Goal: Task Accomplishment & Management: Manage account settings

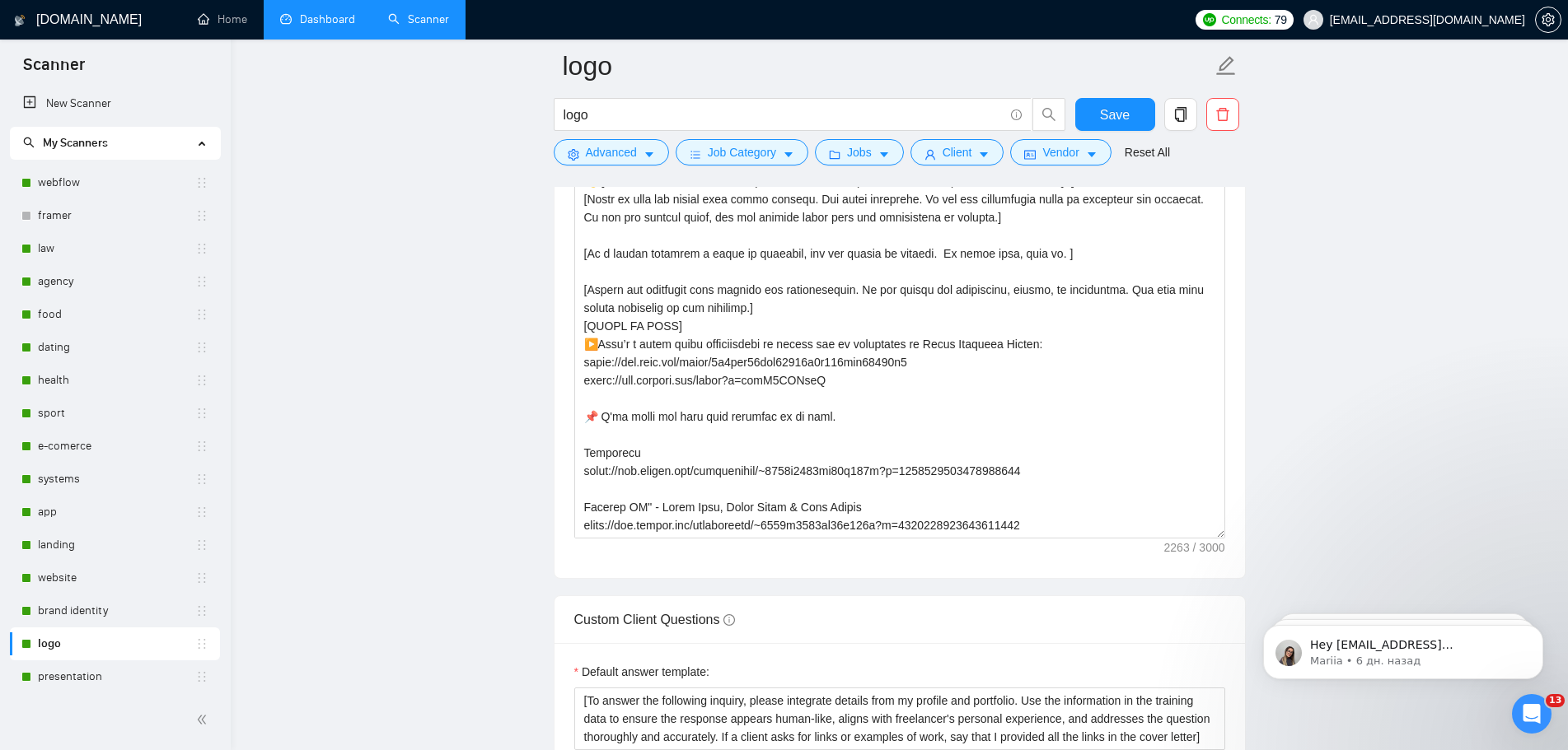
click at [329, 26] on link "Dashboard" at bounding box center [317, 20] width 75 height 14
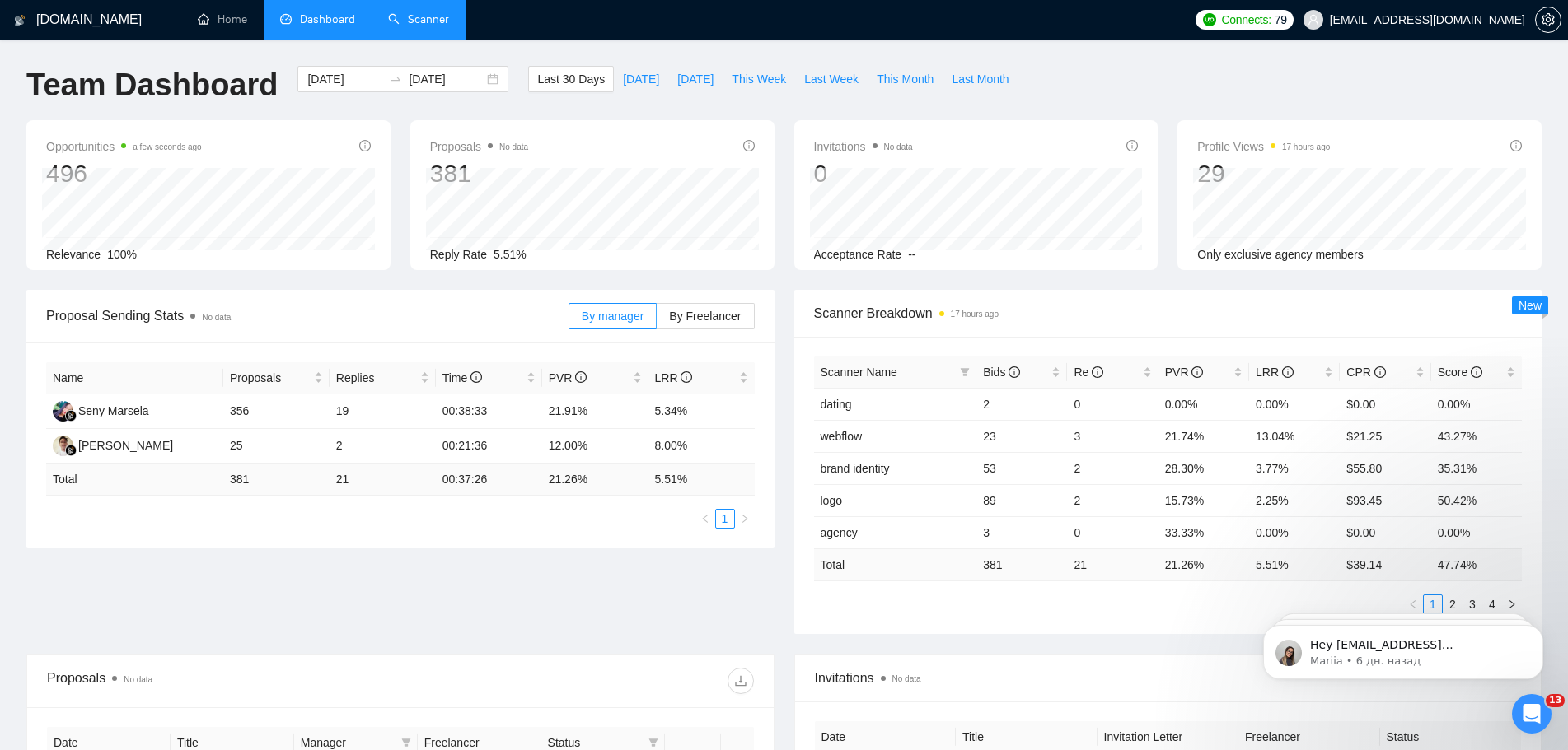
click at [437, 18] on link "Scanner" at bounding box center [418, 20] width 61 height 14
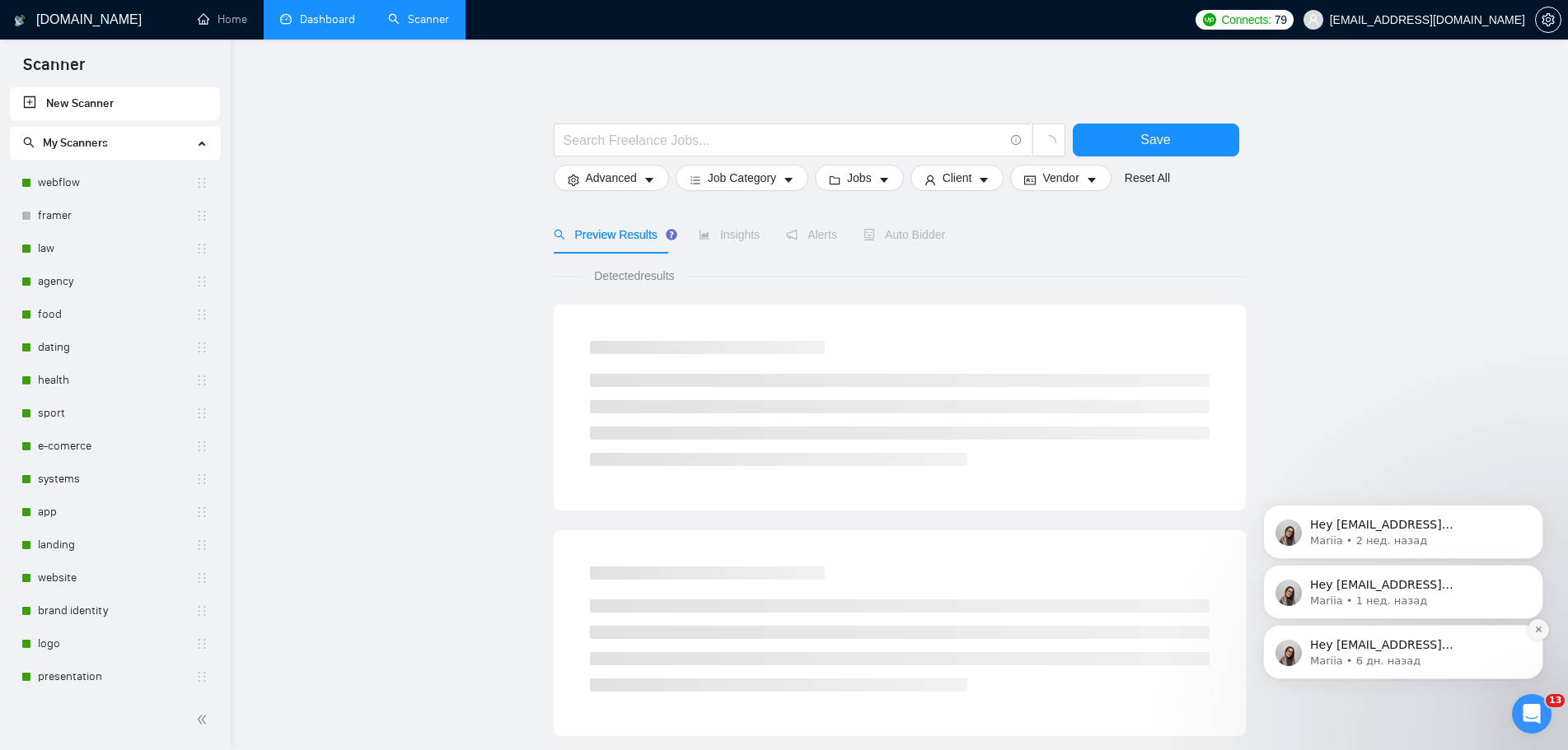
click at [1546, 634] on button "Dismiss notification" at bounding box center [1538, 630] width 22 height 22
click at [1534, 568] on icon "Dismiss notification" at bounding box center [1538, 569] width 9 height 9
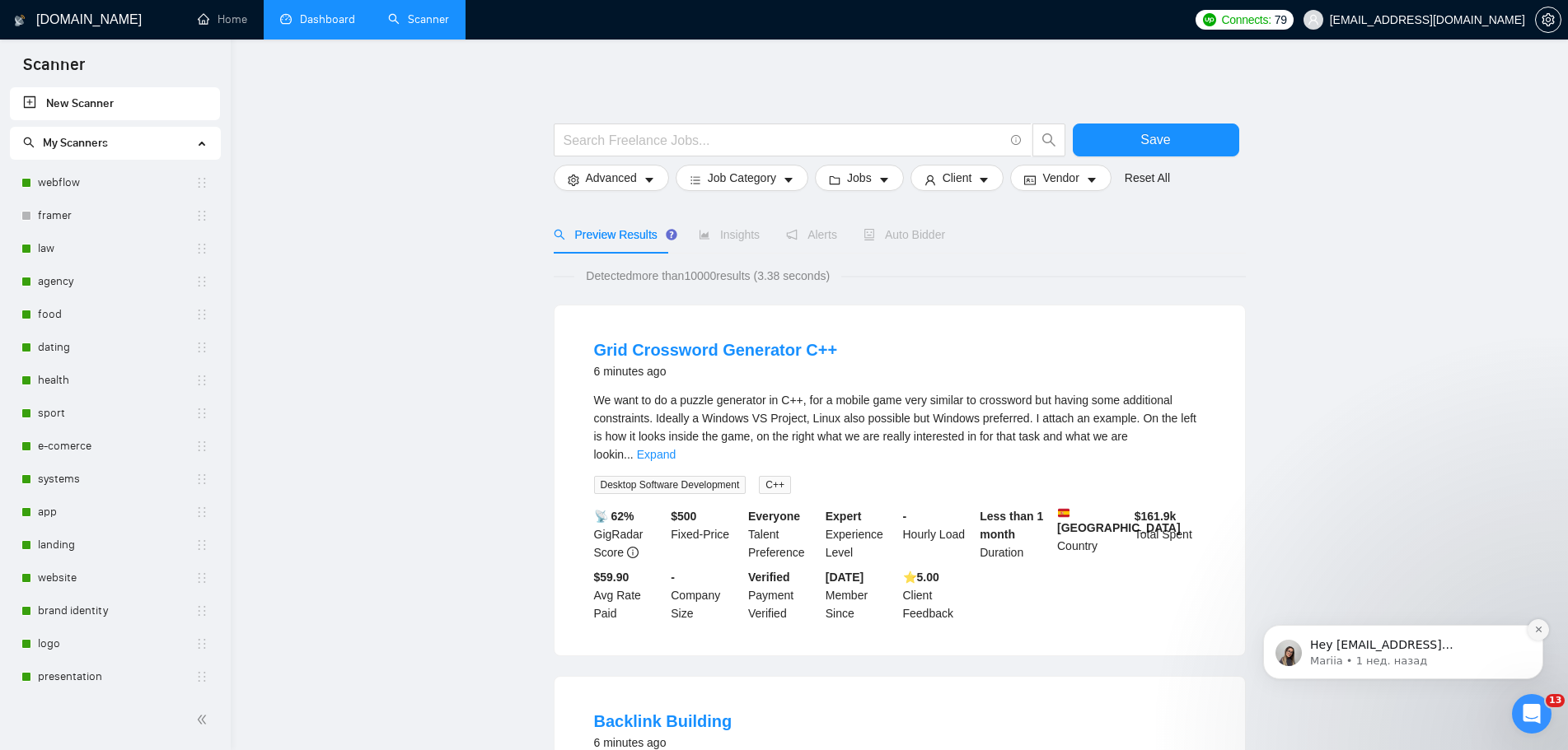
click at [1534, 629] on icon "Dismiss notification" at bounding box center [1538, 629] width 9 height 9
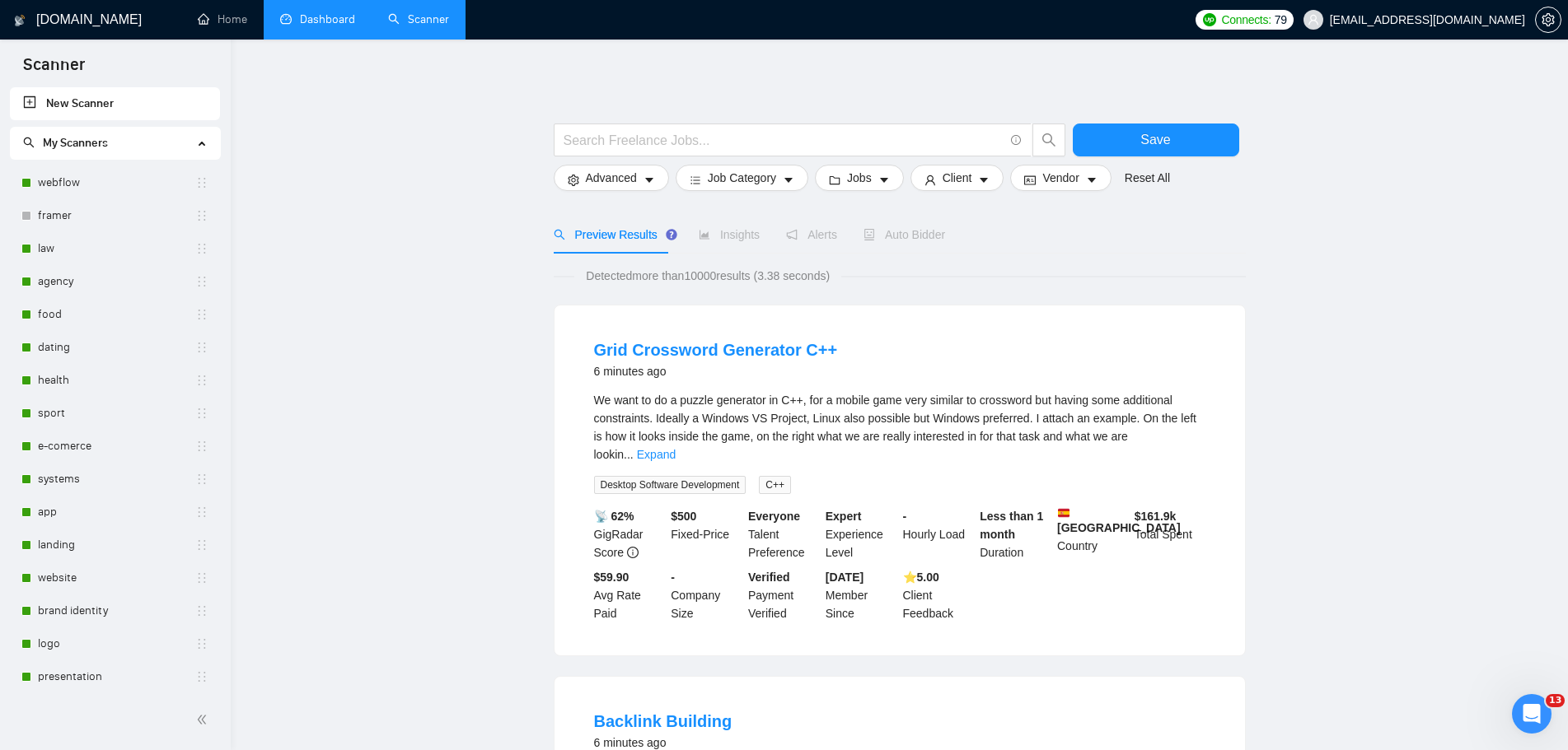
scroll to position [247, 0]
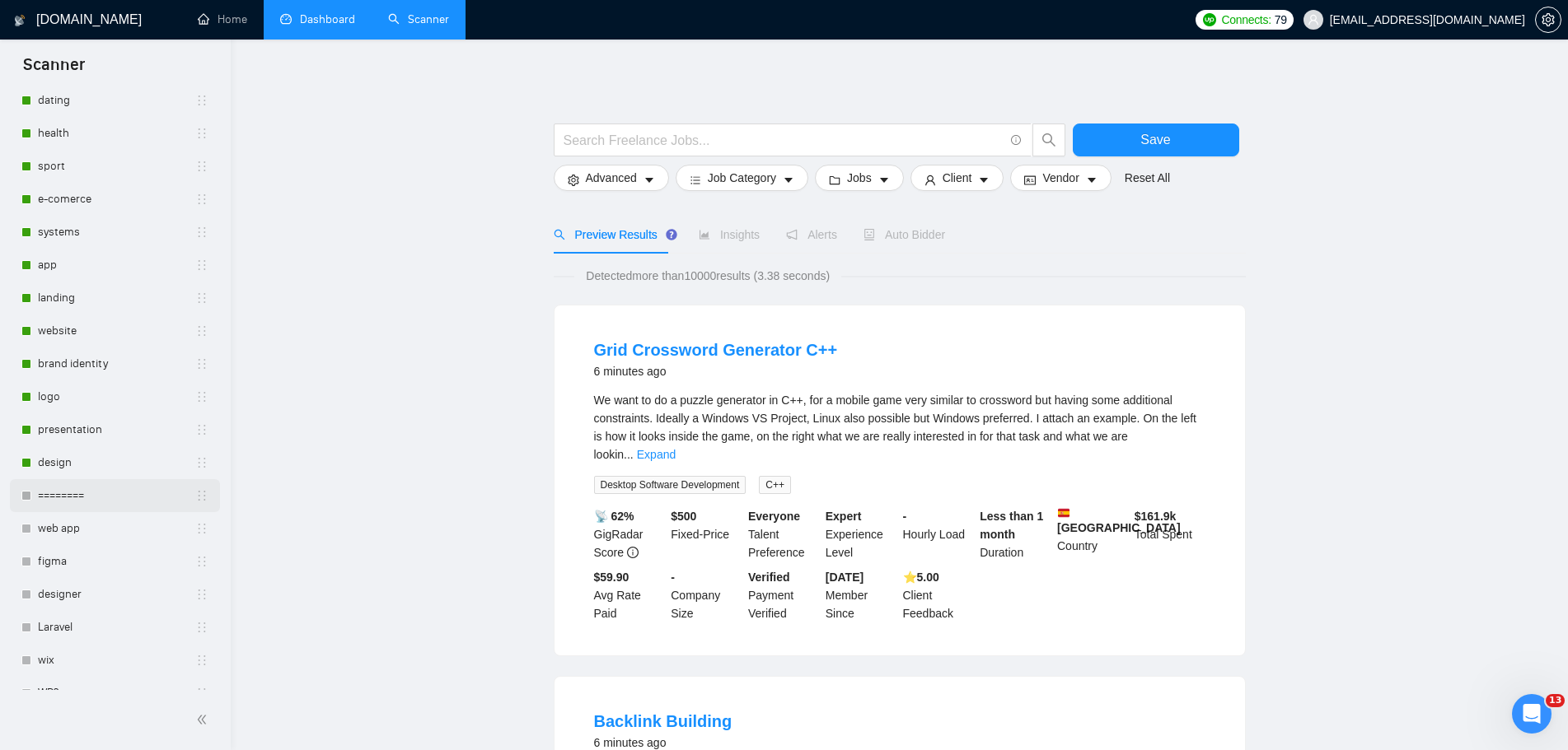
click at [105, 497] on link "========" at bounding box center [116, 496] width 157 height 33
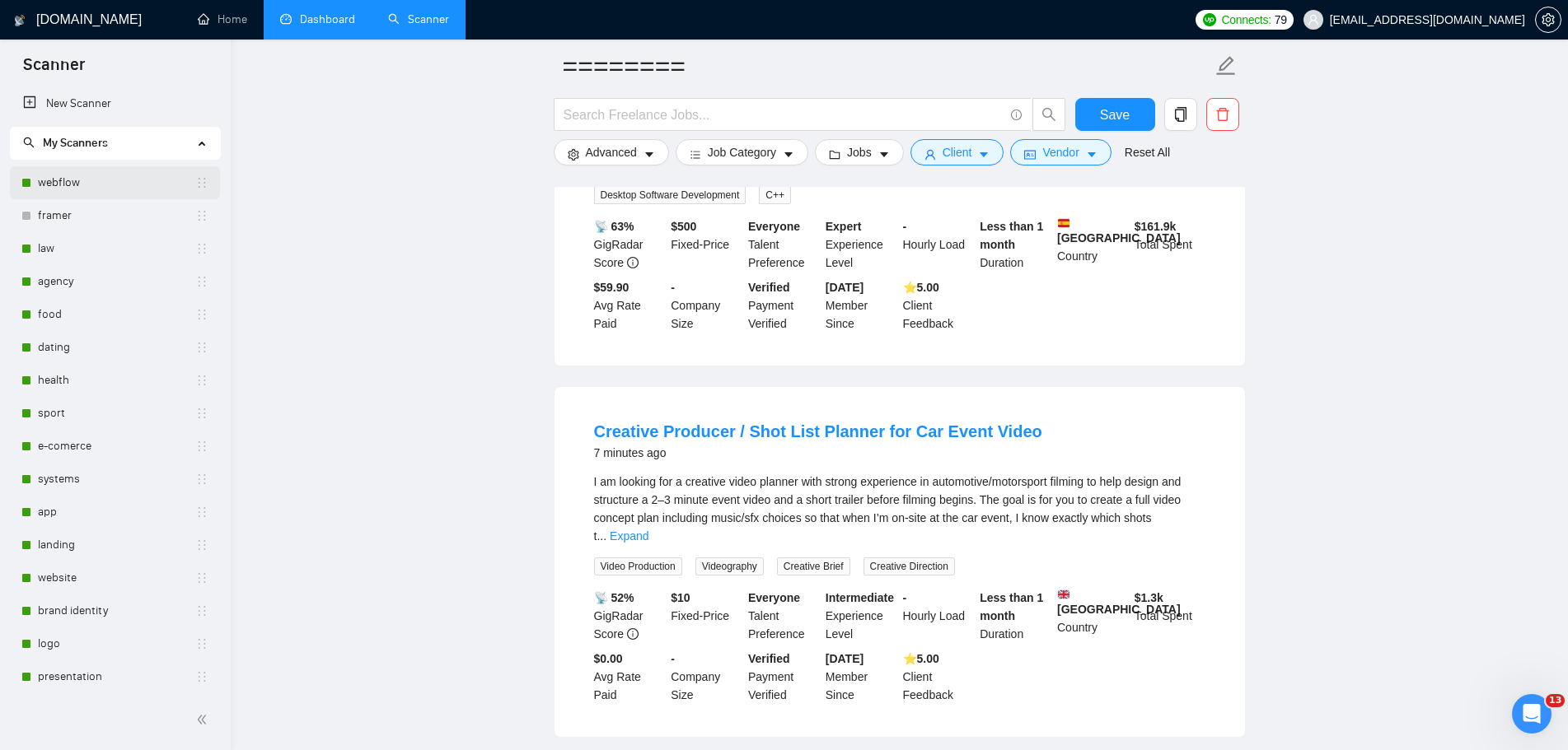
click at [109, 191] on link "webflow" at bounding box center [116, 183] width 157 height 33
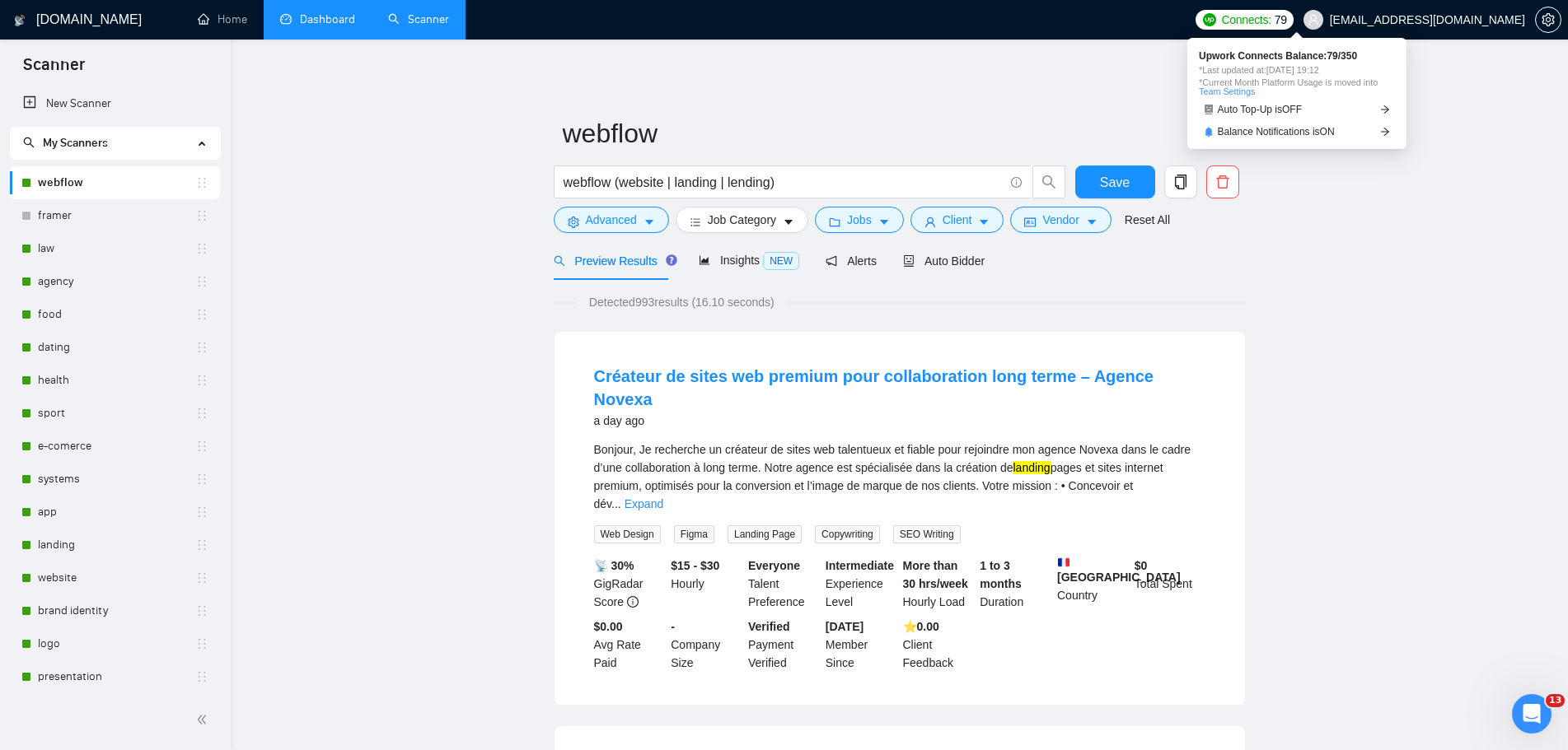
click at [1270, 22] on span "Connects:" at bounding box center [1245, 20] width 49 height 18
click at [1317, 133] on span "Balance Notifications is ON" at bounding box center [1276, 131] width 117 height 10
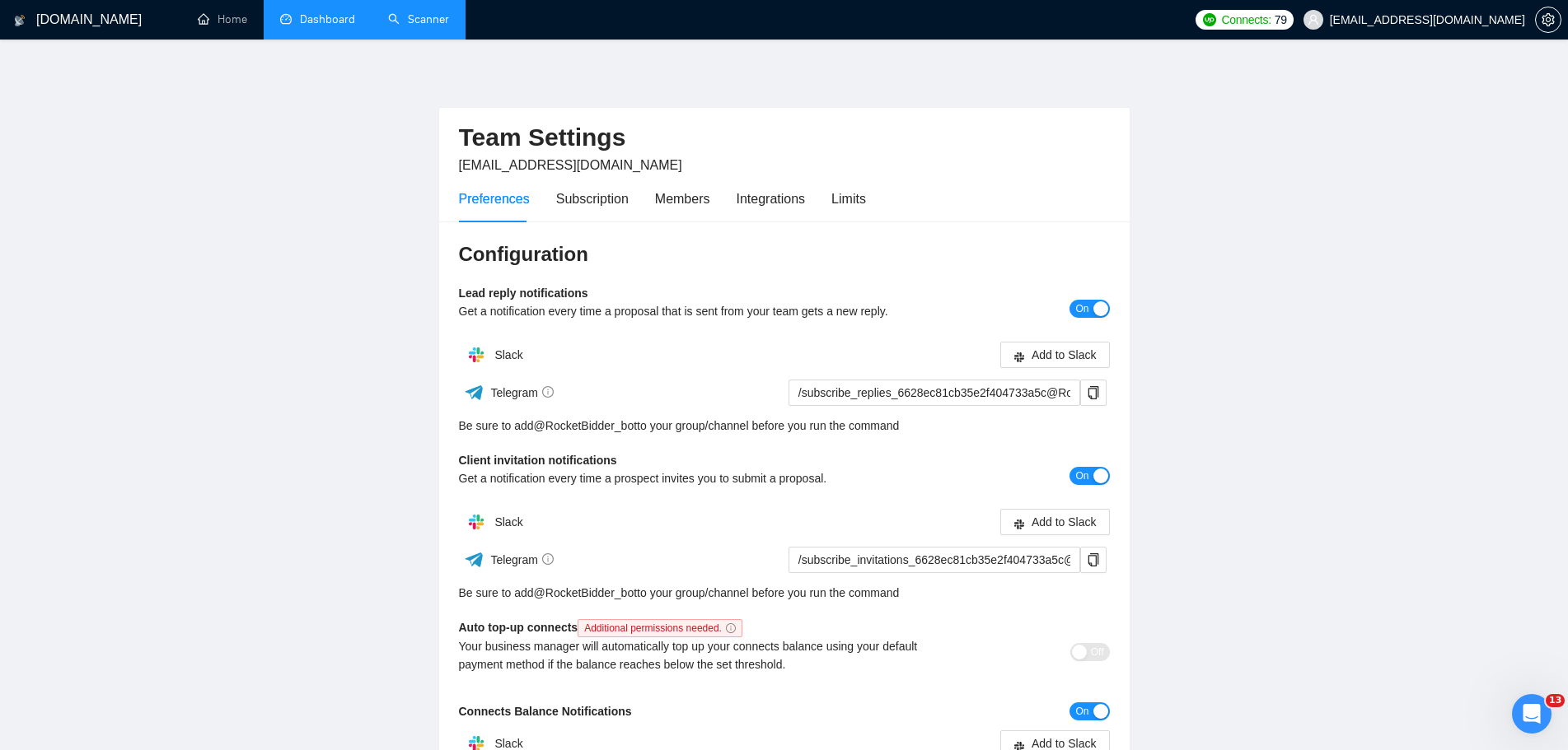
click at [1524, 719] on icon "Открыть службу сообщений Intercom" at bounding box center [1532, 714] width 27 height 27
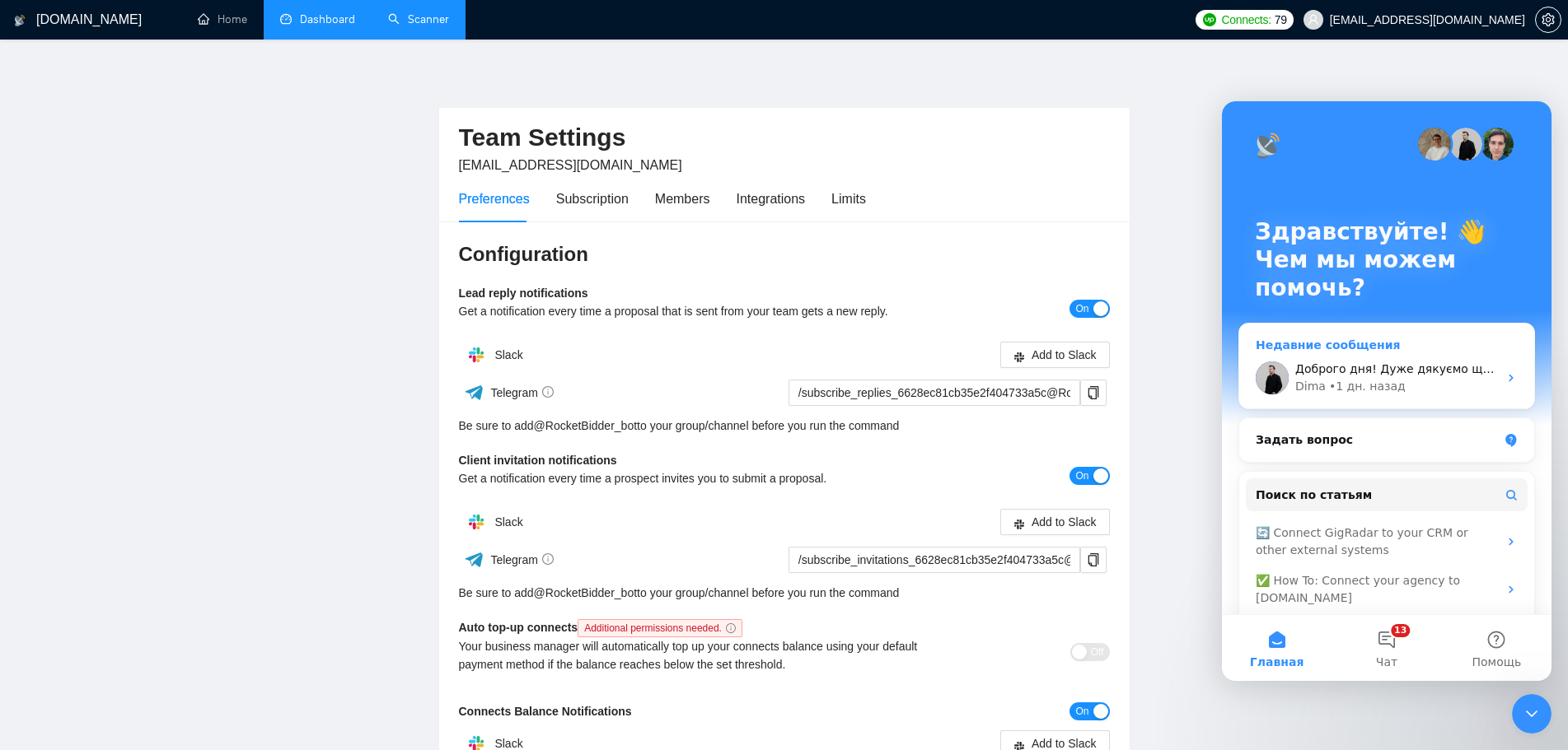
click at [1402, 377] on div "Доброго дня! Дуже дякуємо що повідомили - поки що моніторимо ситуацію, якщо вда…" at bounding box center [1395, 369] width 202 height 17
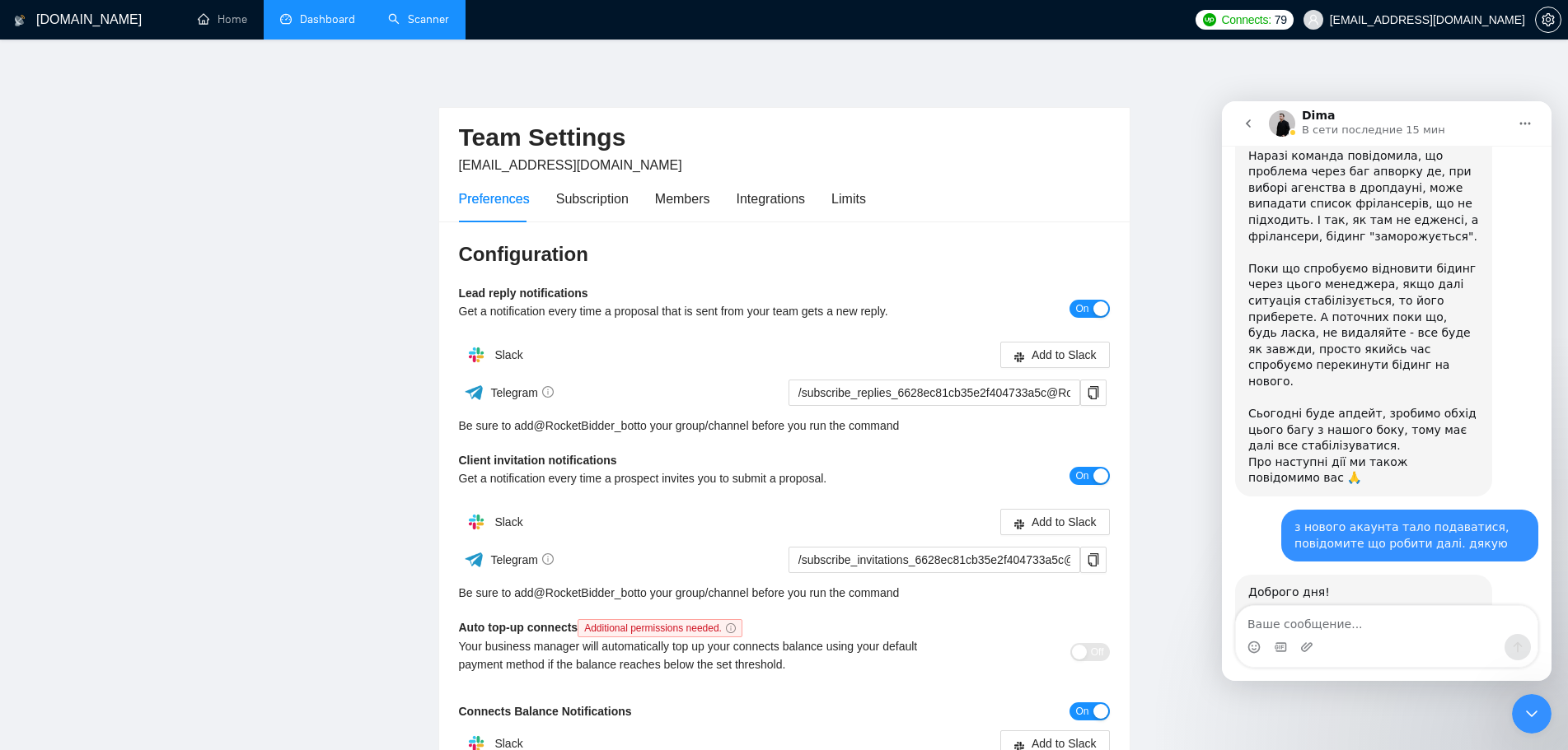
scroll to position [1093, 0]
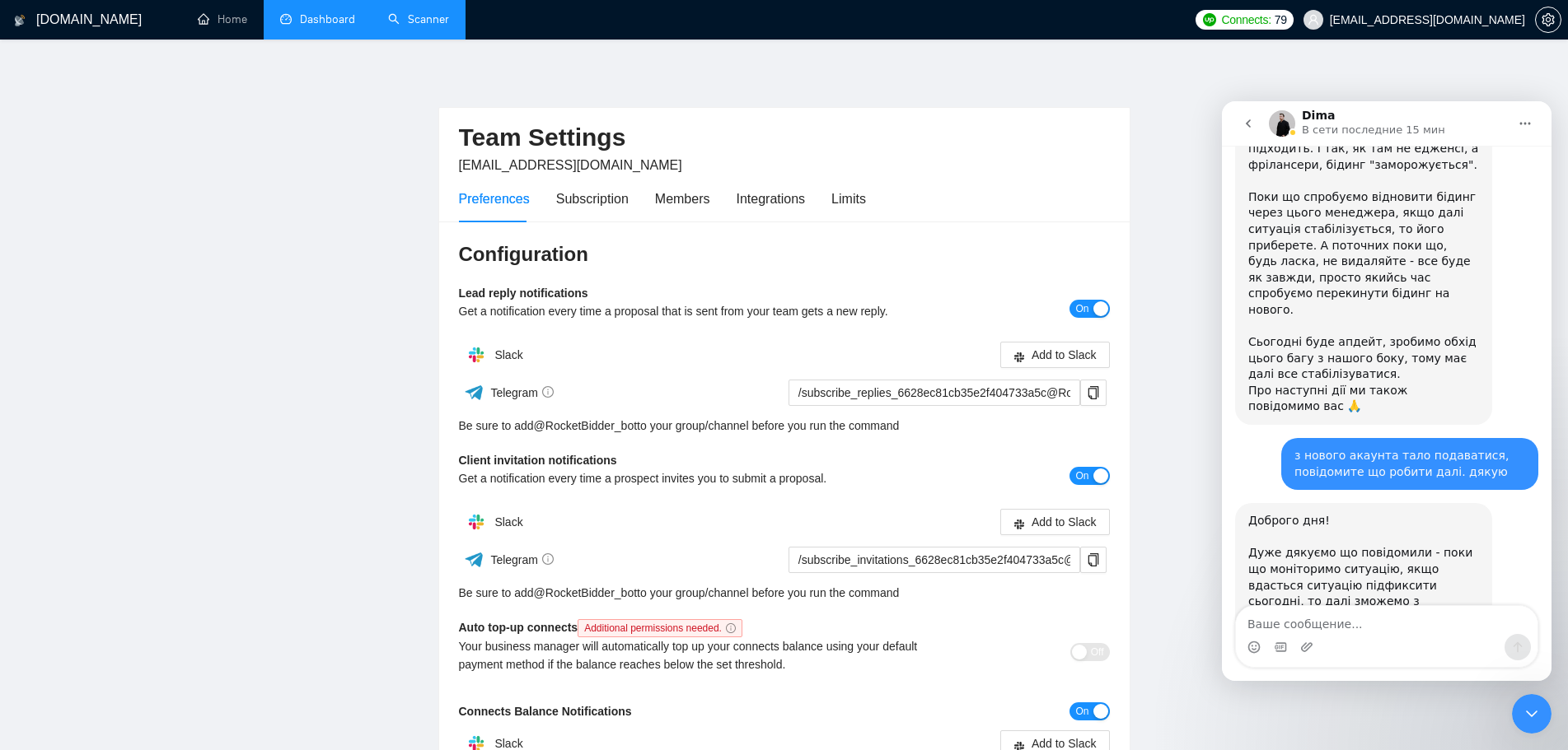
click at [1331, 621] on textarea "Ваше сообщение..." at bounding box center [1386, 620] width 301 height 28
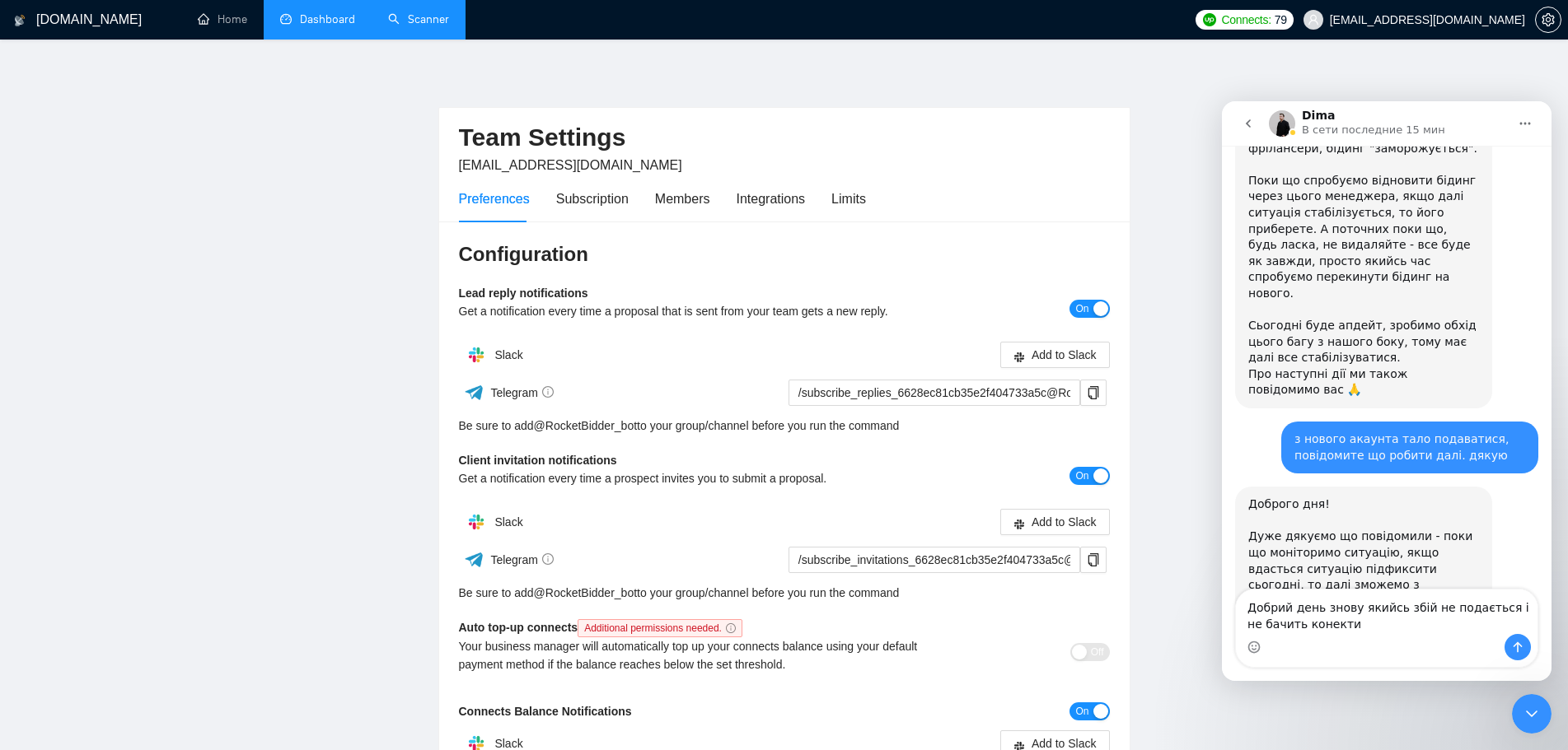
drag, startPoint x: 1310, startPoint y: 607, endPoint x: 1317, endPoint y: 614, distance: 9.9
click at [1312, 607] on textarea "Добрий день знову якийсь збій не подається і не бачить конекти" at bounding box center [1386, 612] width 301 height 44
type textarea "Добрий день. Знову якийсь збій не подається і не бачить конекти ("
click at [1512, 640] on icon "Отправить сообщение…" at bounding box center [1517, 647] width 13 height 13
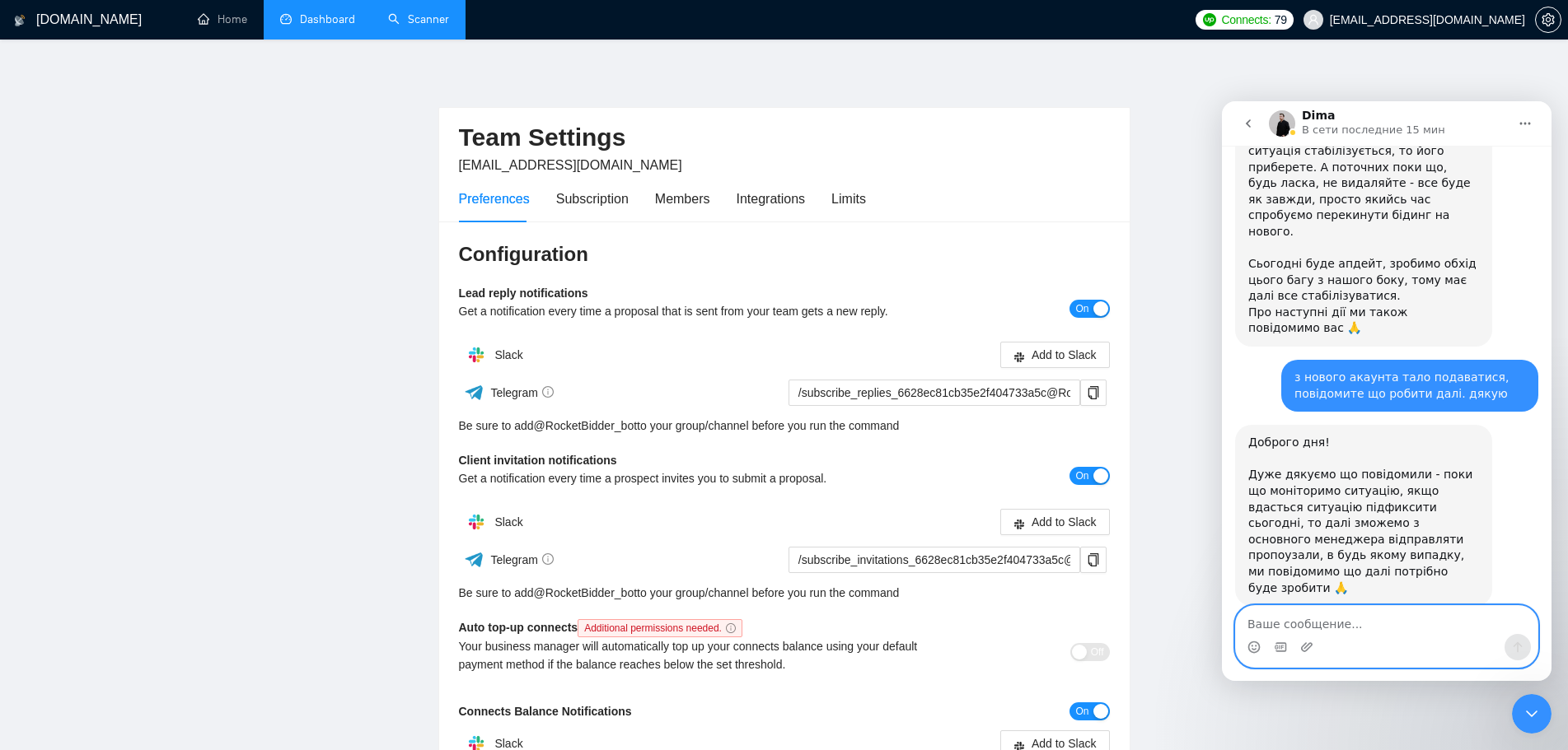
scroll to position [1180, 0]
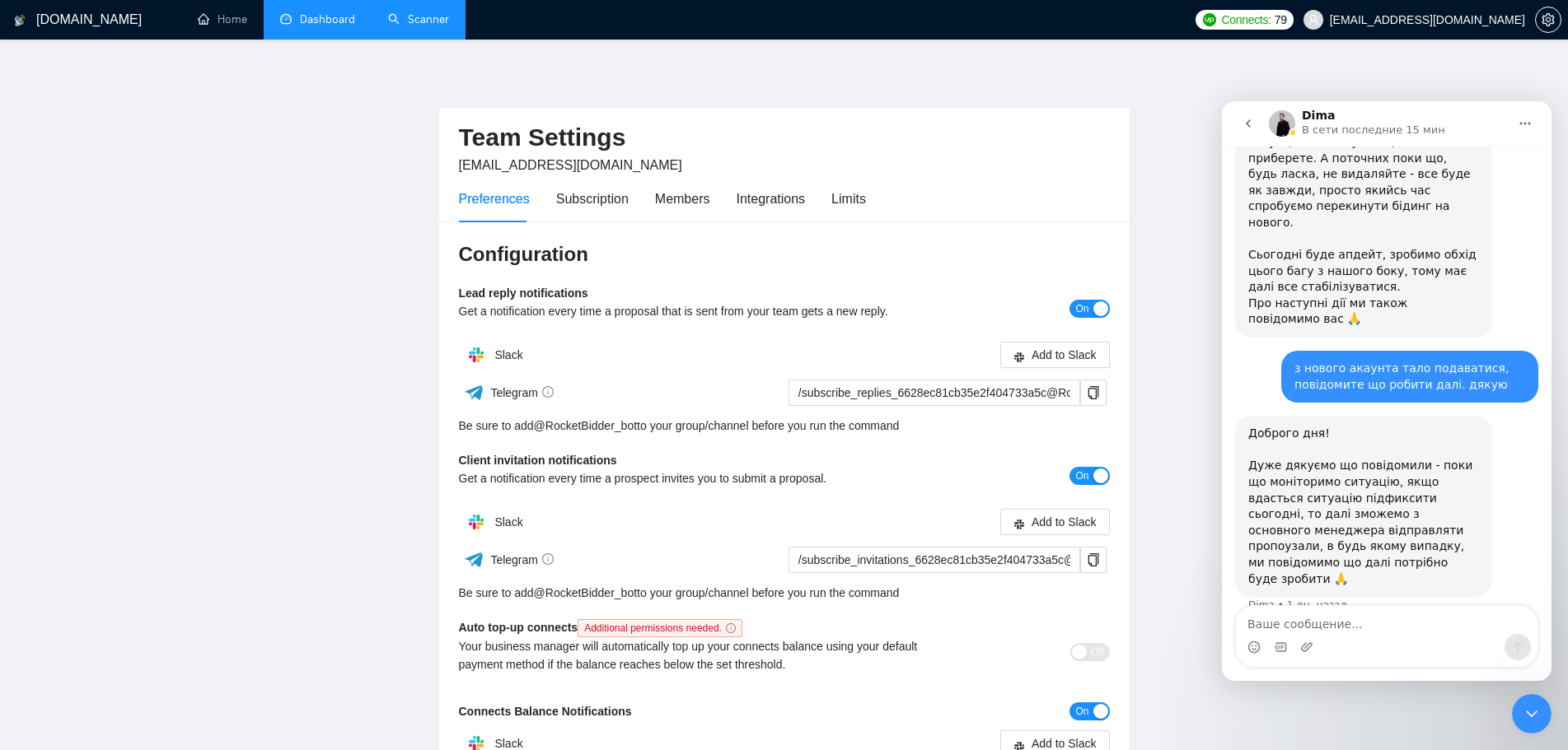
click at [1176, 89] on main "Team Settings [EMAIL_ADDRESS][DOMAIN_NAME] Preferences Subscription Members Int…" at bounding box center [784, 500] width 1515 height 869
click at [322, 21] on link "Dashboard" at bounding box center [317, 20] width 75 height 14
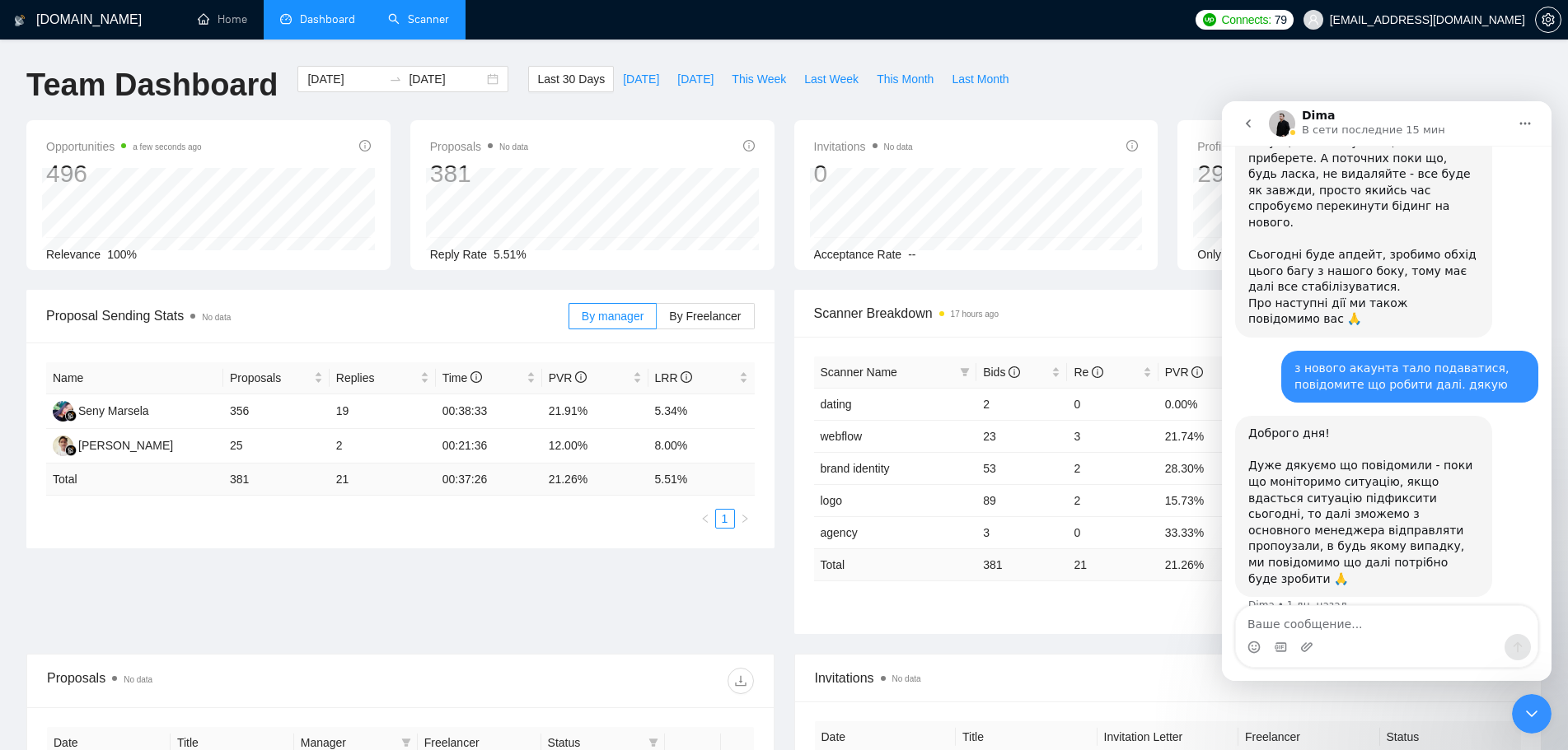
click at [579, 616] on div "Proposal Sending Stats No data By manager By Freelancer Name Proposals Replies …" at bounding box center [784, 471] width 1535 height 364
click at [1530, 710] on icon "Закрыть службу сообщений Intercom" at bounding box center [1531, 714] width 20 height 20
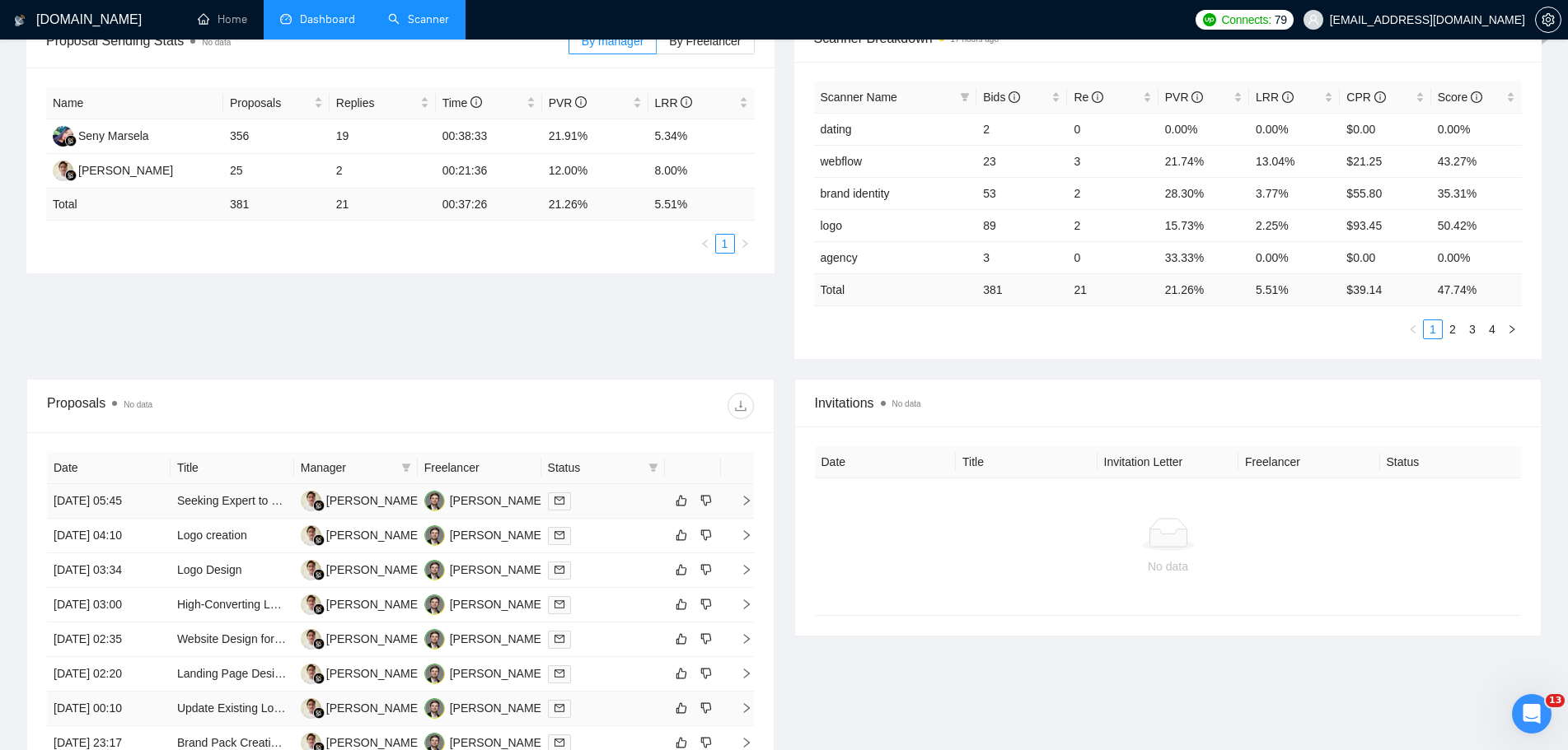
scroll to position [143, 0]
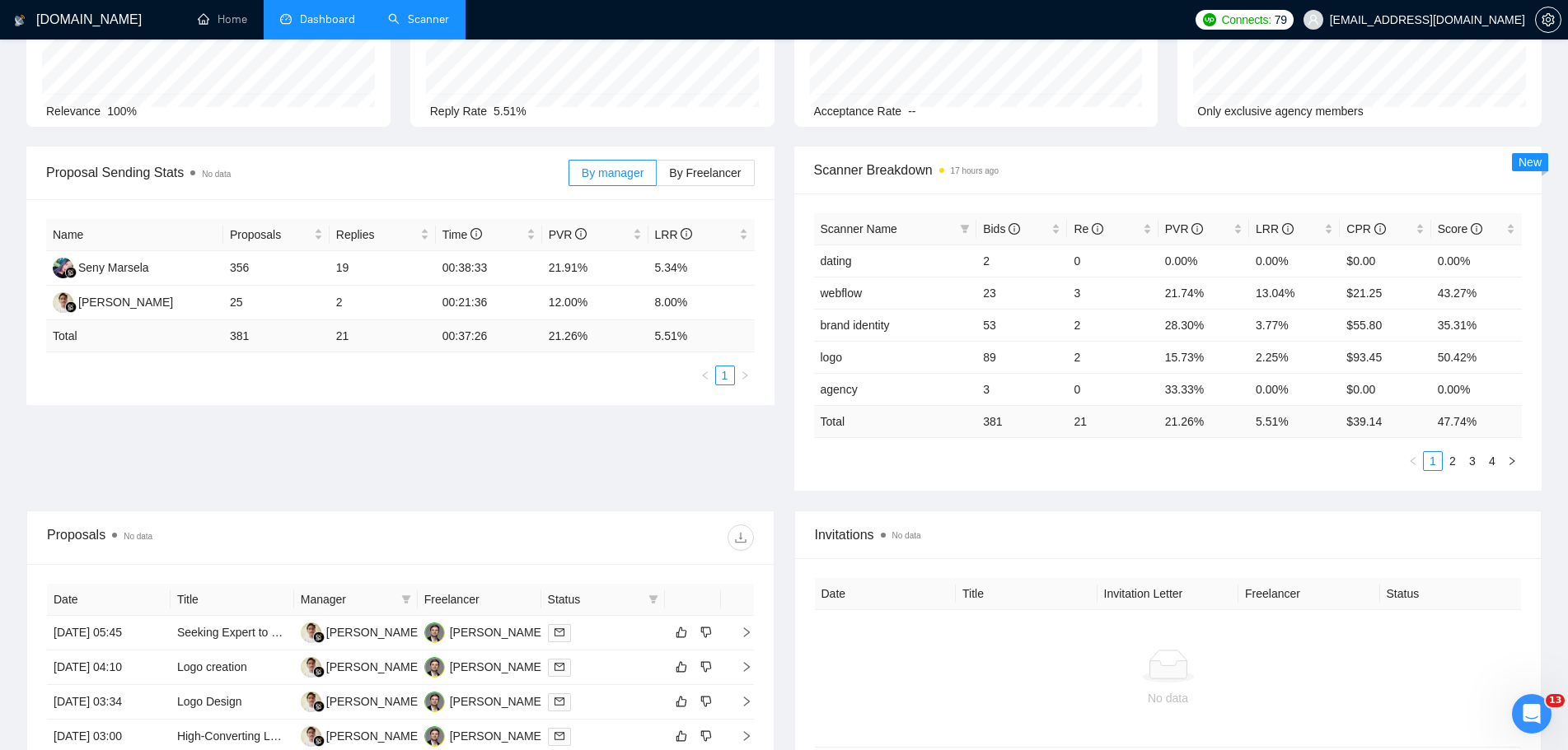
click at [1526, 718] on icon "Открыть службу сообщений Intercom" at bounding box center [1532, 714] width 27 height 27
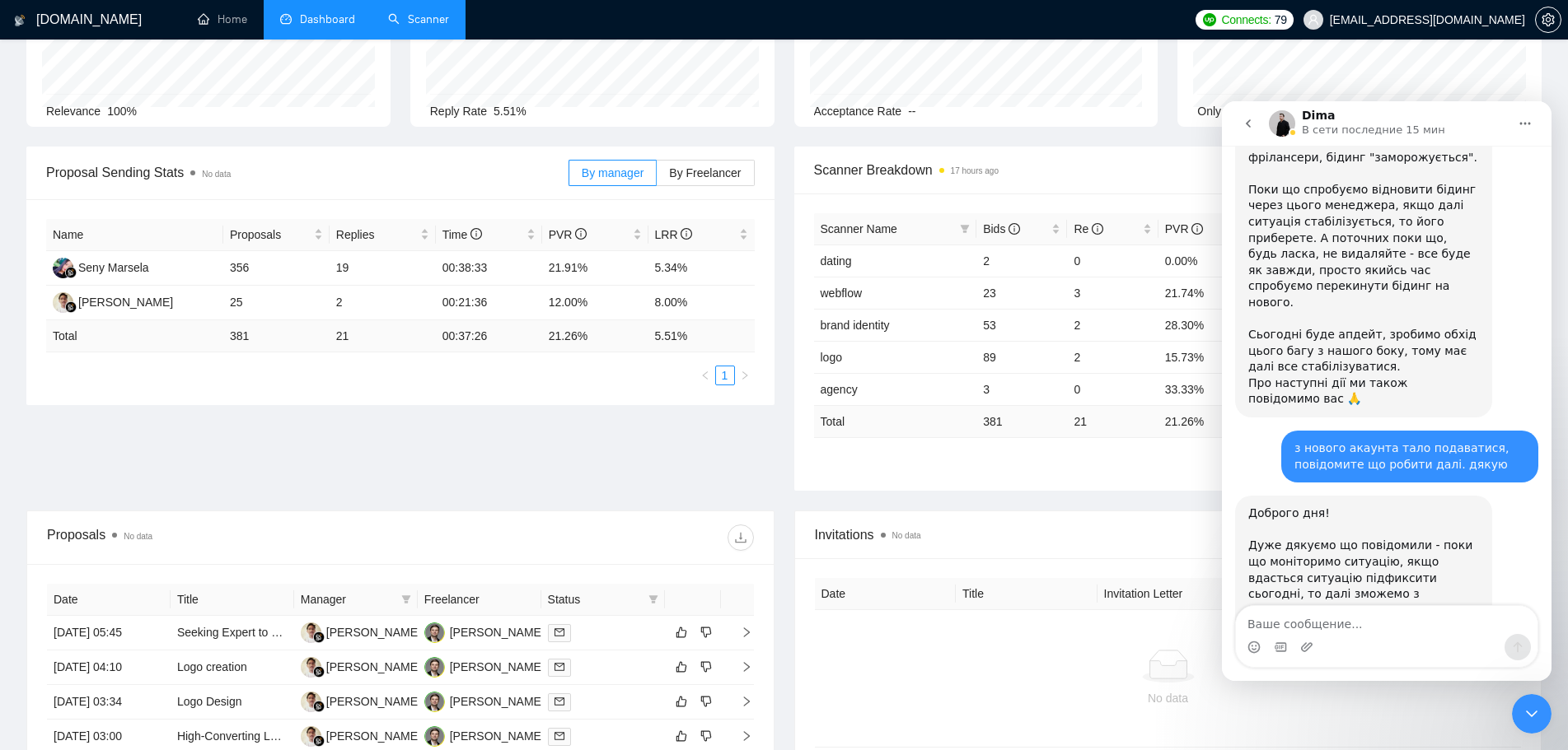
scroll to position [1180, 0]
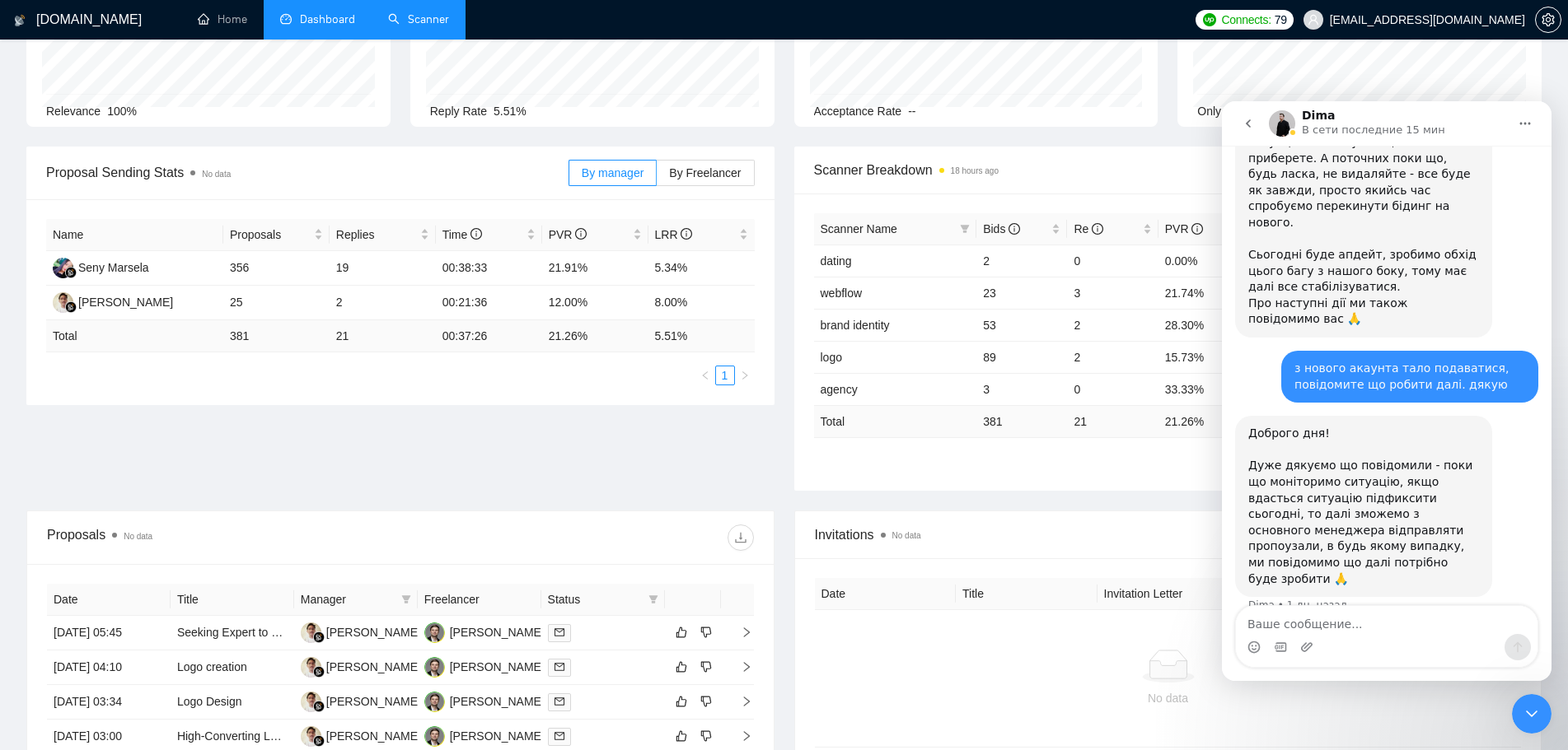
click at [1532, 728] on div "Закрыть службу сообщений Intercom" at bounding box center [1531, 714] width 40 height 40
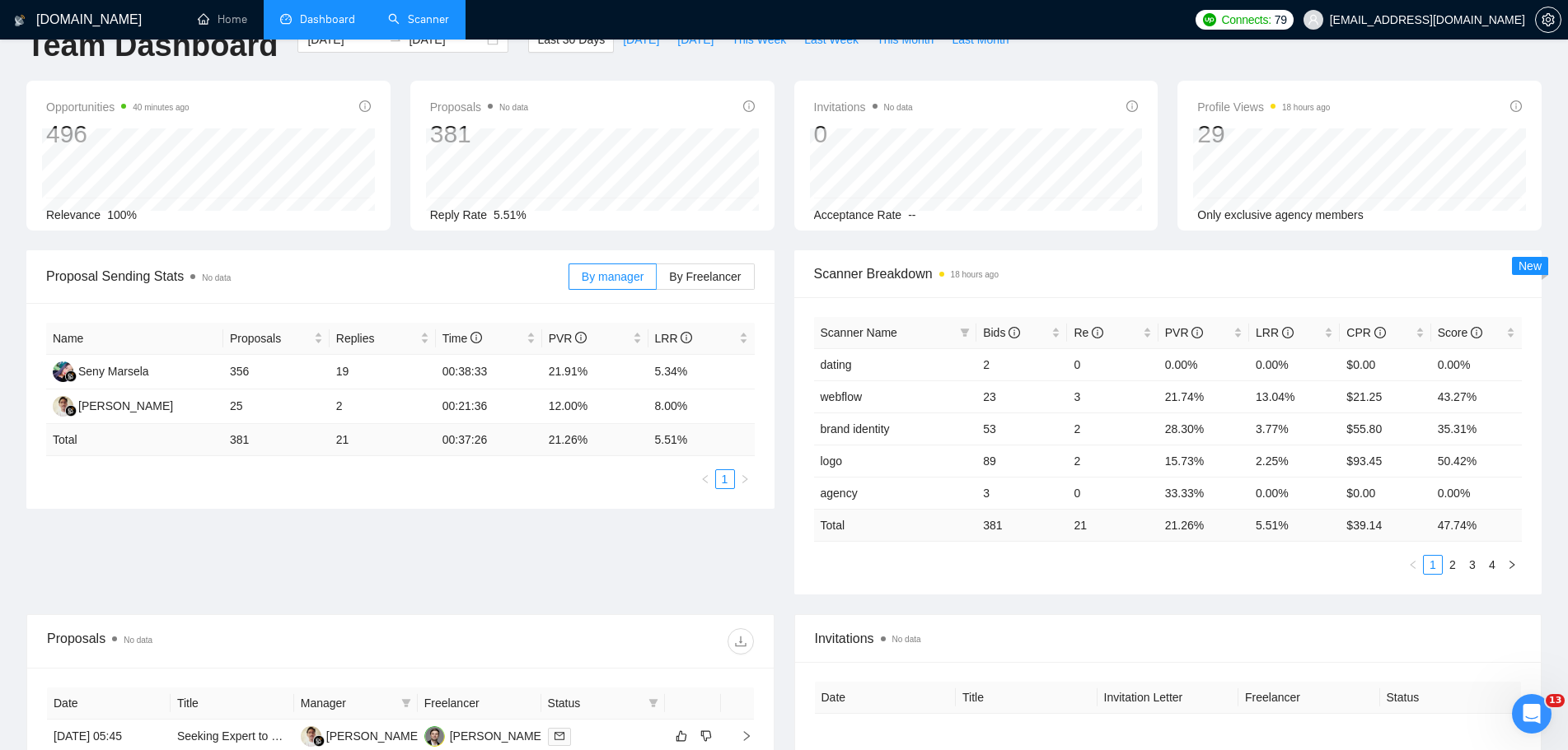
scroll to position [0, 0]
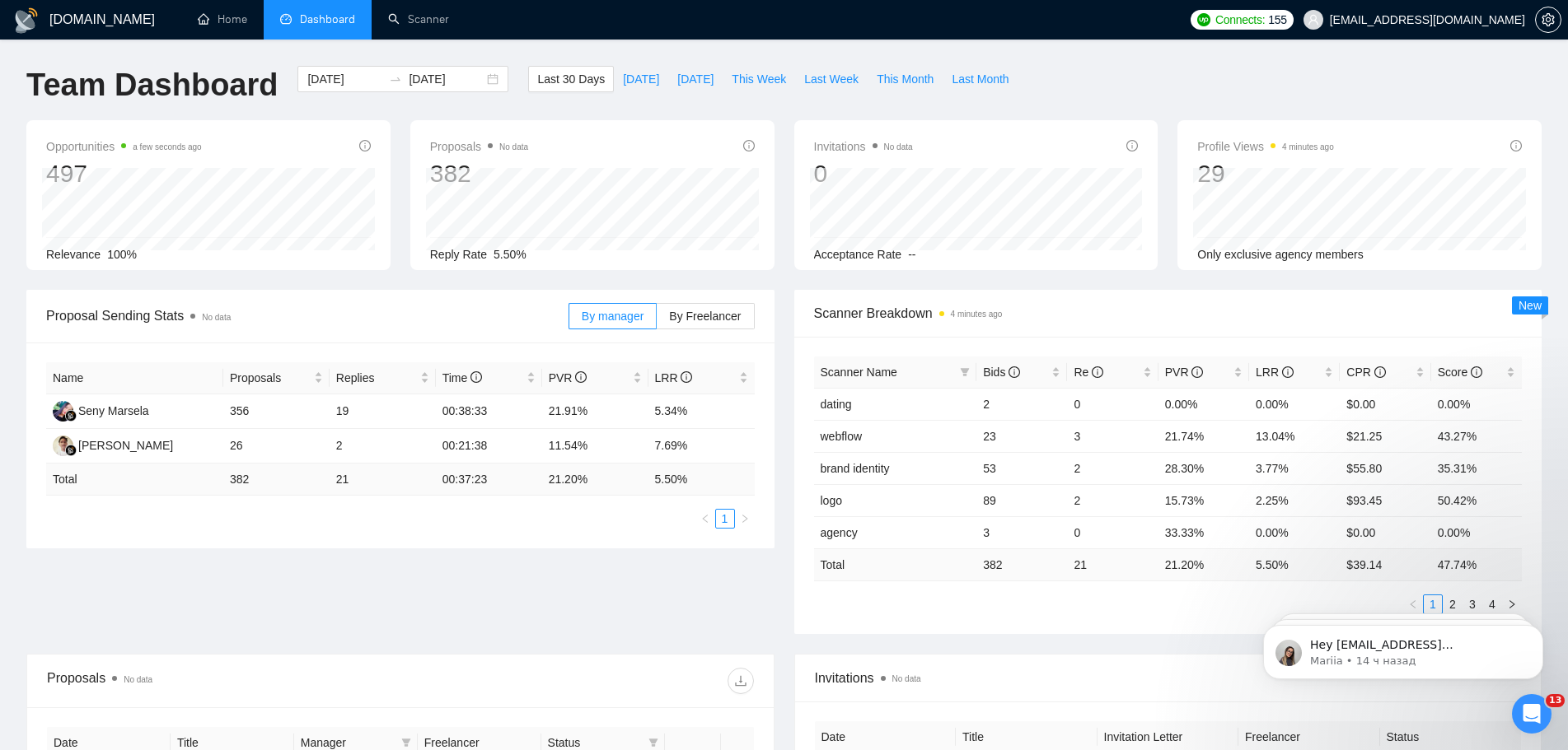
click at [1533, 711] on icon "Открыть службу сообщений Intercom" at bounding box center [1531, 714] width 12 height 13
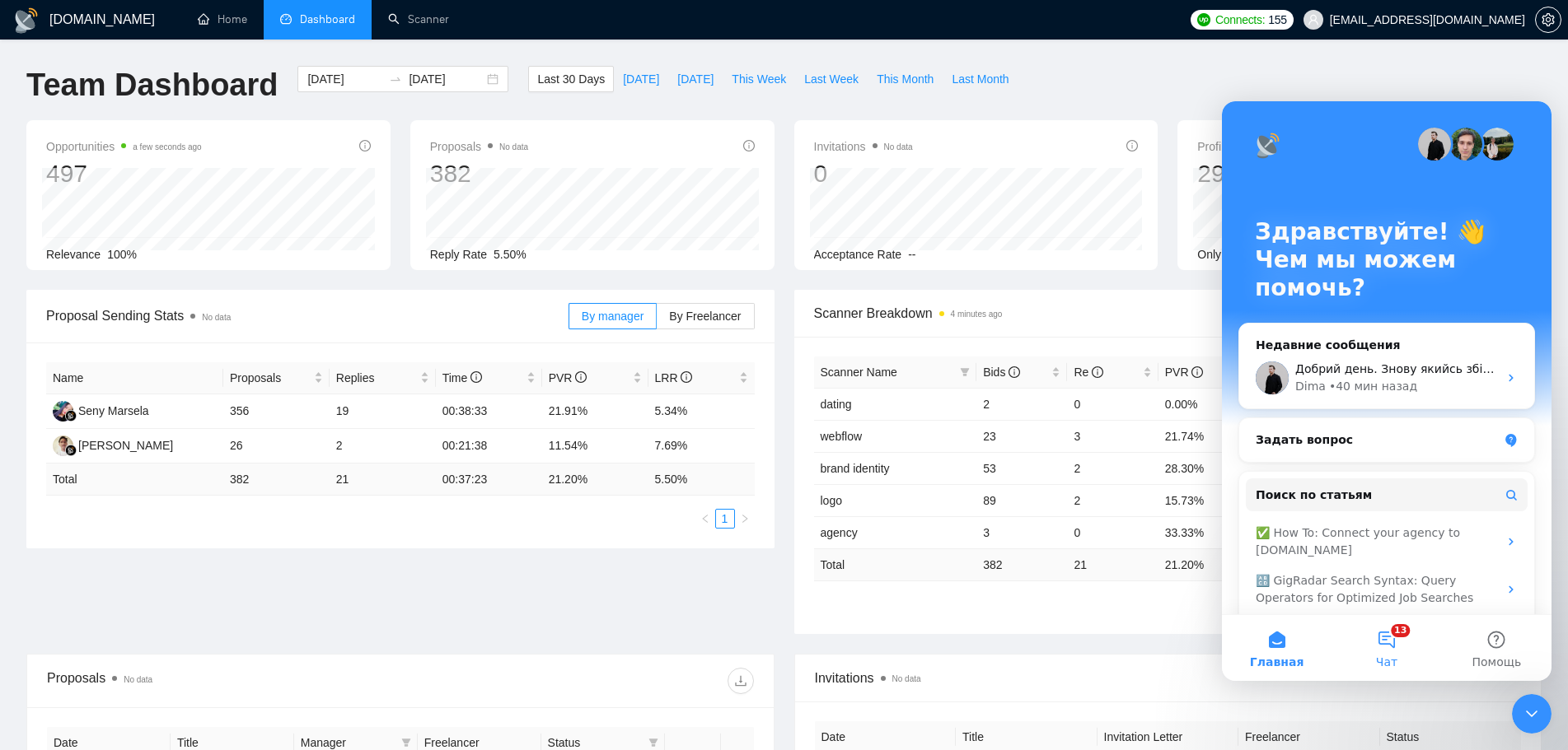
click at [1392, 636] on button "13 Чат" at bounding box center [1386, 647] width 110 height 66
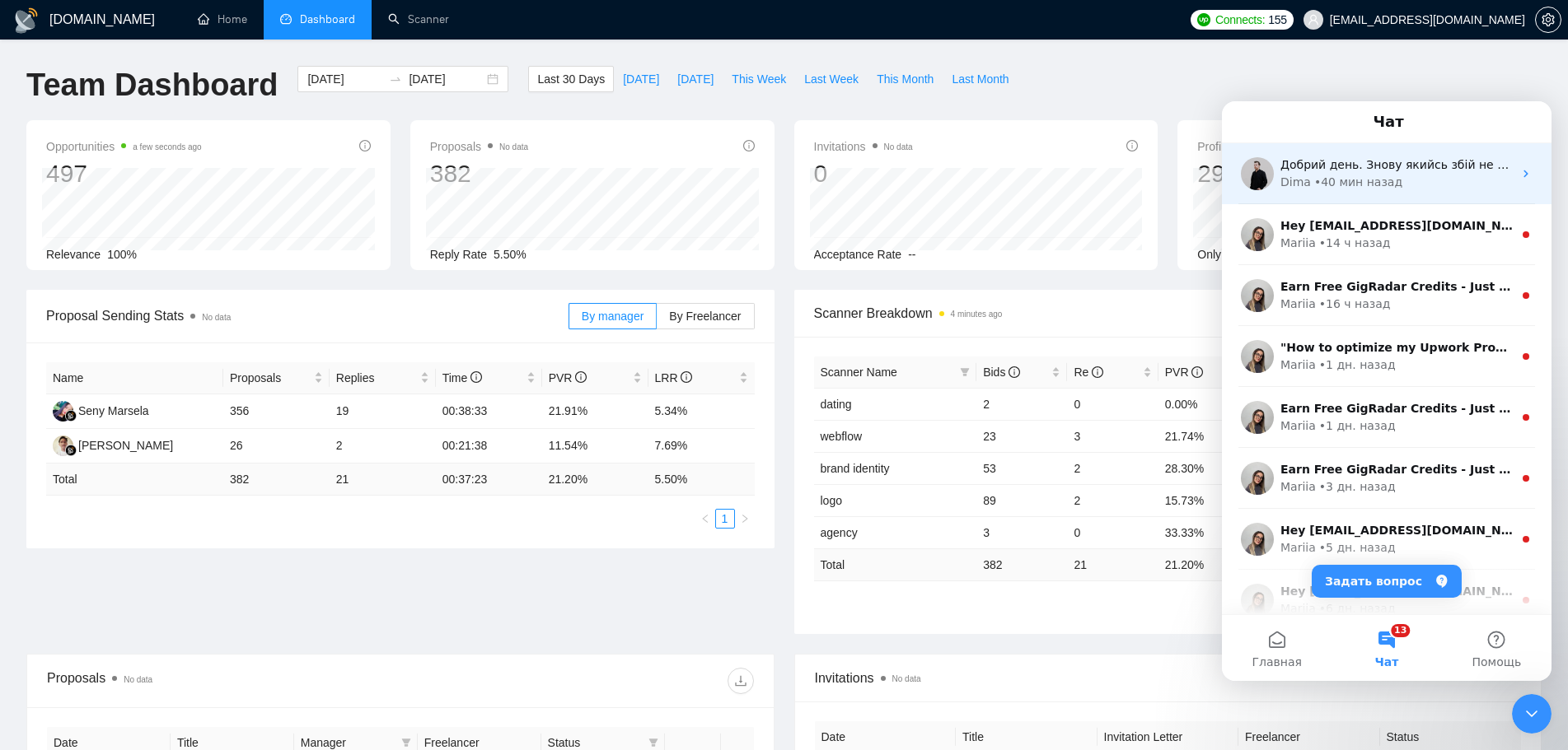
click at [1353, 175] on div "• 40 мин назад" at bounding box center [1358, 182] width 88 height 17
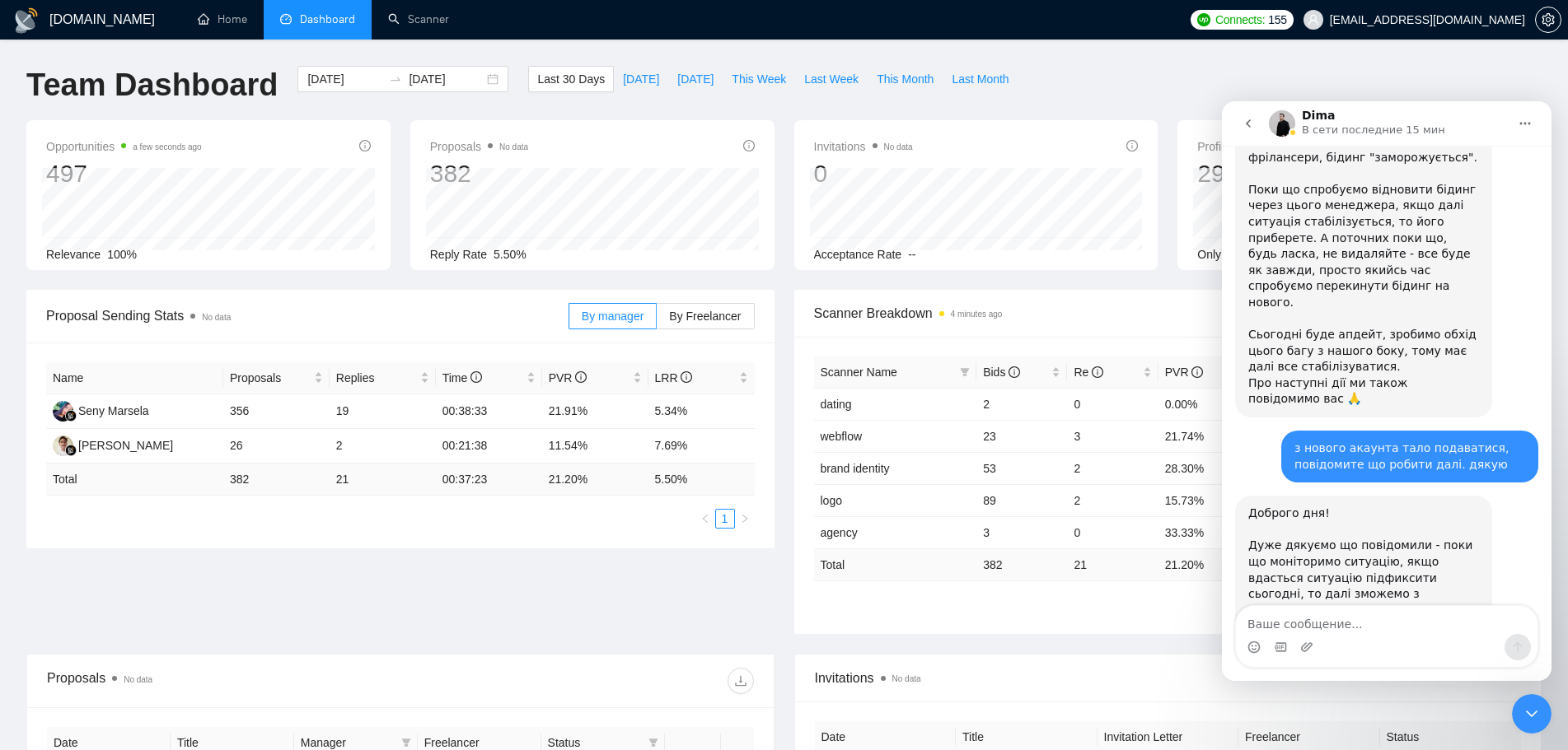
scroll to position [1180, 0]
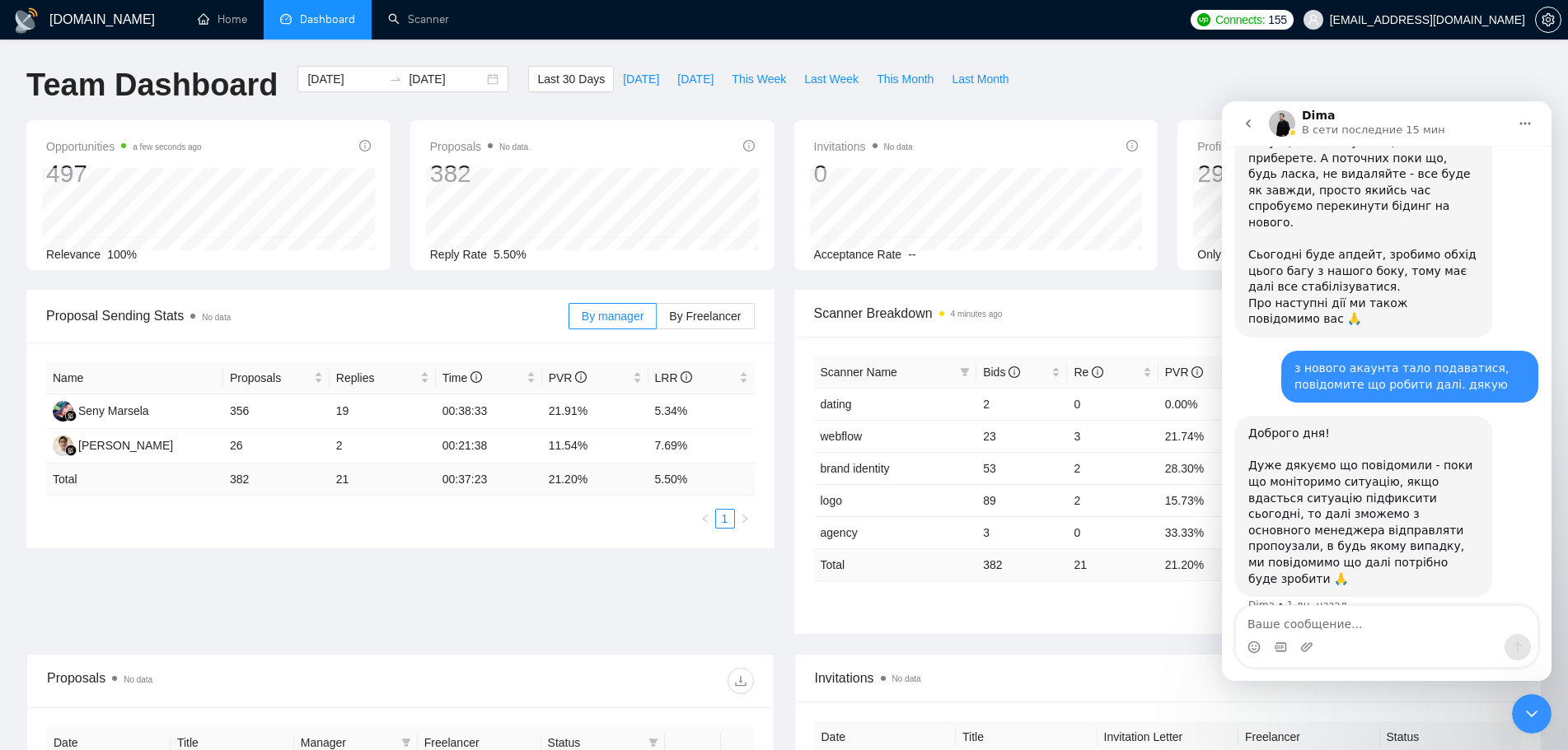
click at [1539, 722] on icon "Закрыть службу сообщений Intercom" at bounding box center [1531, 714] width 20 height 20
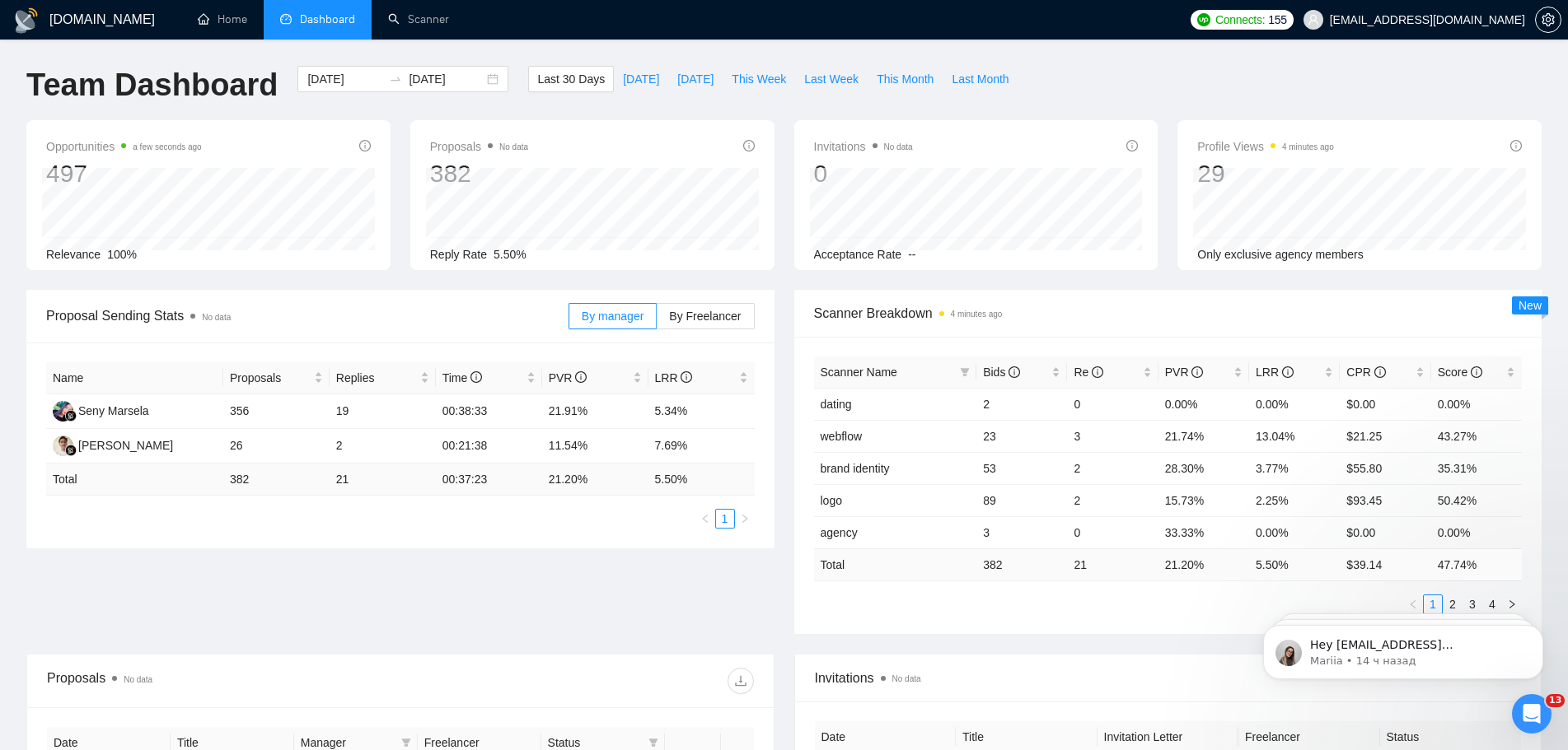
scroll to position [0, 0]
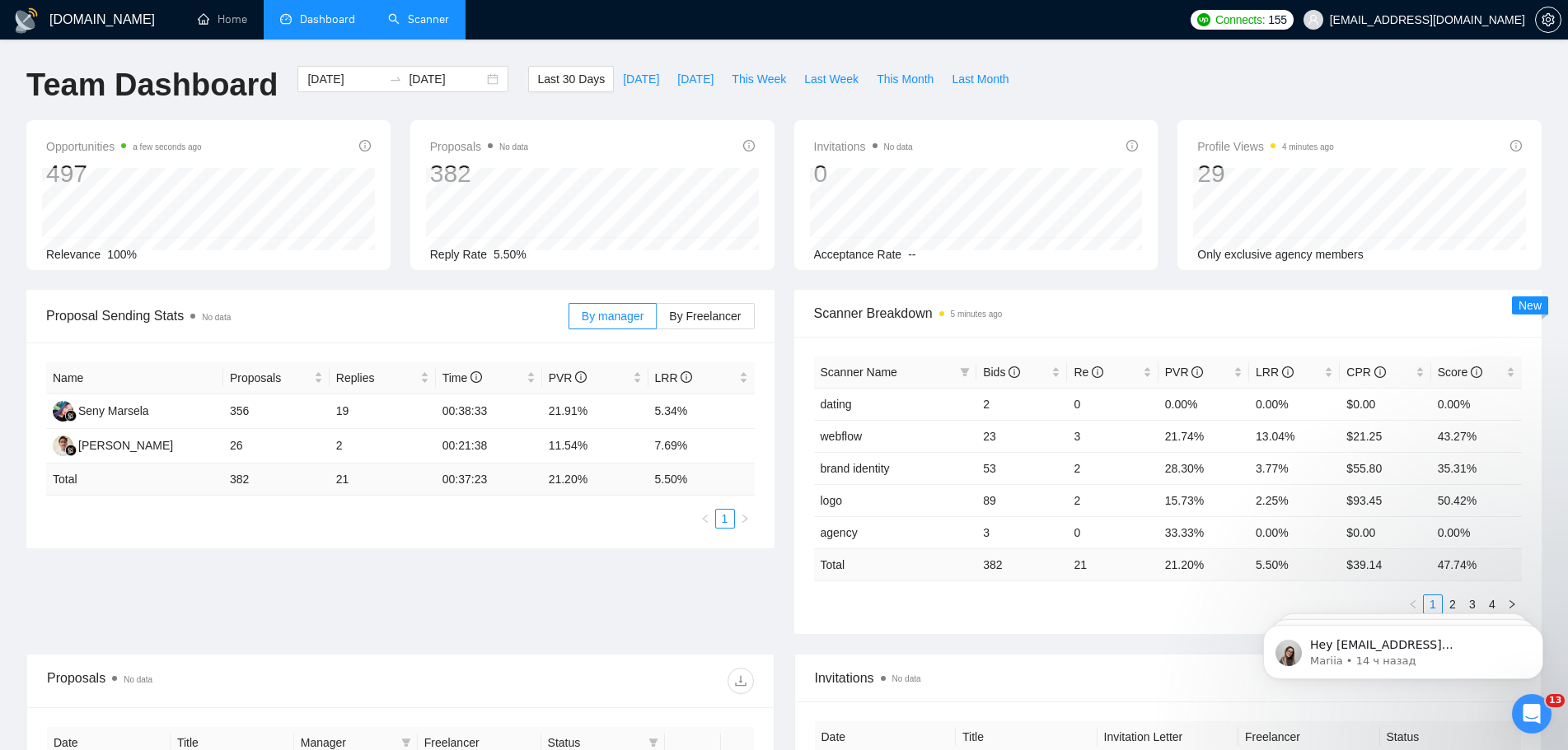
click at [446, 26] on link "Scanner" at bounding box center [418, 20] width 61 height 14
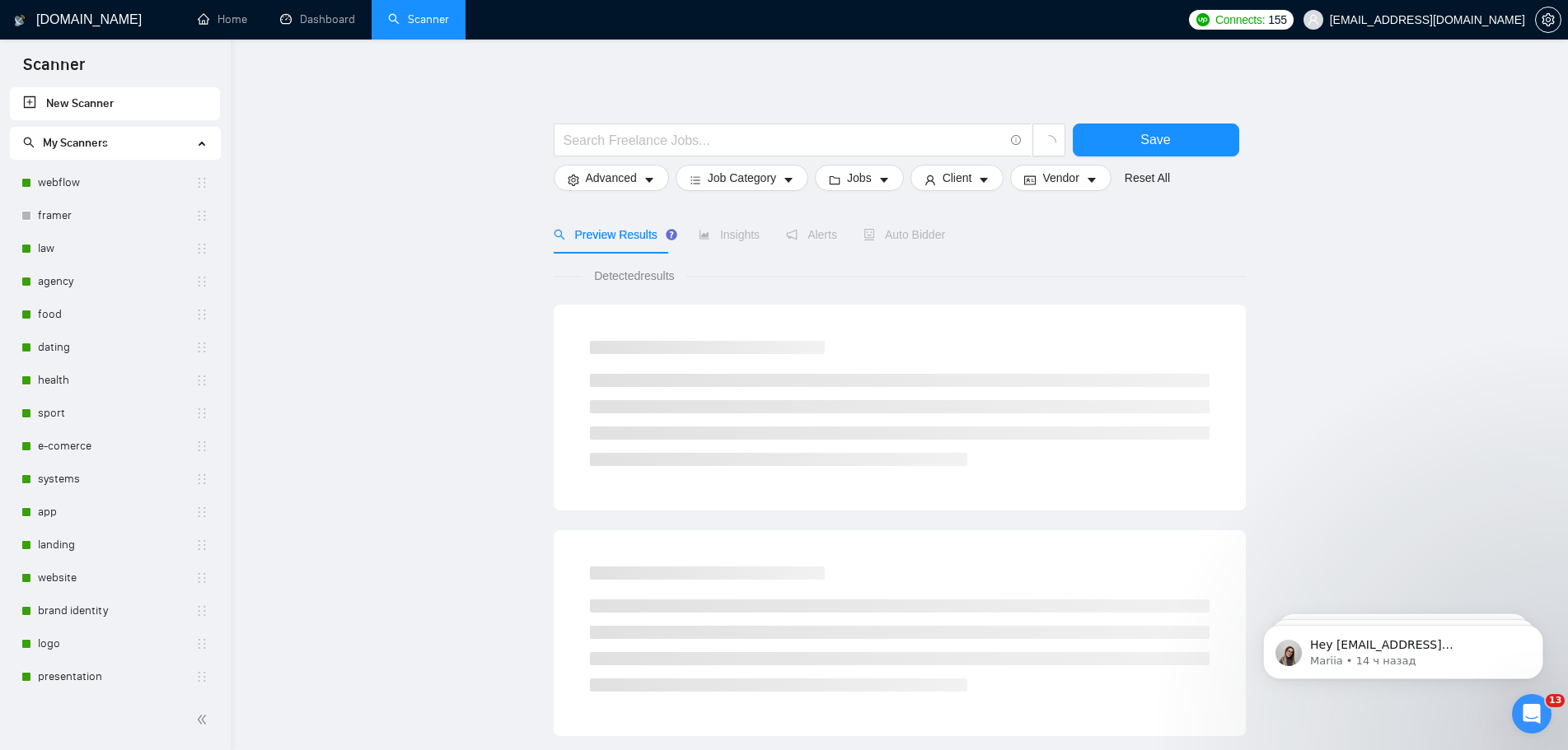
scroll to position [1244, 0]
click at [327, 26] on link "Dashboard" at bounding box center [317, 20] width 75 height 14
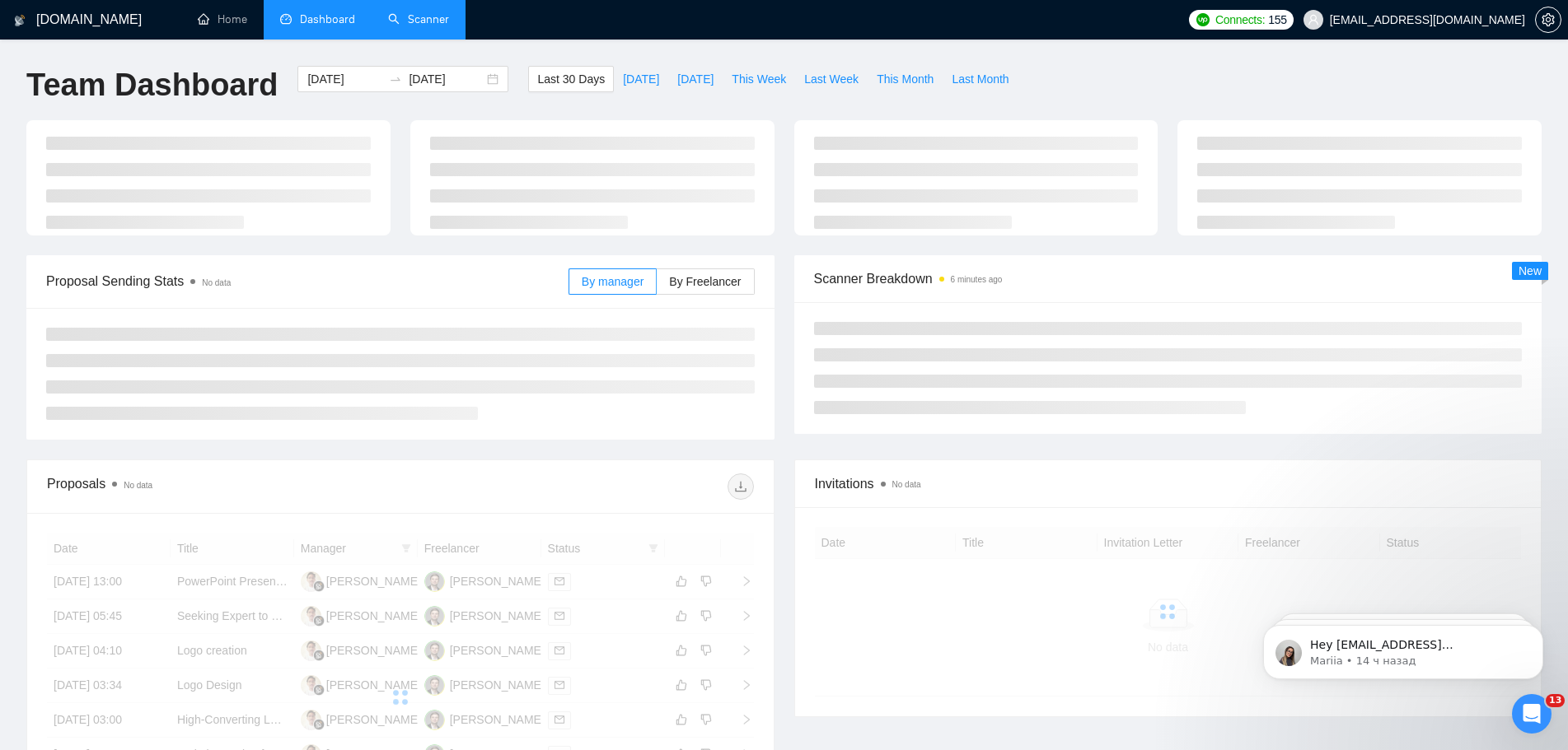
click at [433, 26] on link "Scanner" at bounding box center [418, 20] width 61 height 14
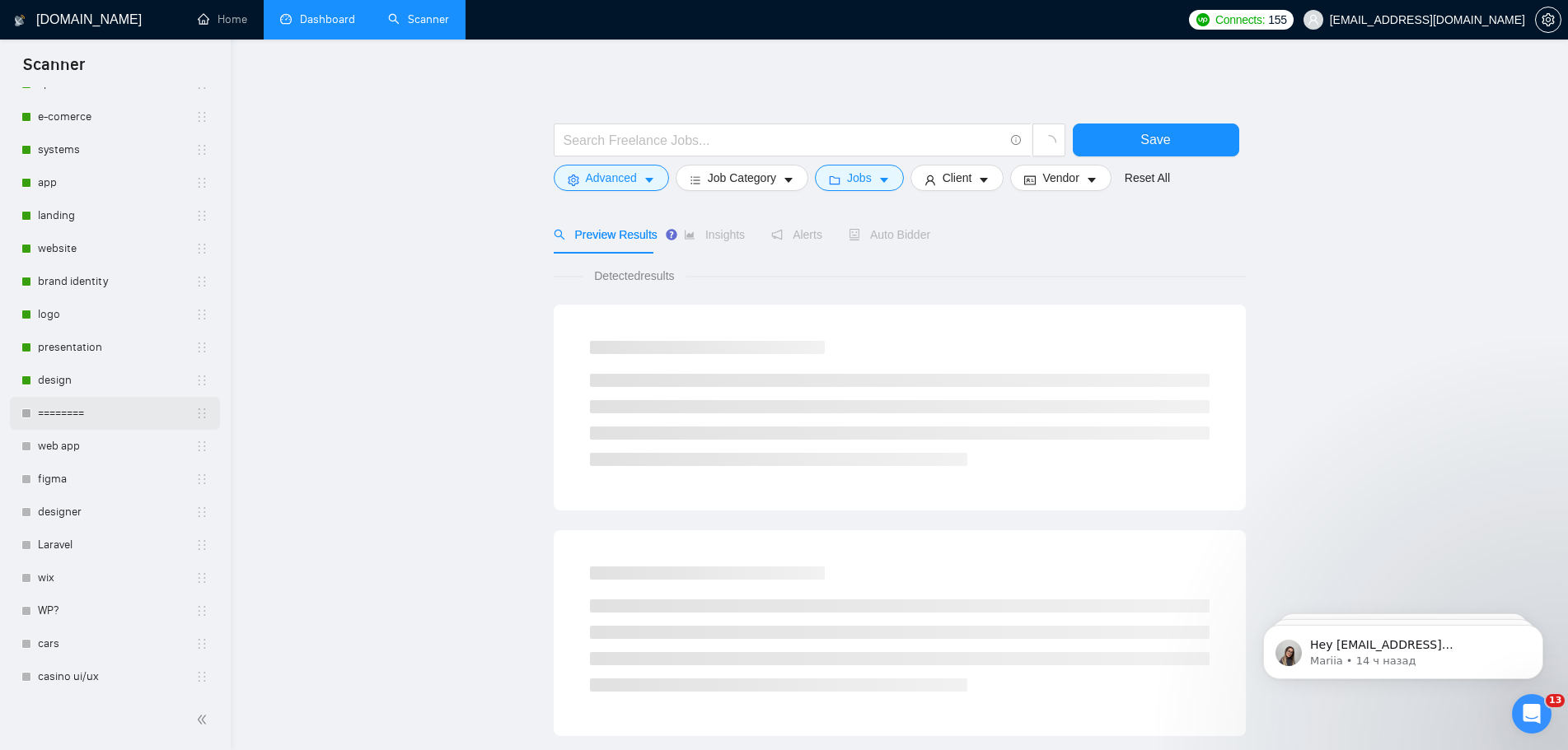
scroll to position [333, 0]
click at [59, 368] on link "design" at bounding box center [116, 377] width 157 height 33
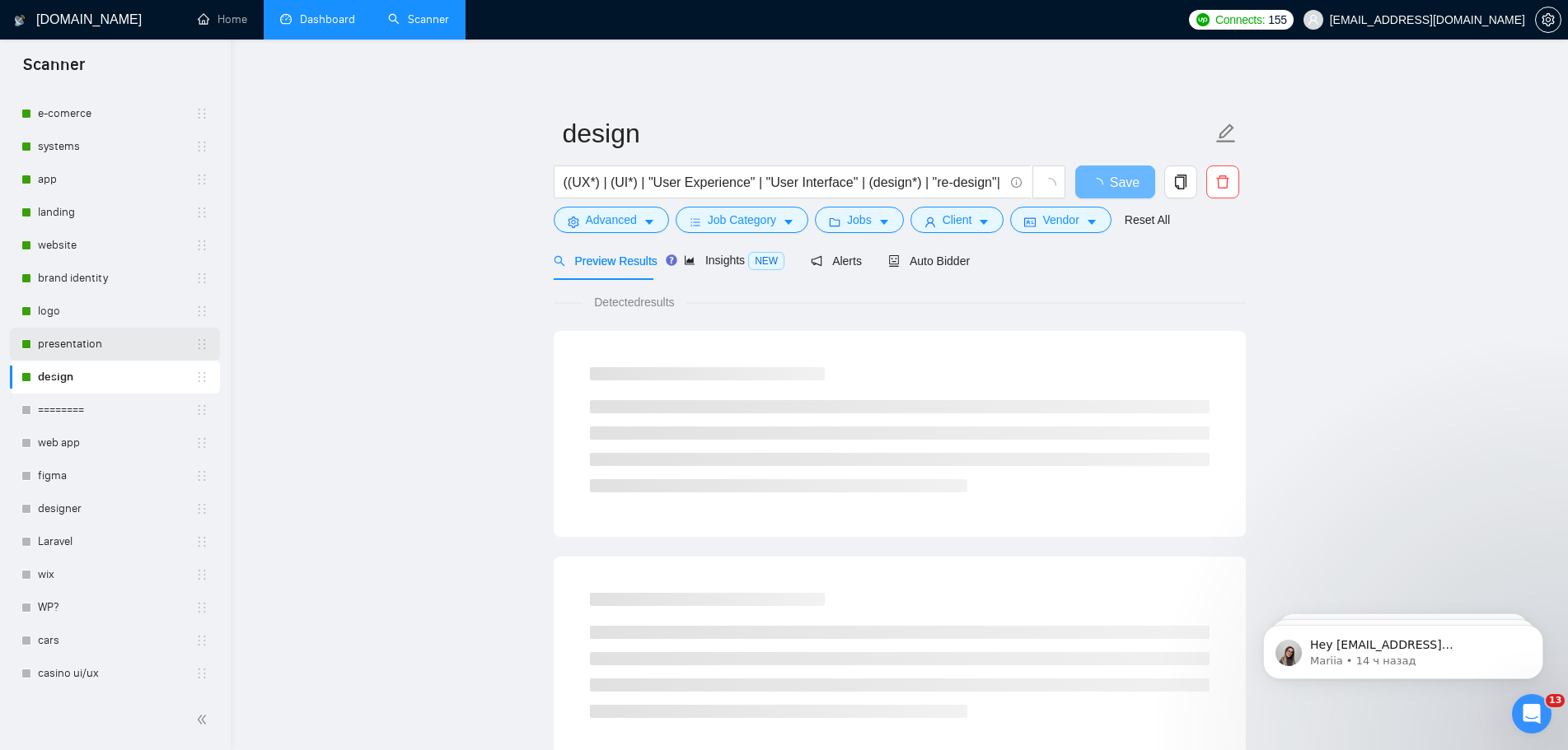
click at [85, 341] on link "presentation" at bounding box center [116, 344] width 157 height 33
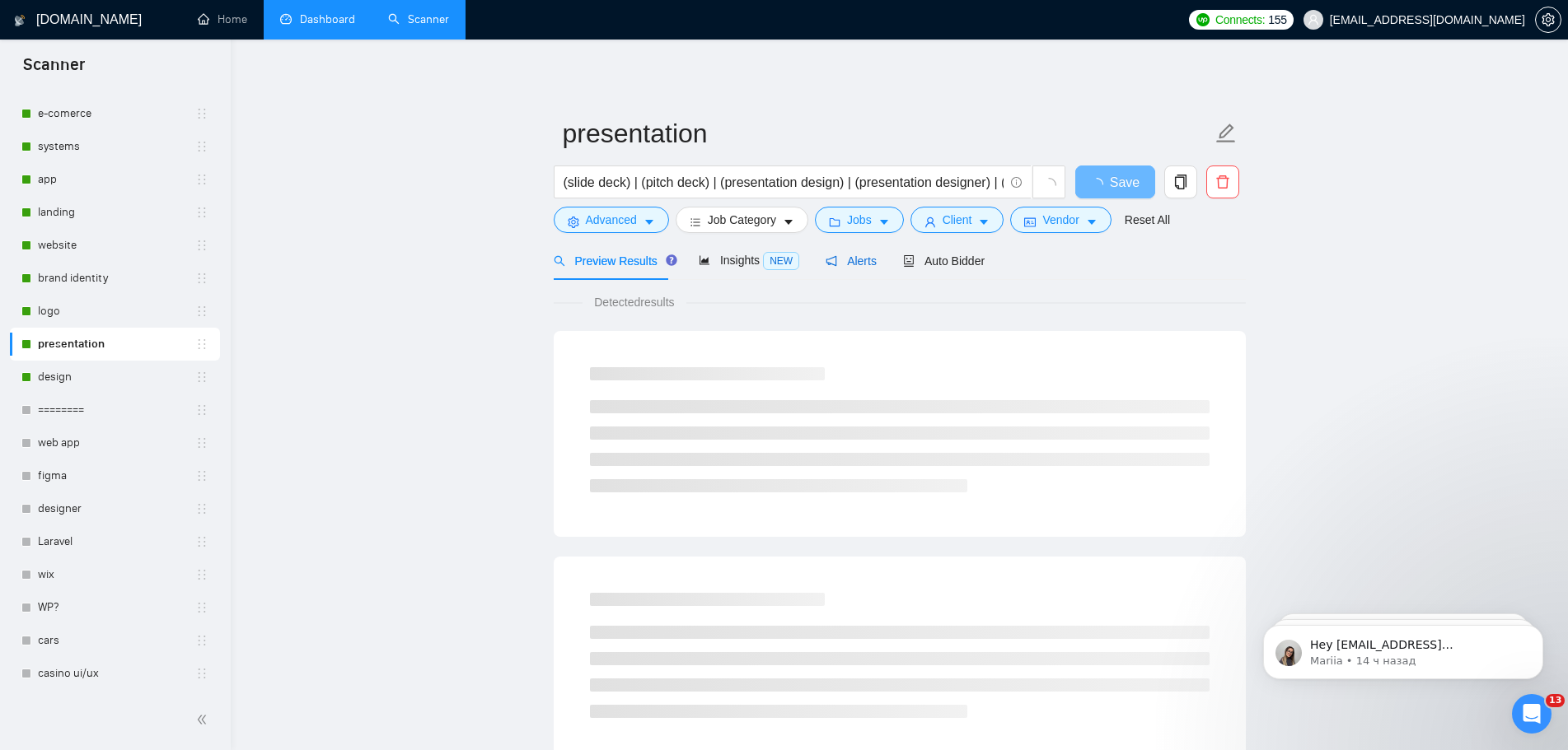
click at [855, 261] on span "Alerts" at bounding box center [851, 261] width 51 height 13
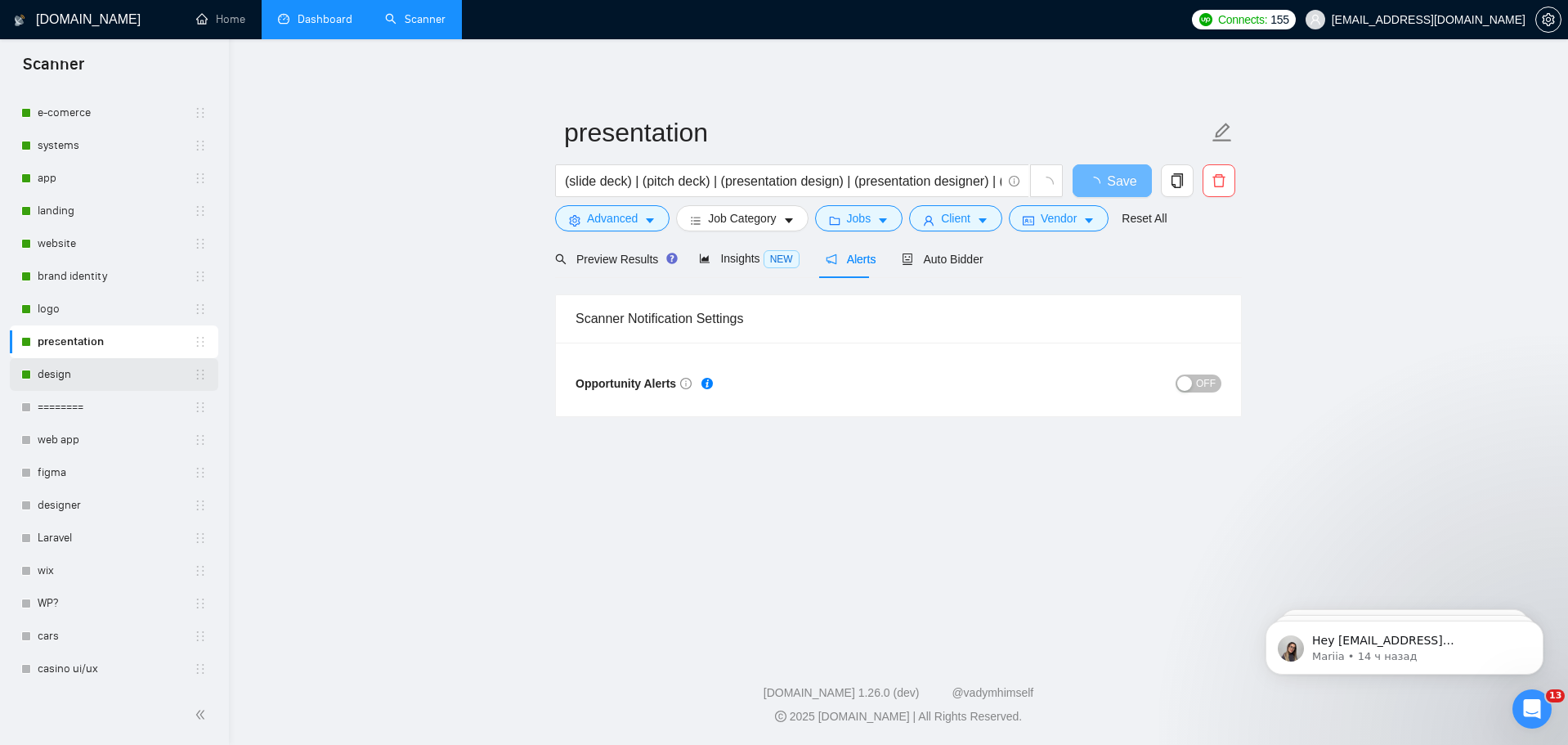
click at [54, 372] on link "design" at bounding box center [115, 374] width 156 height 33
click at [79, 278] on link "brand identity" at bounding box center [115, 276] width 156 height 33
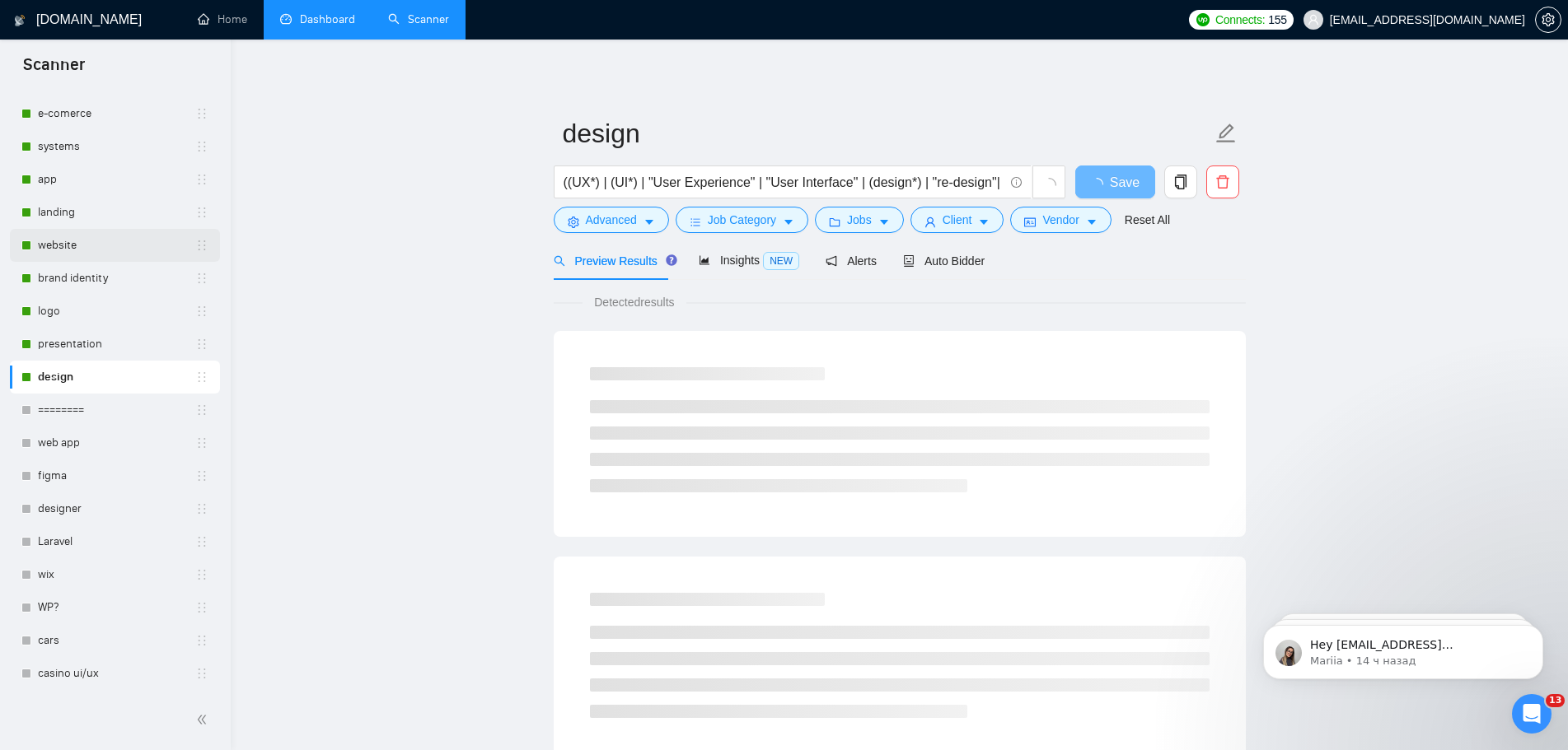
click at [73, 248] on link "website" at bounding box center [116, 246] width 157 height 33
click at [963, 264] on span "Auto Bidder" at bounding box center [944, 261] width 82 height 13
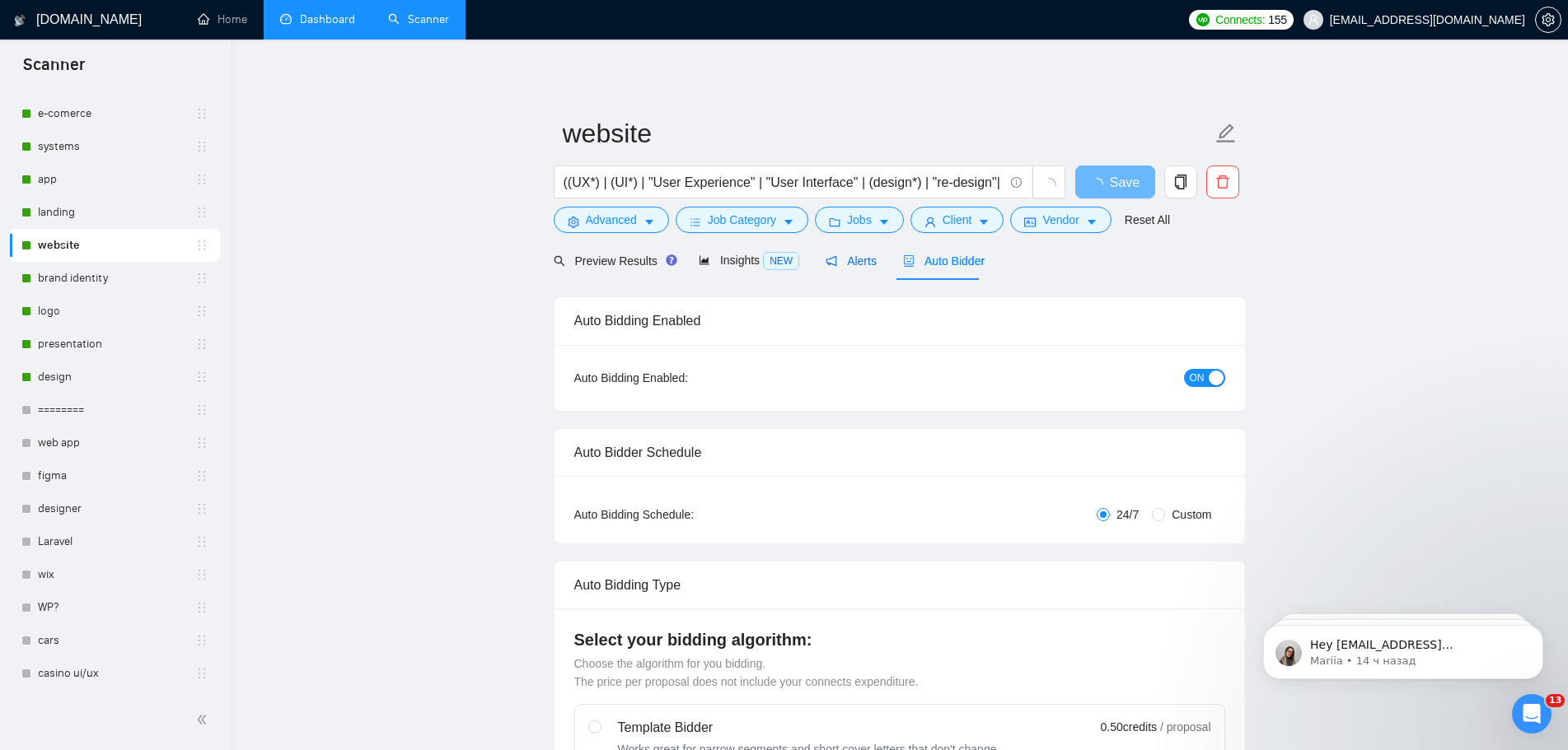
click at [865, 265] on span "Alerts" at bounding box center [851, 261] width 51 height 13
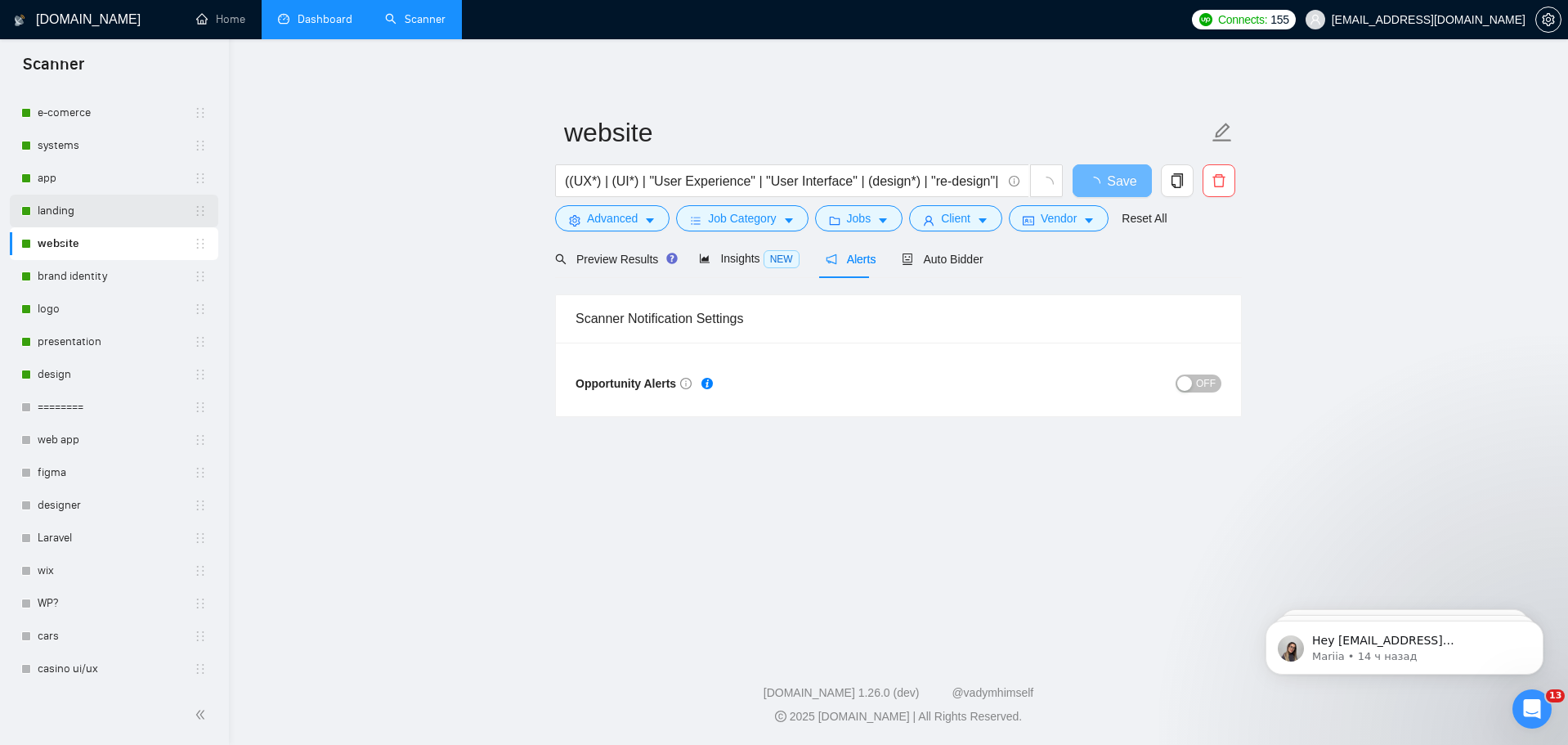
click at [72, 210] on link "landing" at bounding box center [115, 211] width 156 height 33
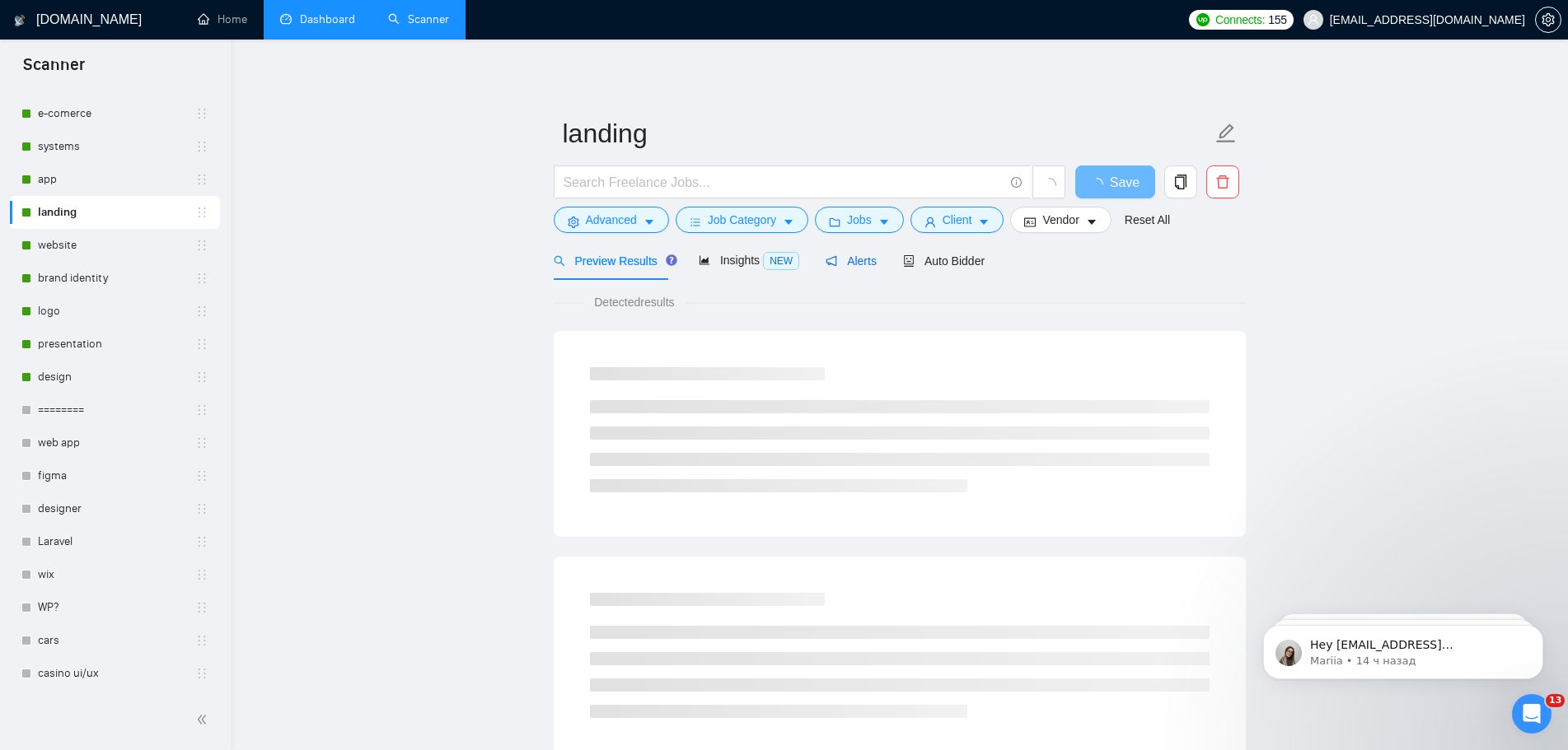
click at [848, 269] on div "Alerts" at bounding box center [851, 261] width 51 height 18
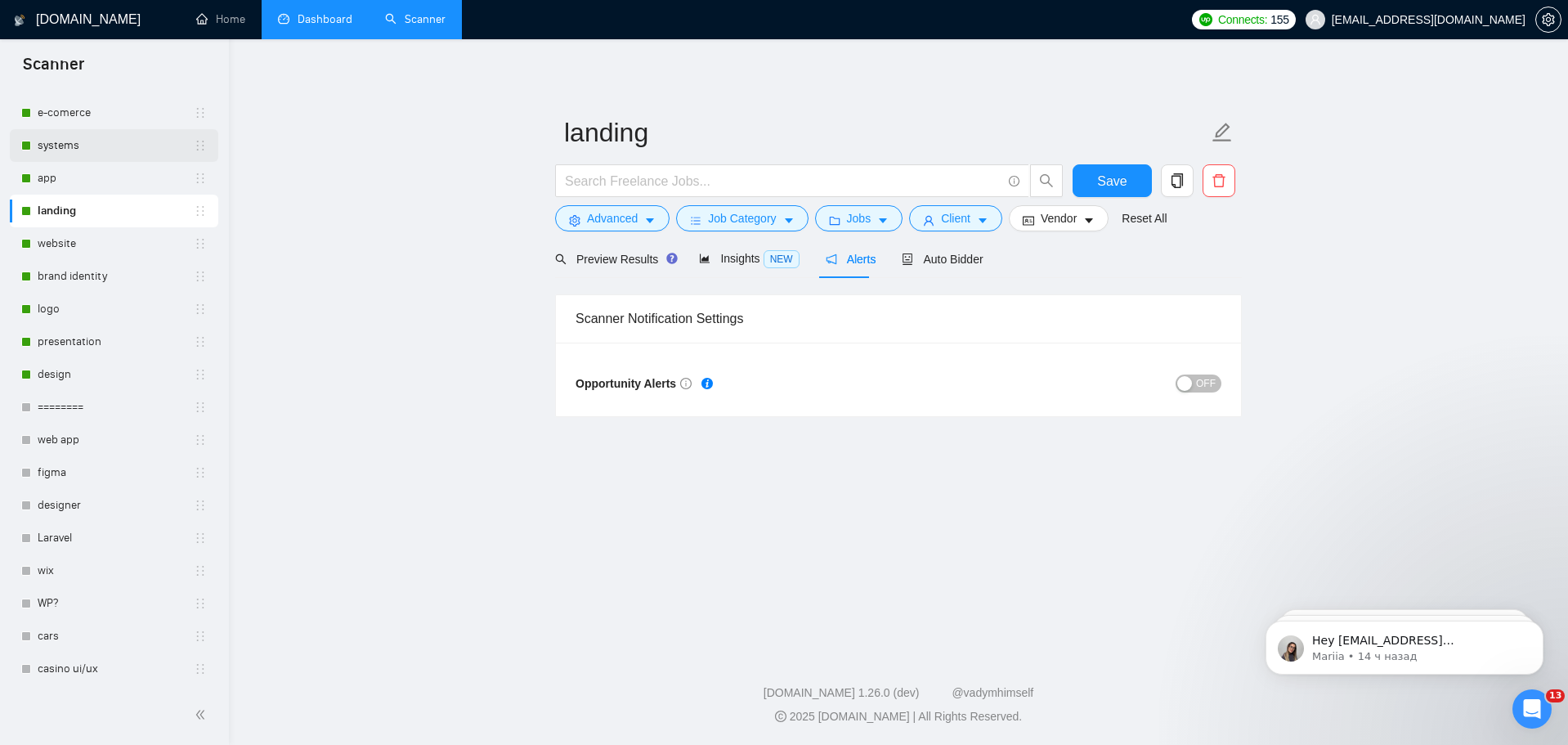
click at [77, 141] on link "systems" at bounding box center [115, 146] width 156 height 33
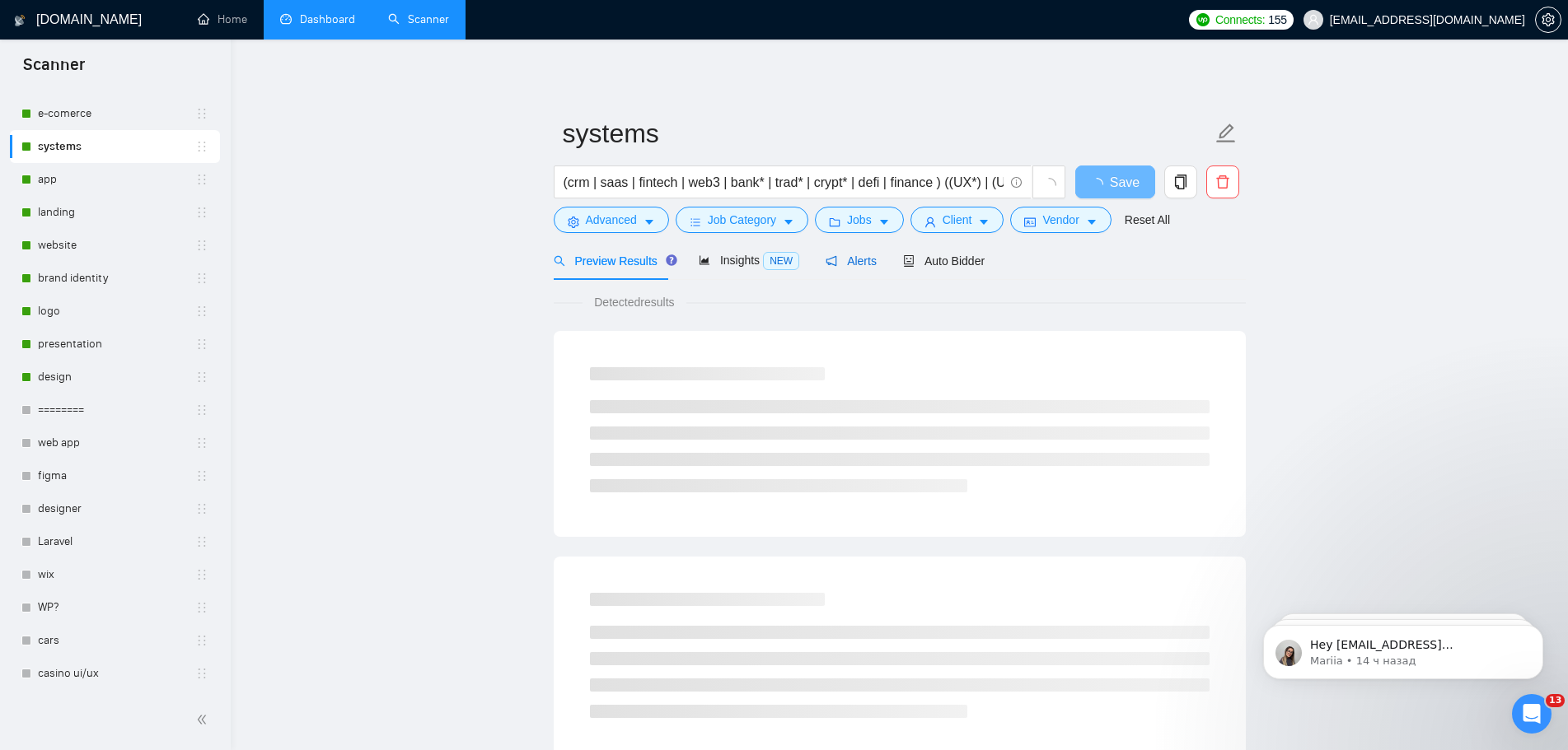
click at [856, 263] on span "Alerts" at bounding box center [851, 261] width 51 height 13
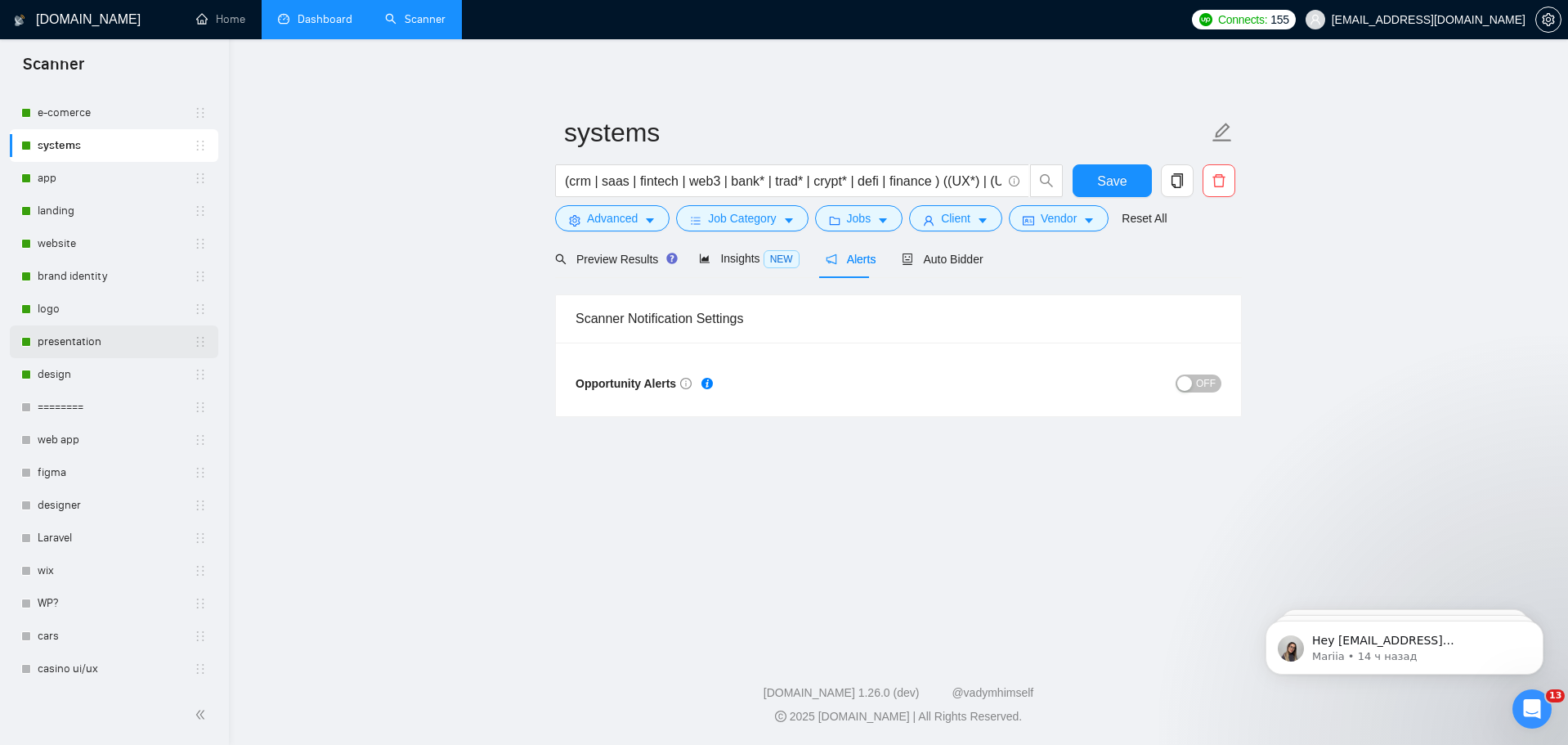
click at [74, 341] on link "presentation" at bounding box center [115, 341] width 156 height 33
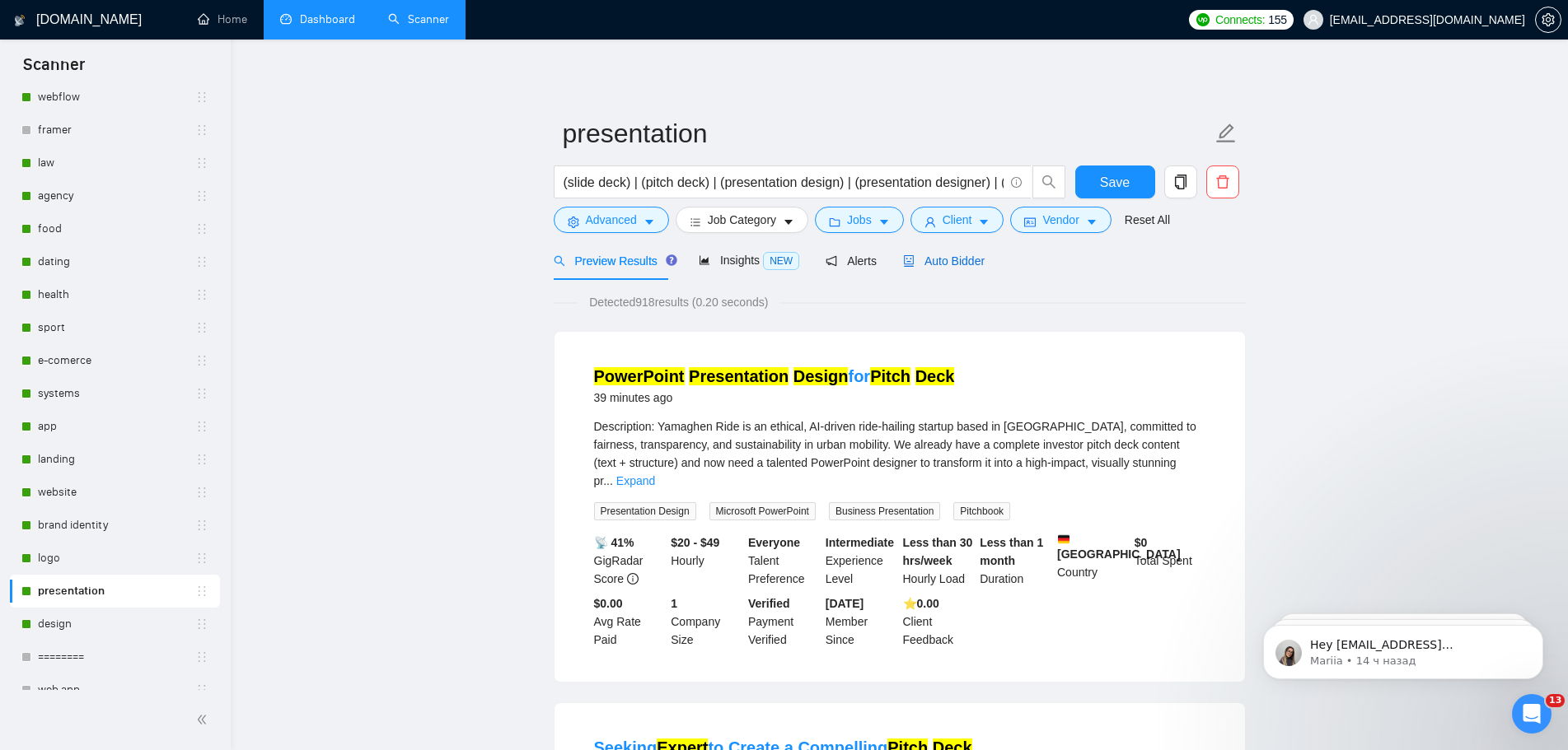
click at [953, 260] on span "Auto Bidder" at bounding box center [944, 261] width 82 height 13
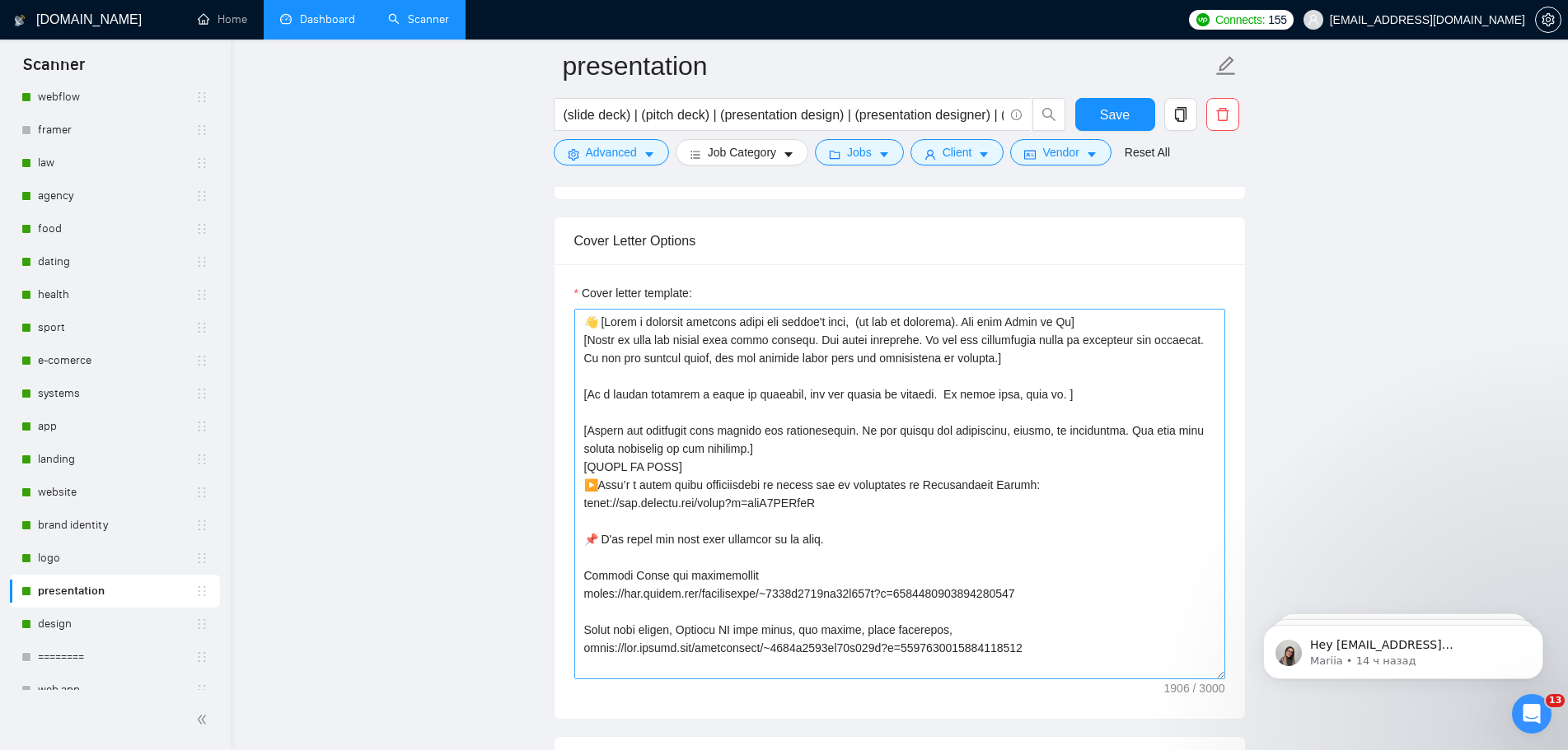
scroll to position [1937, 0]
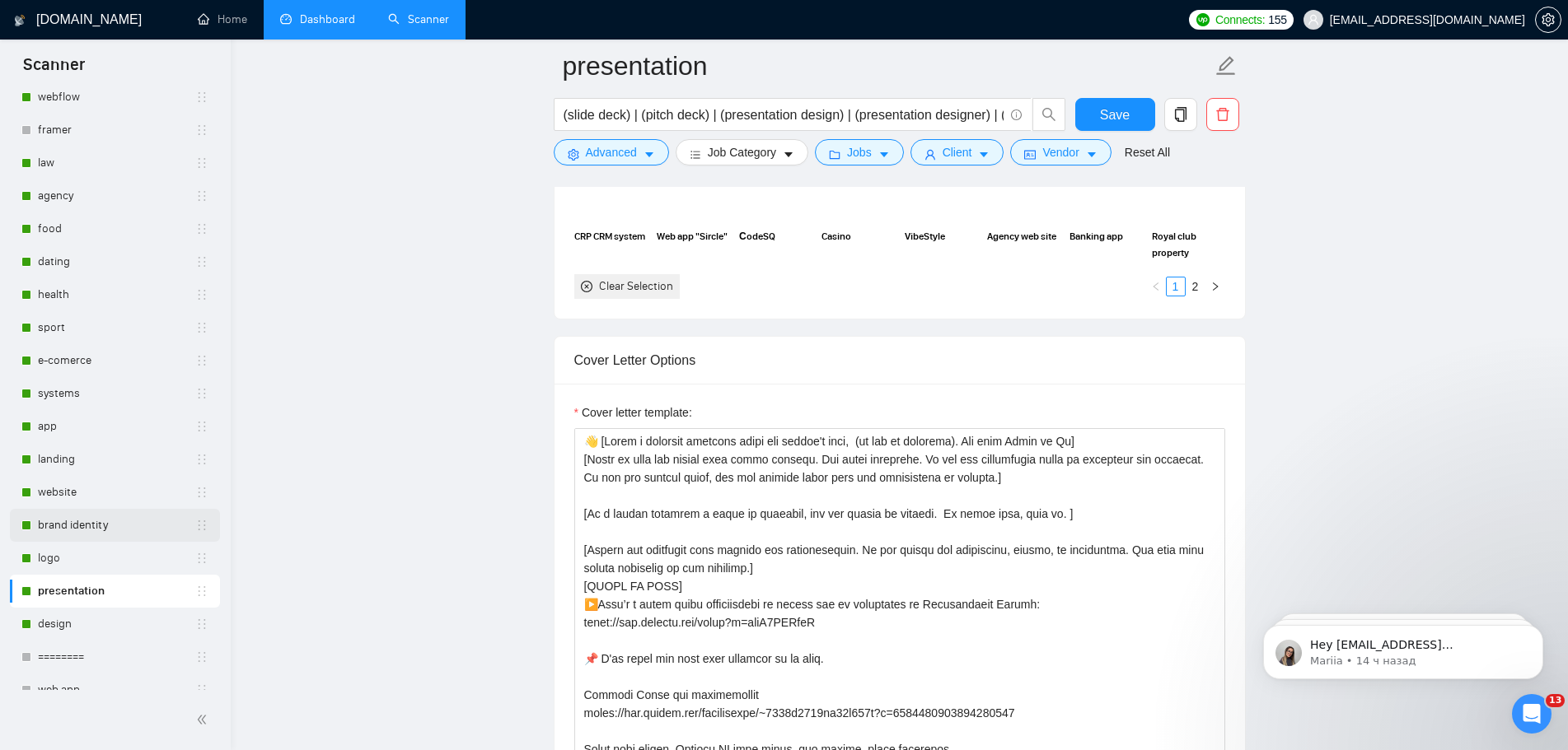
click at [73, 529] on link "brand identity" at bounding box center [116, 525] width 157 height 33
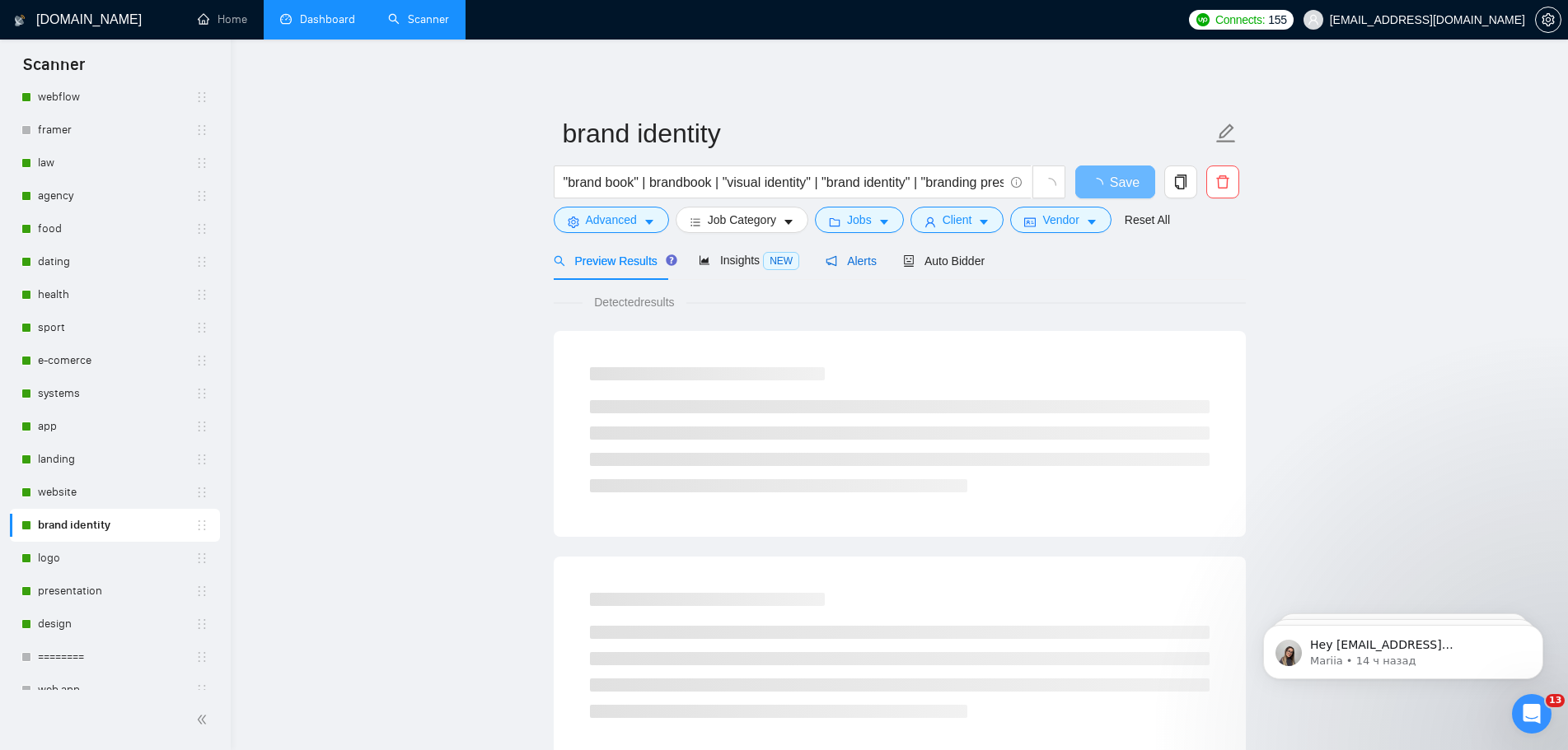
click at [839, 261] on span "Alerts" at bounding box center [851, 261] width 51 height 13
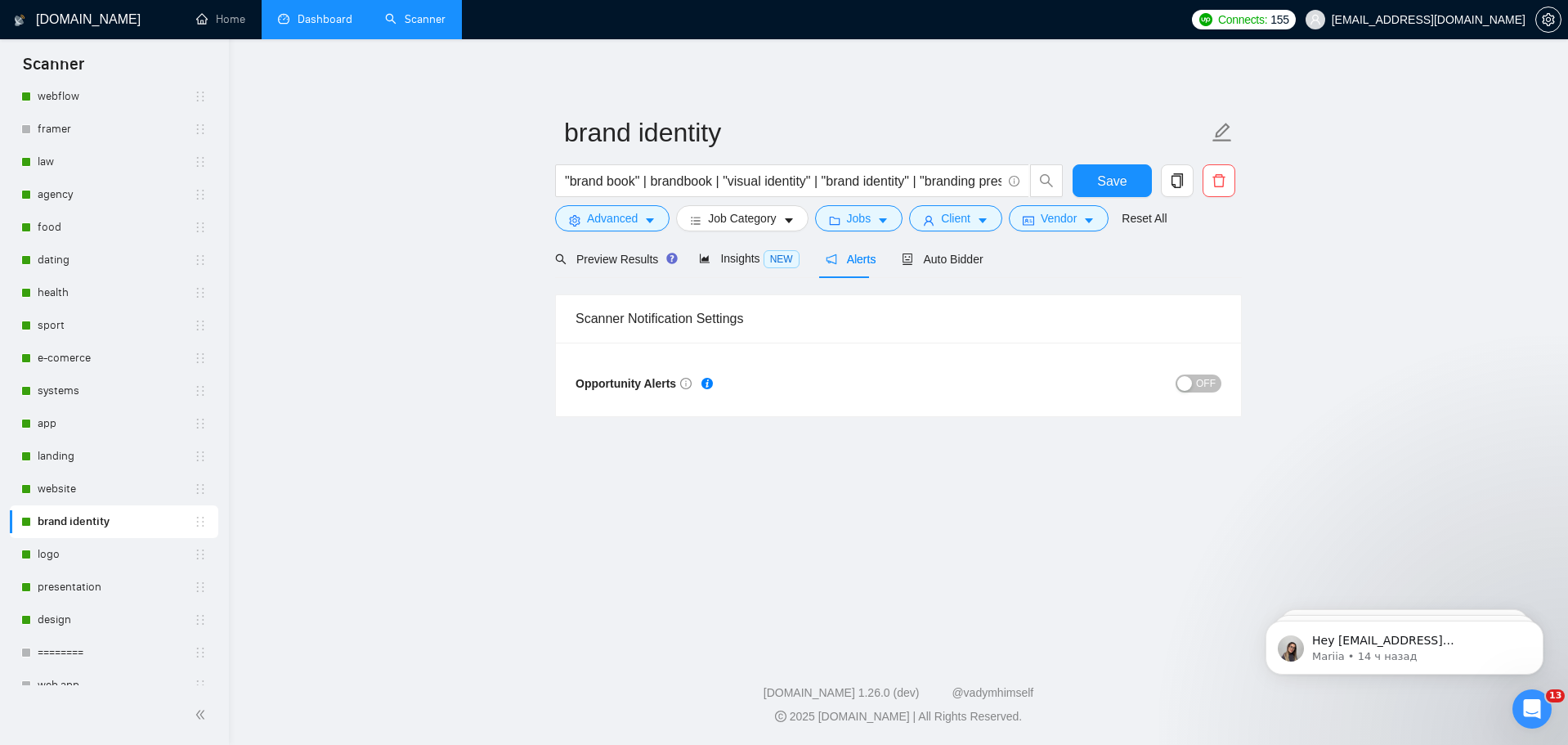
click at [1198, 383] on span "OFF" at bounding box center [1206, 383] width 20 height 18
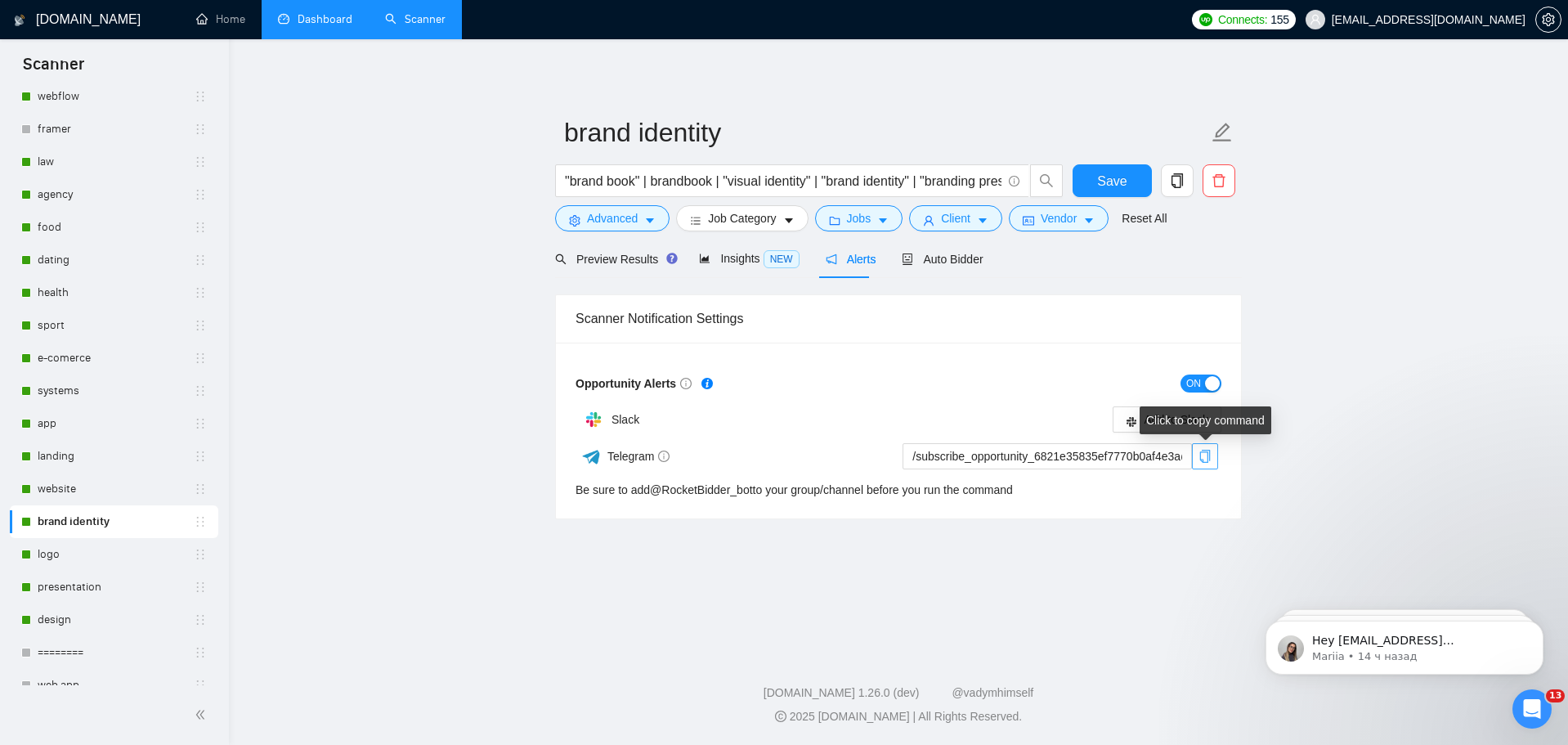
click at [1209, 461] on icon "copy" at bounding box center [1205, 456] width 13 height 13
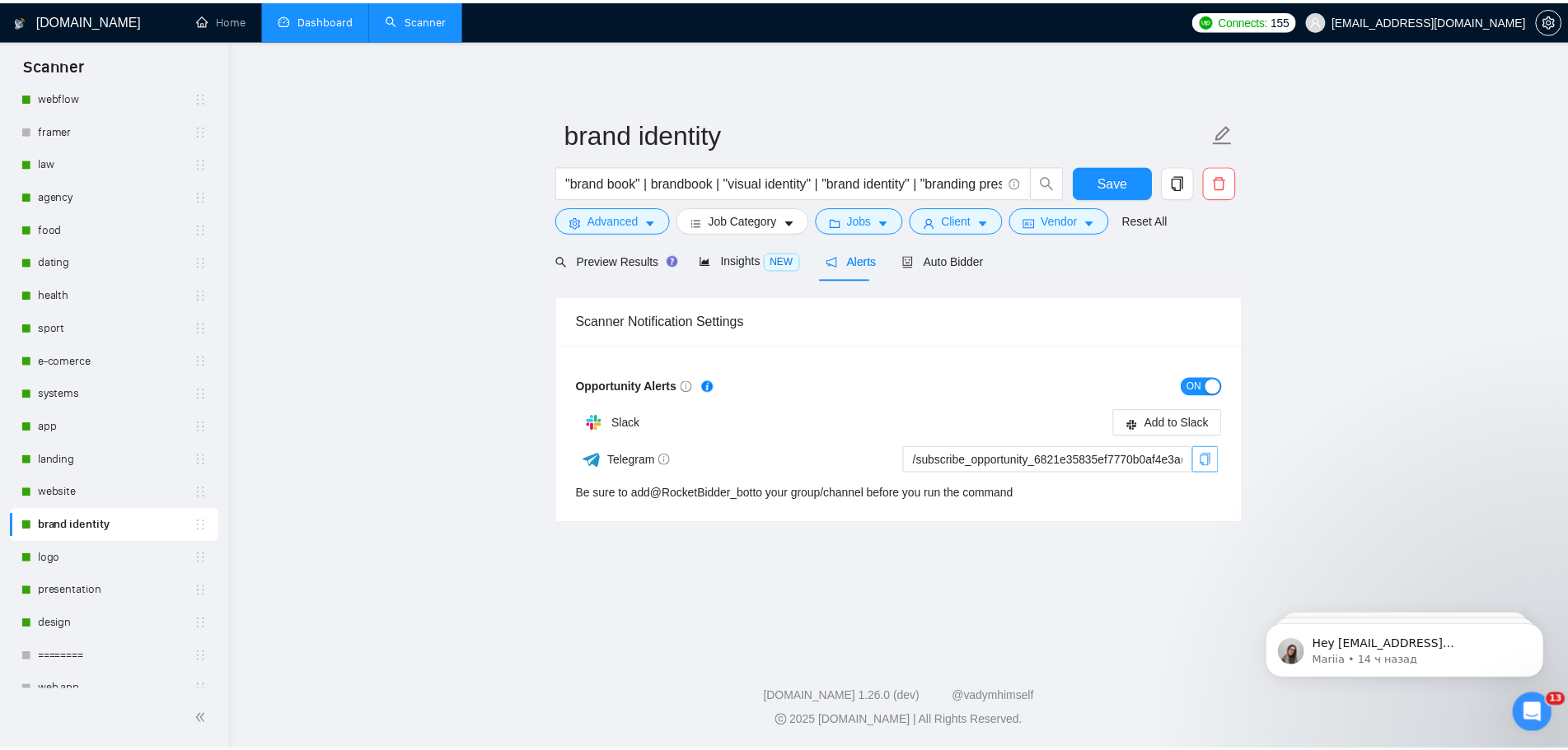
scroll to position [1244, 0]
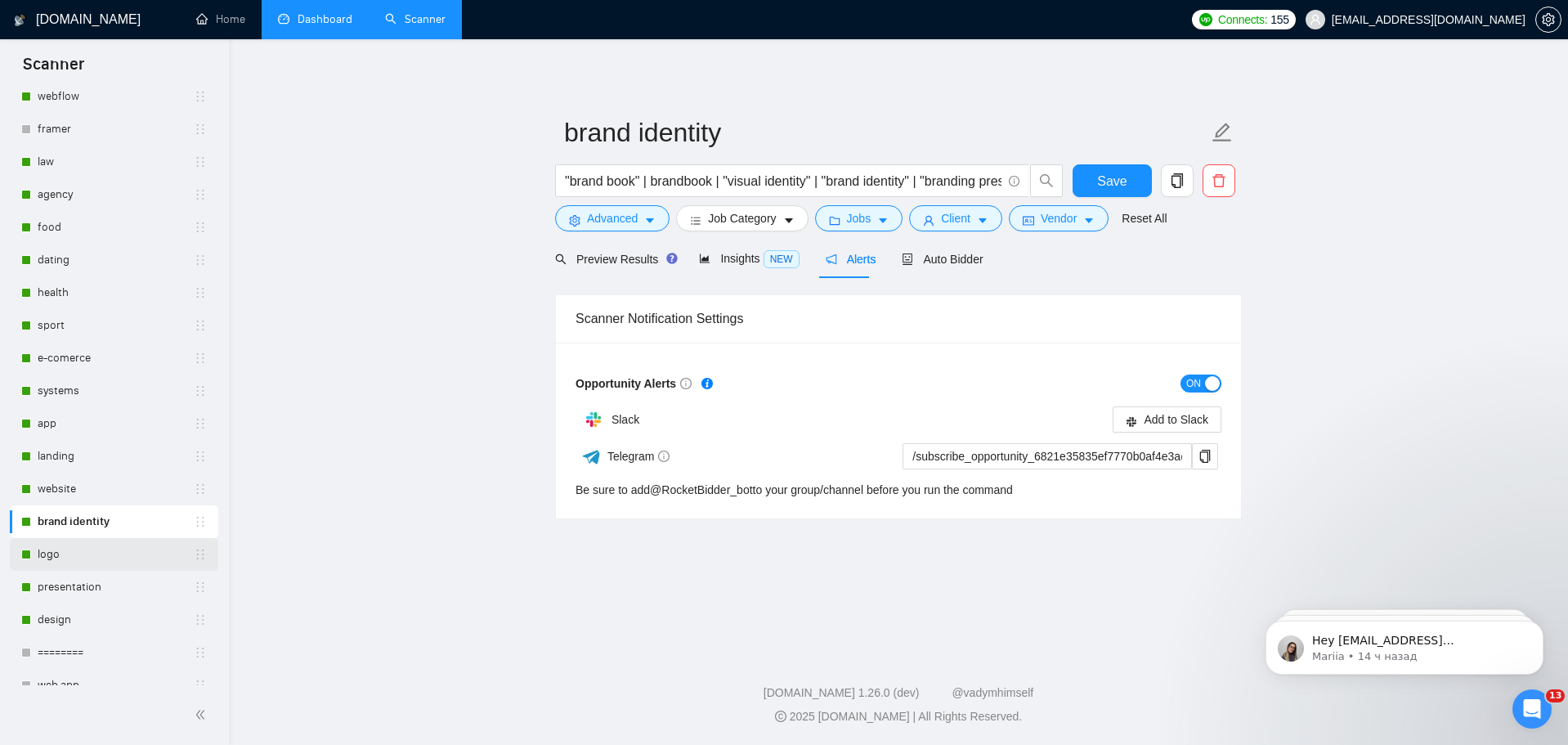
click at [113, 556] on link "logo" at bounding box center [115, 555] width 156 height 33
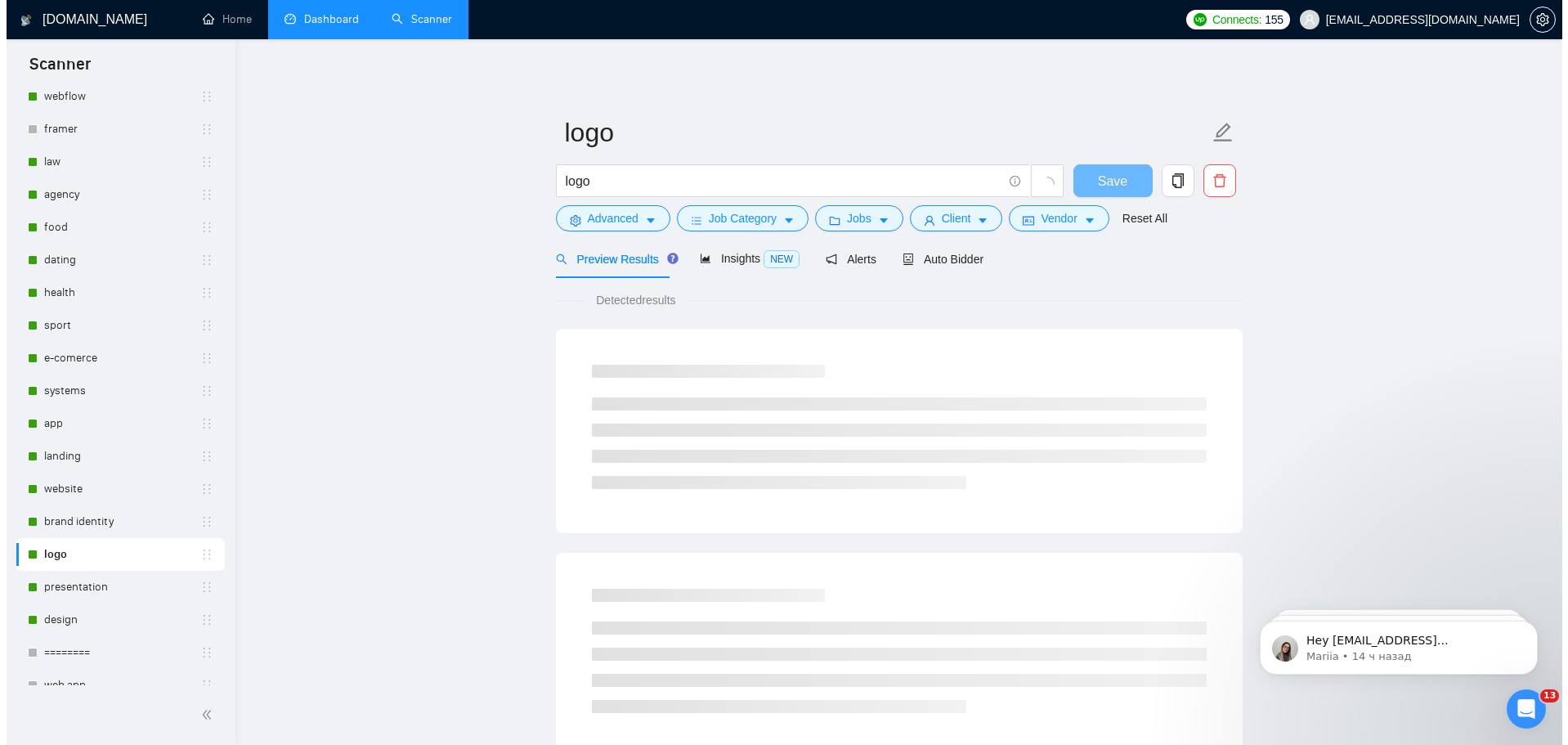
scroll to position [1172, 0]
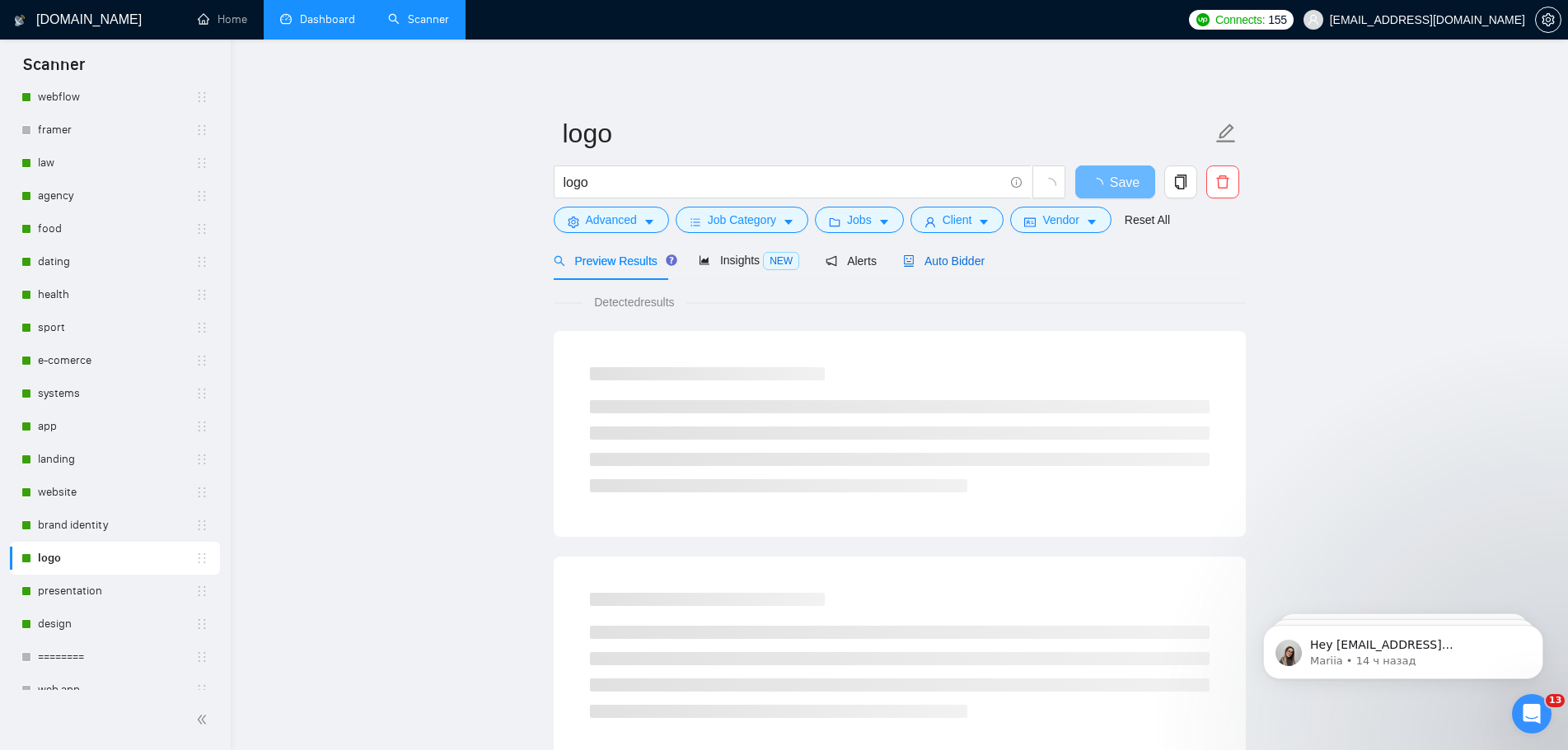
click at [938, 254] on span "Auto Bidder" at bounding box center [944, 261] width 82 height 13
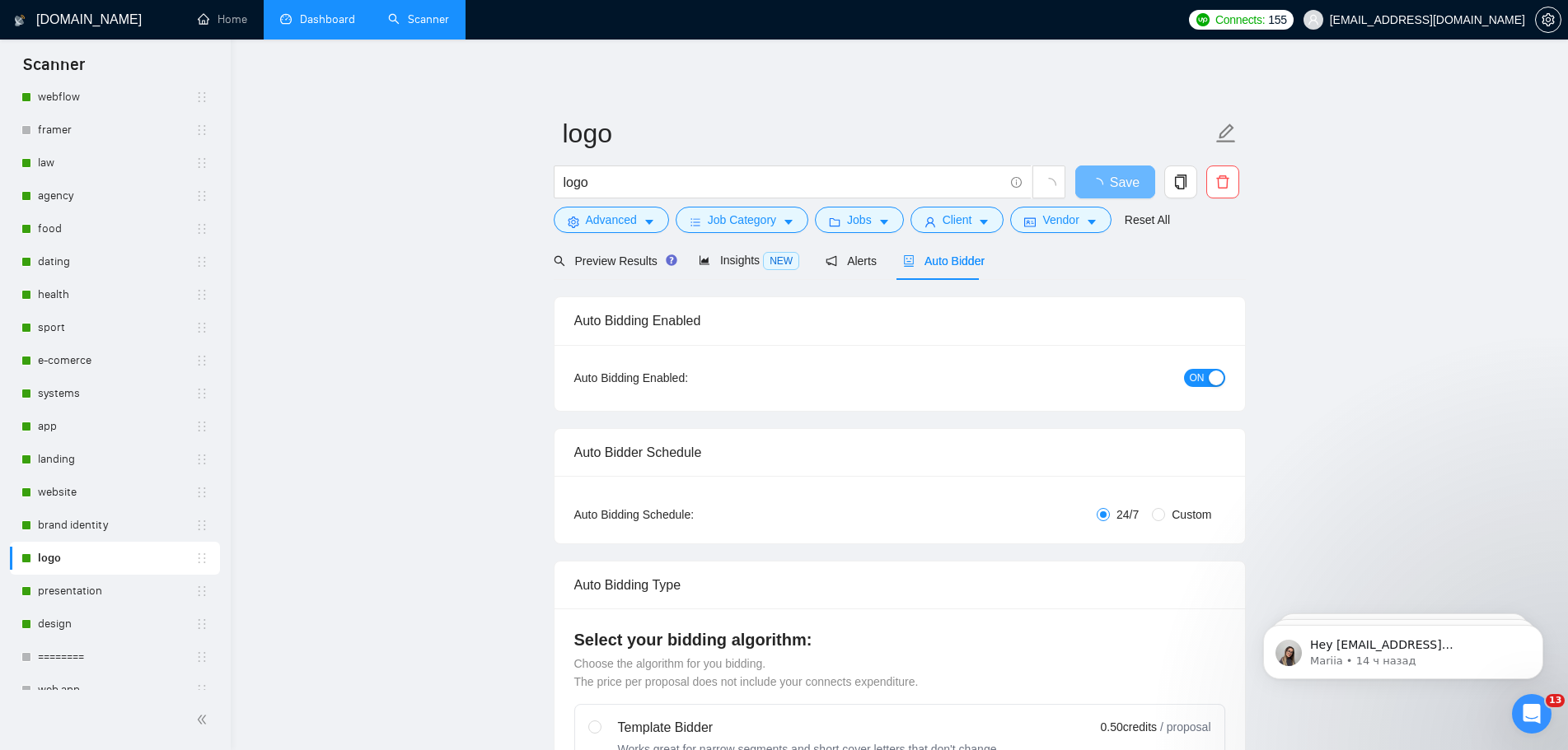
radio input "false"
radio input "true"
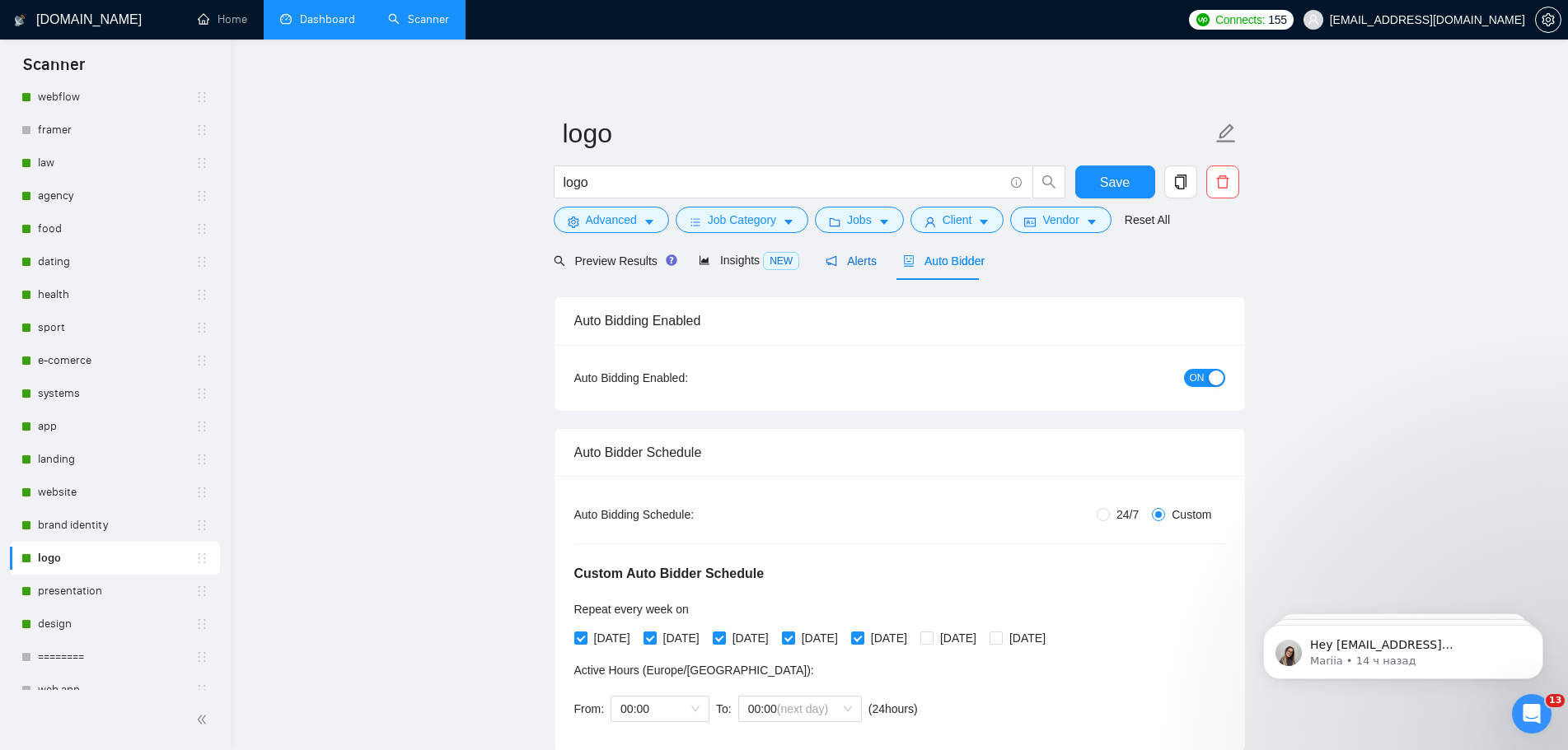
click at [846, 260] on span "Alerts" at bounding box center [851, 261] width 51 height 13
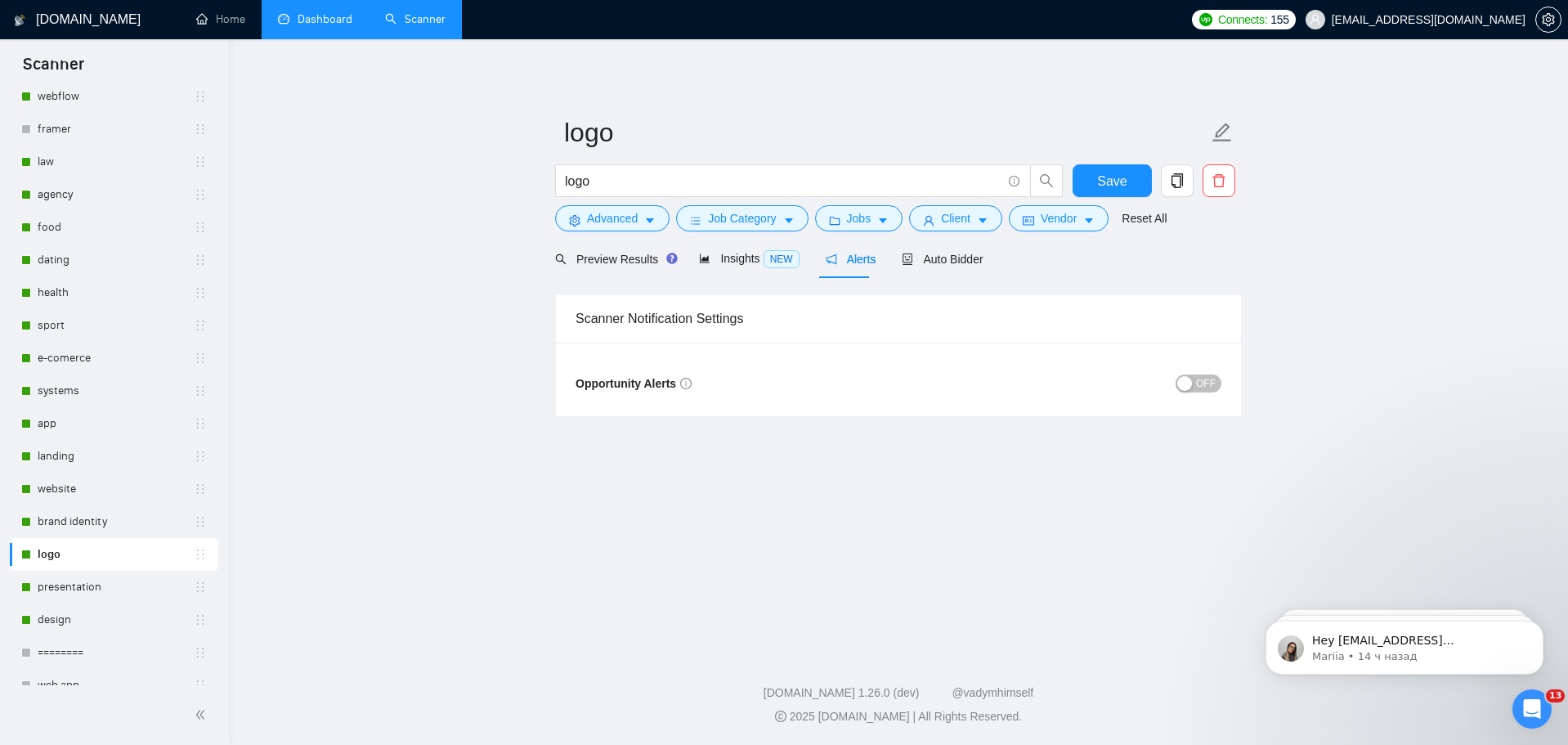
click at [1202, 384] on span "OFF" at bounding box center [1206, 383] width 20 height 18
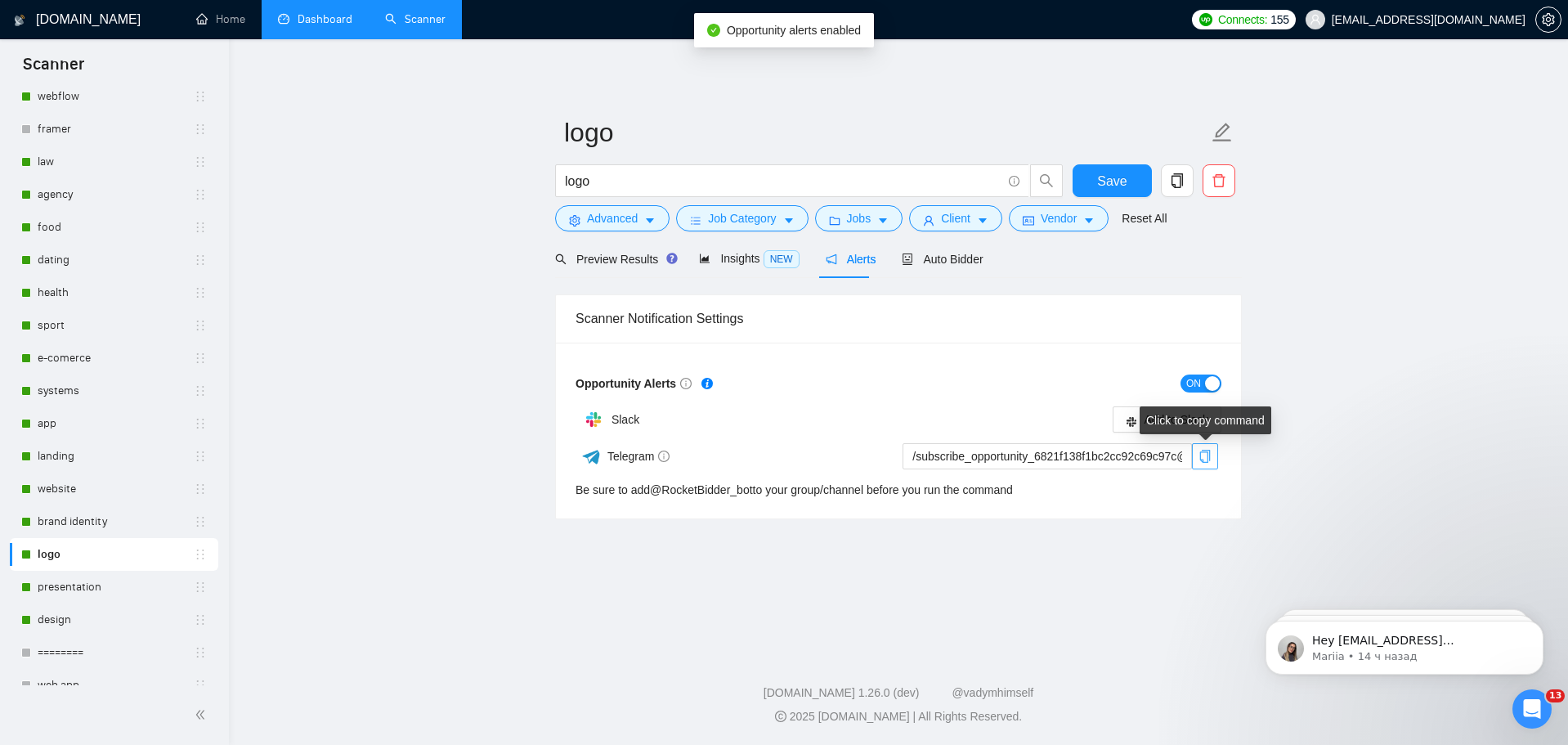
click at [1208, 461] on icon "copy" at bounding box center [1205, 456] width 11 height 13
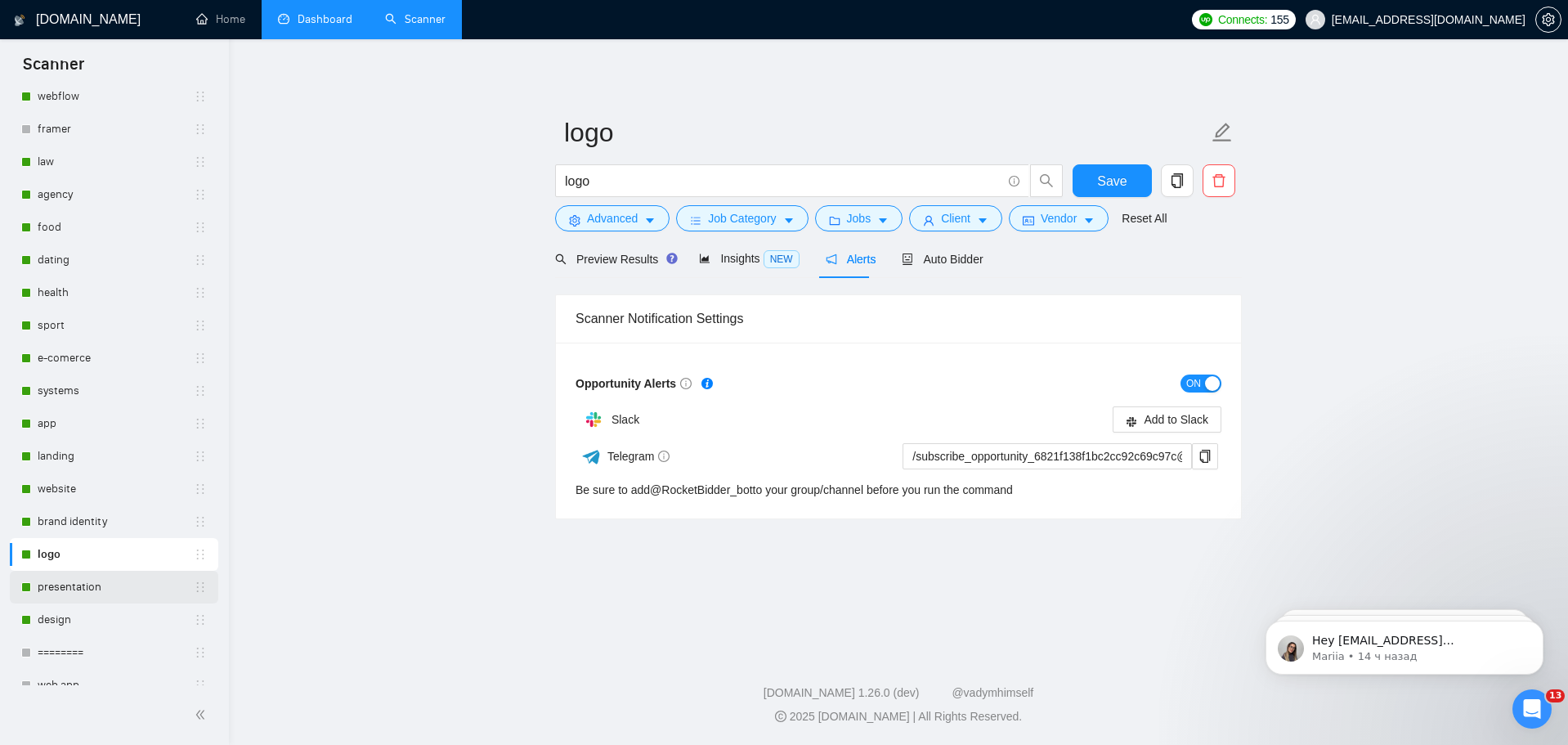
click at [113, 583] on link "presentation" at bounding box center [115, 587] width 156 height 33
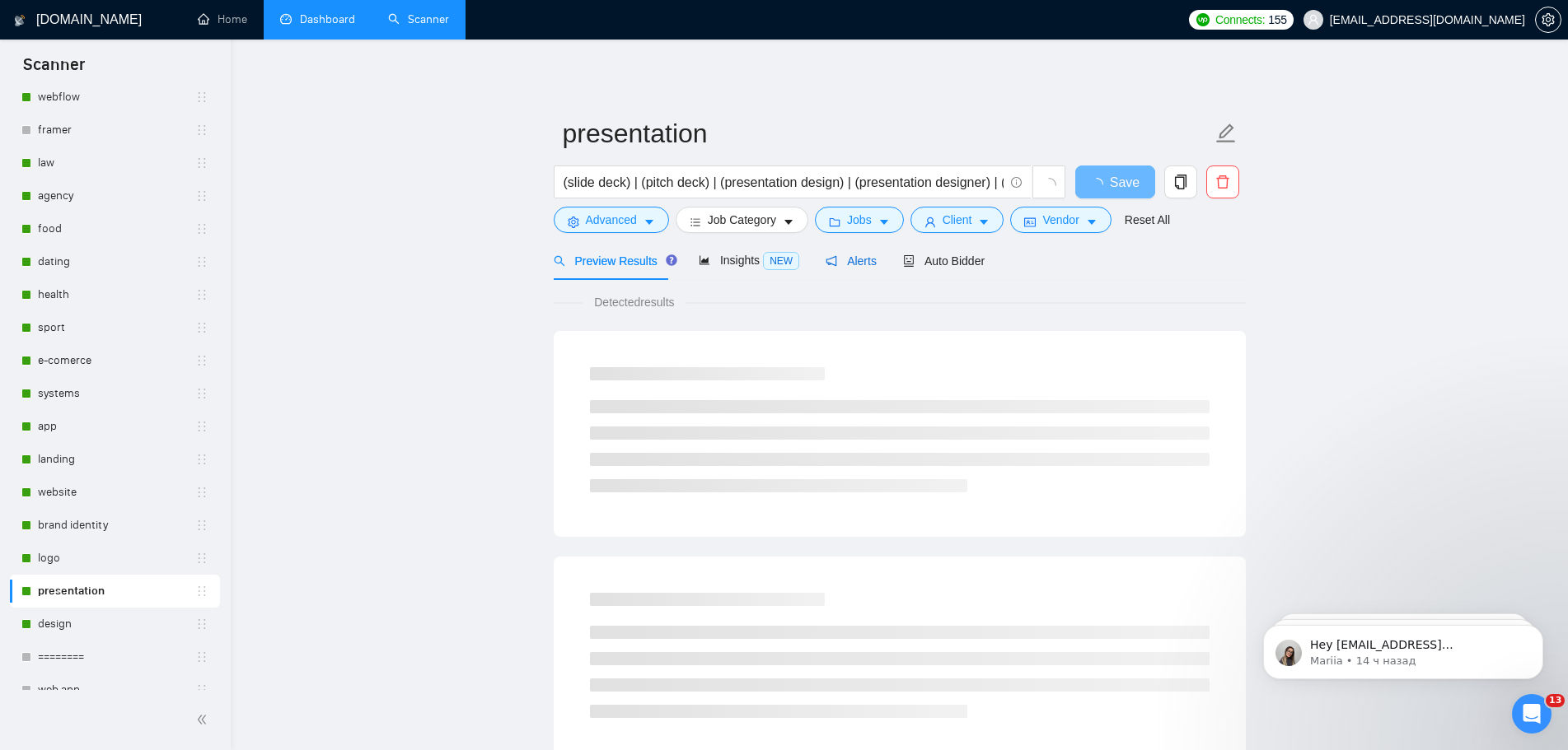
click at [865, 264] on span "Alerts" at bounding box center [851, 261] width 51 height 13
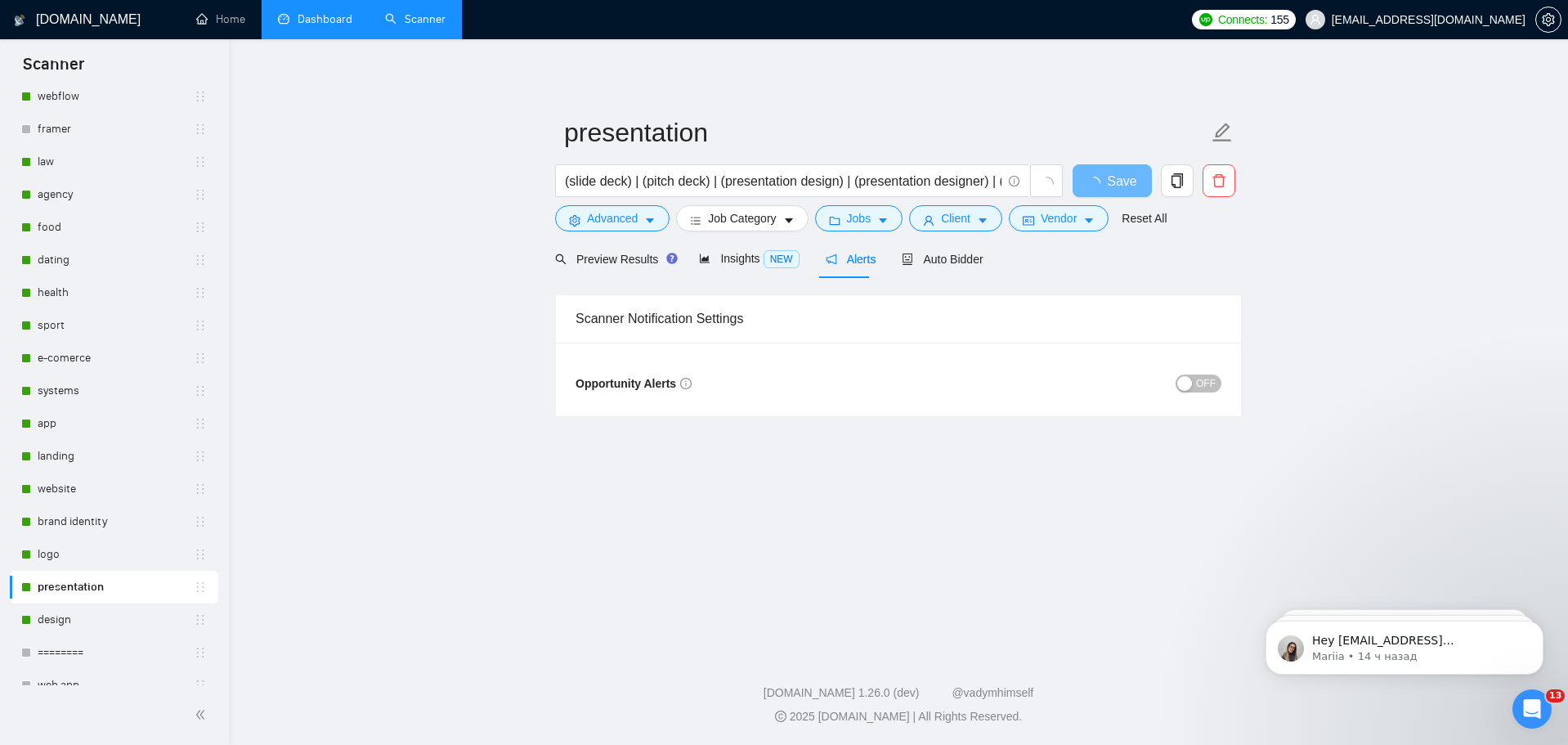
click at [1201, 391] on span "OFF" at bounding box center [1206, 383] width 20 height 18
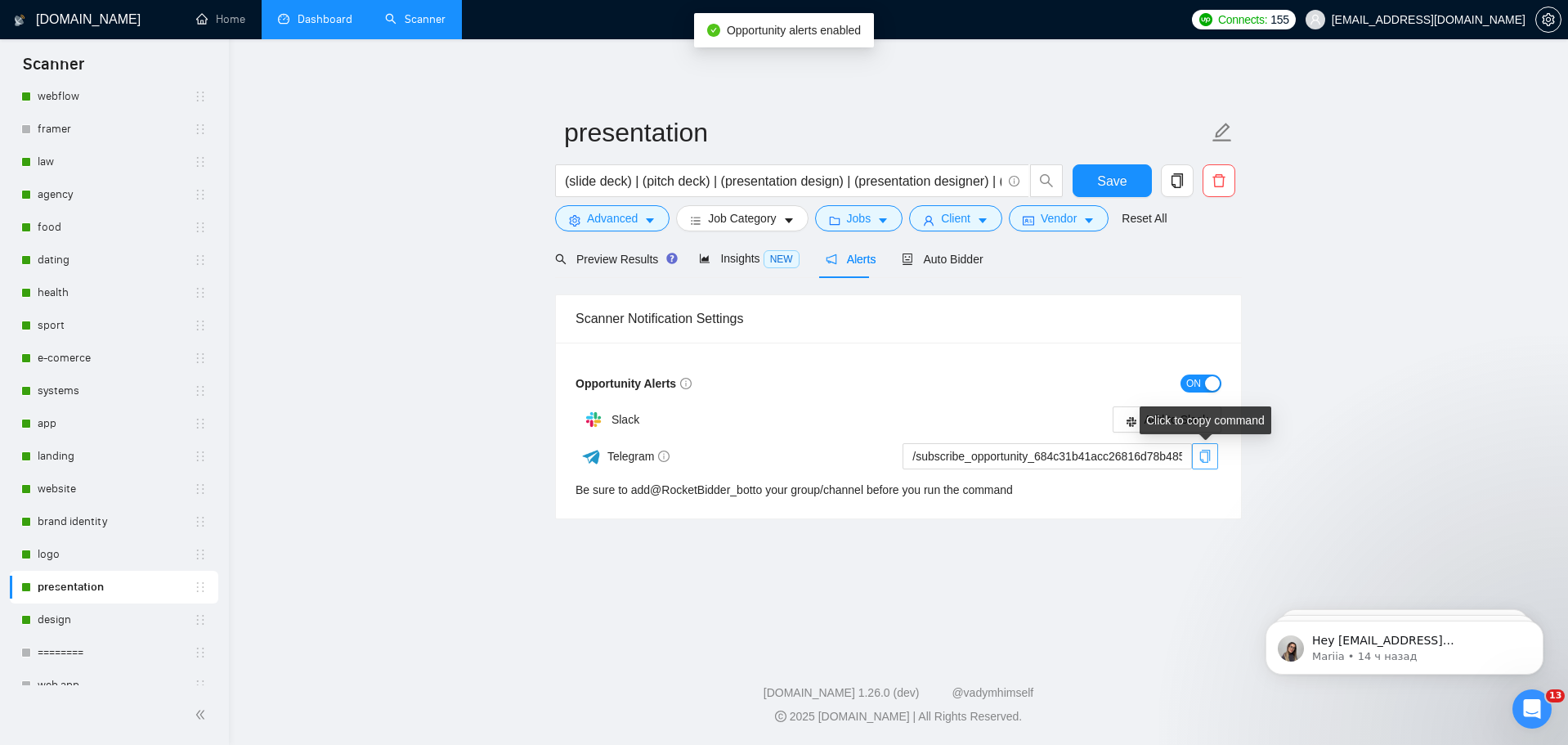
click at [1205, 456] on icon "copy" at bounding box center [1205, 456] width 13 height 13
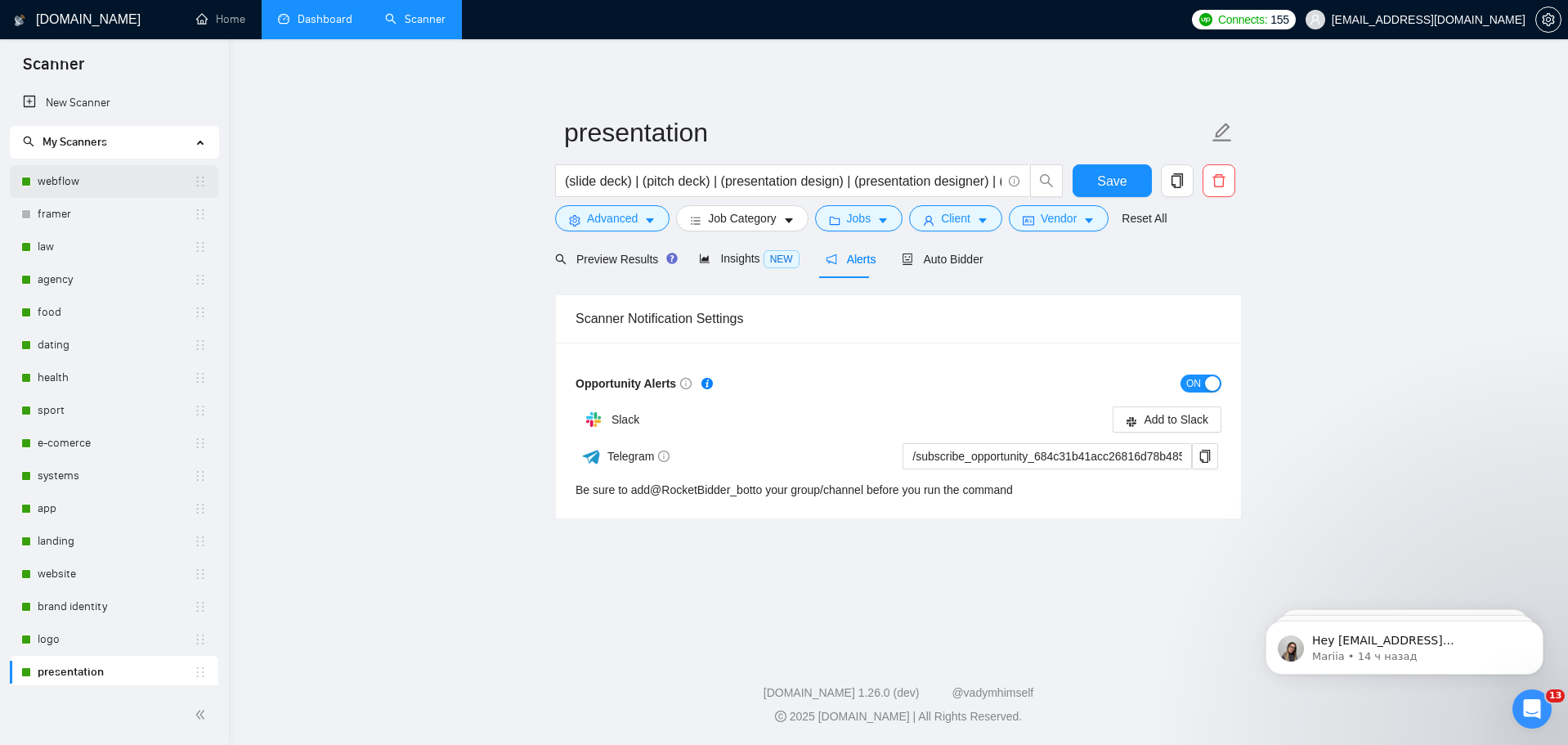
click at [103, 179] on link "webflow" at bounding box center [115, 181] width 156 height 33
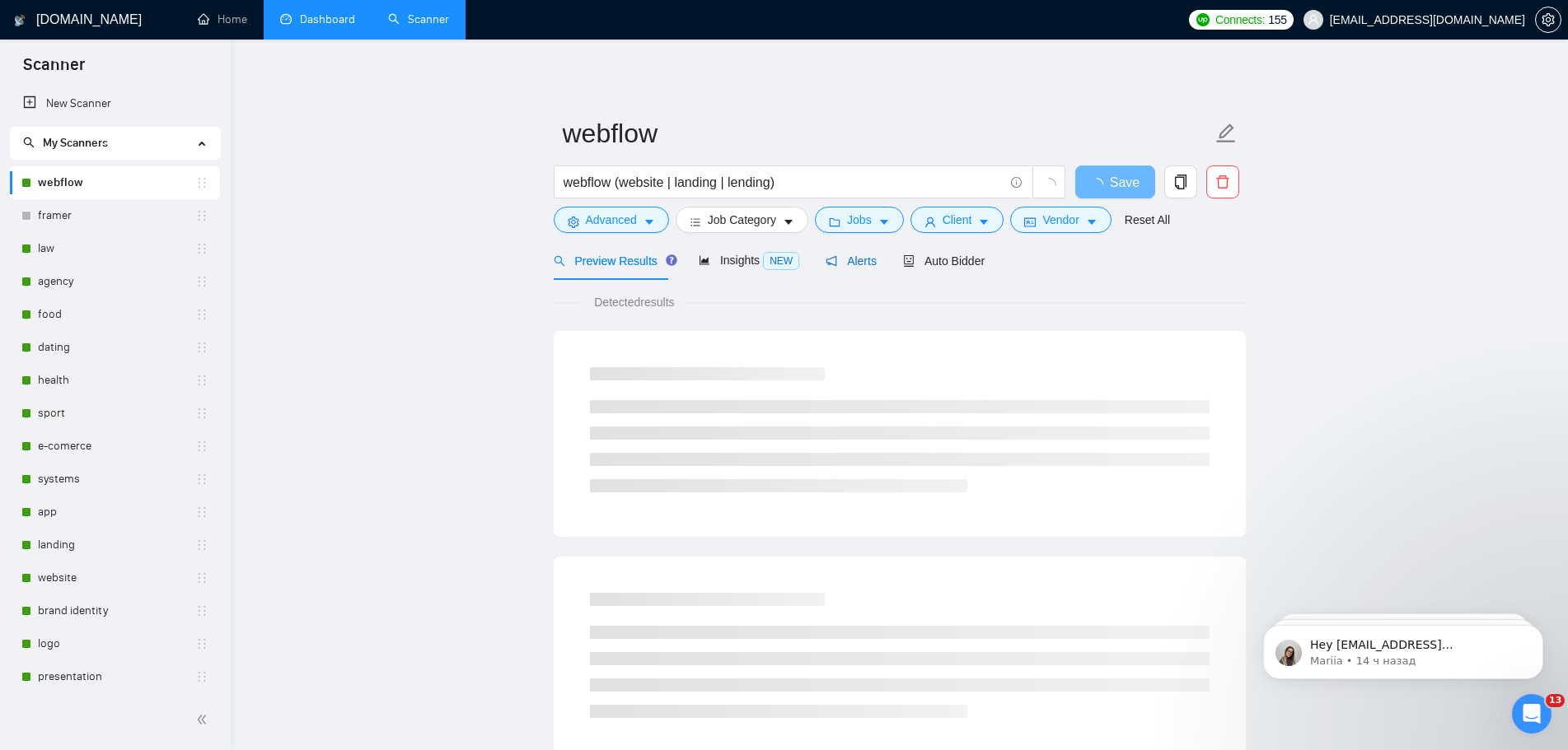
click at [848, 265] on span "Alerts" at bounding box center [851, 261] width 51 height 13
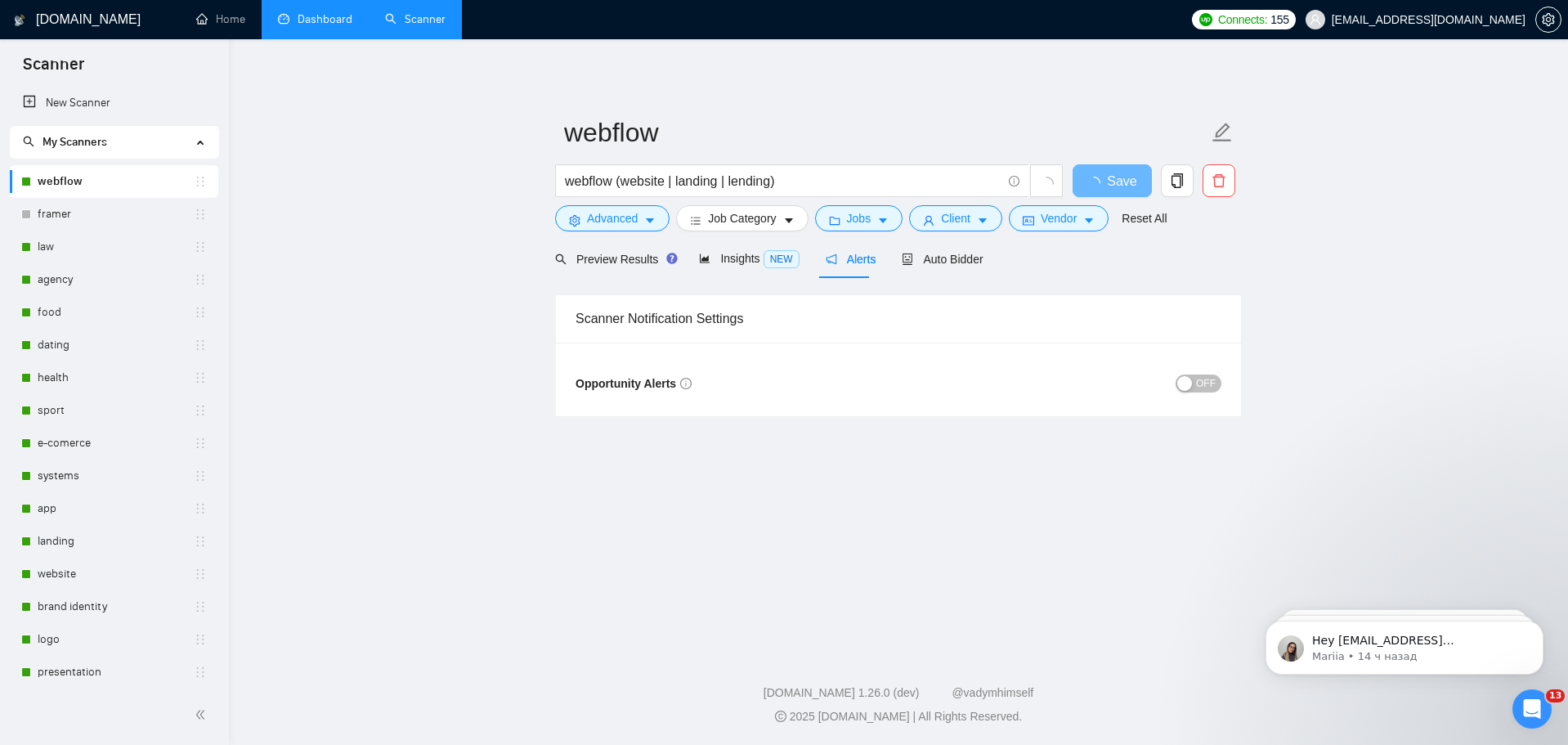
click at [1206, 381] on span "OFF" at bounding box center [1206, 383] width 20 height 18
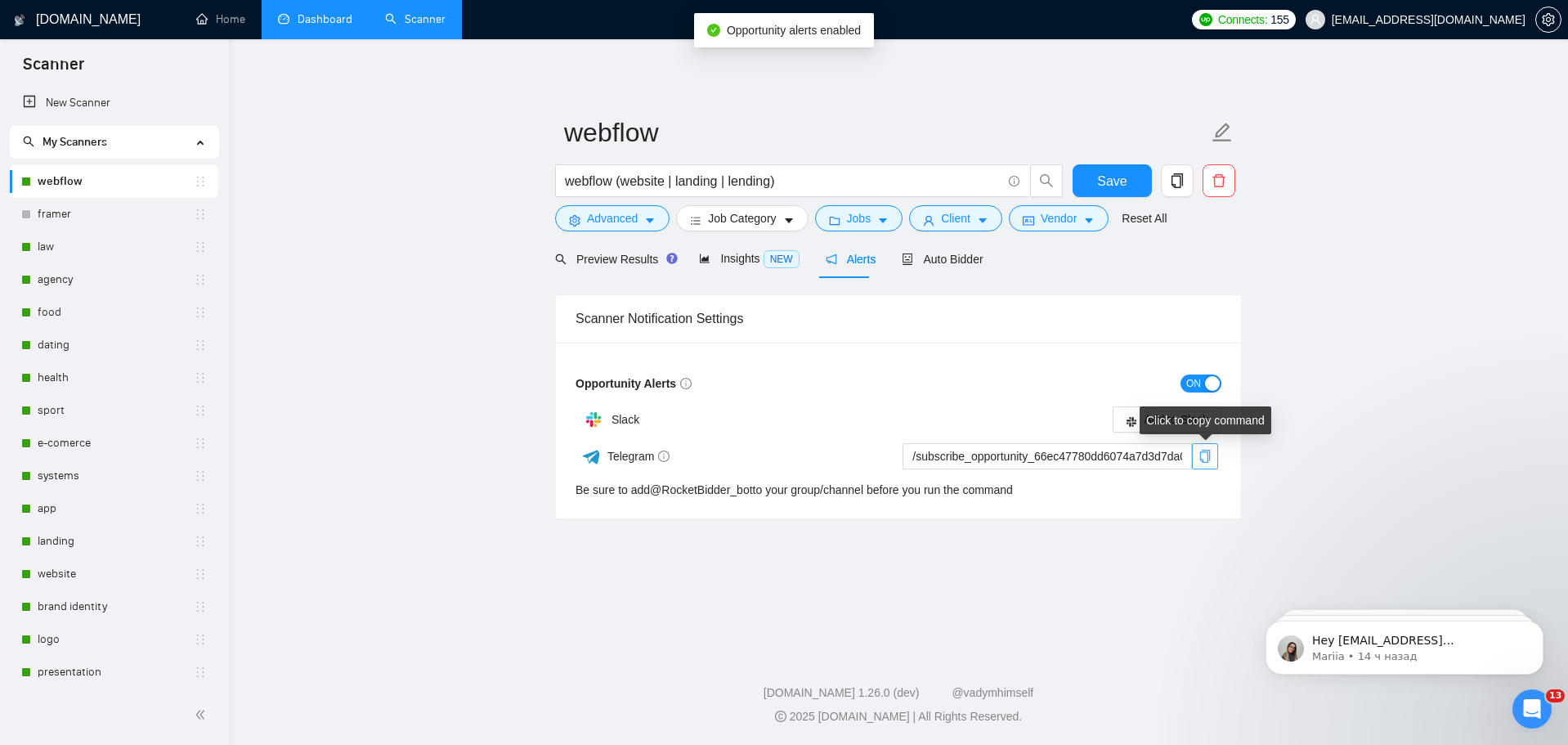
click at [1206, 456] on icon "copy" at bounding box center [1205, 456] width 13 height 13
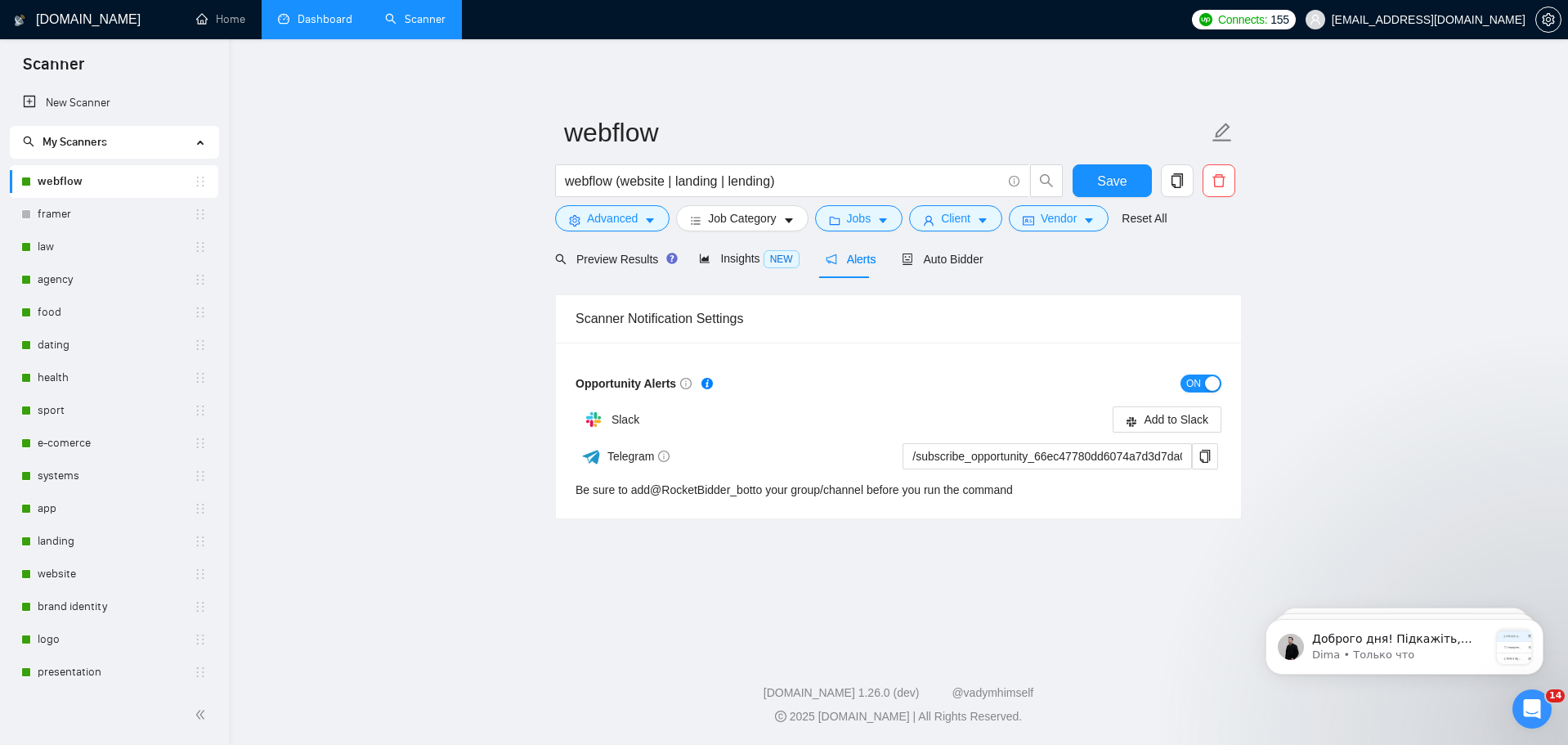
scroll to position [1538, 0]
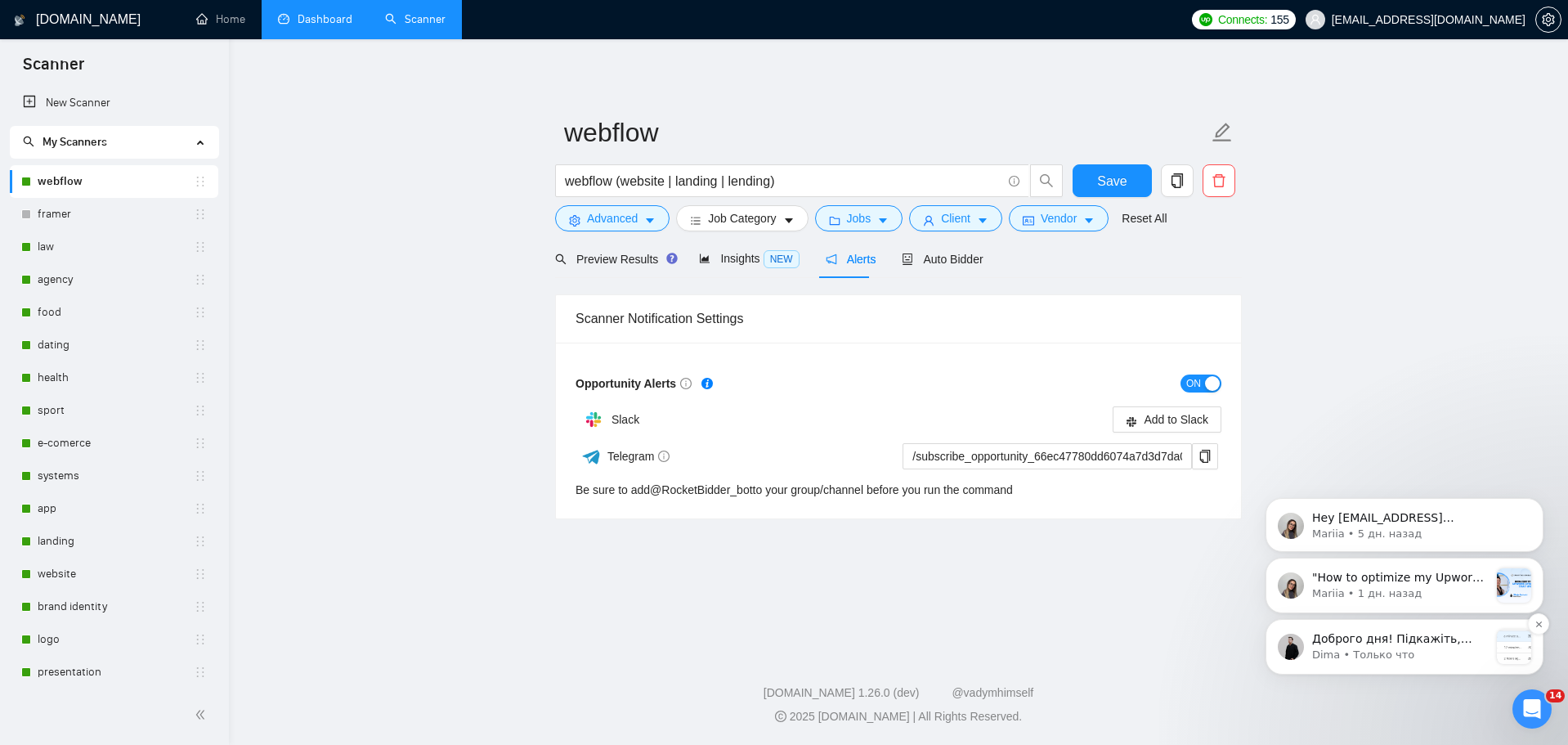
click at [1424, 635] on p "Доброго дня! Підкажіть, будь ласка, а в чому саме збій? 🙏 ​ ​ Синхронізація є: …" at bounding box center [1401, 640] width 177 height 16
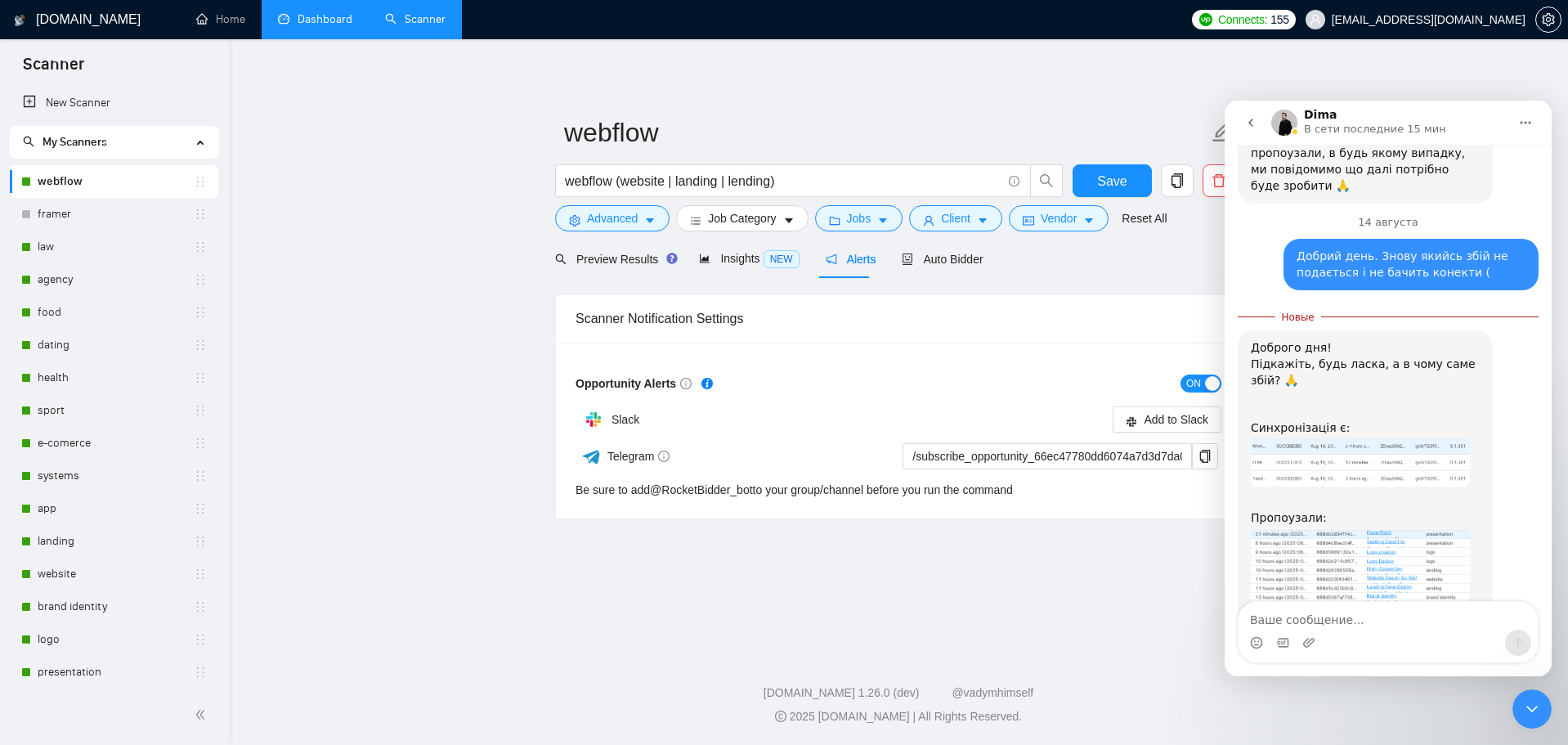
scroll to position [1566, 0]
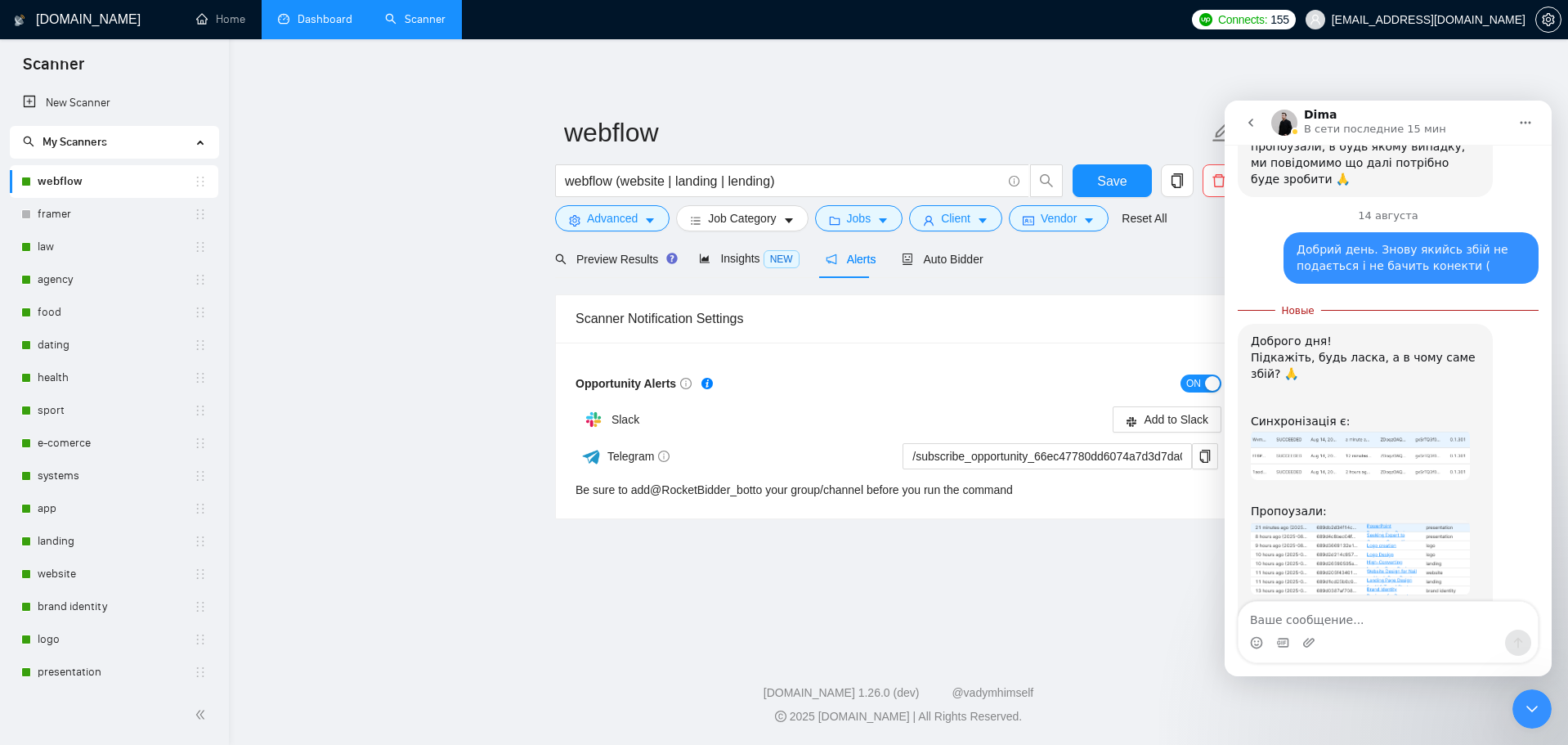
click at [1419, 520] on img "Dima говорит…" at bounding box center [1360, 557] width 219 height 75
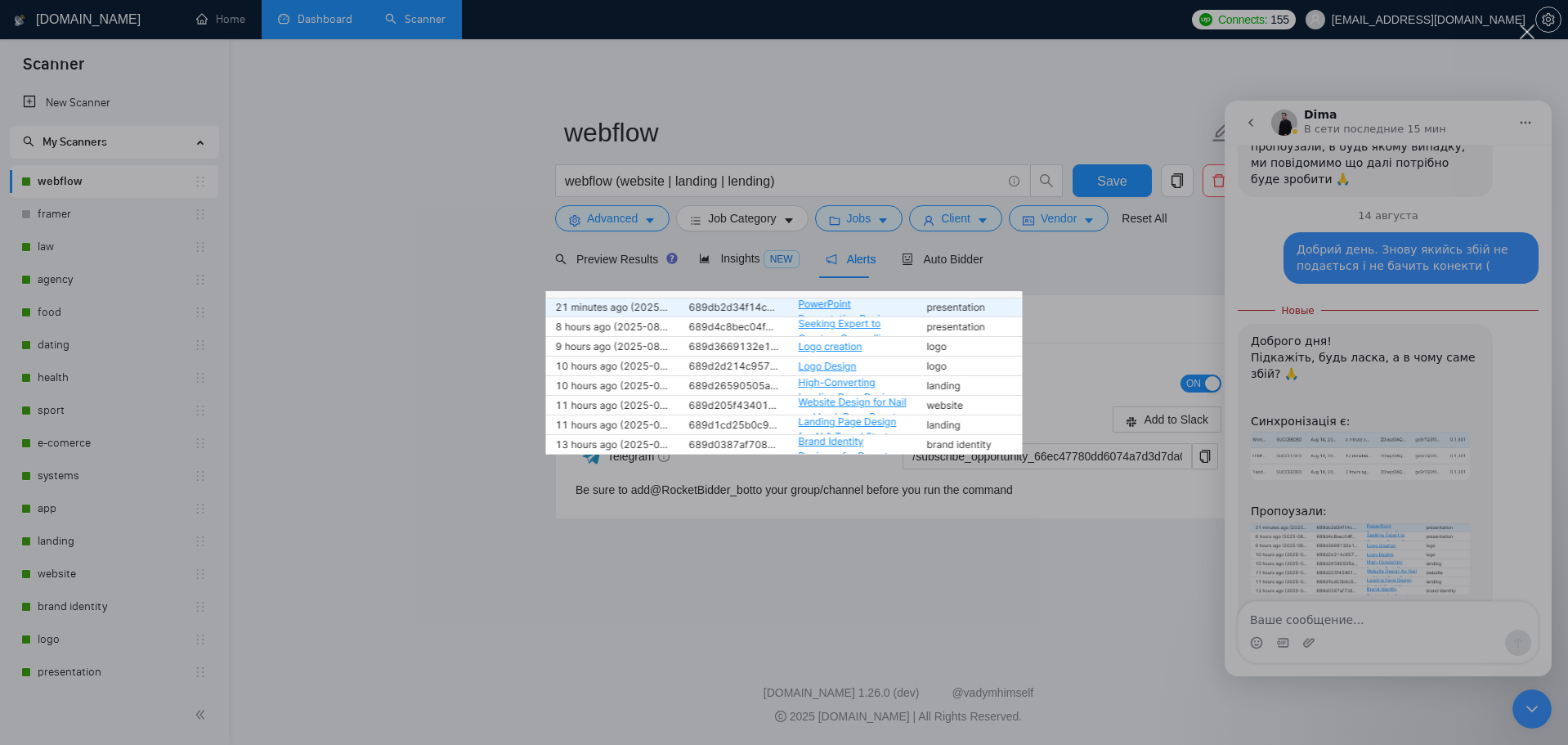
click at [1375, 645] on div "Мессенджер Intercom" at bounding box center [784, 372] width 1568 height 745
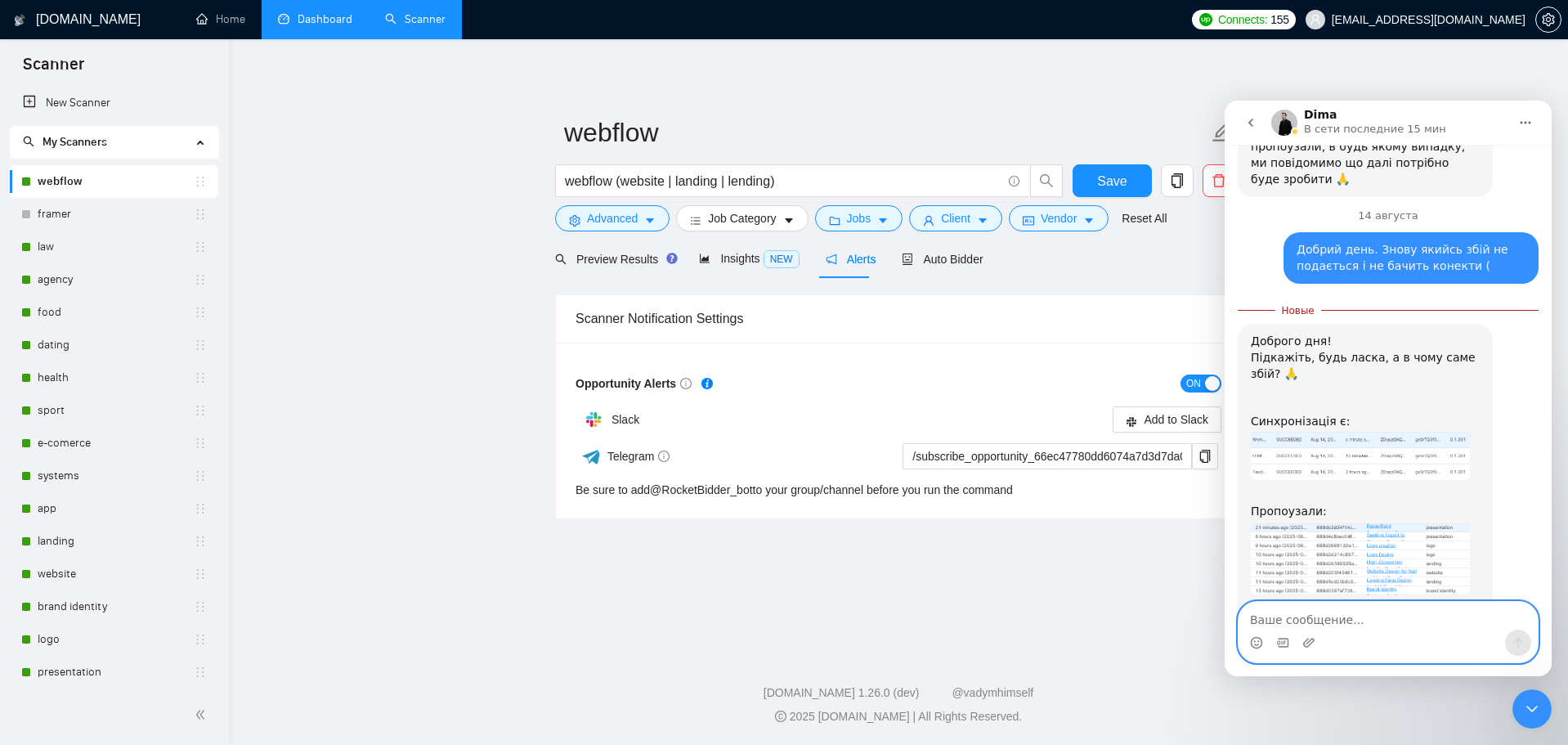
click at [1372, 622] on textarea "Ваше сообщение..." at bounding box center [1388, 615] width 299 height 28
type textarea "в"
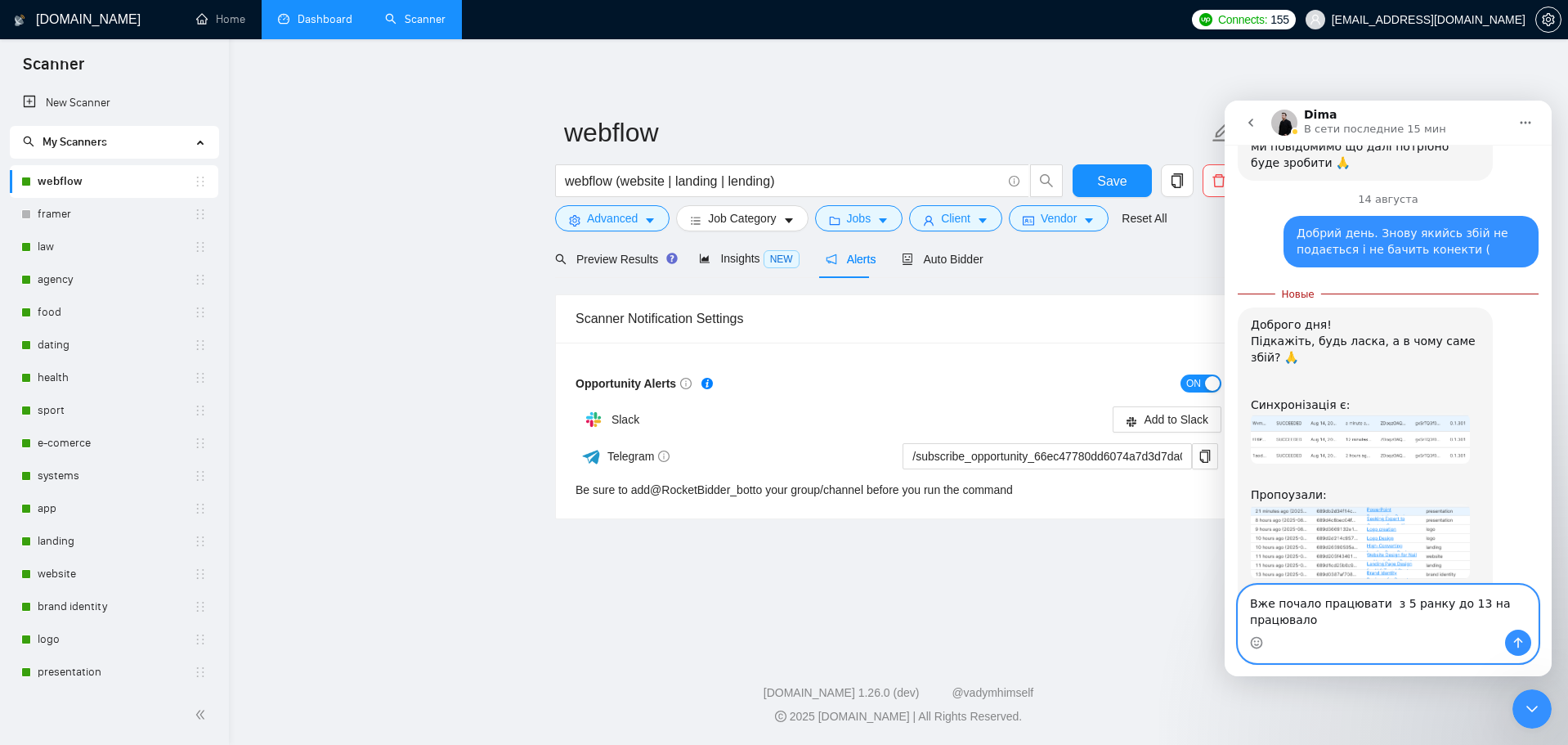
drag, startPoint x: 1472, startPoint y: 599, endPoint x: 1483, endPoint y: 648, distance: 50.2
click at [1473, 603] on textarea "Вже почало працювати з 5 ранку до 13 на працювало" at bounding box center [1388, 607] width 299 height 44
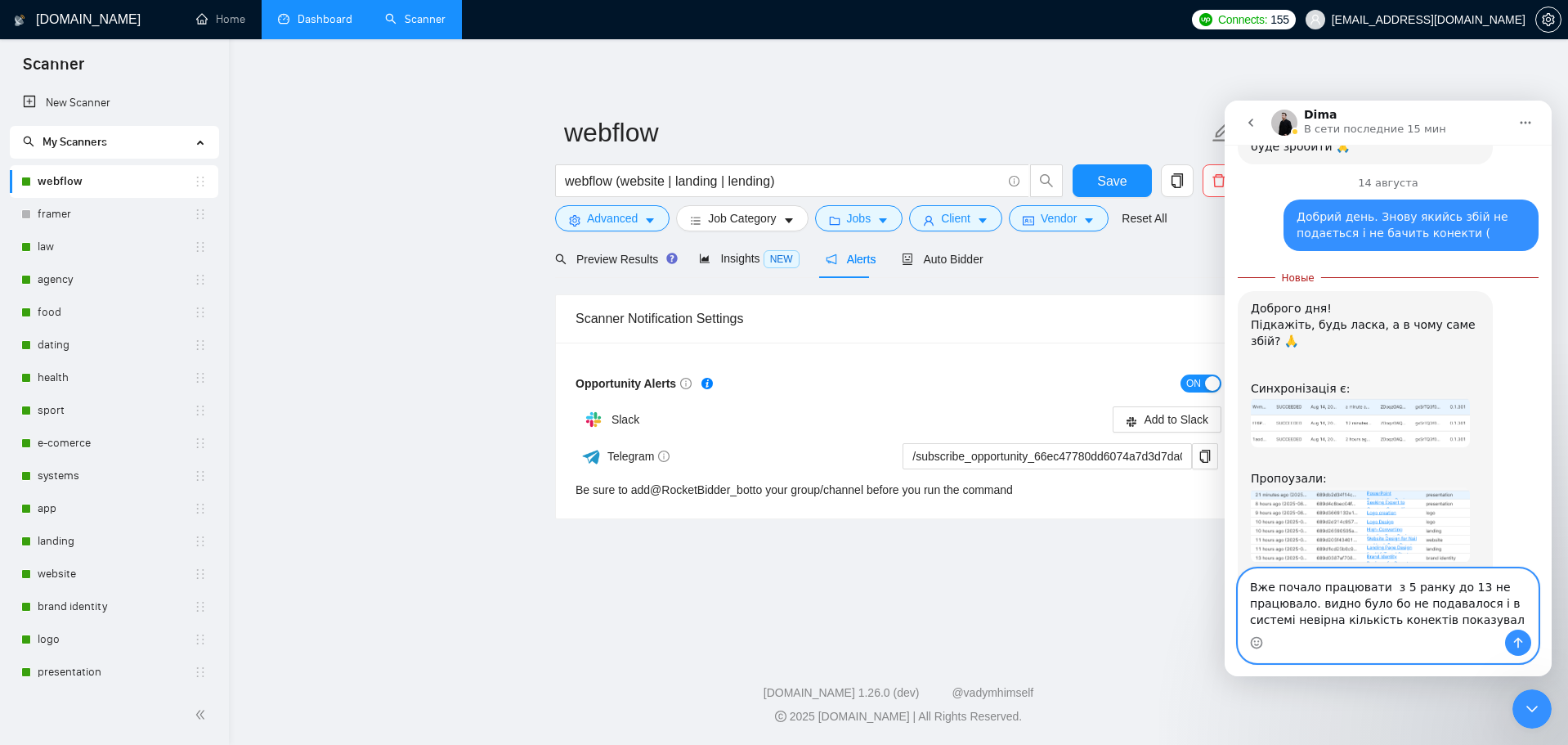
type textarea "Вже почало працювати з 5 ранку до 13 не працювало. видно було бо не подавалося …"
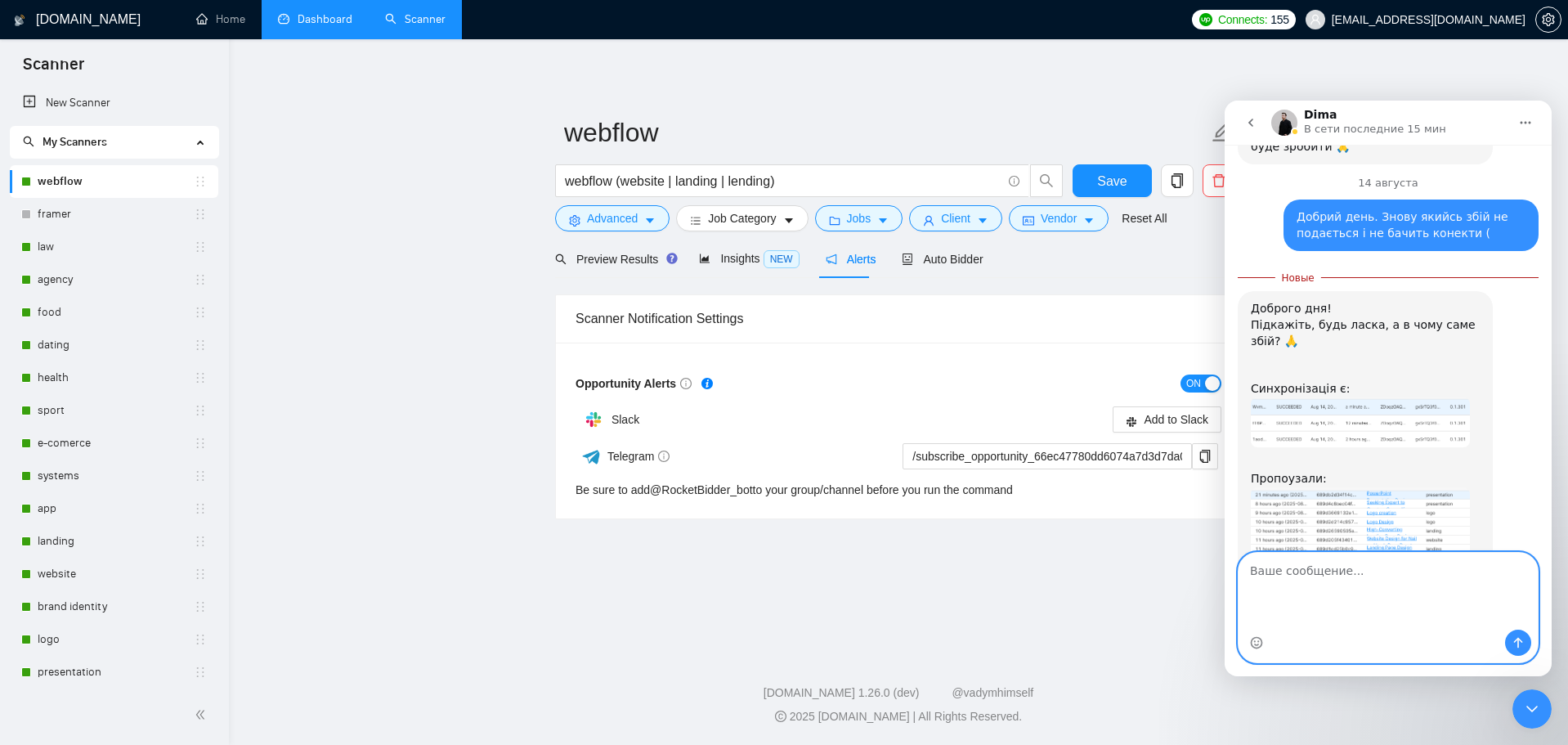
scroll to position [1636, 0]
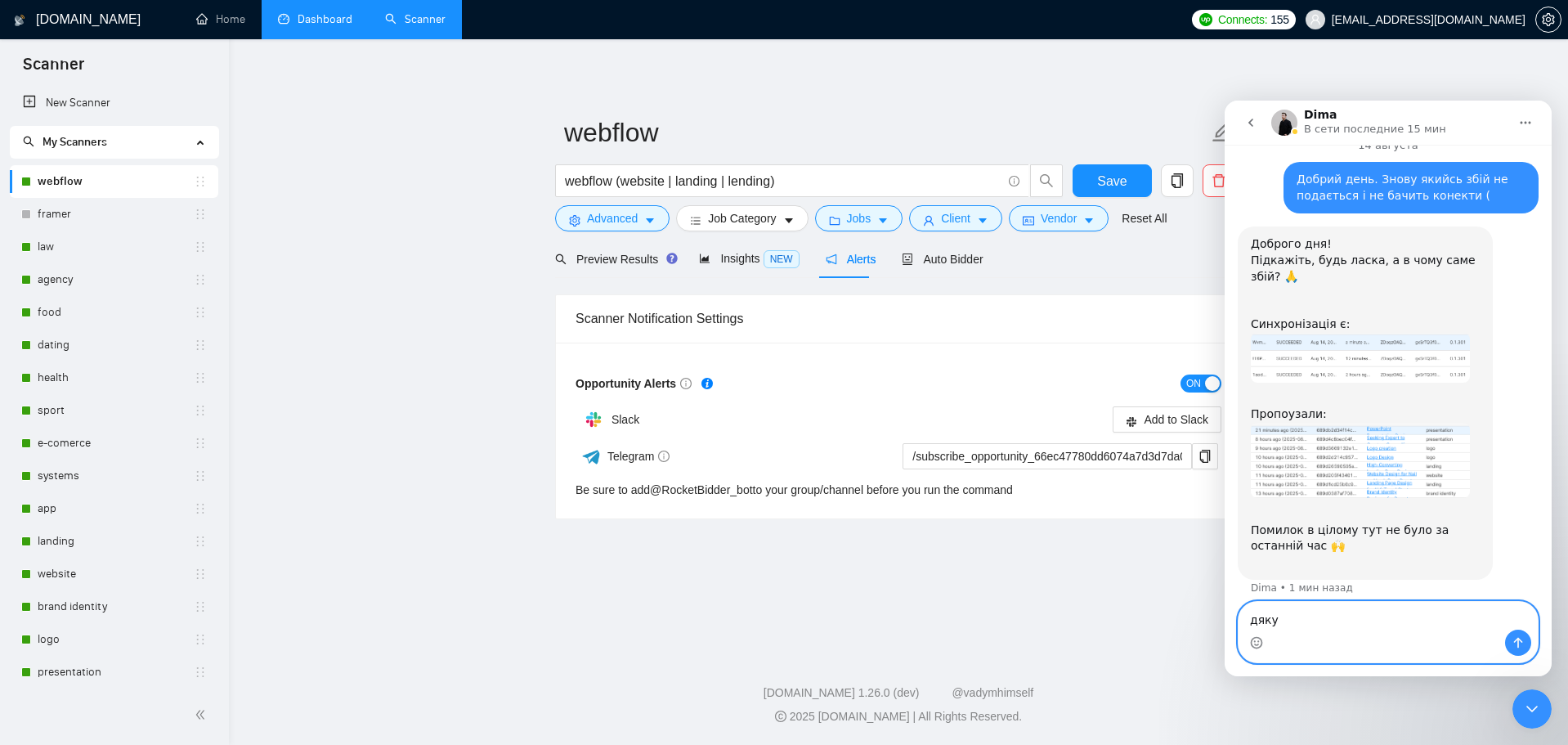
type textarea "дякую"
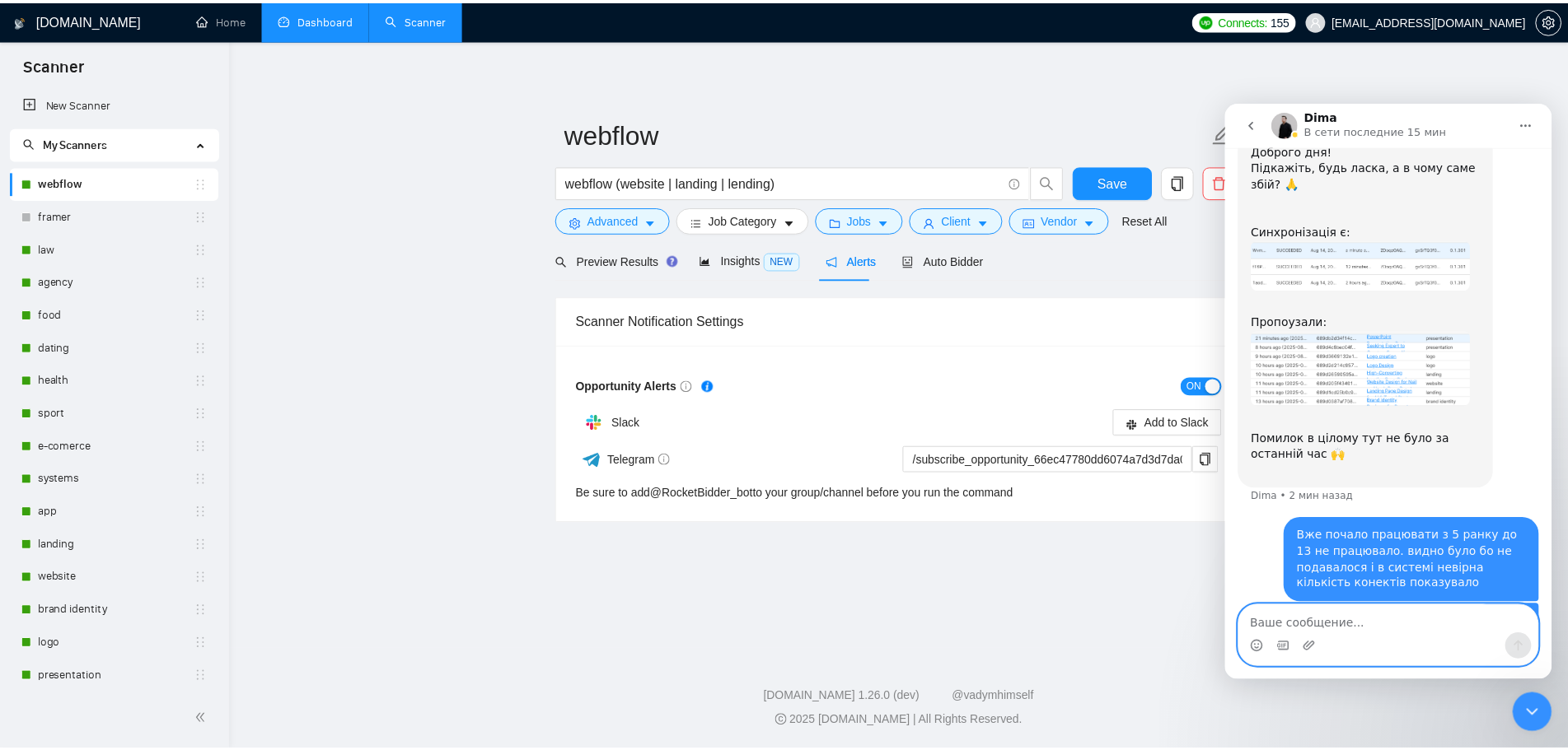
scroll to position [1747, 0]
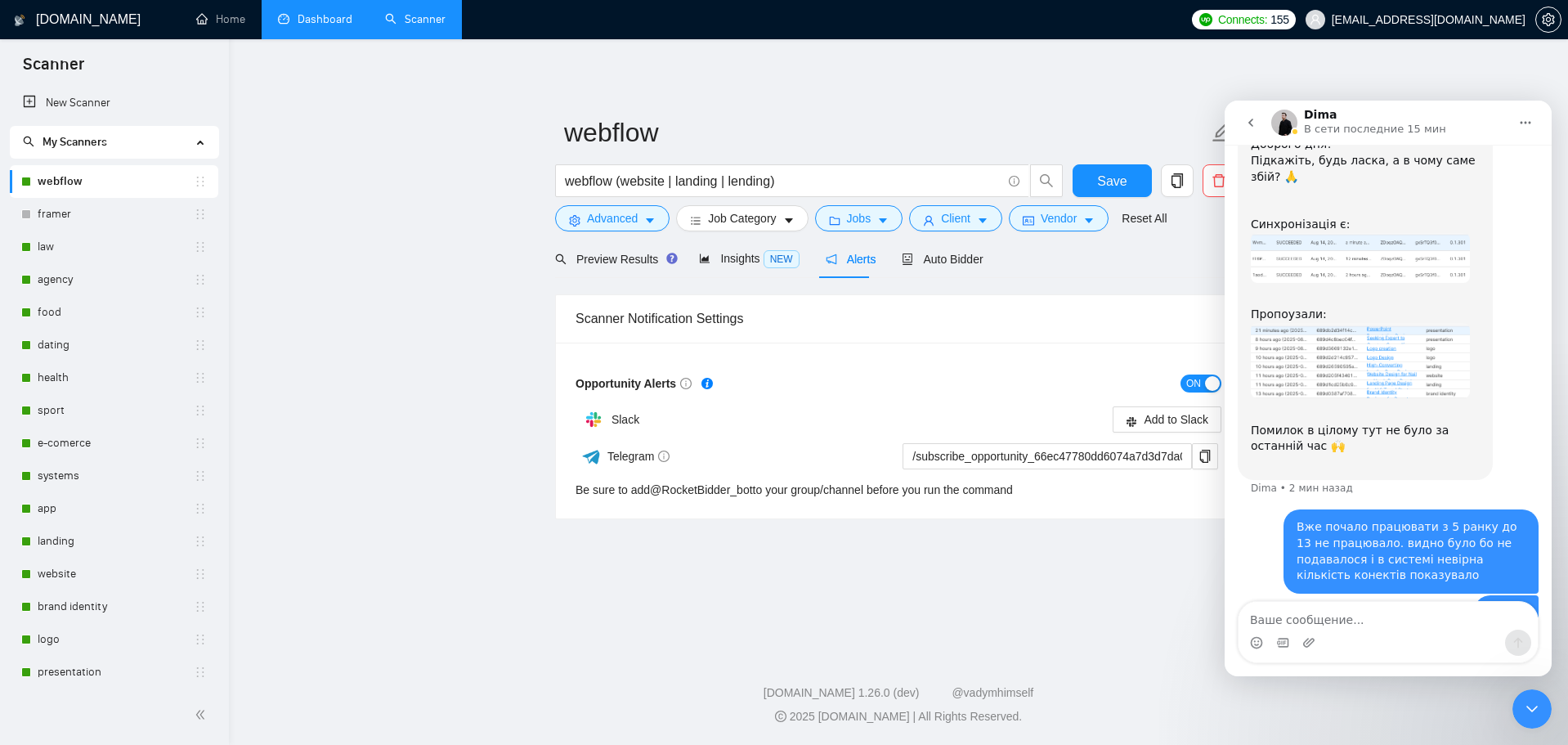
click at [665, 581] on main "webflow webflow (website | landing | lending) Save Advanced Job Category Jobs C…" at bounding box center [898, 342] width 1287 height 554
click at [58, 207] on link "framer" at bounding box center [115, 214] width 156 height 33
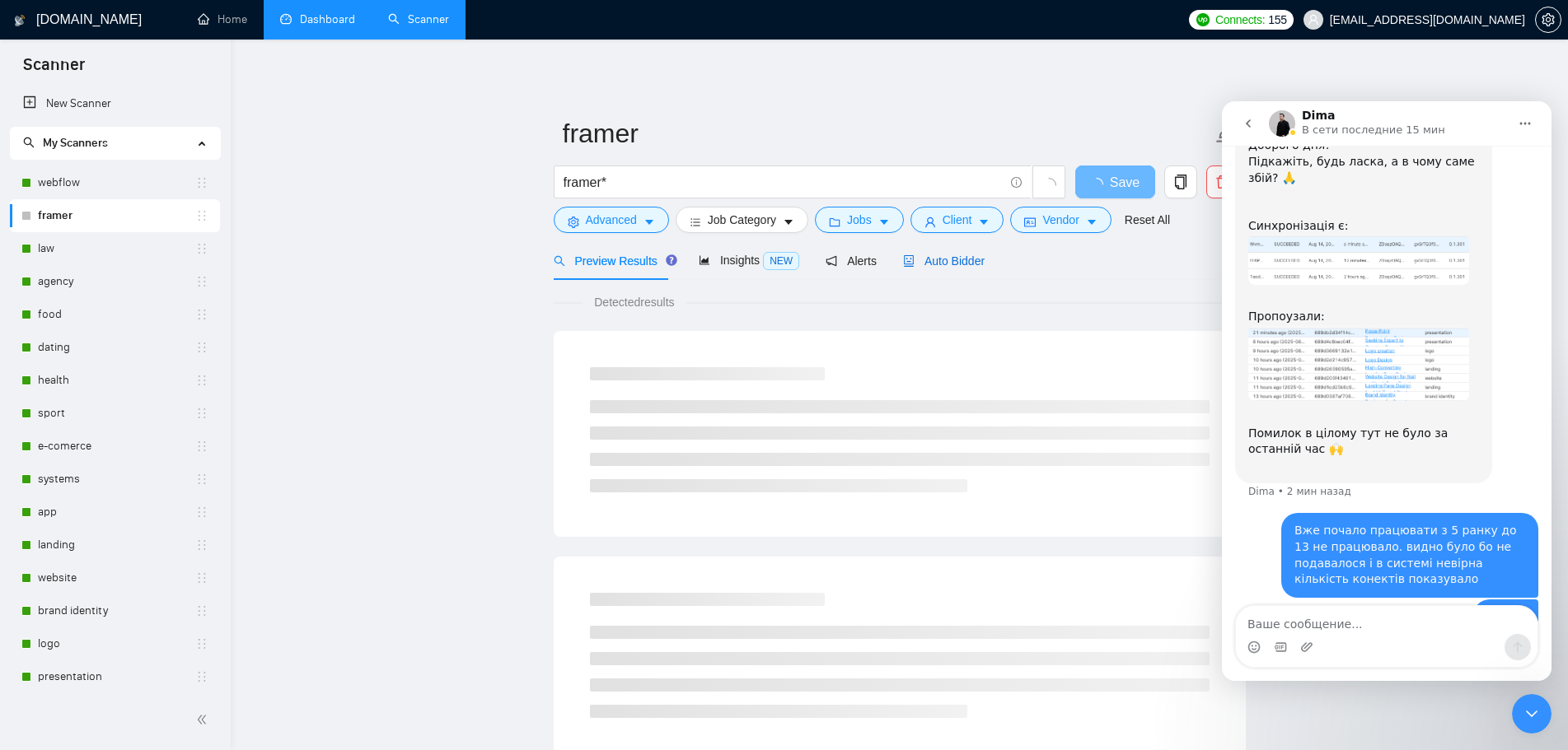
drag, startPoint x: 929, startPoint y: 268, endPoint x: 21, endPoint y: 19, distance: 941.5
click at [929, 268] on span "Auto Bidder" at bounding box center [944, 261] width 82 height 13
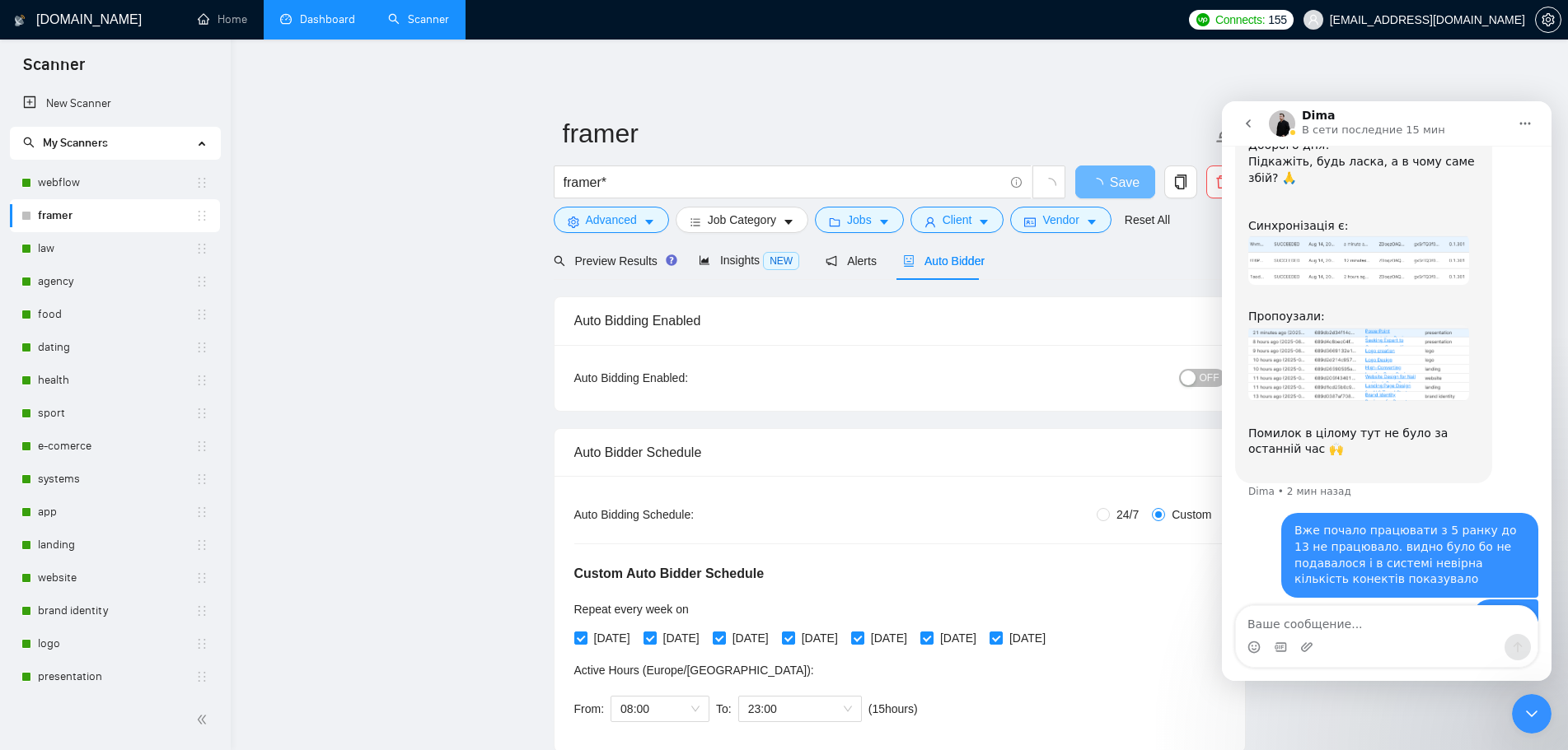
click at [1537, 716] on icon "Закрыть службу сообщений Intercom" at bounding box center [1531, 714] width 20 height 20
checkbox input "true"
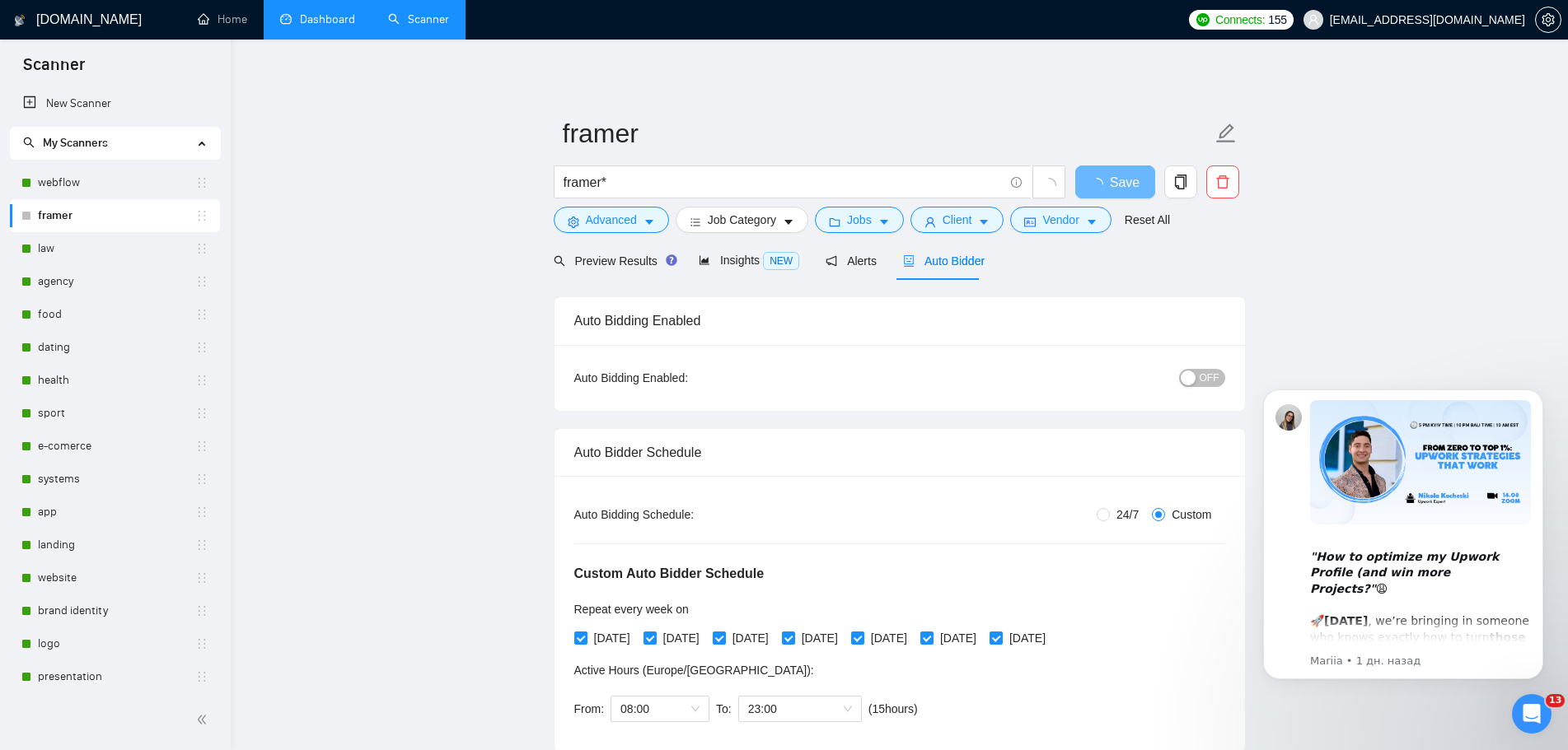
click at [1535, 724] on icon "Открыть службу сообщений Intercom" at bounding box center [1532, 714] width 27 height 27
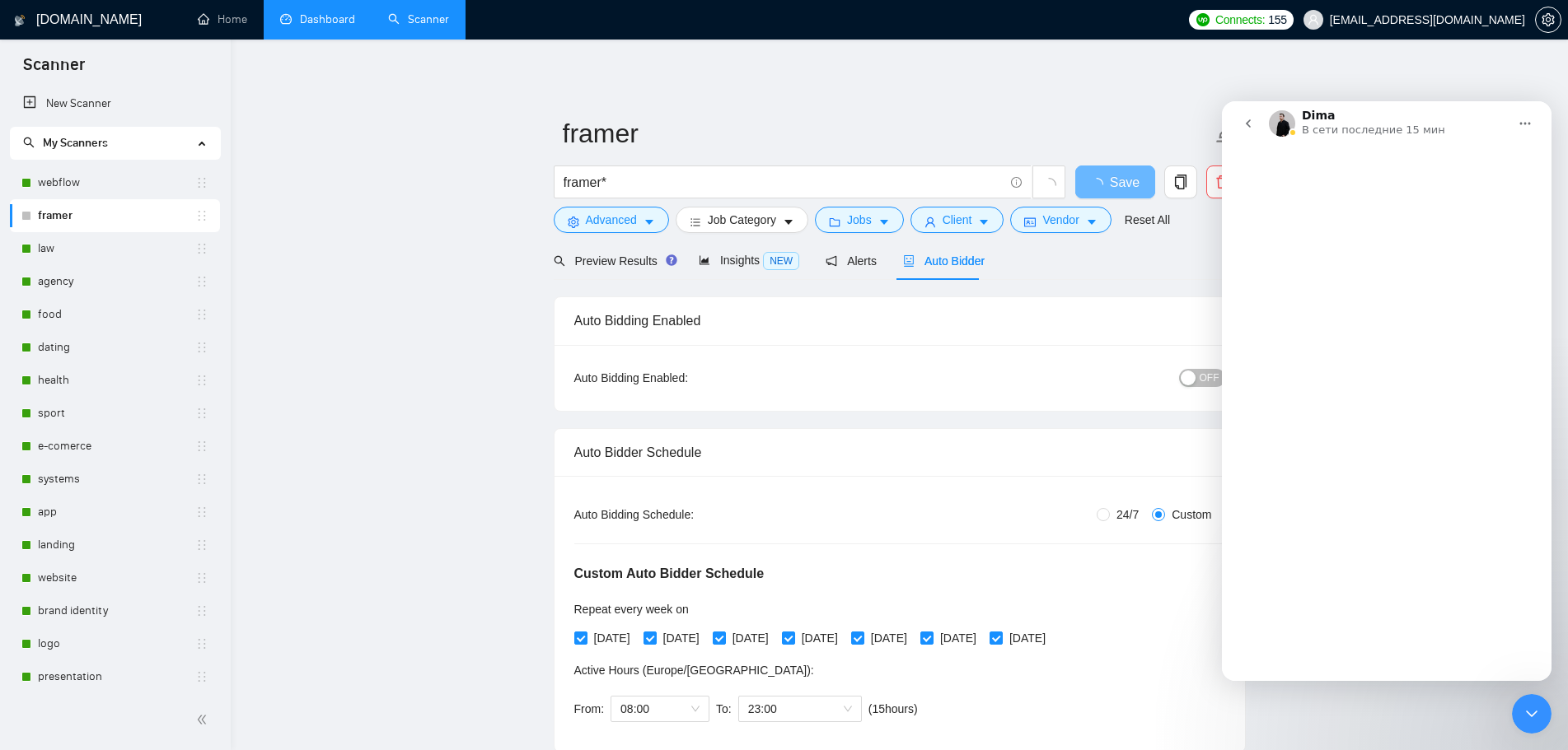
click at [1535, 724] on div "Закрыть службу сообщений Intercom" at bounding box center [1531, 714] width 40 height 40
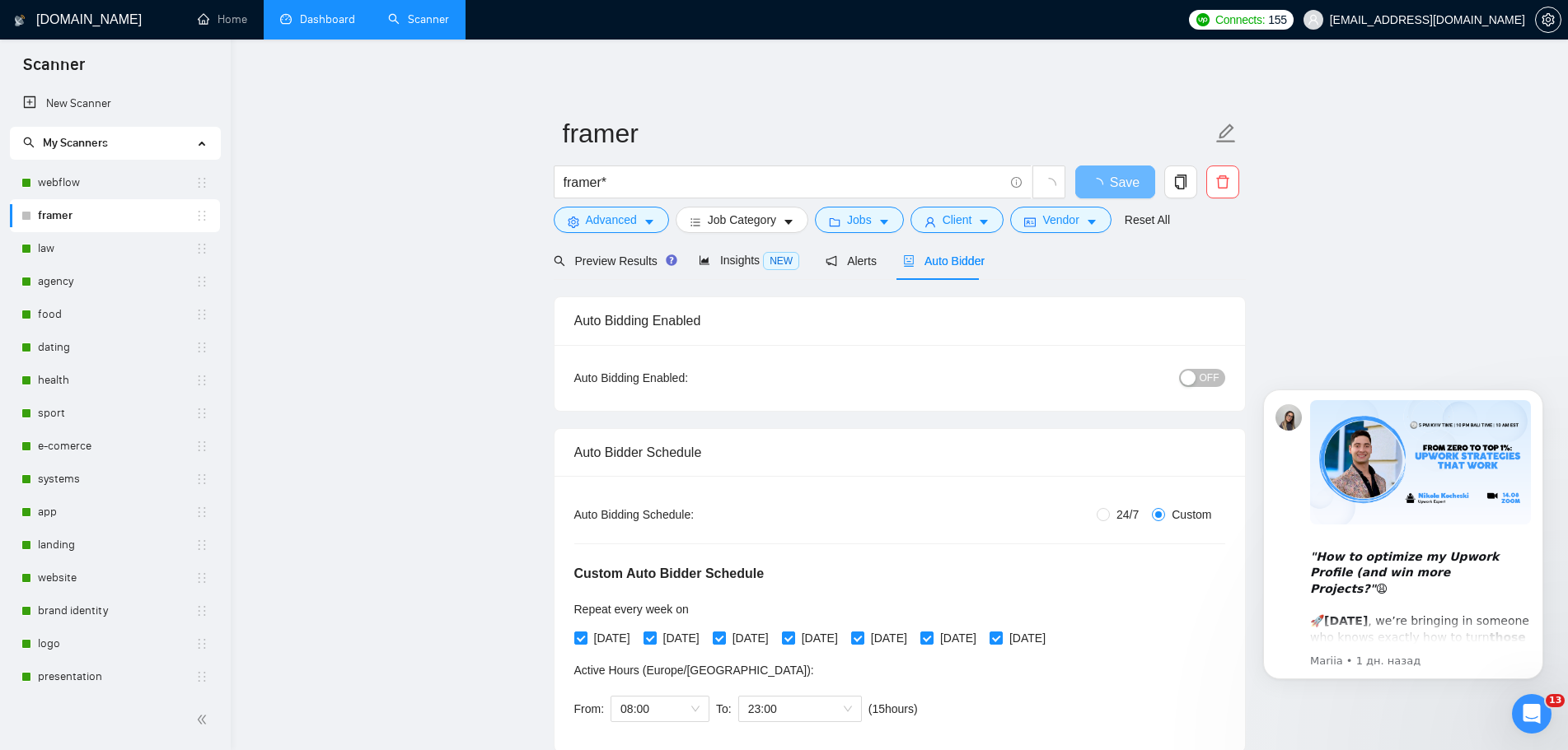
scroll to position [1747, 0]
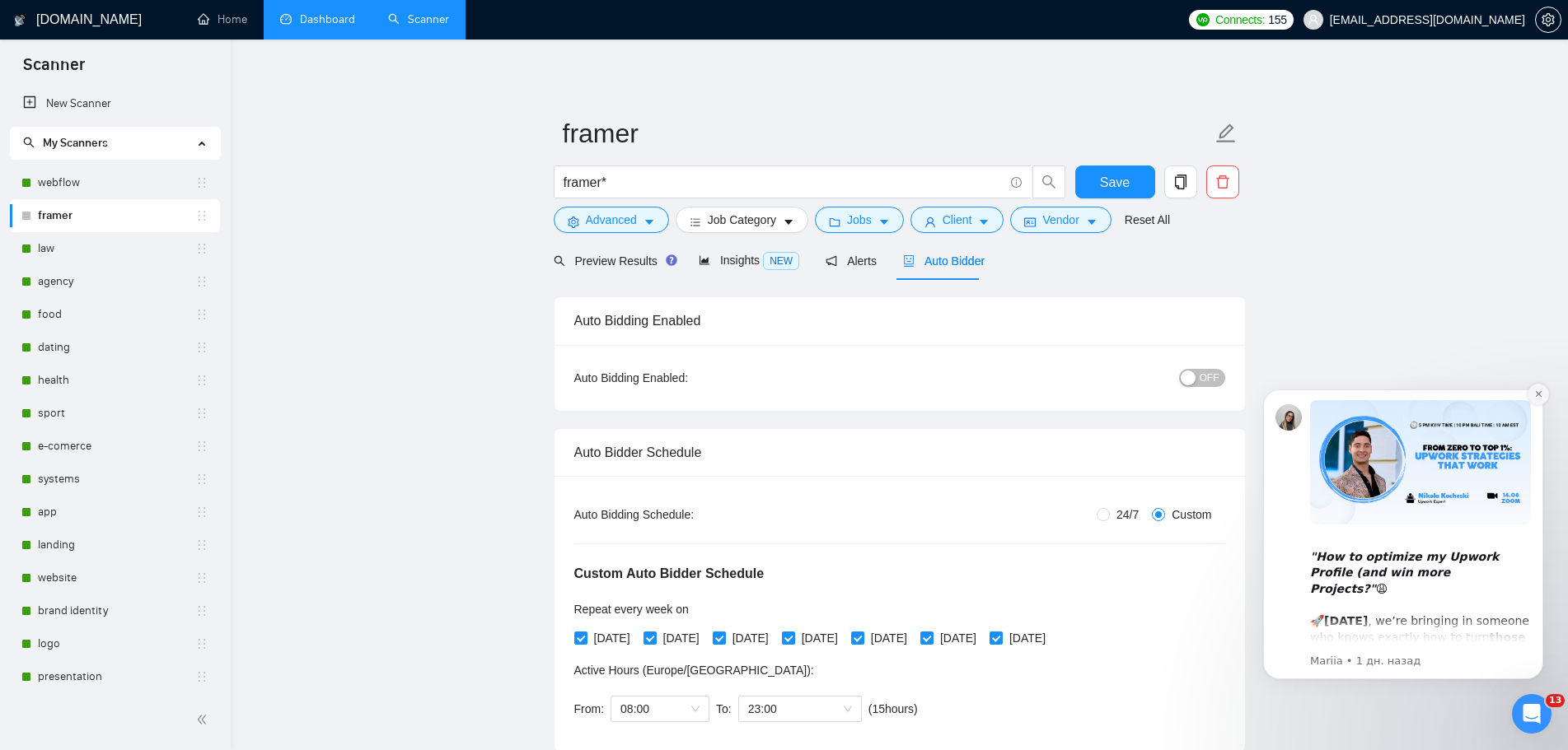
click at [1545, 396] on button "Dismiss notification" at bounding box center [1538, 395] width 22 height 22
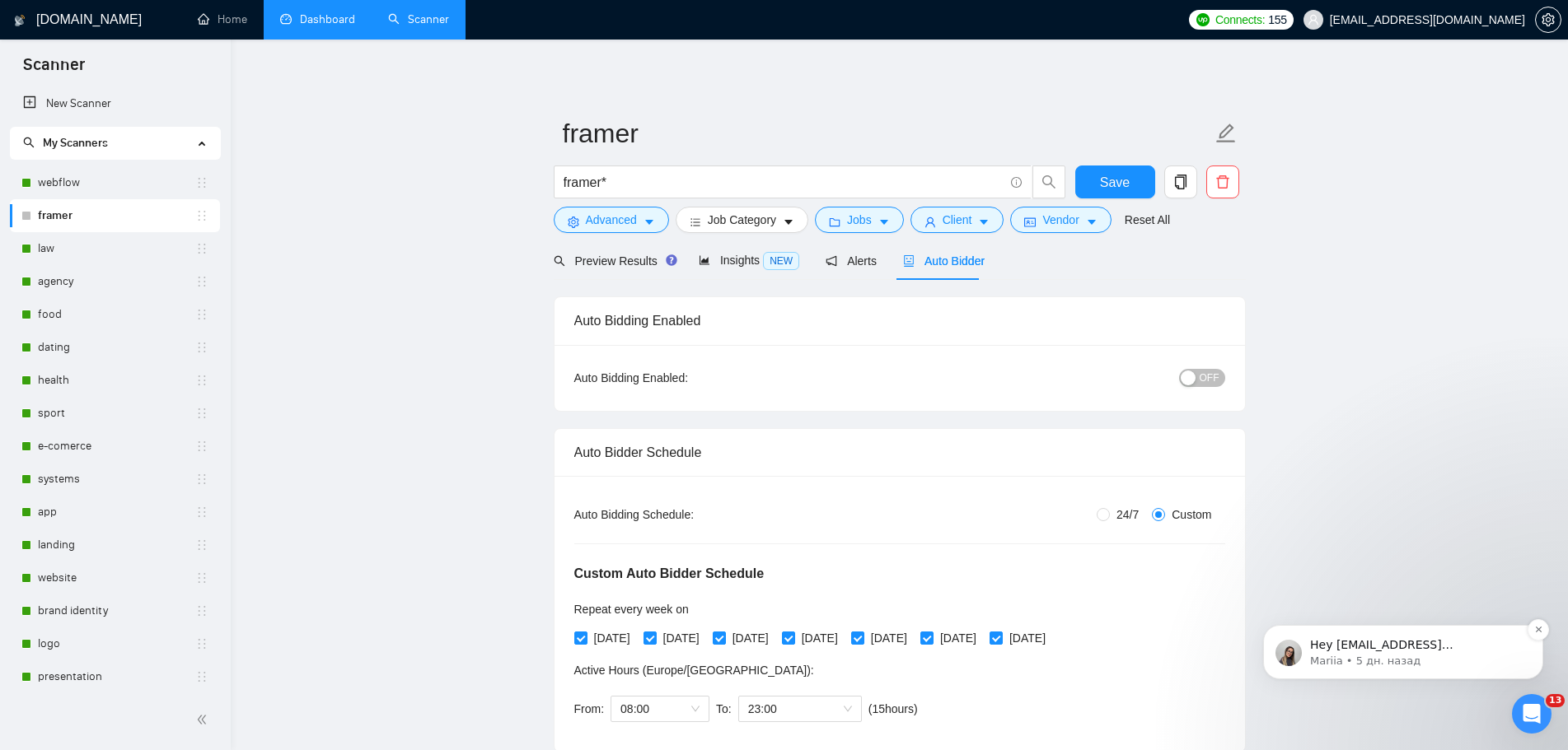
click at [1420, 659] on p "Mariia • 5 дн. назад" at bounding box center [1416, 661] width 212 height 14
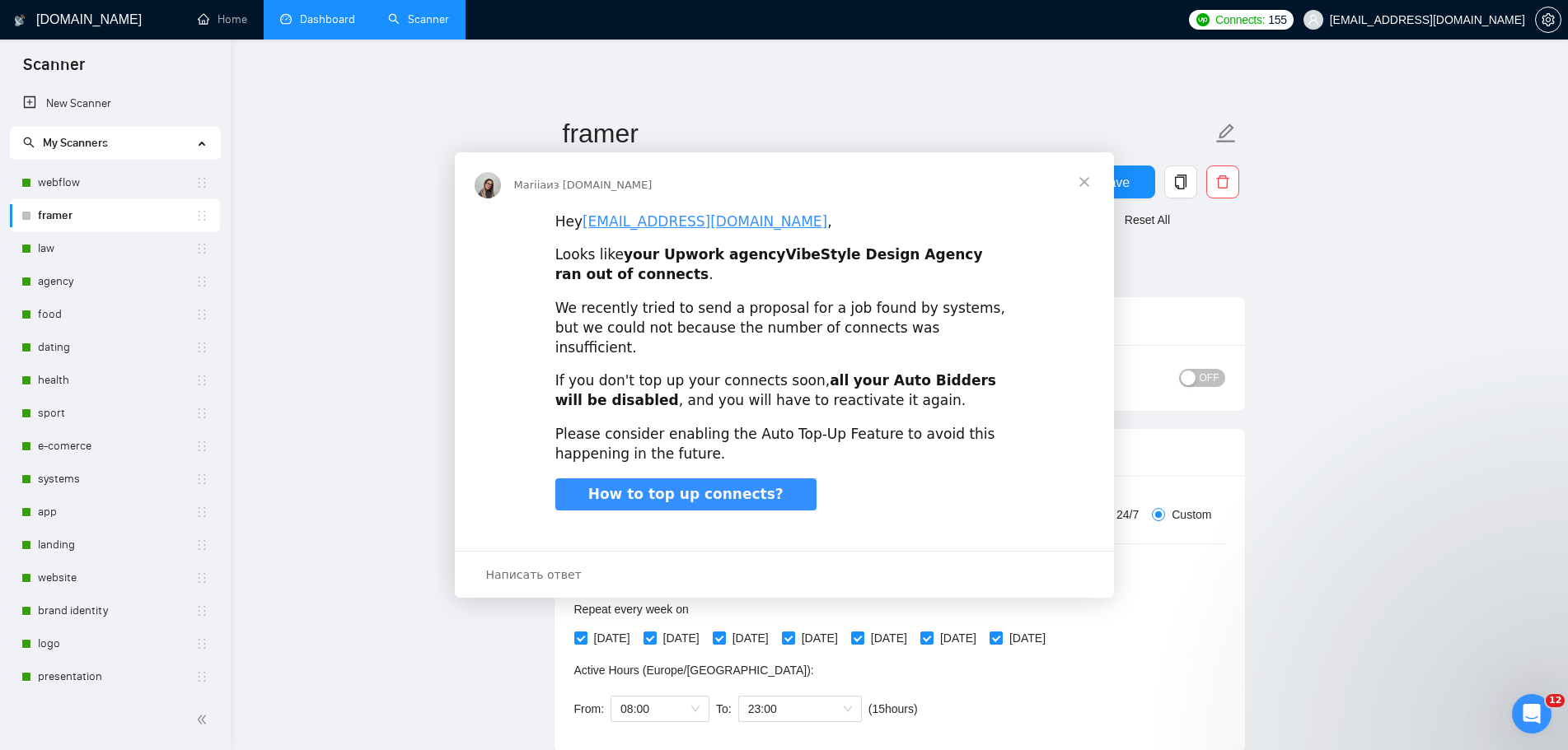
scroll to position [0, 0]
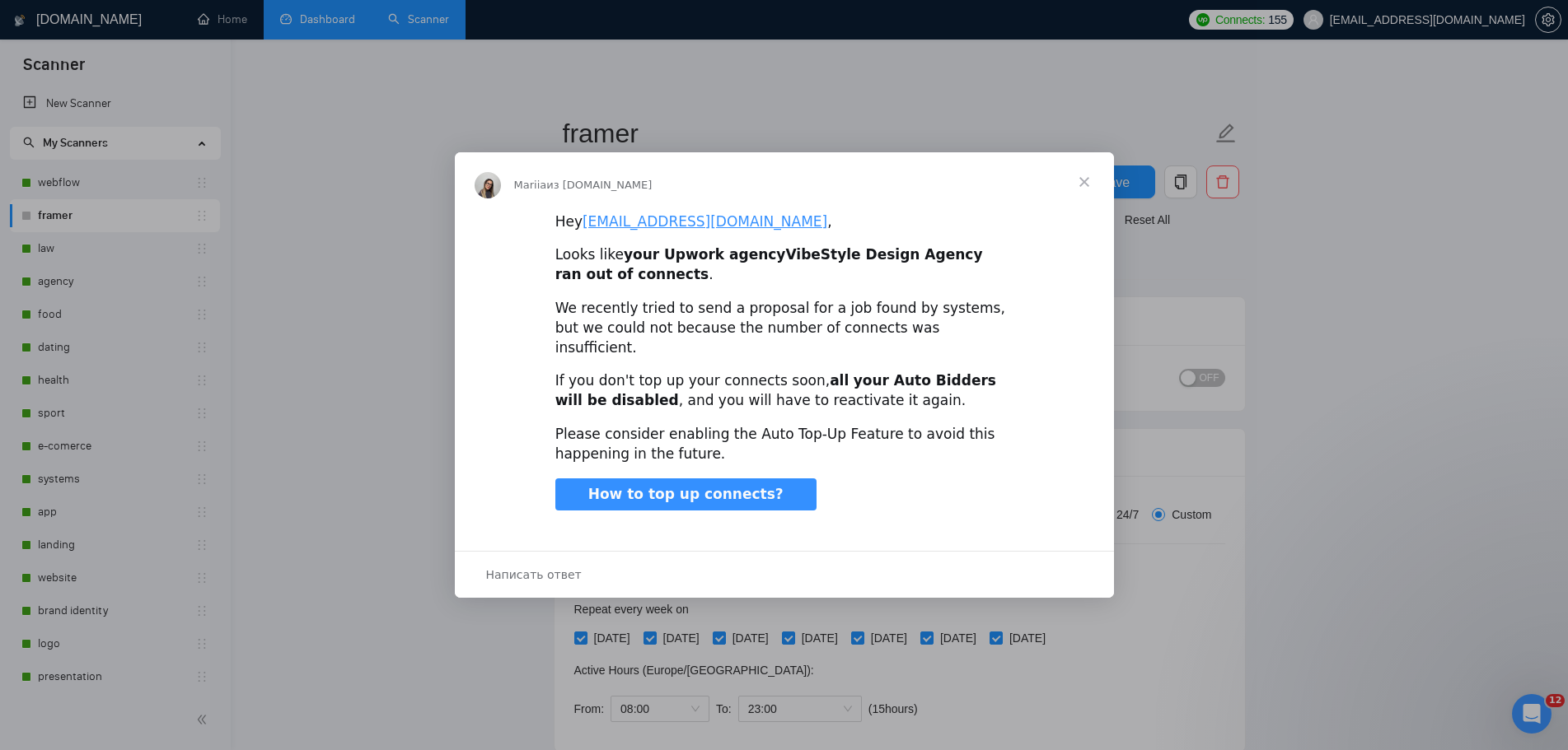
click at [1087, 191] on span "Закрыть" at bounding box center [1084, 182] width 59 height 59
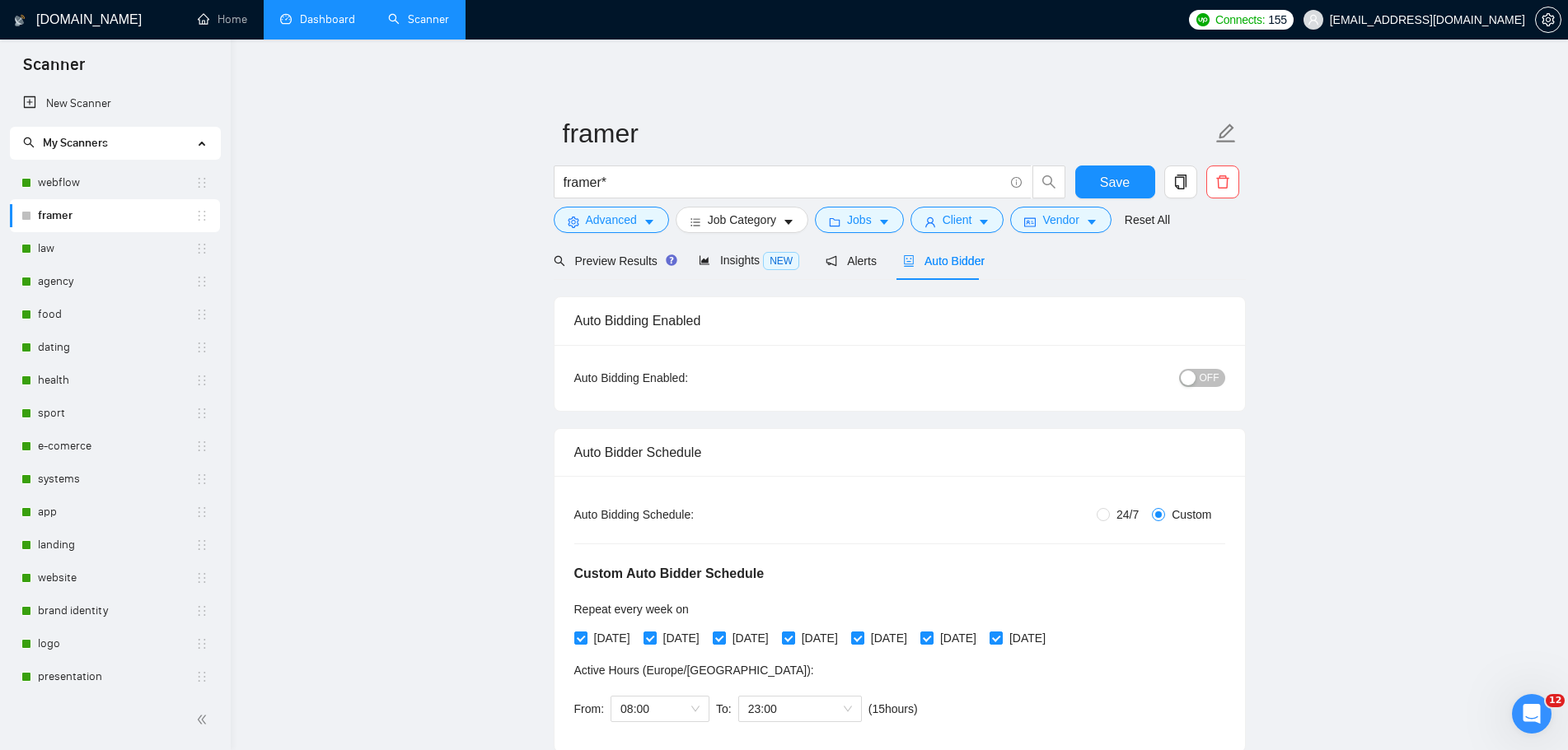
click at [1521, 724] on div "Открыть службу сообщений Intercom" at bounding box center [1531, 714] width 54 height 54
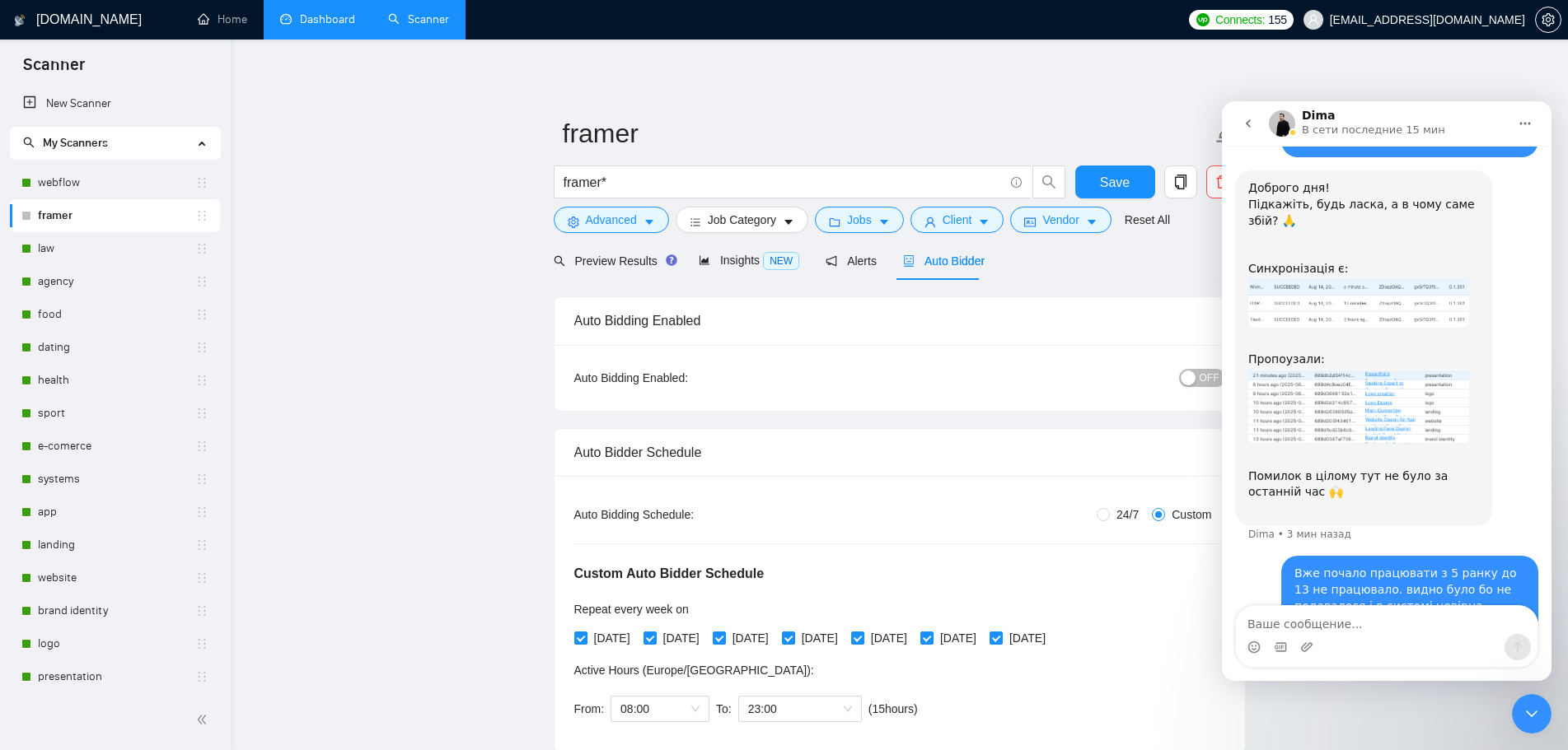
scroll to position [1747, 0]
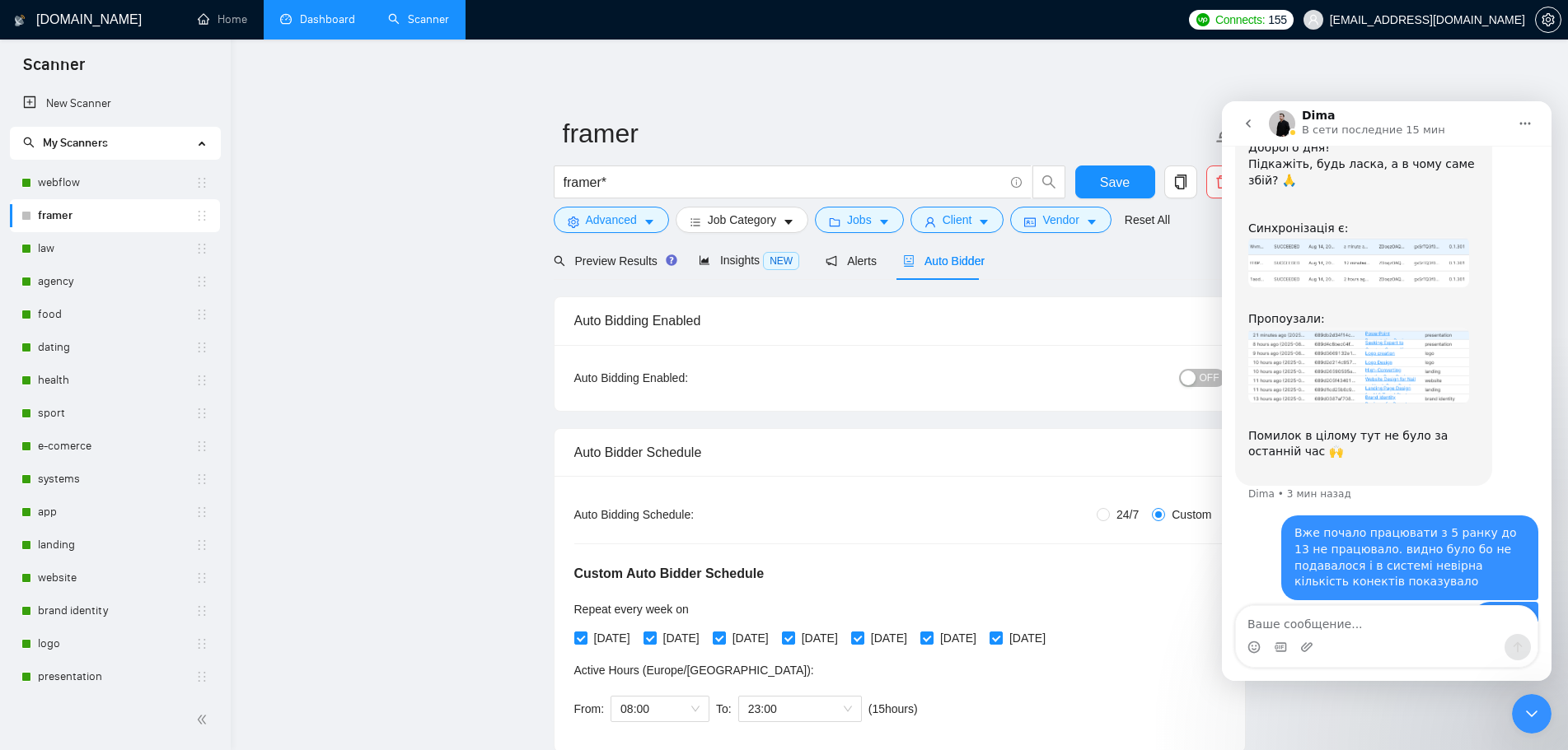
click at [1548, 719] on div "Закрыть службу сообщений Intercom" at bounding box center [1531, 714] width 40 height 40
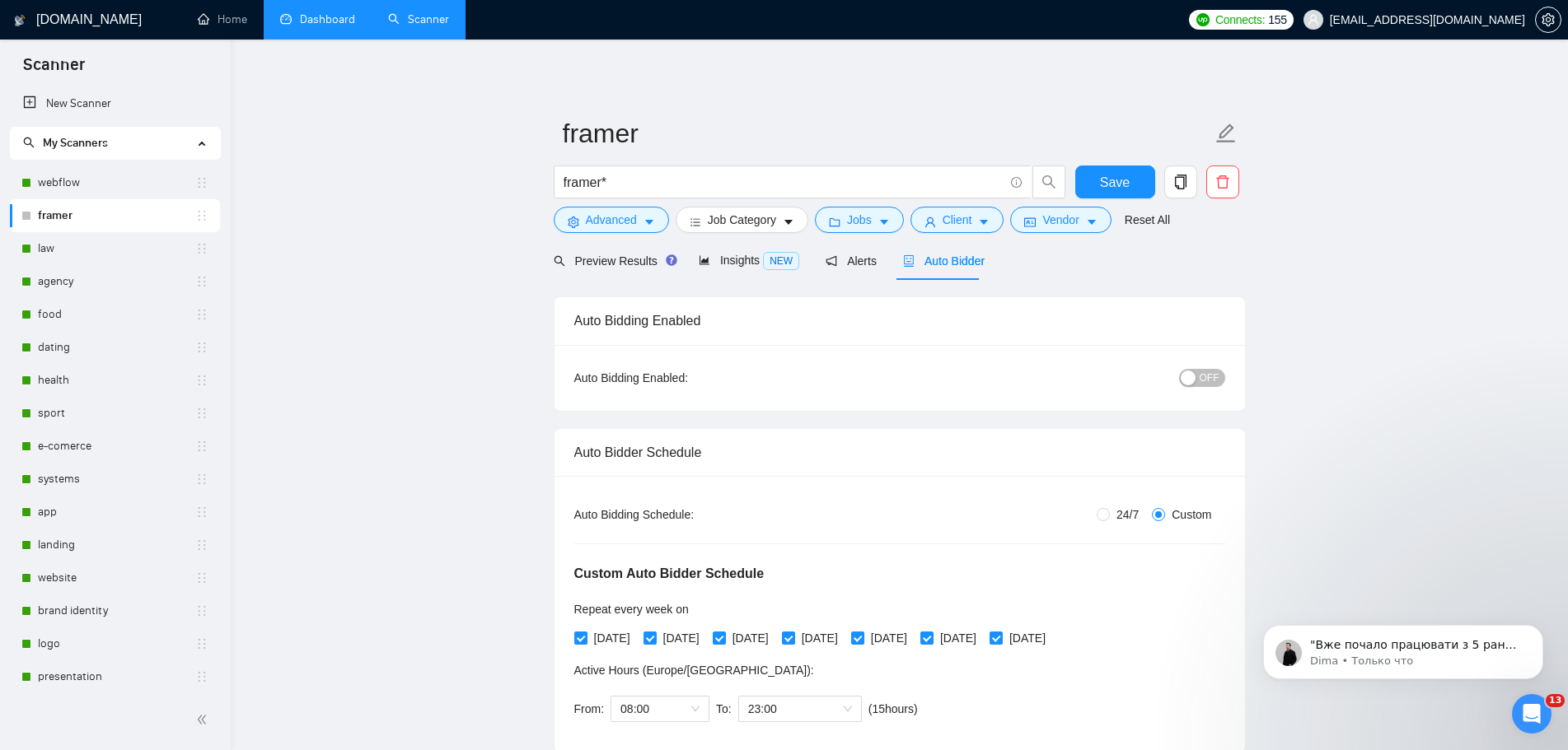
scroll to position [1862, 0]
click at [1438, 646] on p ""Вже почало працювати з 5 ранку до 13 не працювало. видно було бо не подавалося…" at bounding box center [1416, 646] width 212 height 16
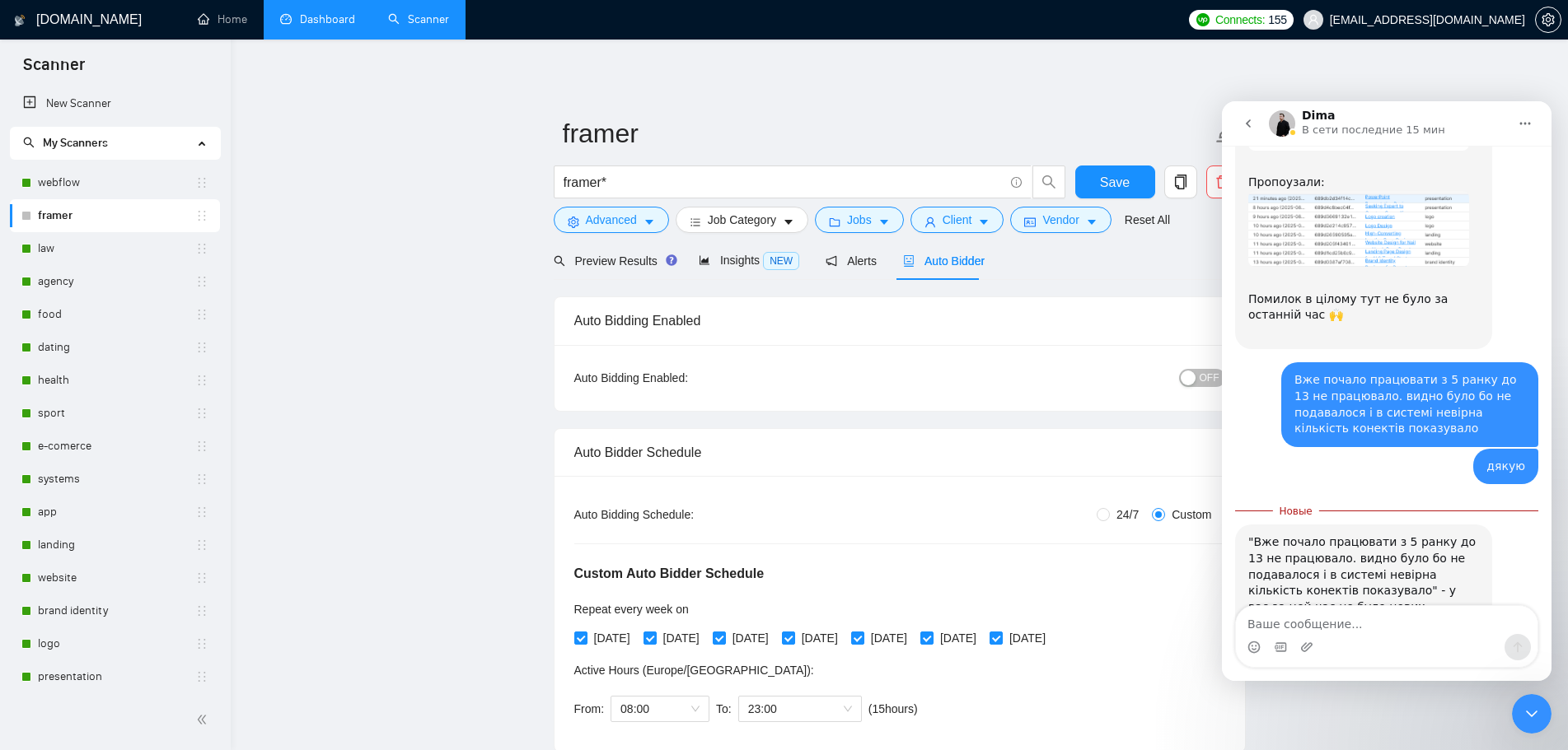
scroll to position [1890, 0]
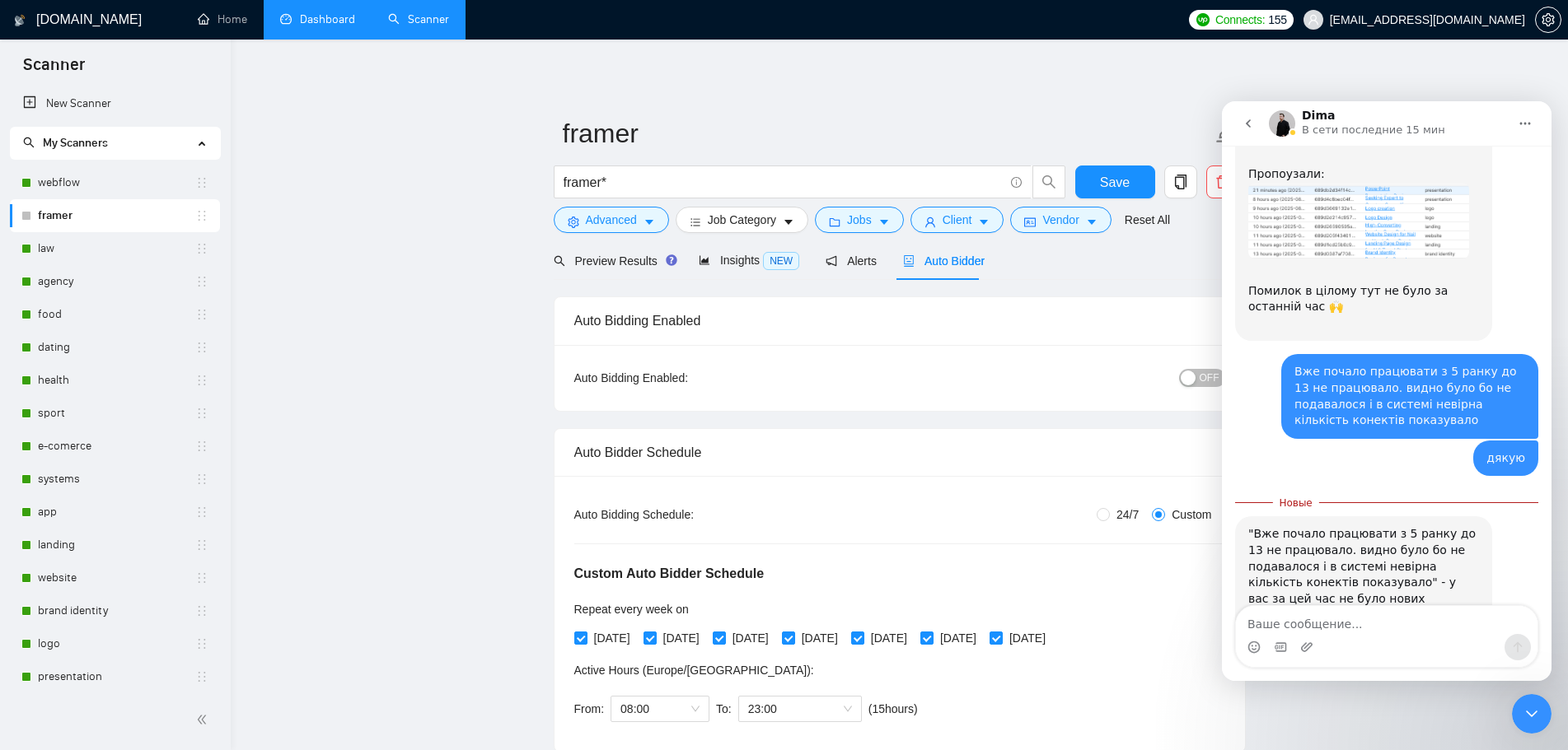
click at [1082, 278] on div "Preview Results Insights NEW Alerts Auto Bidder" at bounding box center [899, 260] width 692 height 39
click at [1532, 718] on icon "Закрыть службу сообщений Intercom" at bounding box center [1531, 714] width 20 height 20
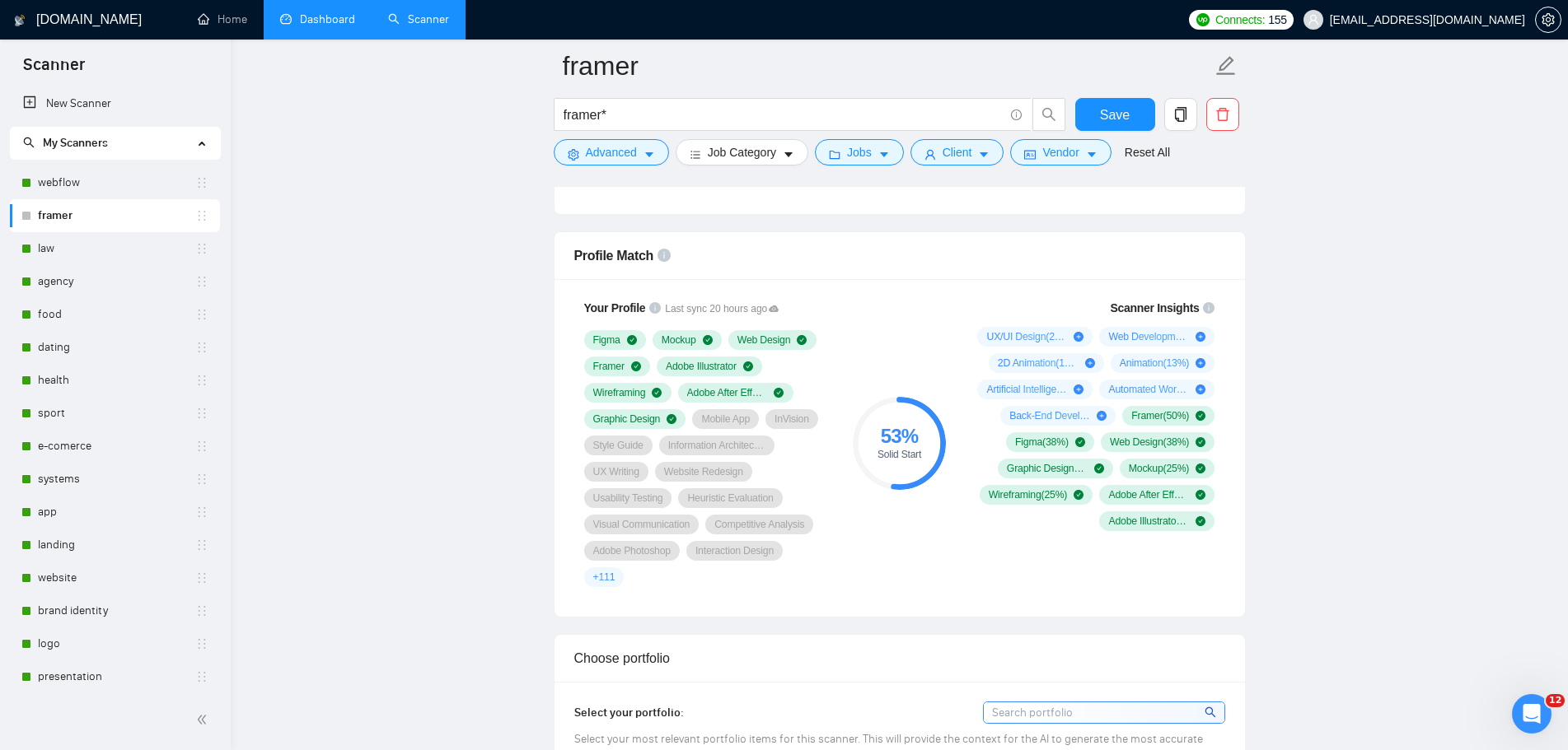
scroll to position [1236, 0]
click at [70, 193] on link "webflow" at bounding box center [116, 183] width 157 height 33
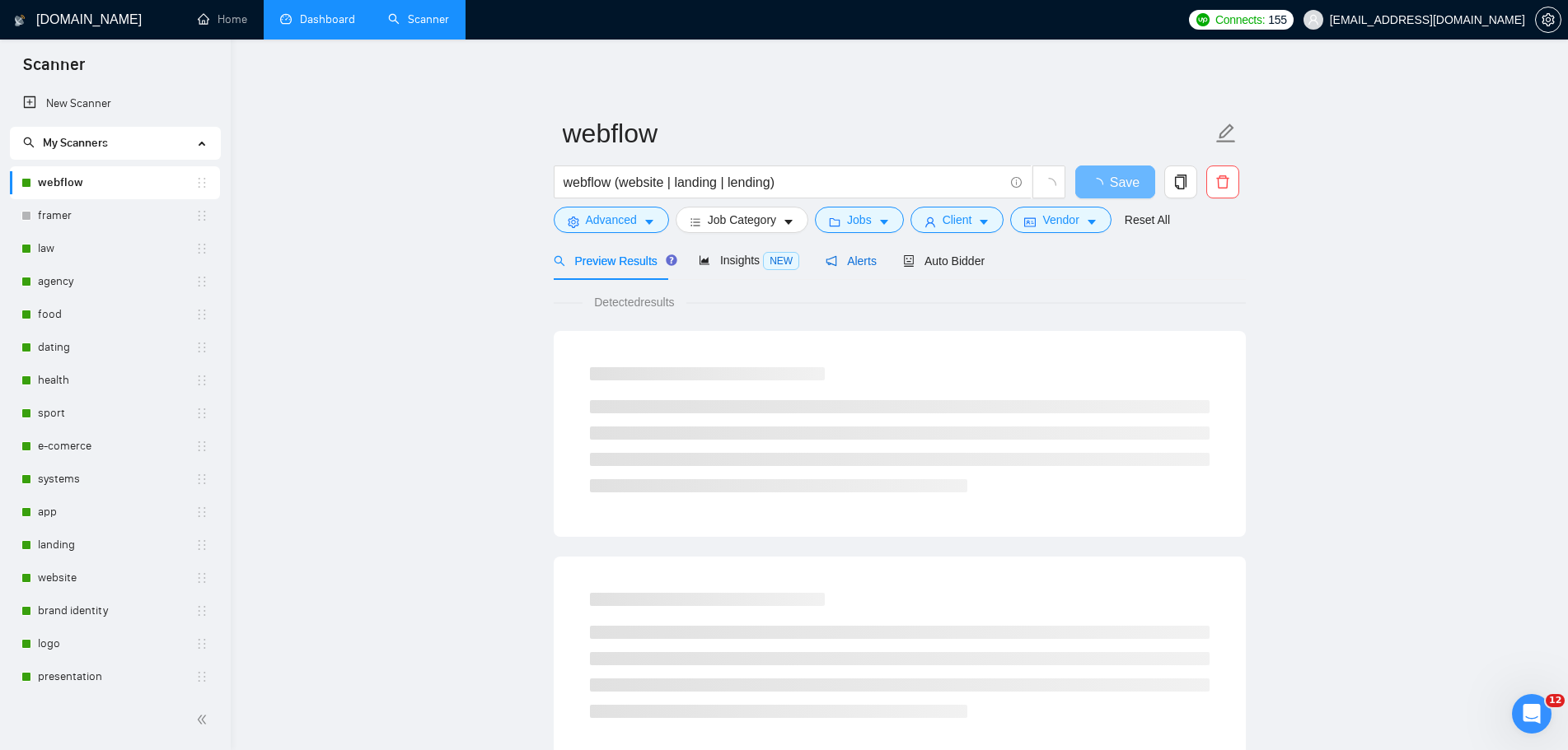
click at [853, 266] on span "Alerts" at bounding box center [851, 261] width 51 height 13
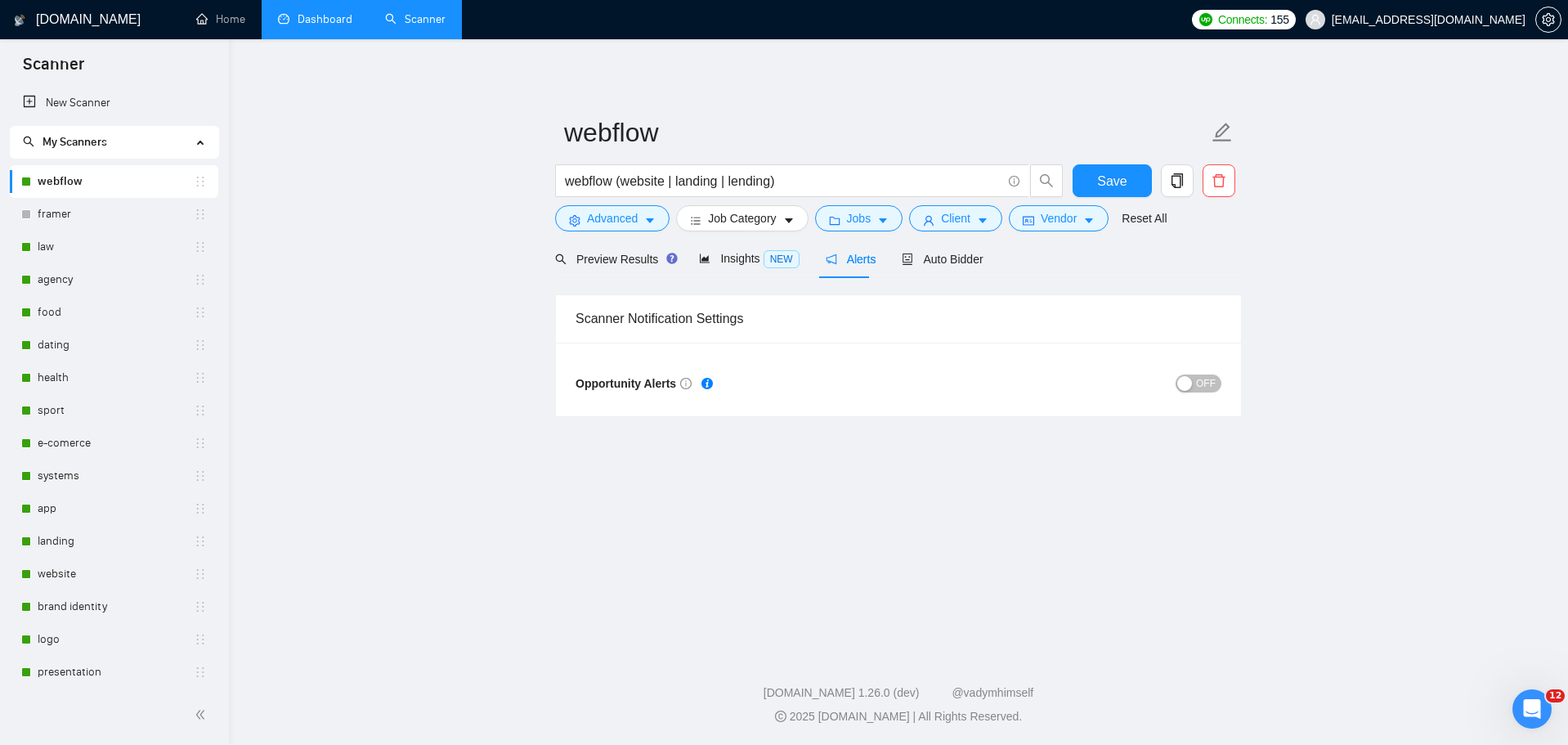
click at [1215, 384] on span "OFF" at bounding box center [1206, 383] width 20 height 18
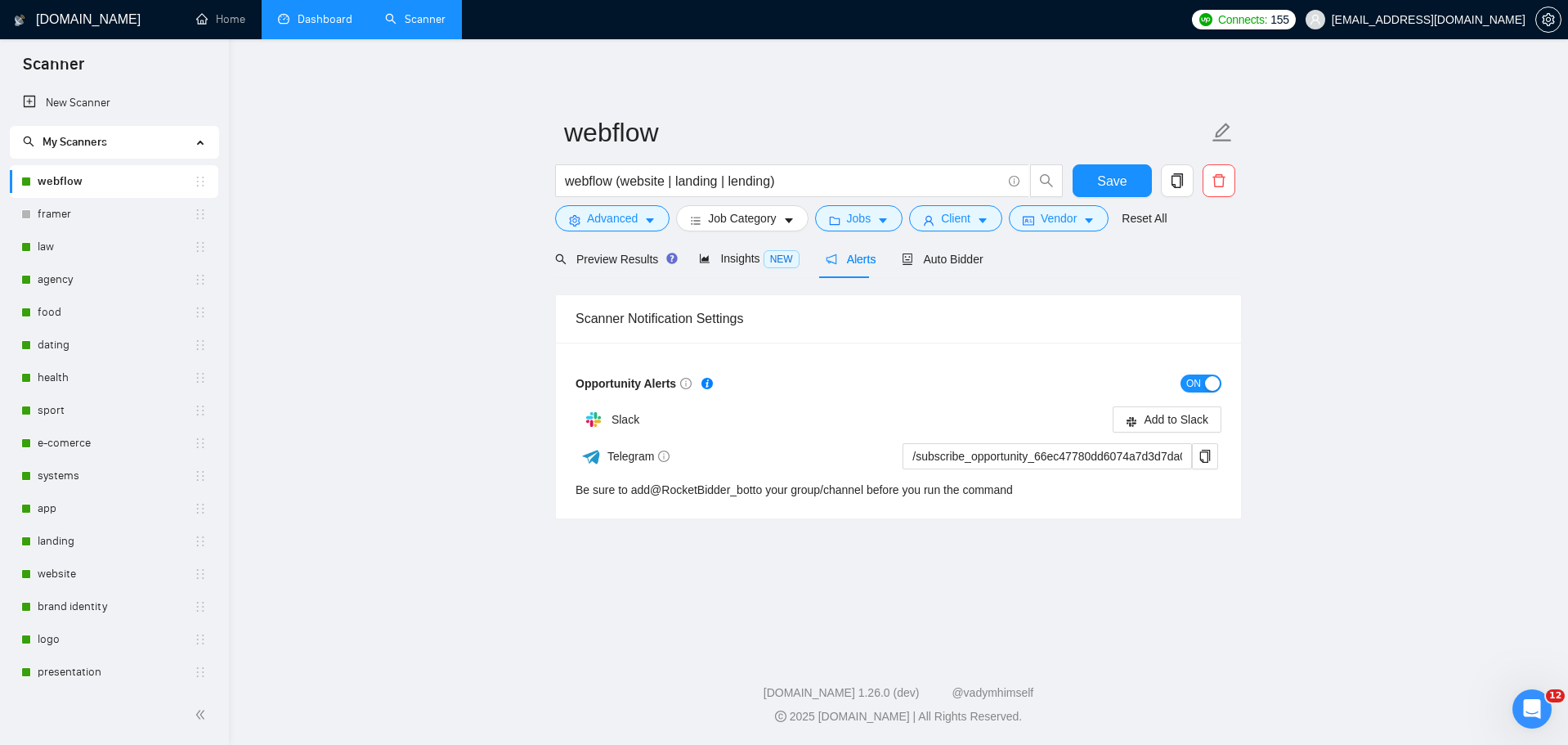
click at [1202, 381] on button "ON" at bounding box center [1201, 383] width 41 height 18
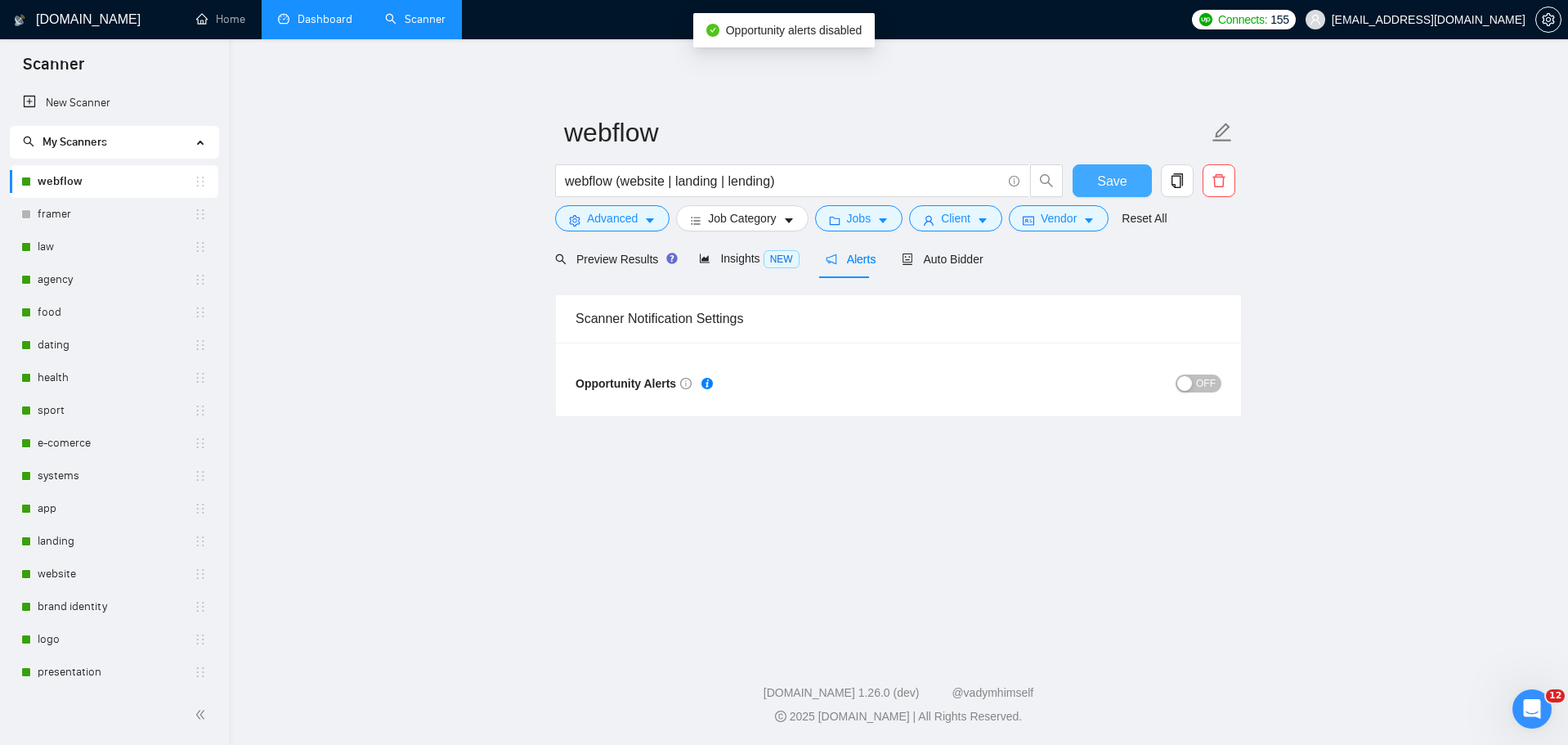
click at [1130, 178] on button "Save" at bounding box center [1112, 180] width 79 height 33
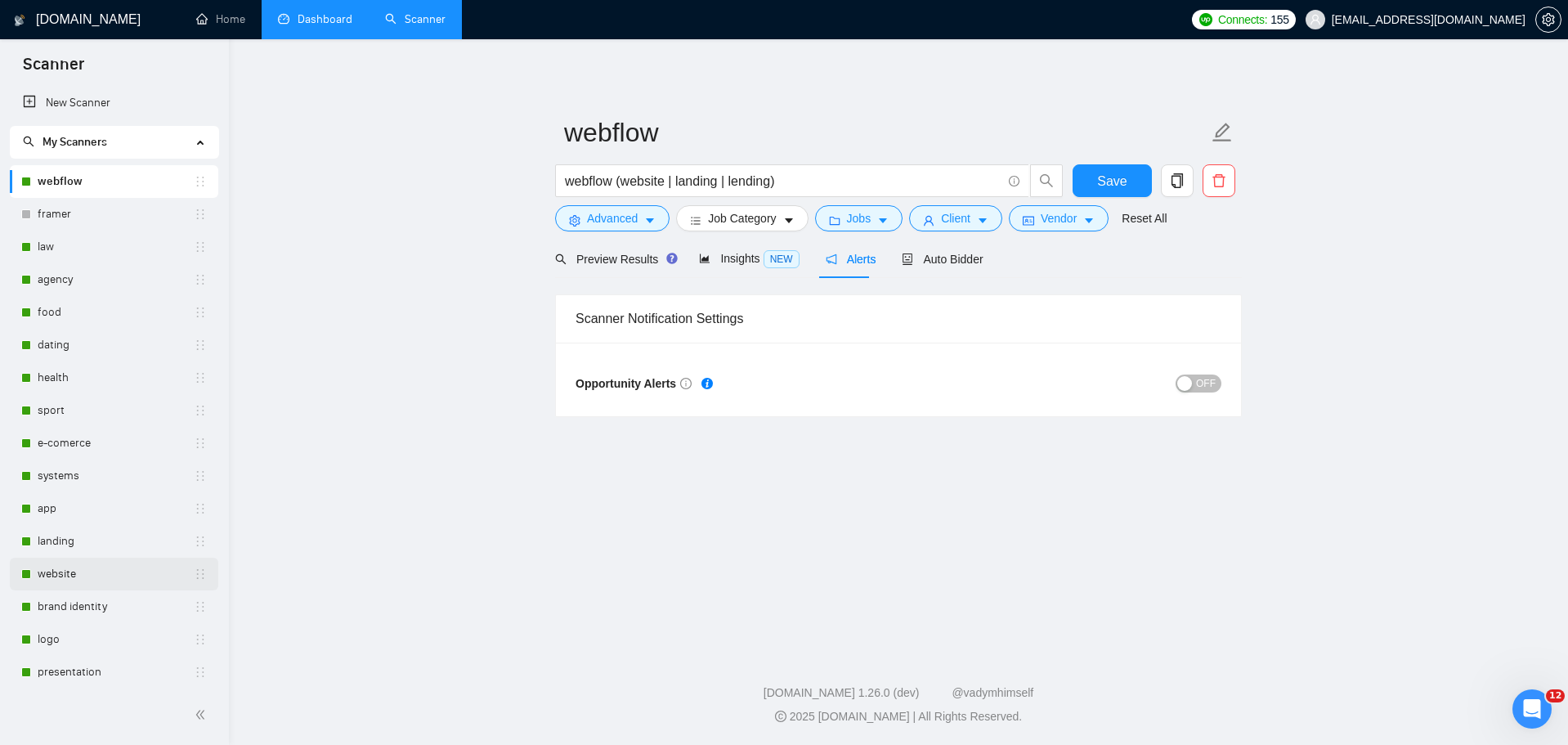
click at [79, 565] on link "website" at bounding box center [115, 574] width 156 height 33
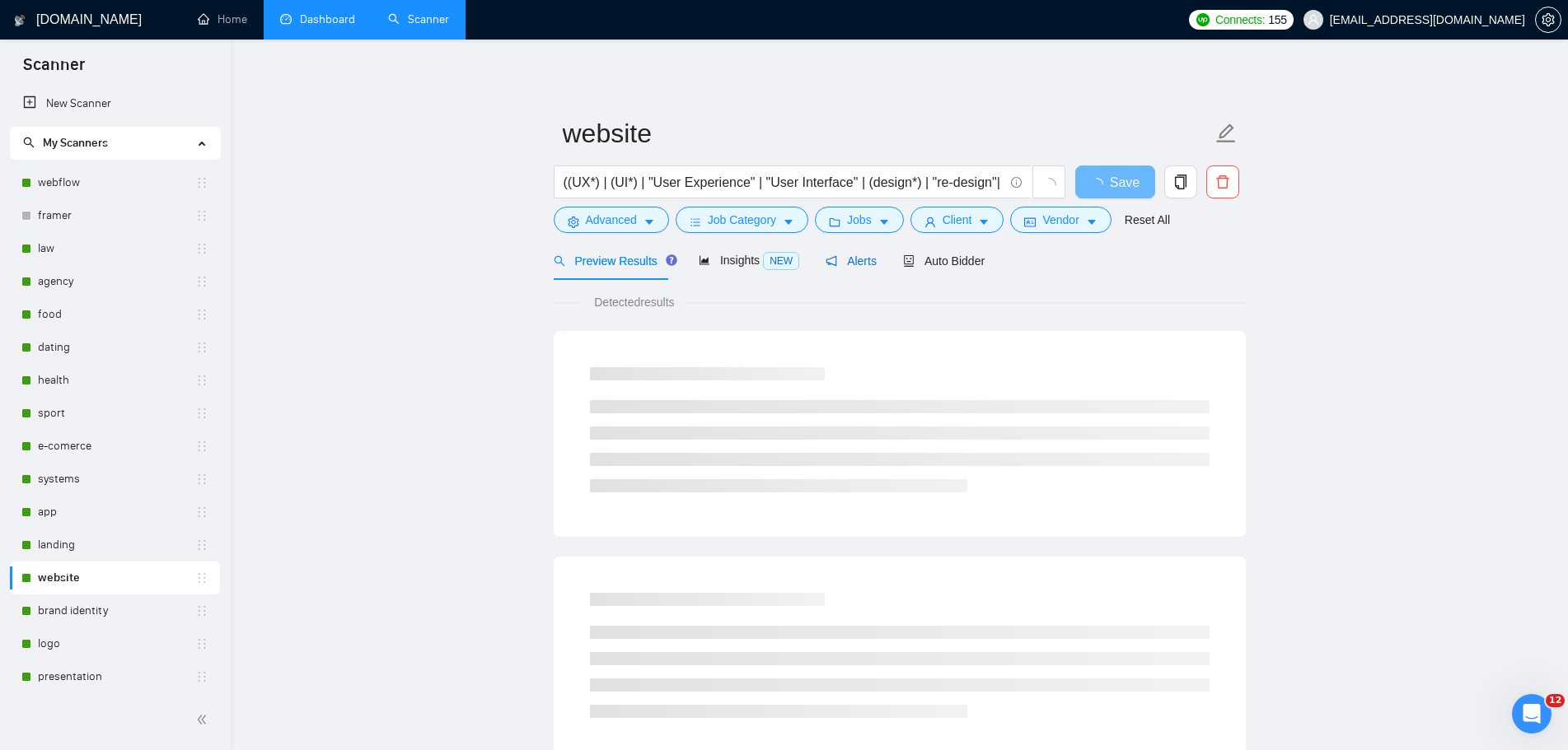
click at [861, 264] on span "Alerts" at bounding box center [851, 261] width 51 height 13
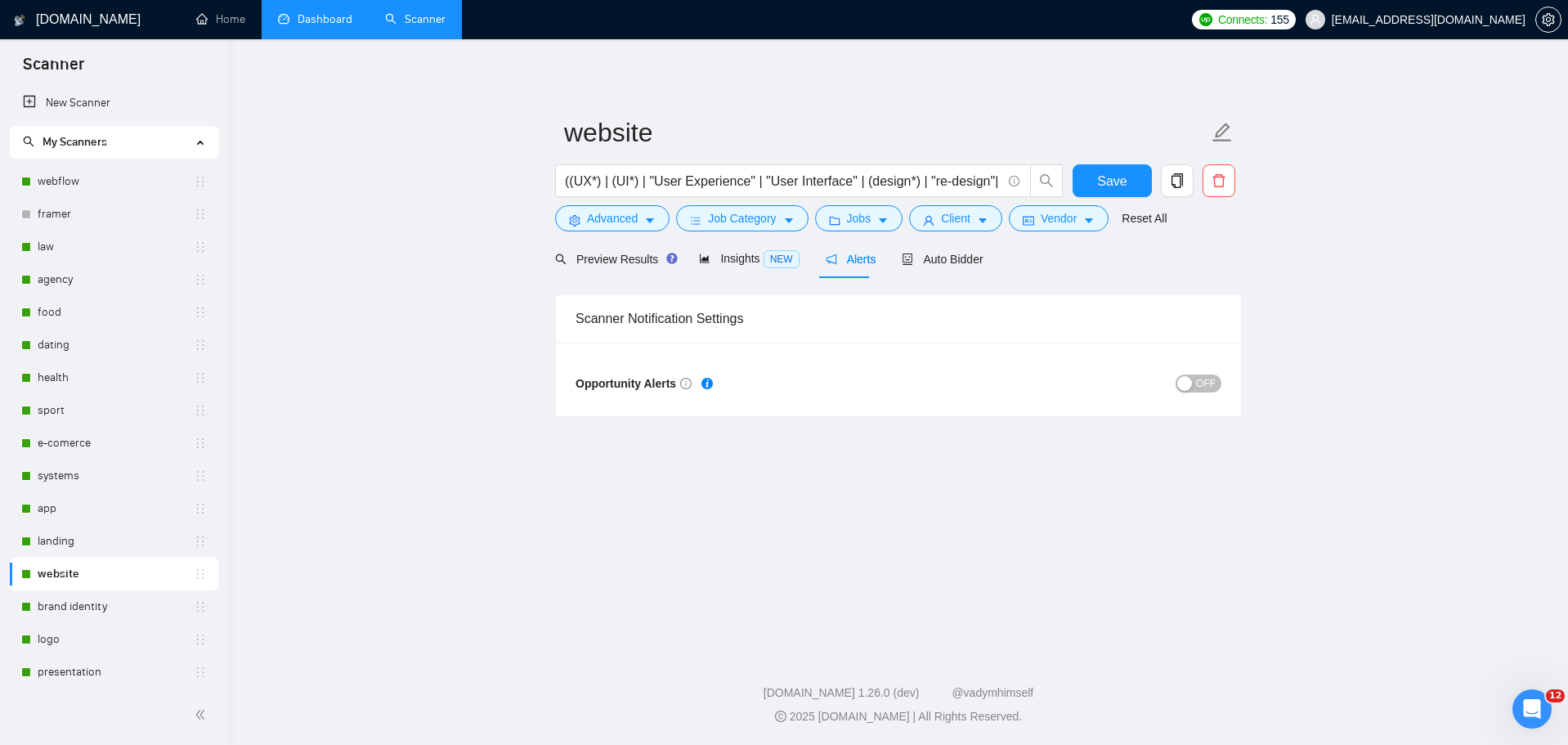
click at [1217, 383] on button "OFF" at bounding box center [1198, 383] width 46 height 18
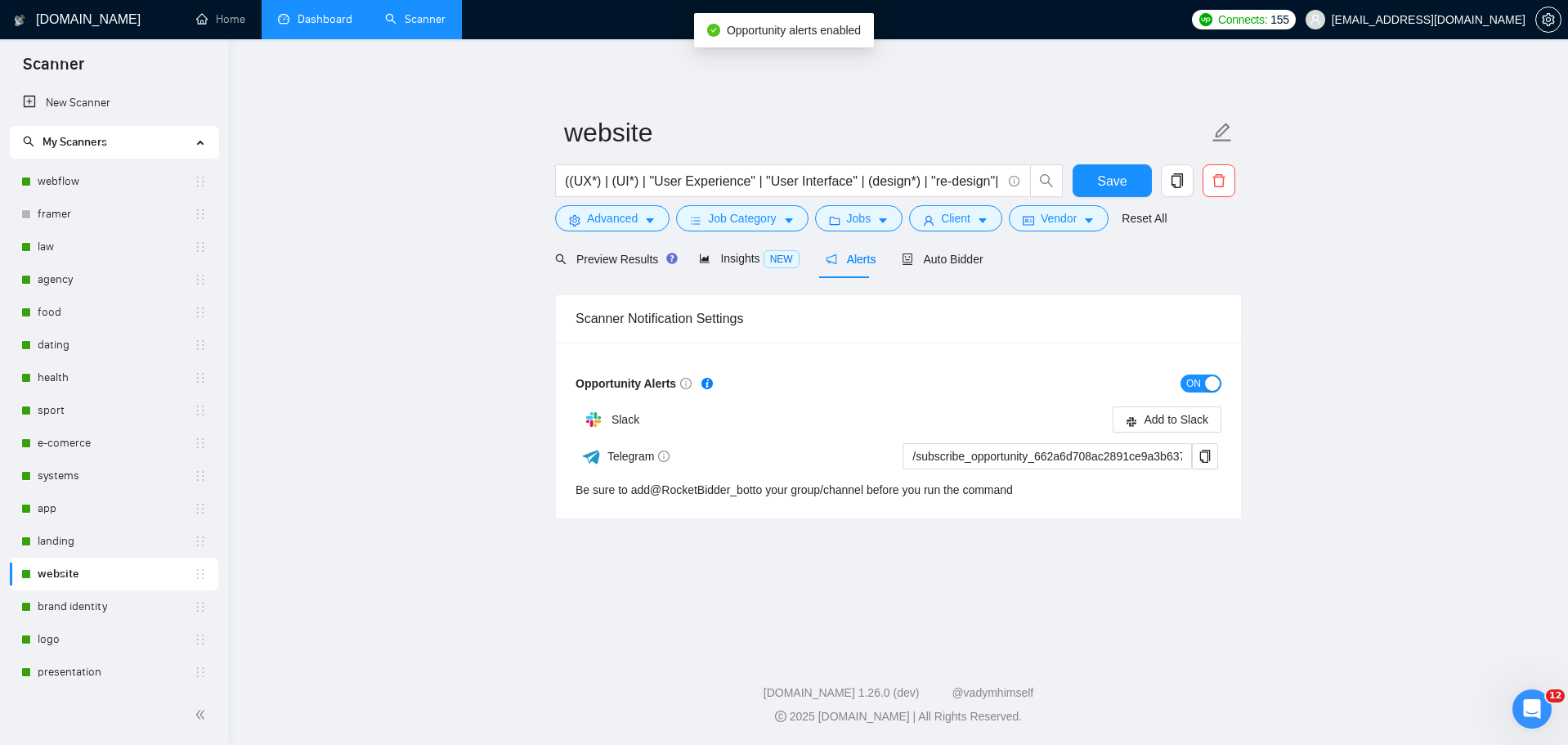
click at [1194, 381] on span "ON" at bounding box center [1194, 383] width 14 height 18
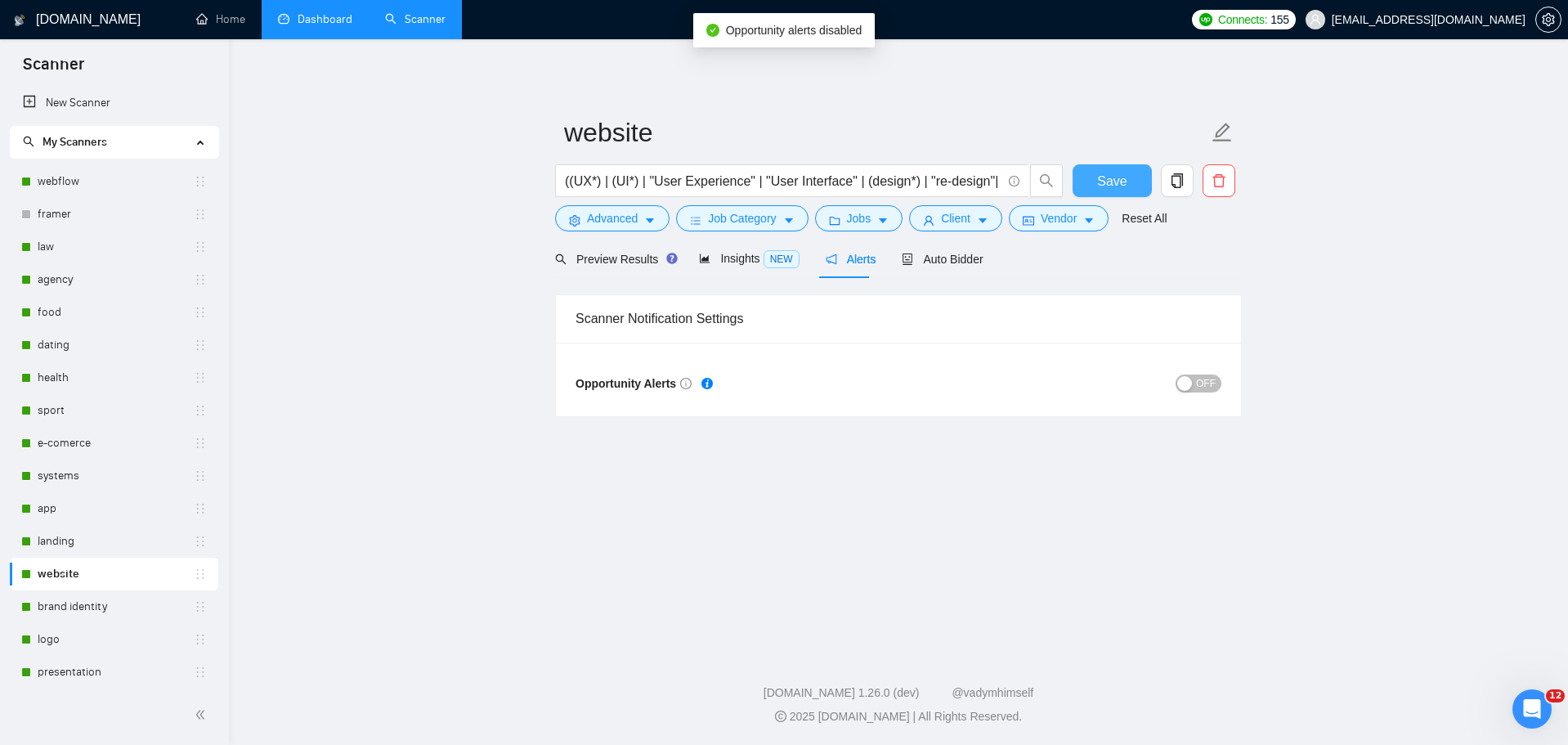
click at [1116, 188] on span "Save" at bounding box center [1112, 180] width 29 height 21
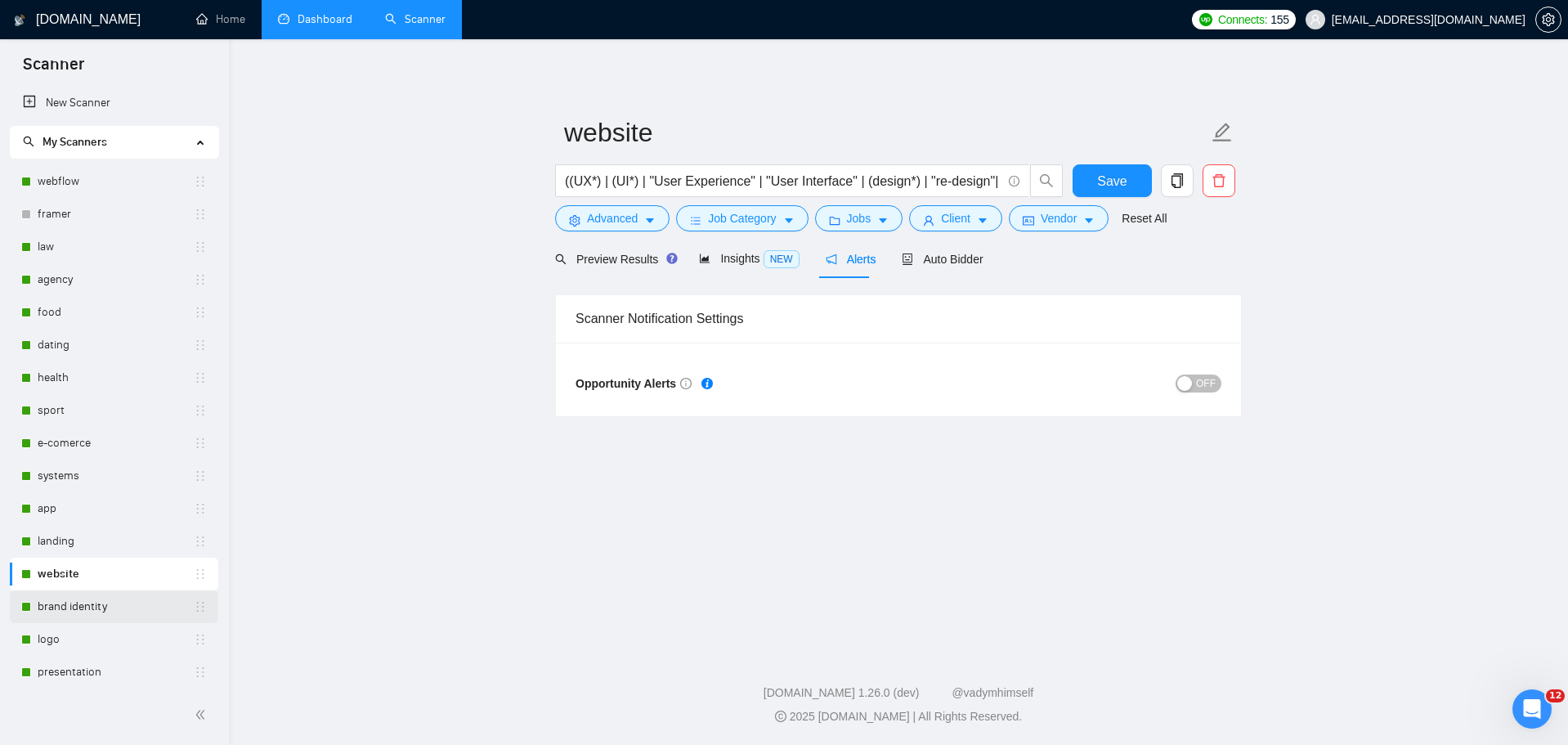
click at [90, 603] on link "brand identity" at bounding box center [115, 607] width 156 height 33
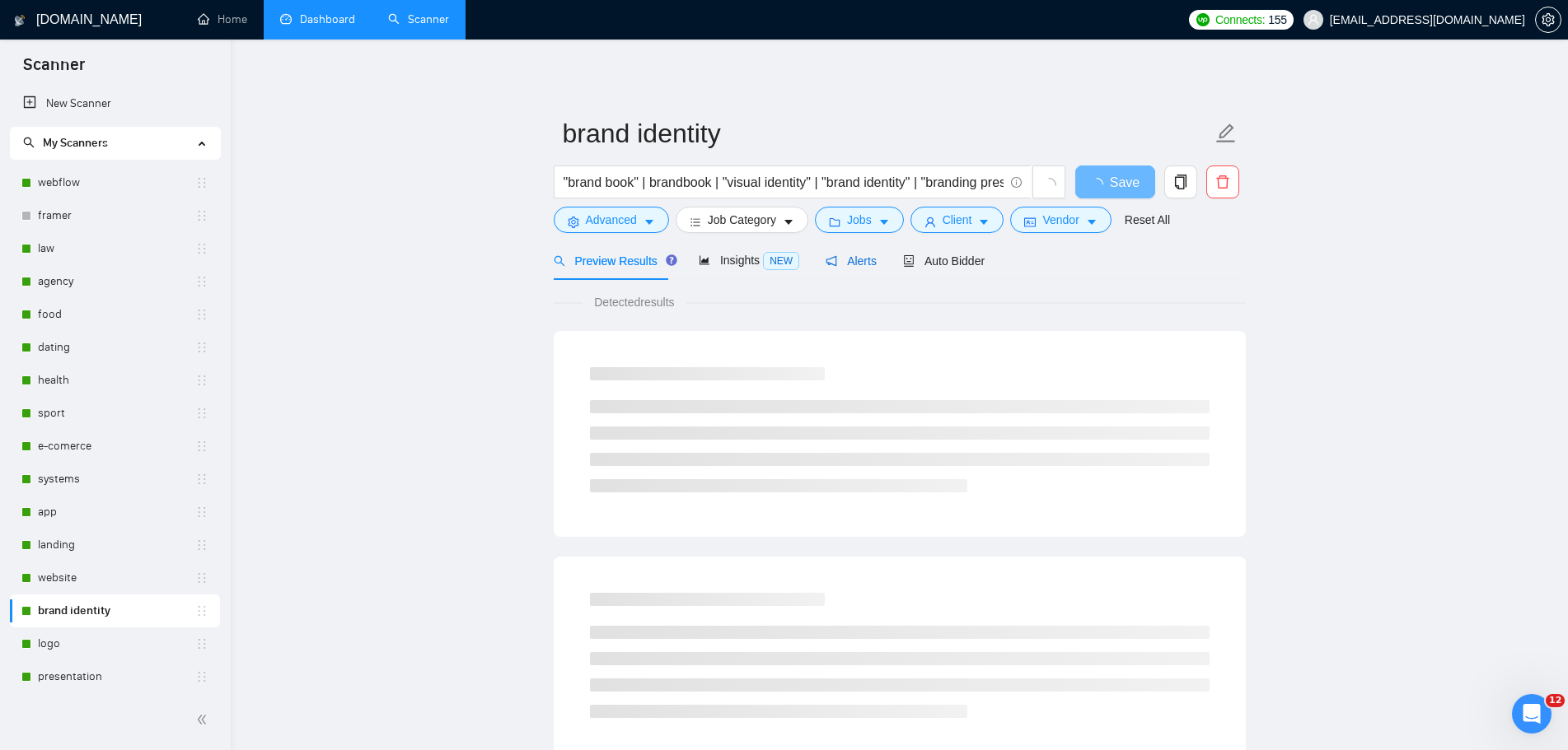
click at [859, 266] on span "Alerts" at bounding box center [851, 261] width 51 height 13
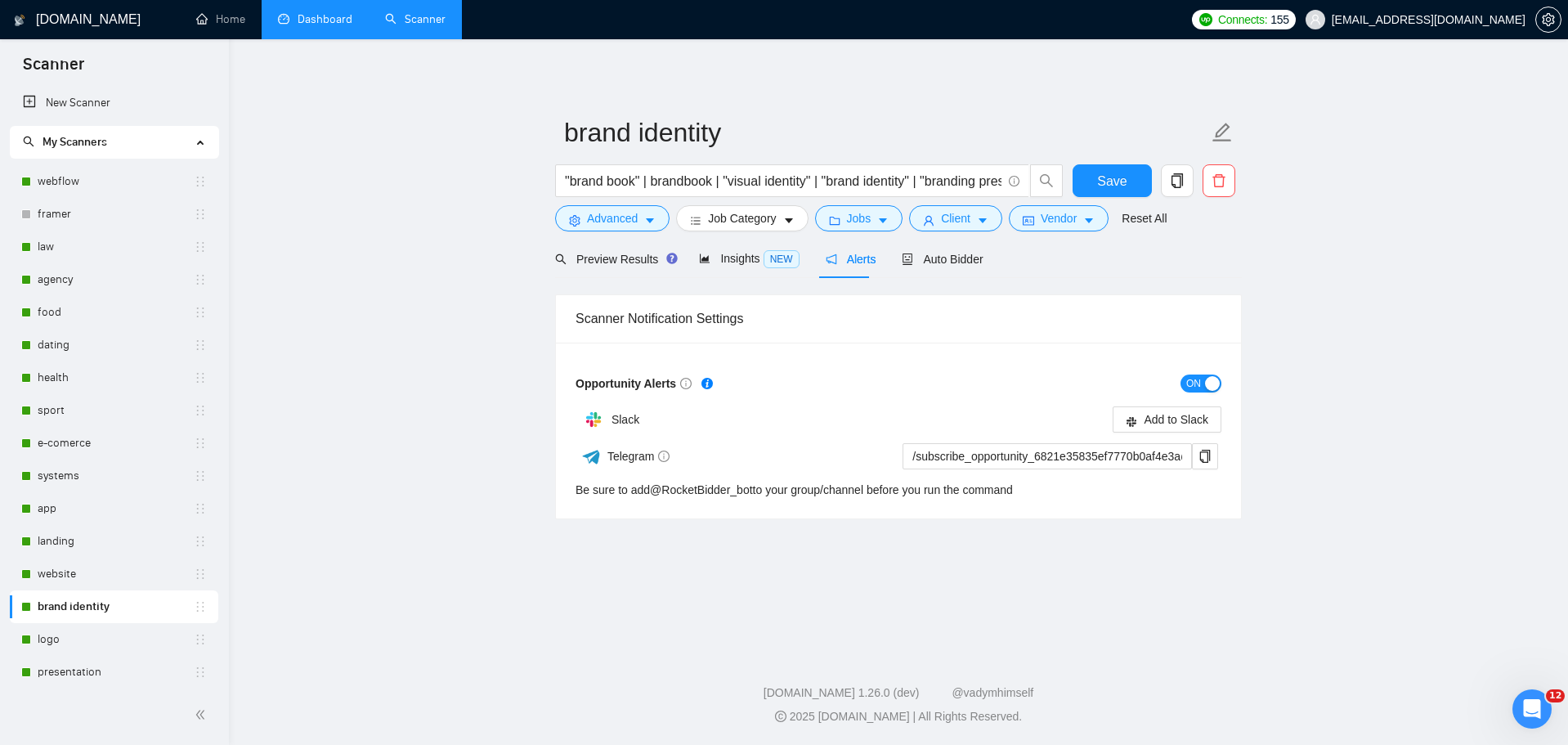
click at [1192, 378] on span "ON" at bounding box center [1194, 383] width 14 height 18
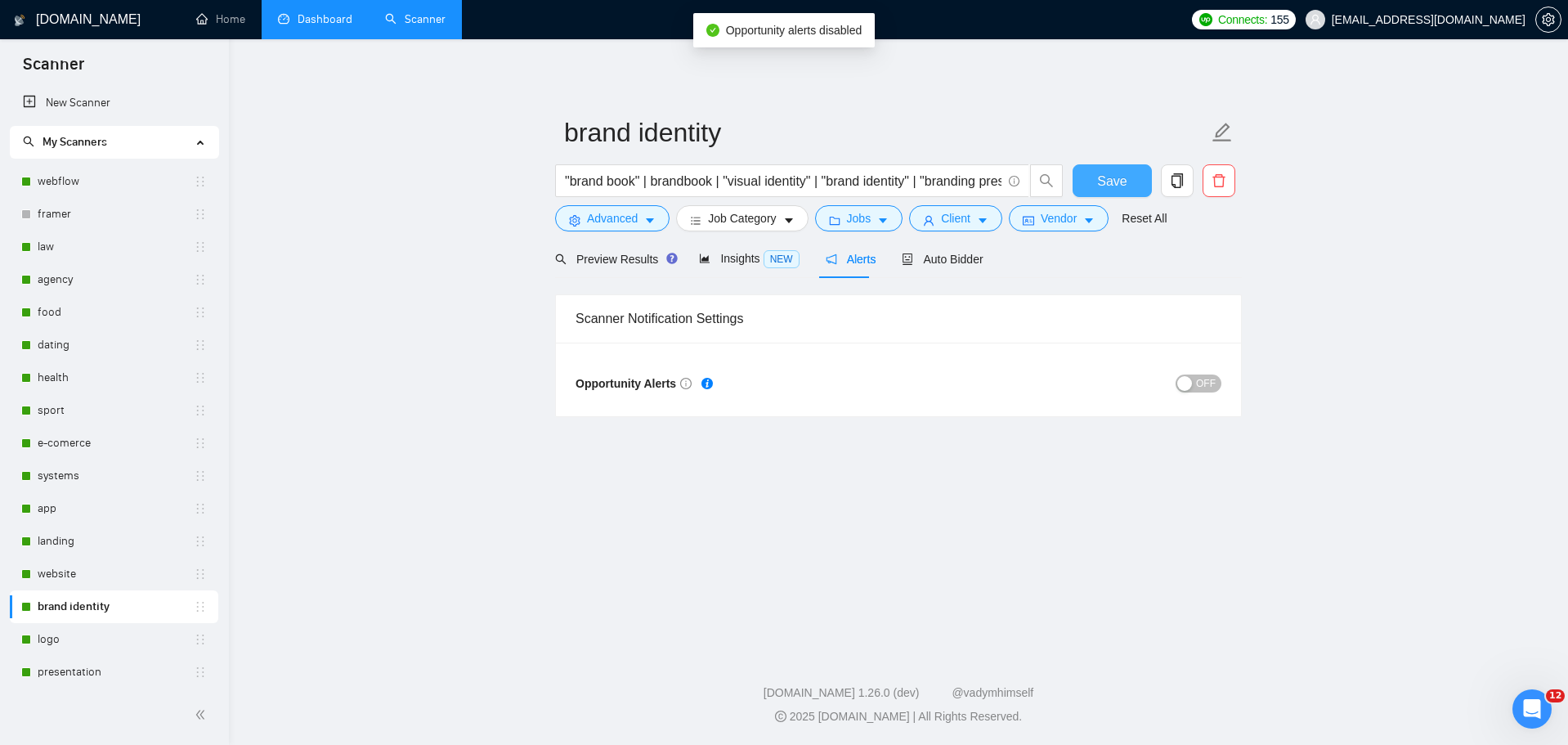
click at [1131, 181] on button "Save" at bounding box center [1112, 180] width 79 height 33
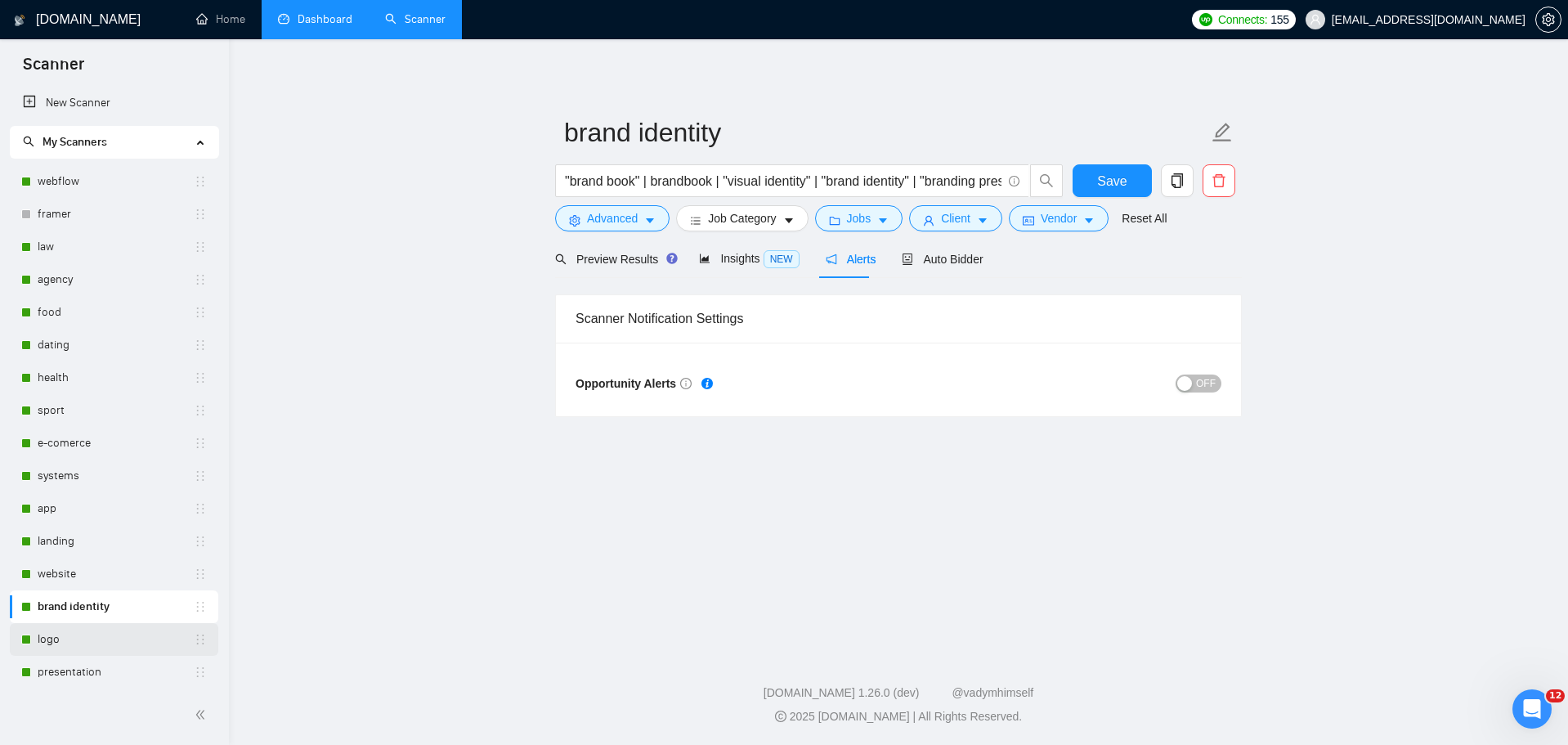
click at [106, 646] on link "logo" at bounding box center [115, 640] width 156 height 33
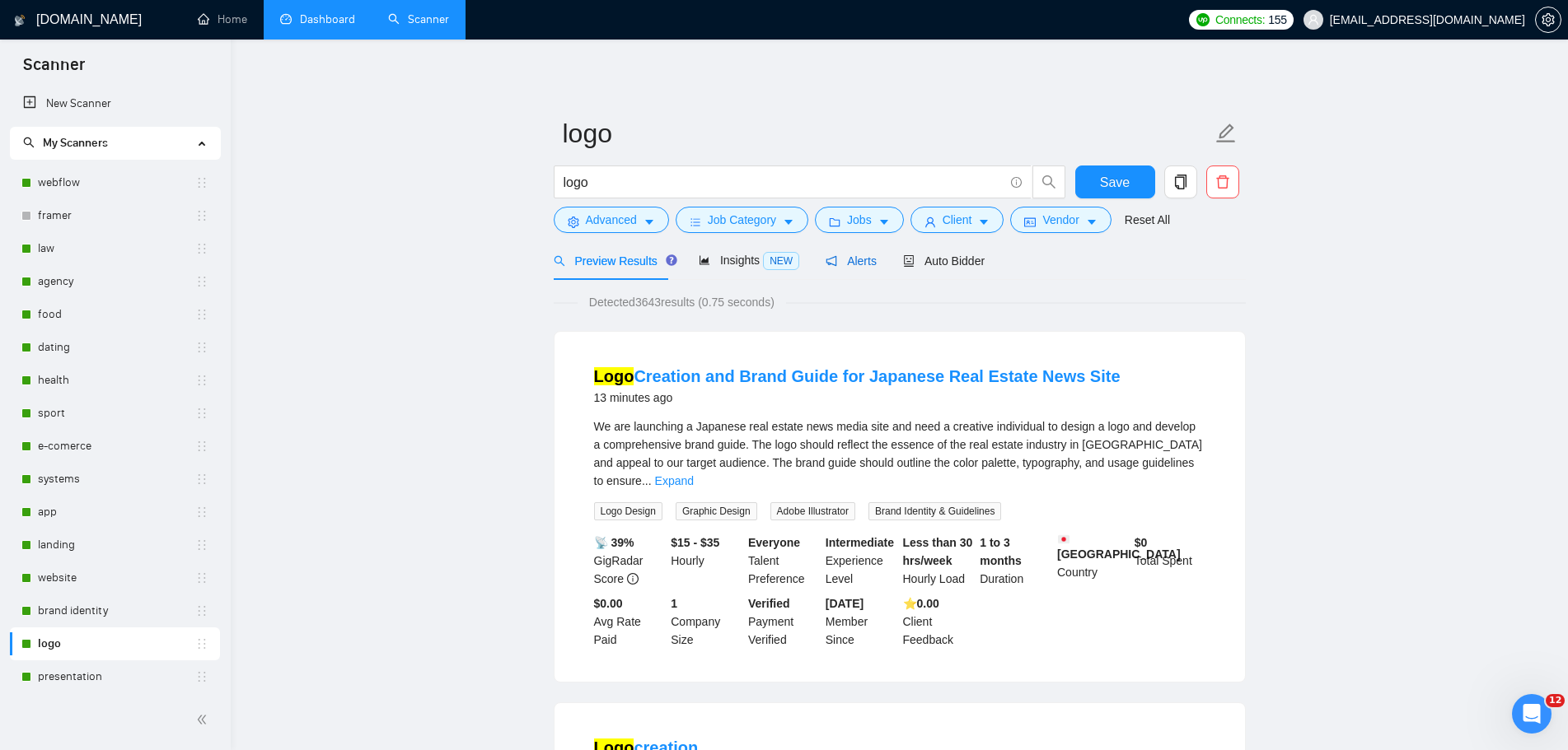
click at [849, 263] on span "Alerts" at bounding box center [851, 261] width 51 height 13
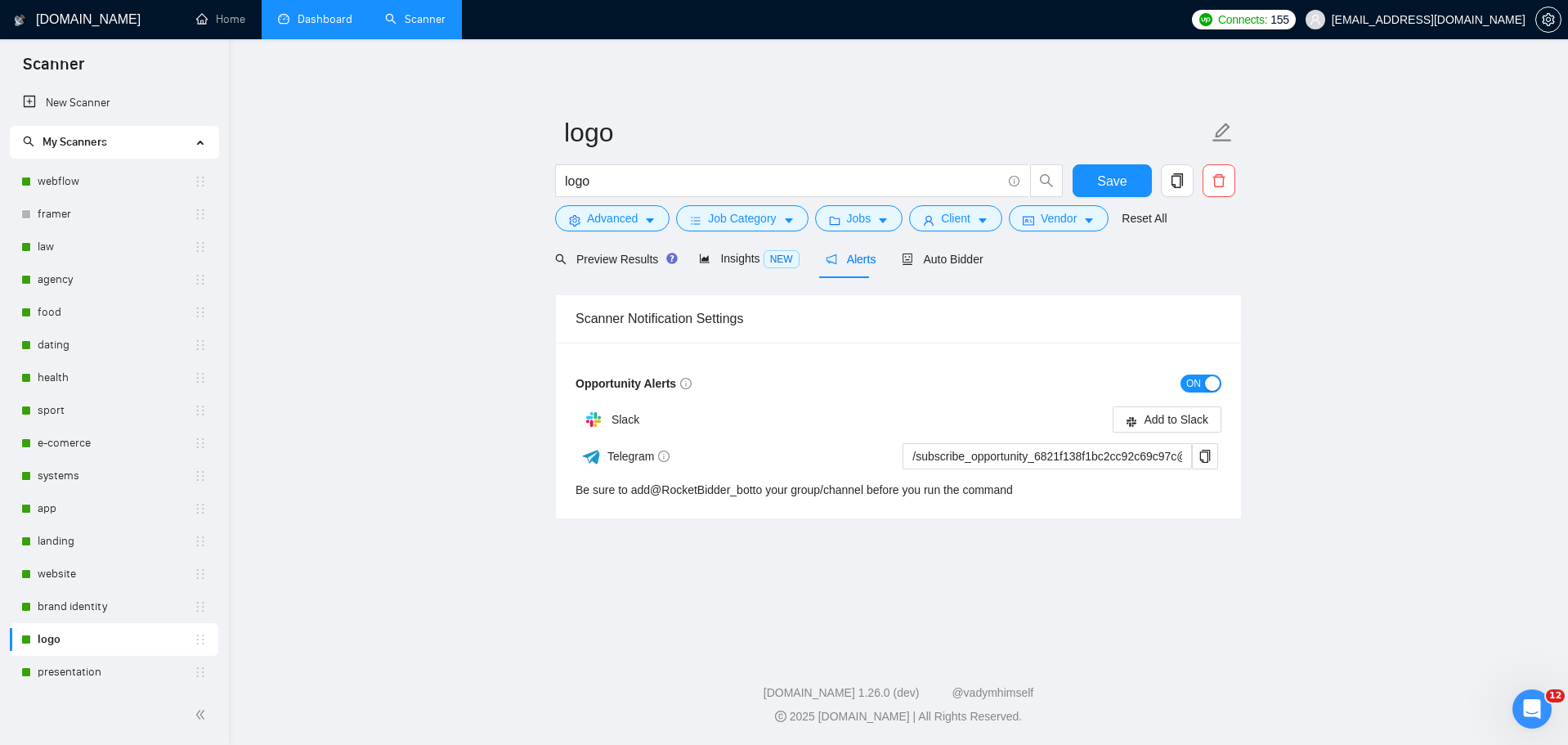
click at [1197, 385] on span "ON" at bounding box center [1194, 383] width 14 height 18
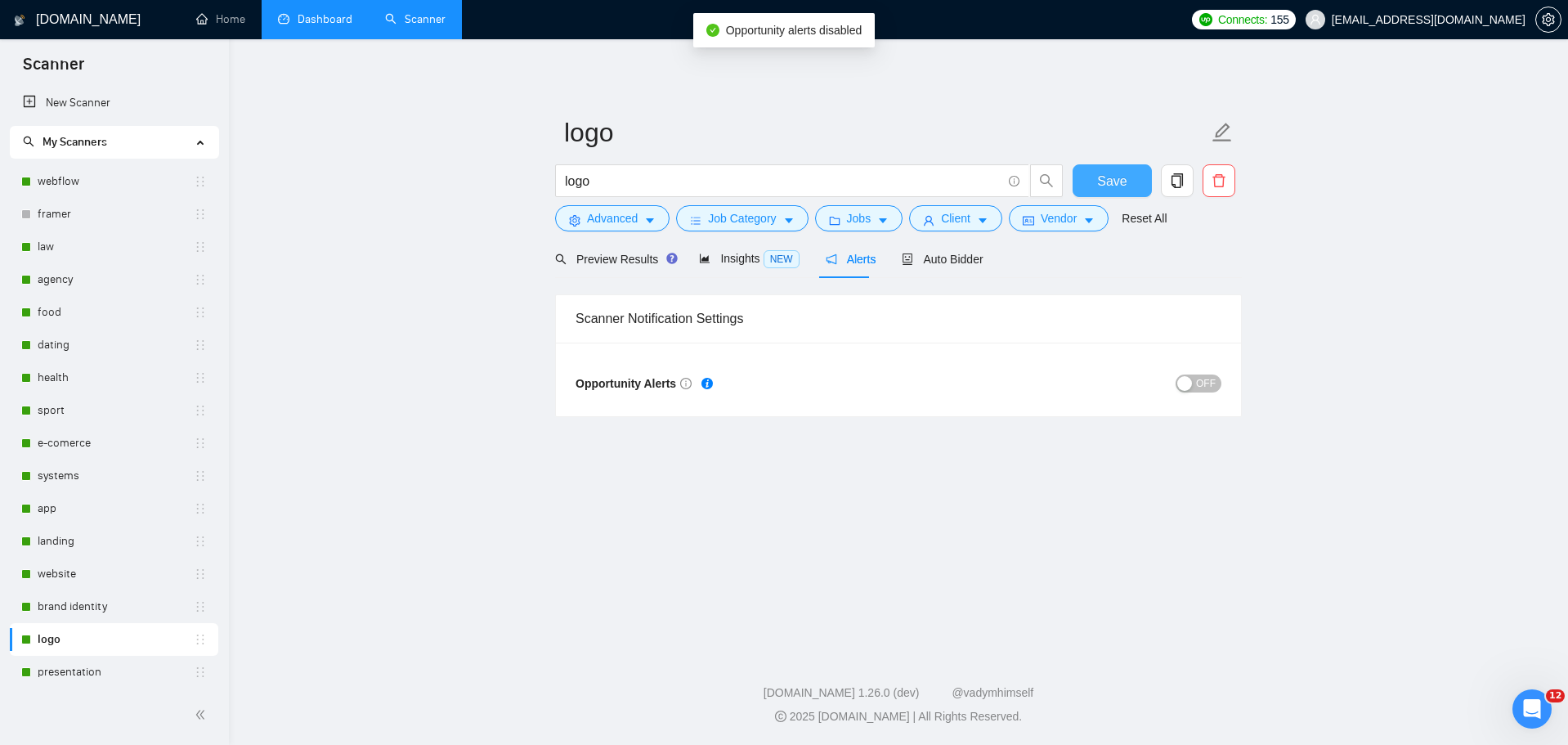
click at [1135, 172] on button "Save" at bounding box center [1112, 180] width 79 height 33
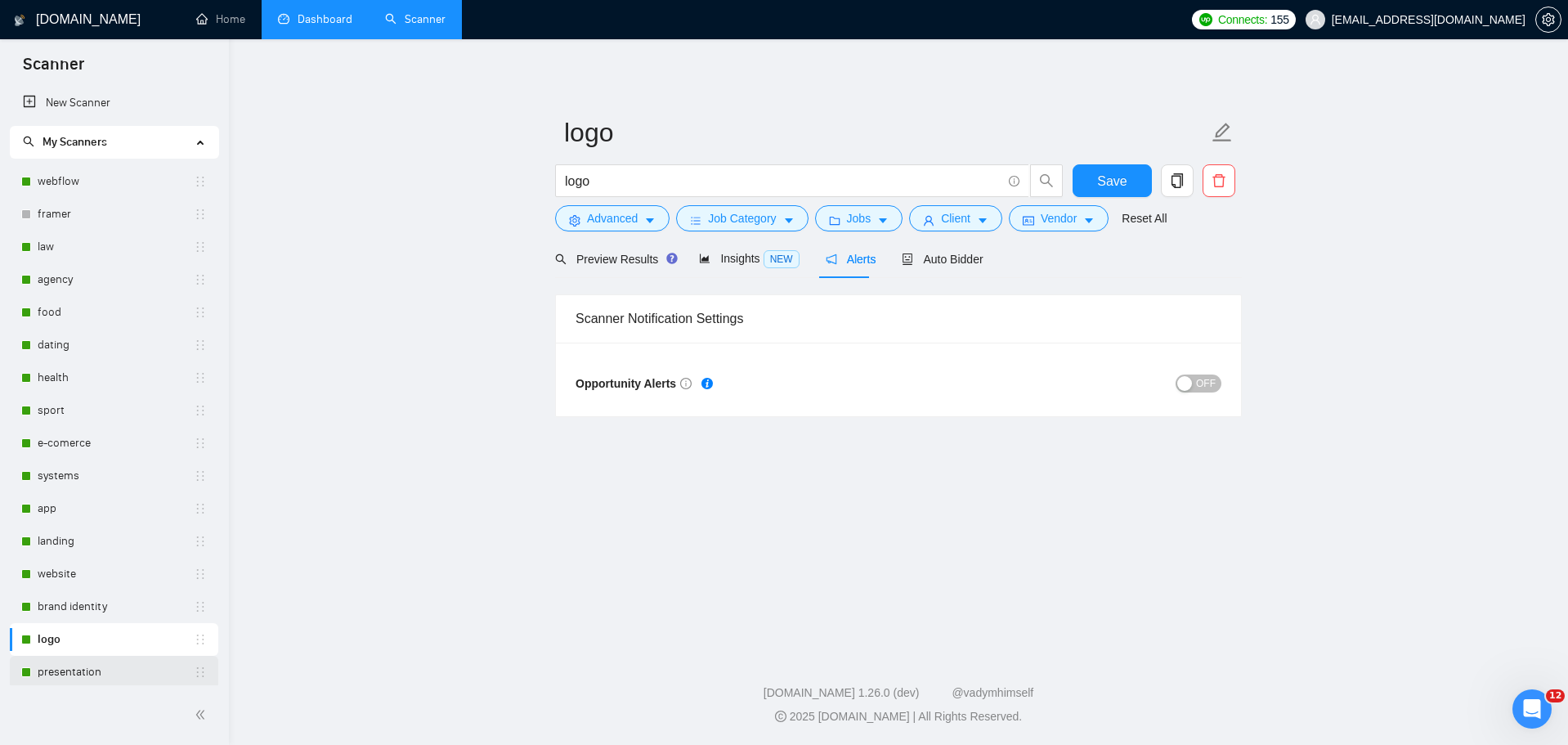
click at [77, 665] on link "presentation" at bounding box center [115, 672] width 156 height 33
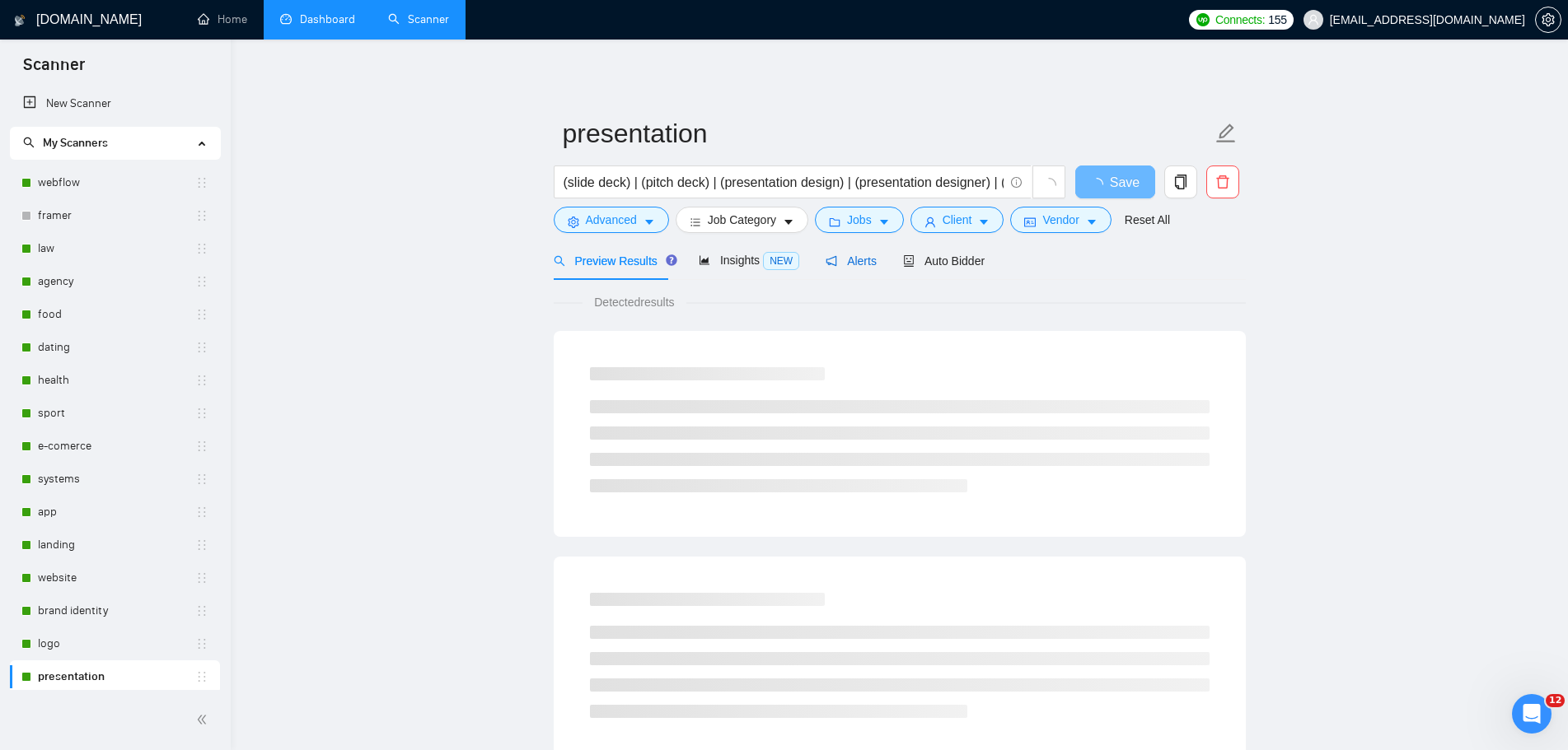
click at [851, 263] on span "Alerts" at bounding box center [851, 261] width 51 height 13
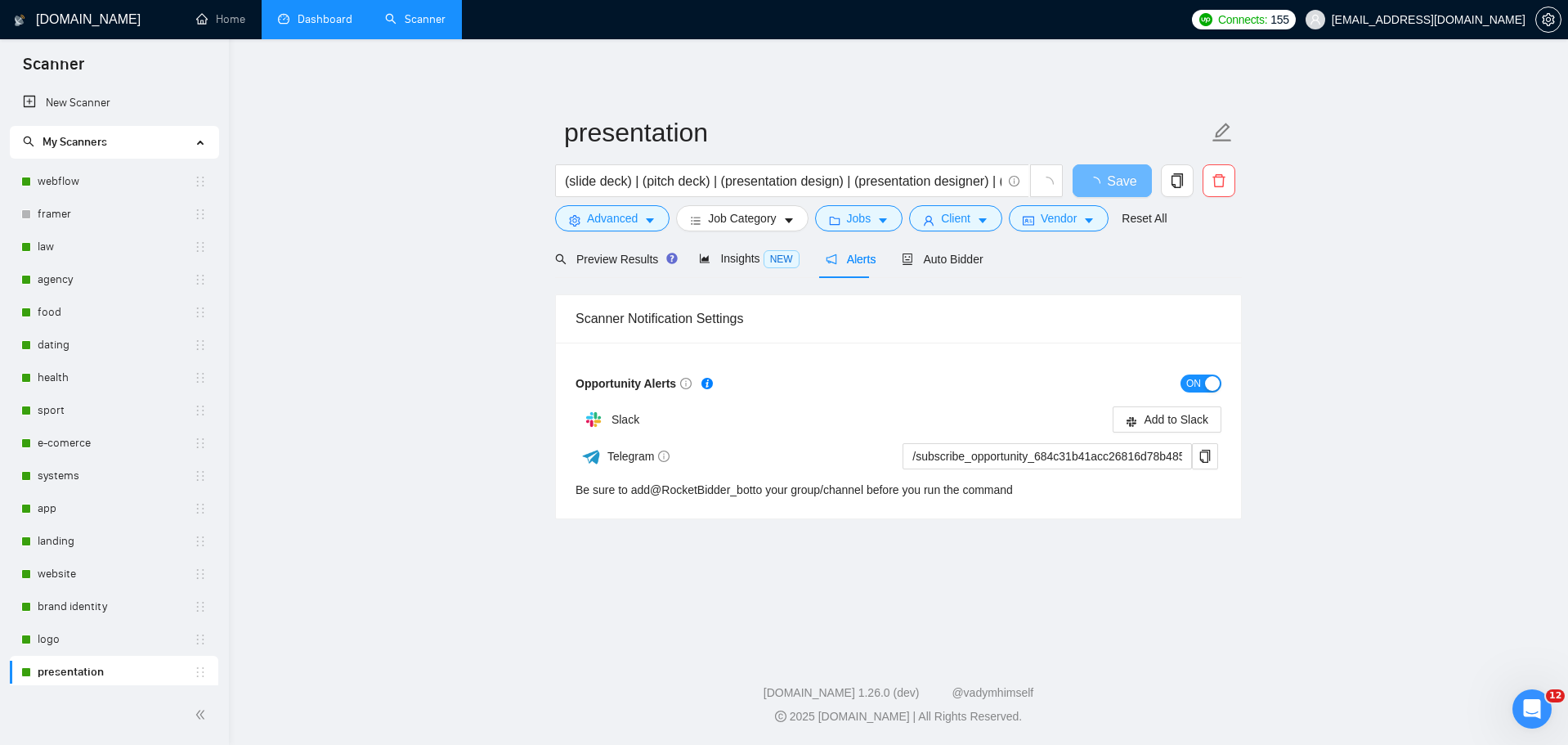
click at [1196, 383] on span "ON" at bounding box center [1194, 383] width 14 height 18
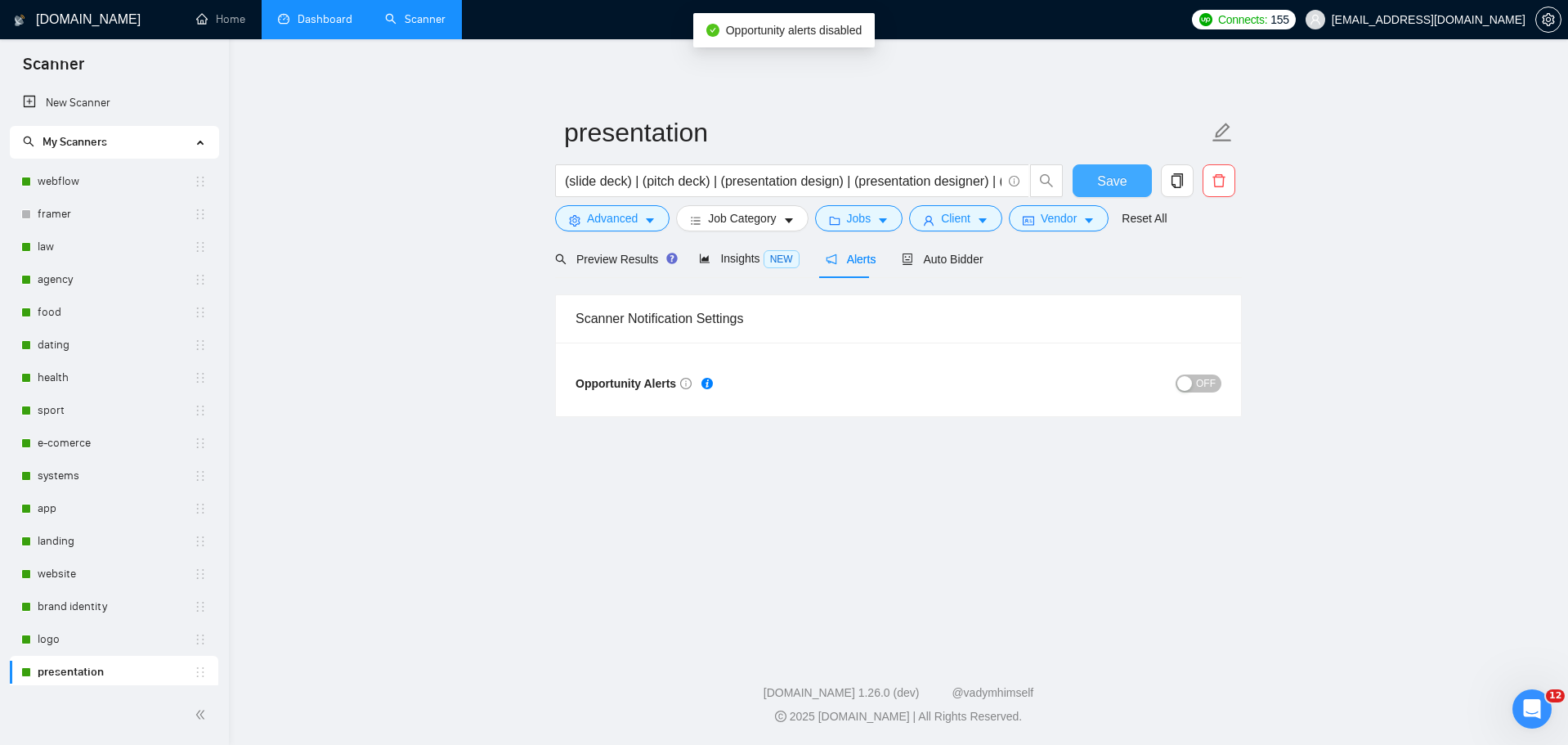
click at [1124, 174] on span "Save" at bounding box center [1112, 180] width 29 height 21
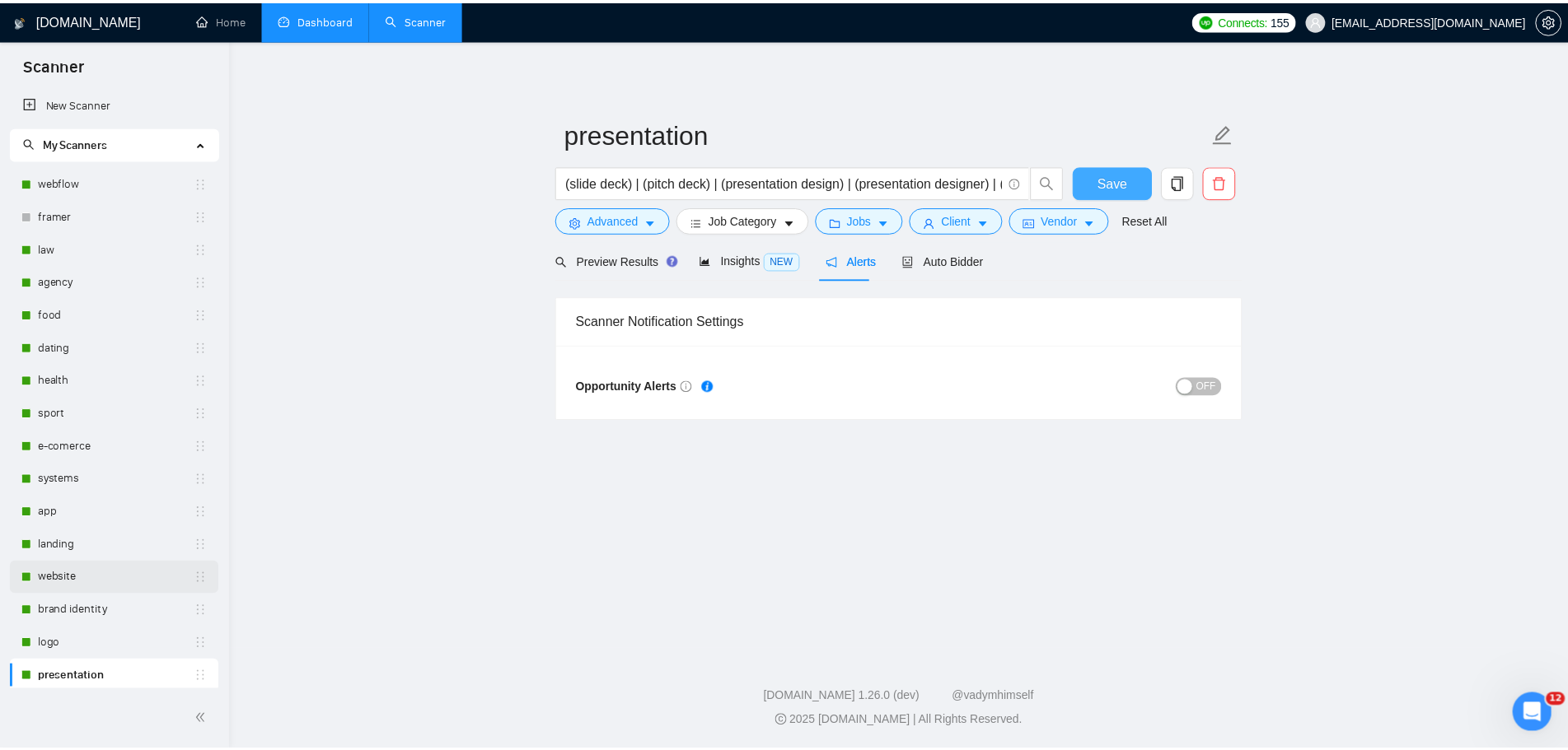
scroll to position [165, 0]
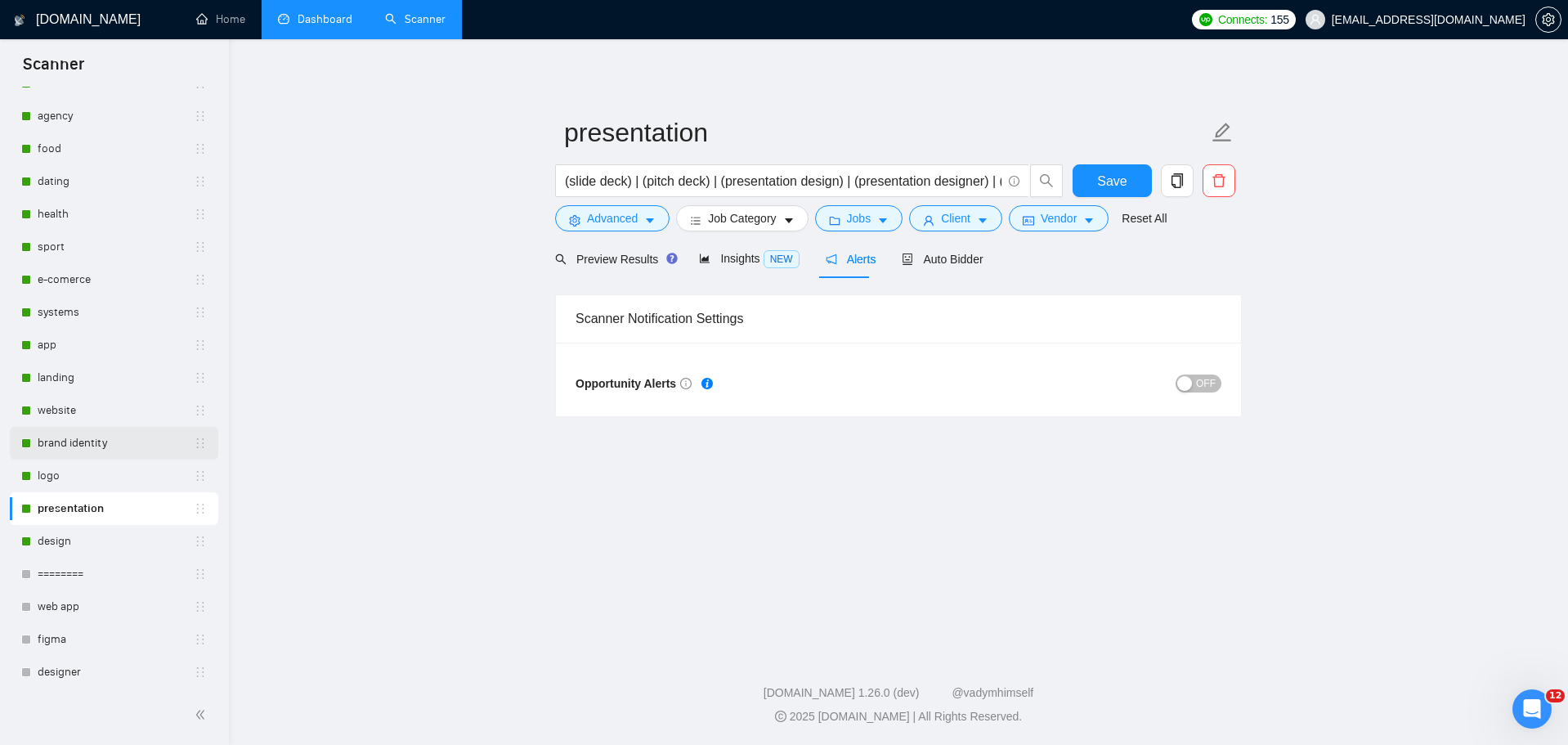
click at [100, 441] on link "brand identity" at bounding box center [115, 443] width 156 height 33
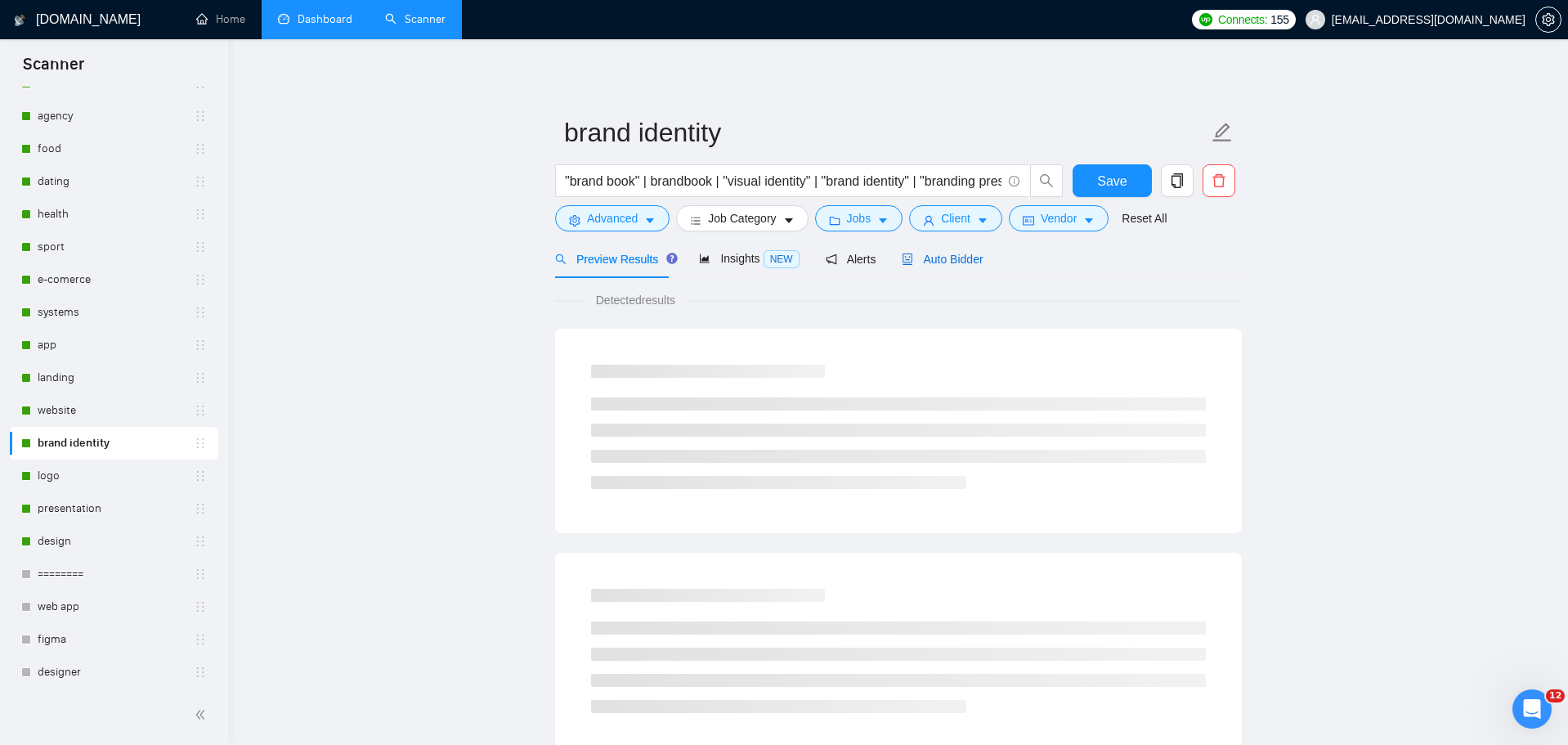
click at [967, 253] on span "Auto Bidder" at bounding box center [942, 259] width 81 height 13
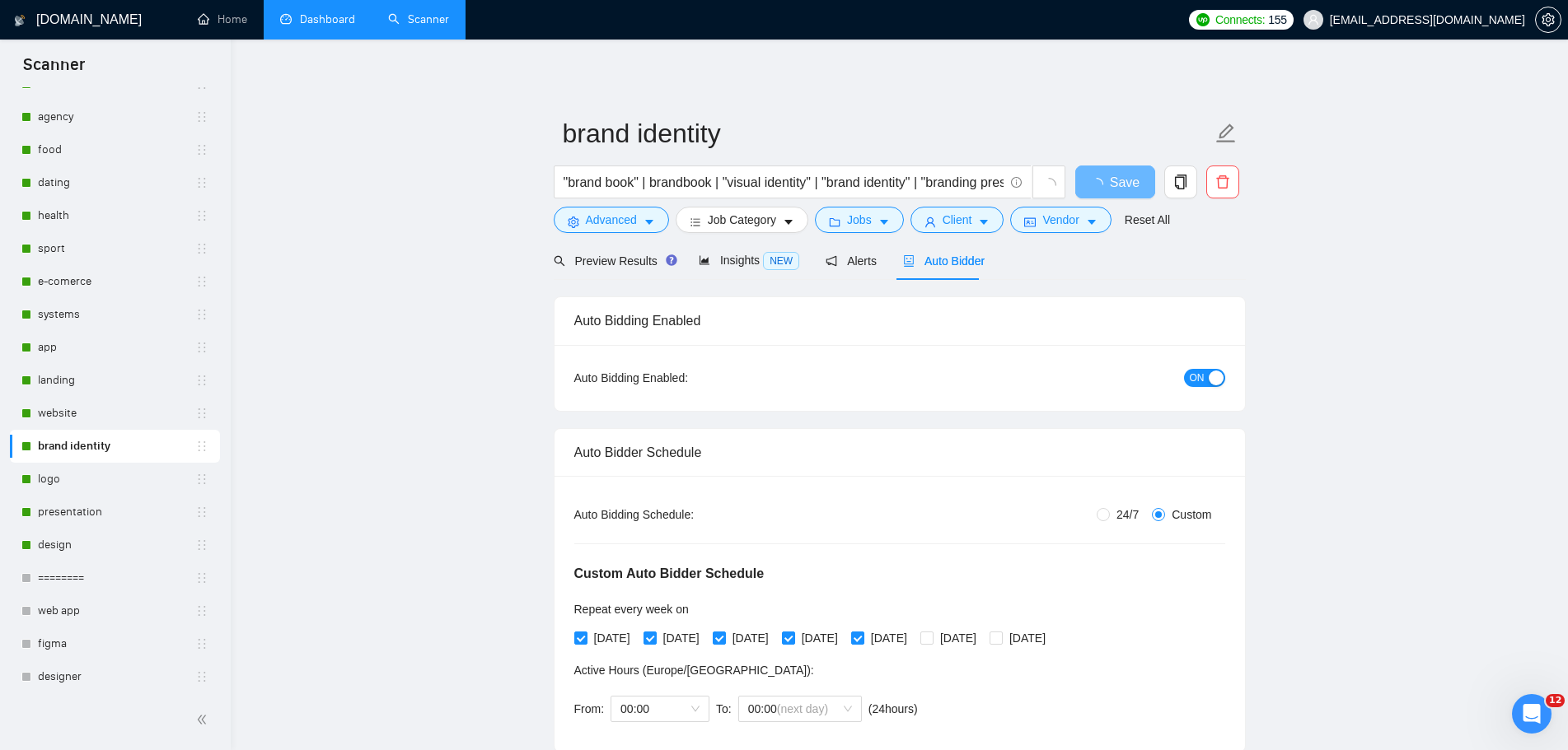
radio input "false"
radio input "true"
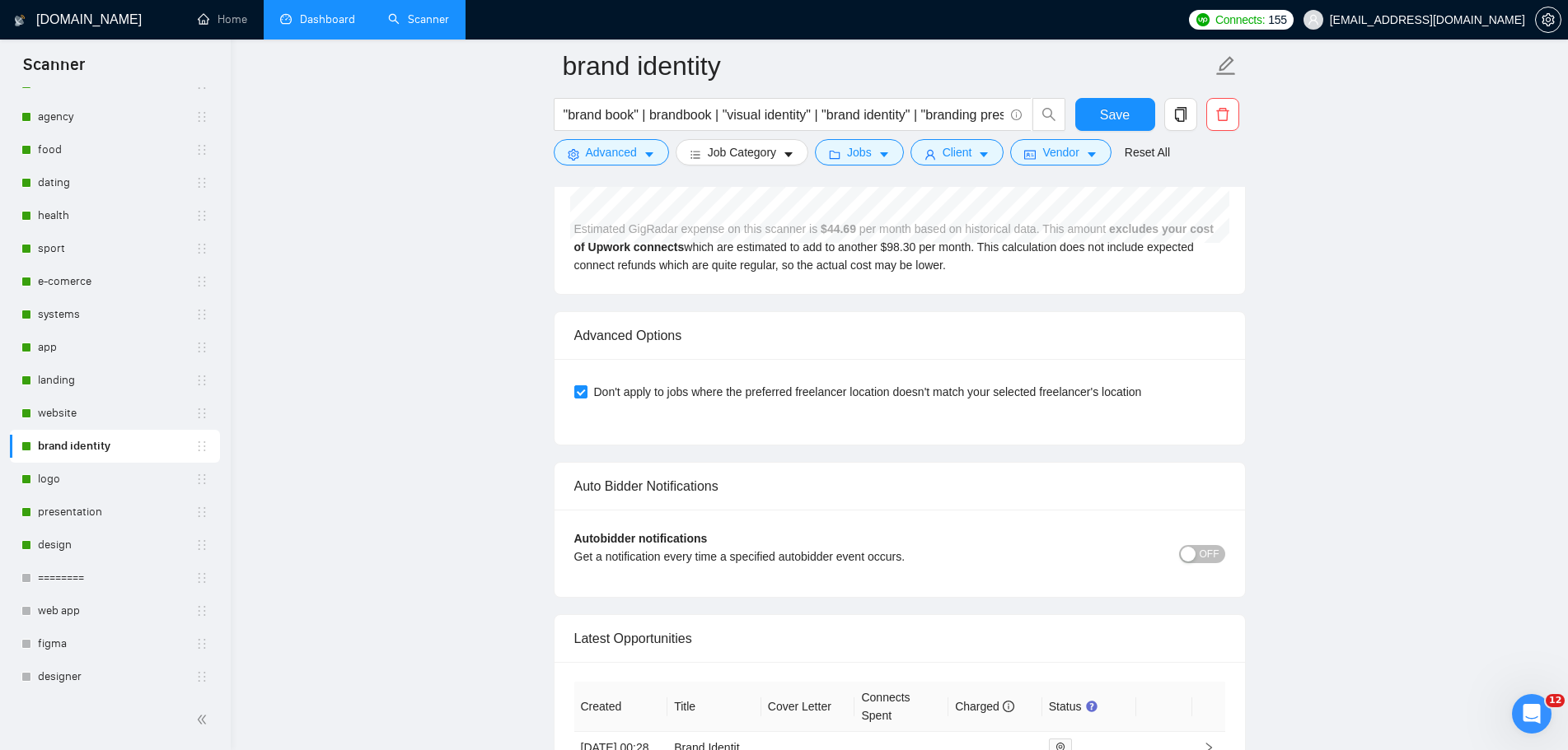
scroll to position [3940, 0]
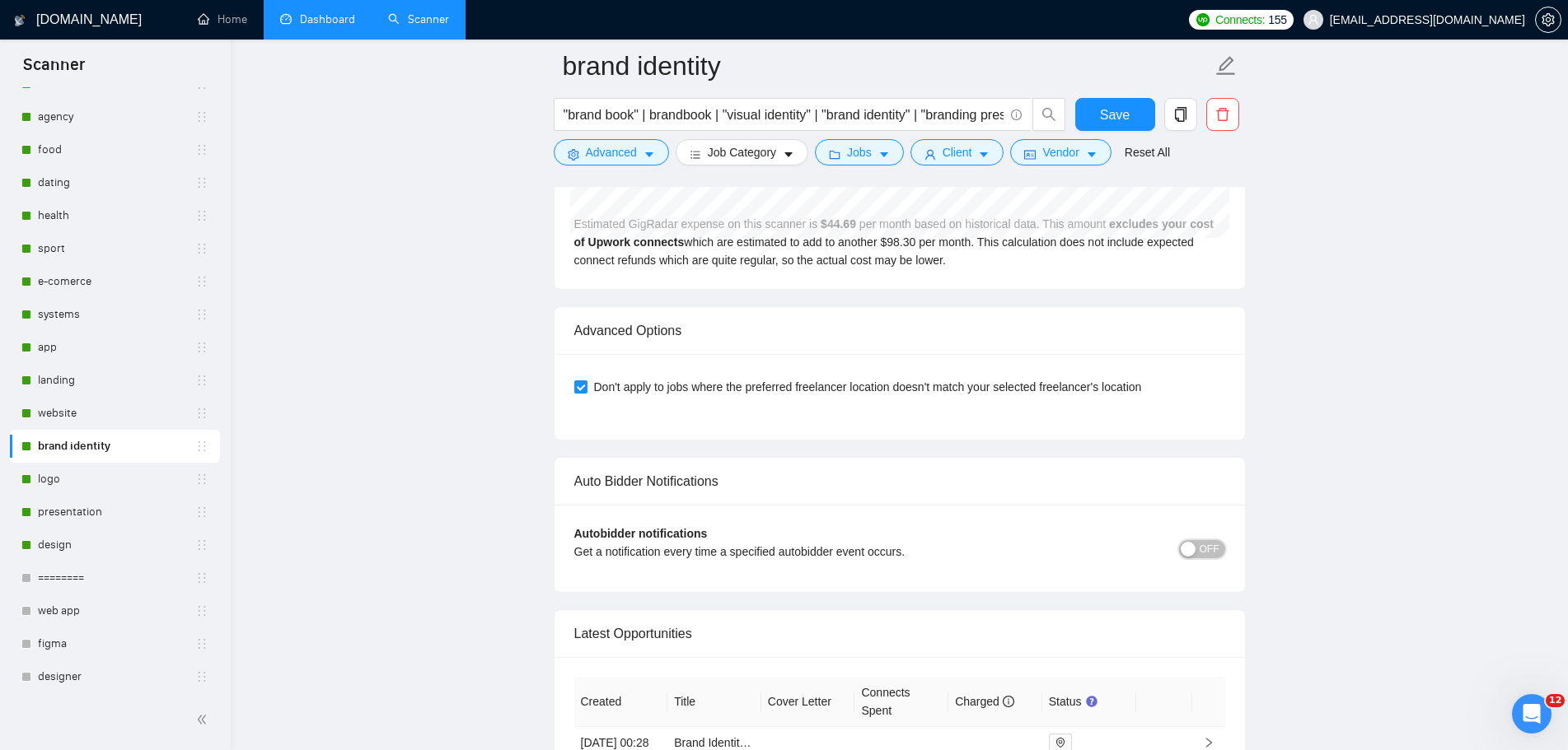
click at [1213, 548] on span "OFF" at bounding box center [1209, 549] width 20 height 18
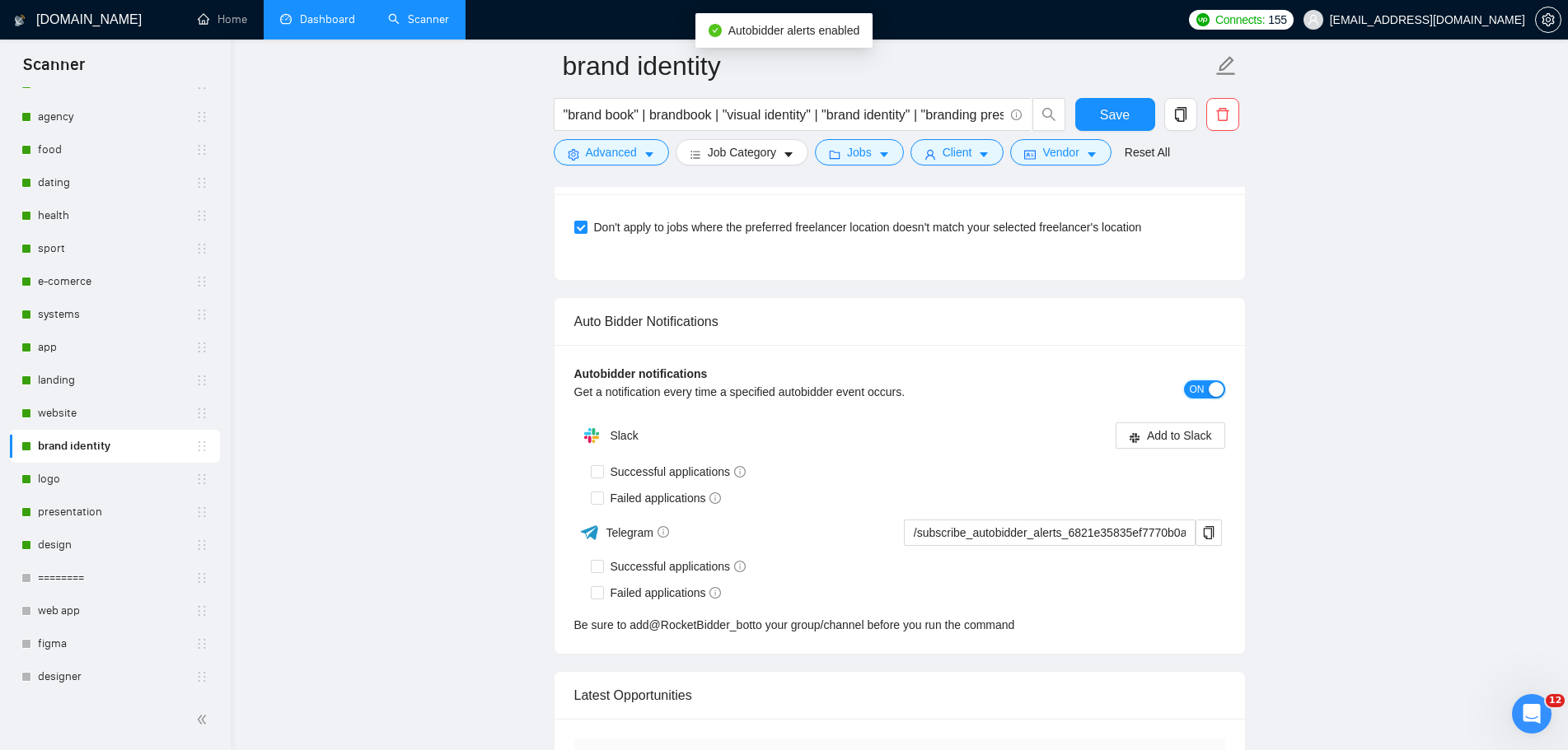
scroll to position [4186, 0]
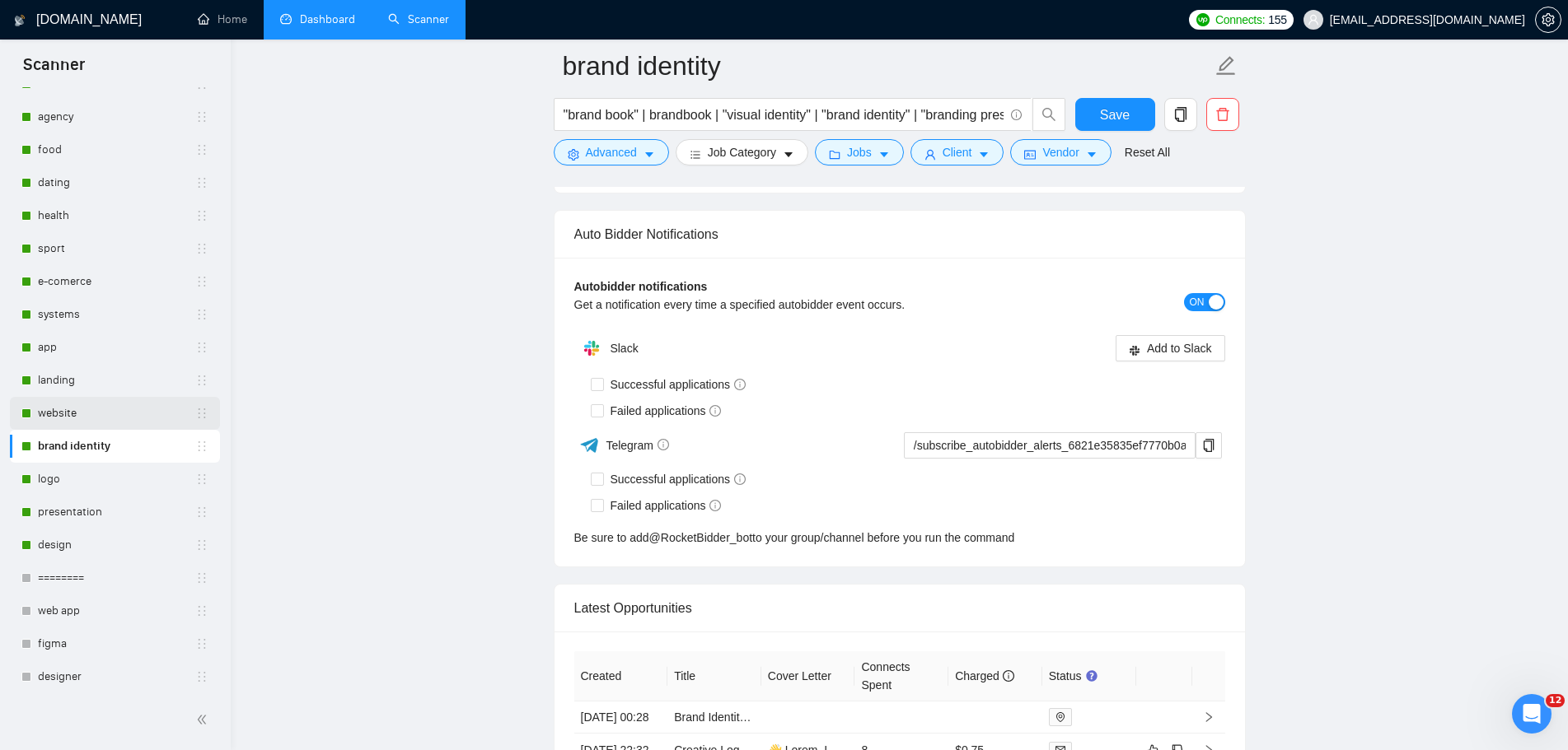
click at [66, 415] on link "website" at bounding box center [116, 413] width 157 height 33
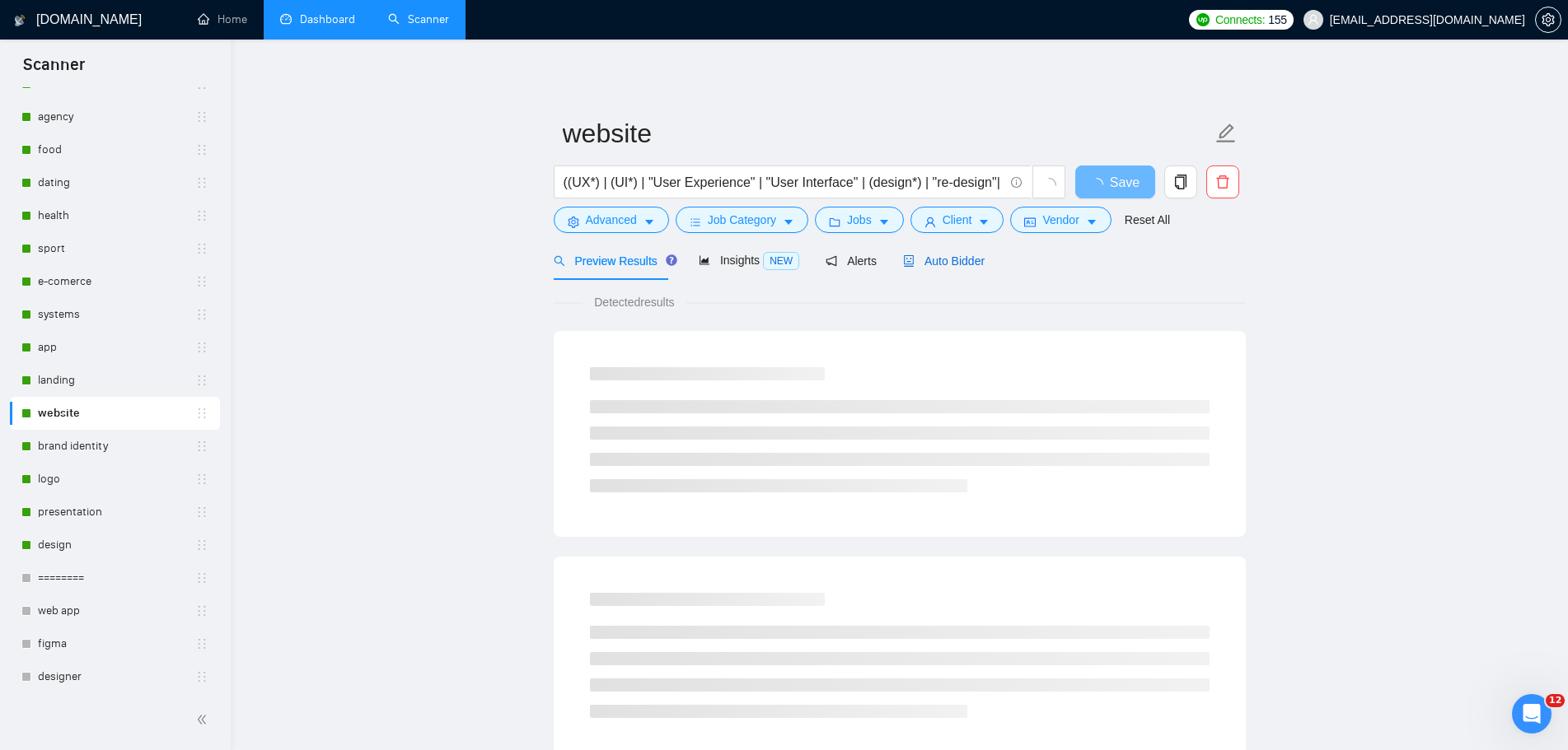
click at [952, 263] on span "Auto Bidder" at bounding box center [944, 261] width 82 height 13
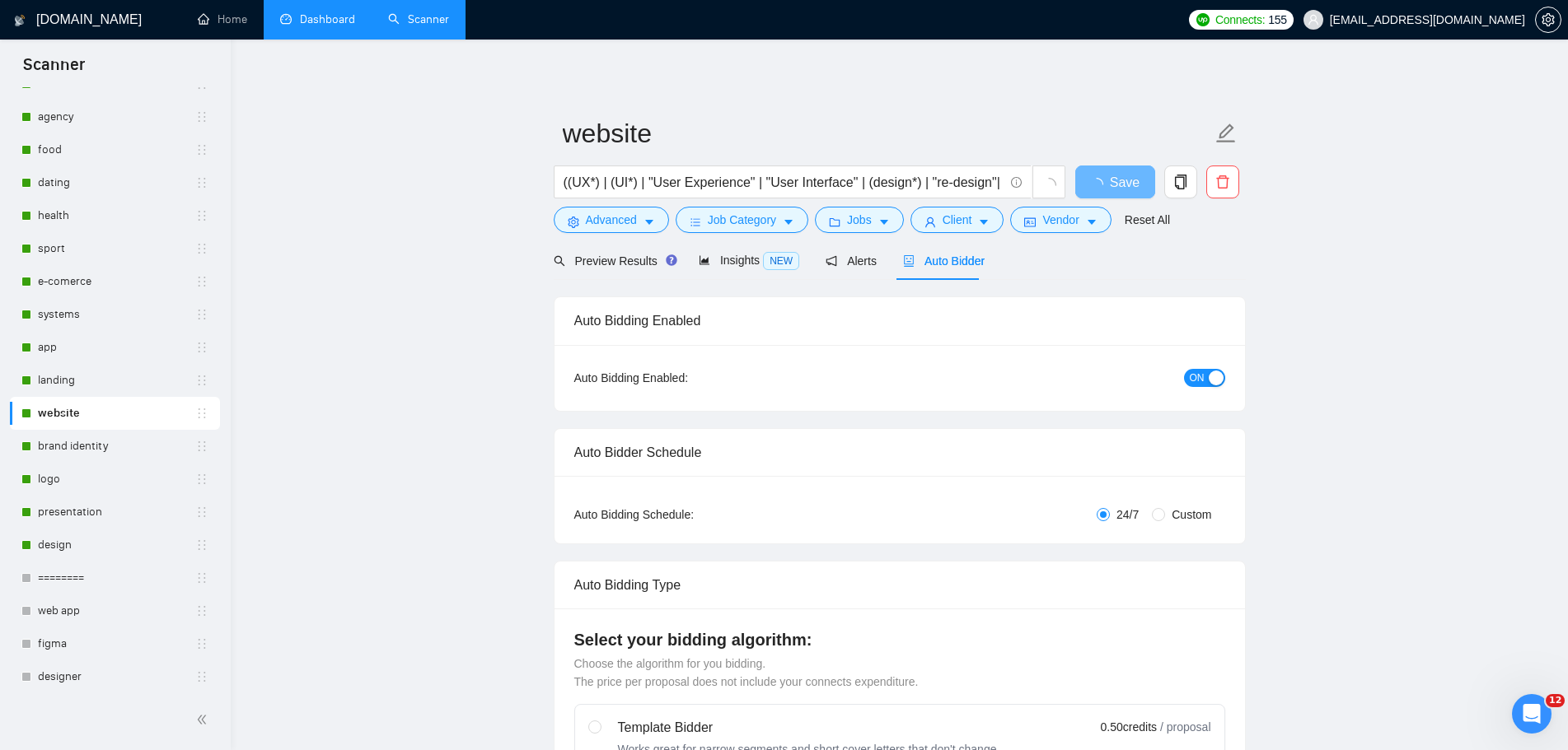
radio input "false"
radio input "true"
checkbox input "true"
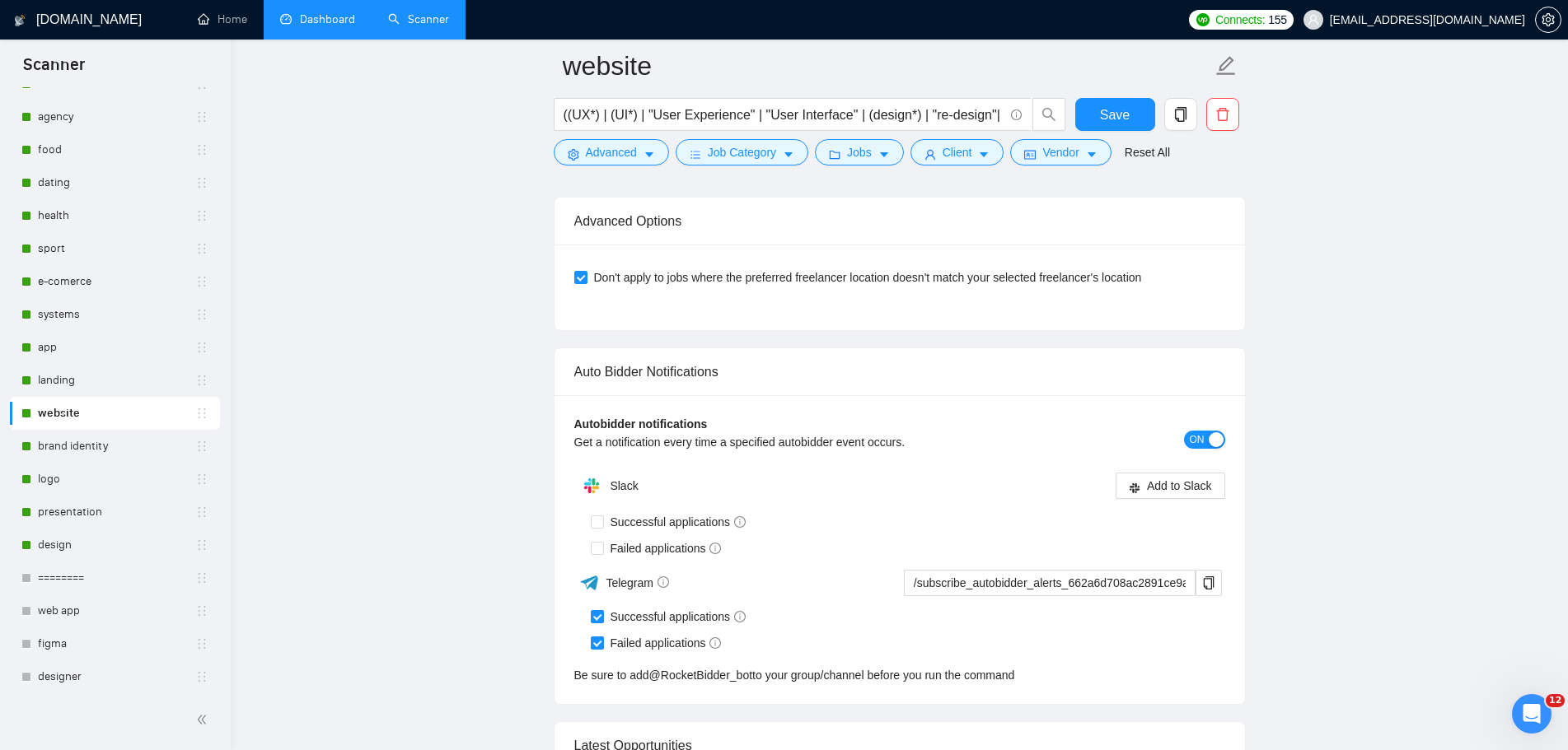
scroll to position [4200, 0]
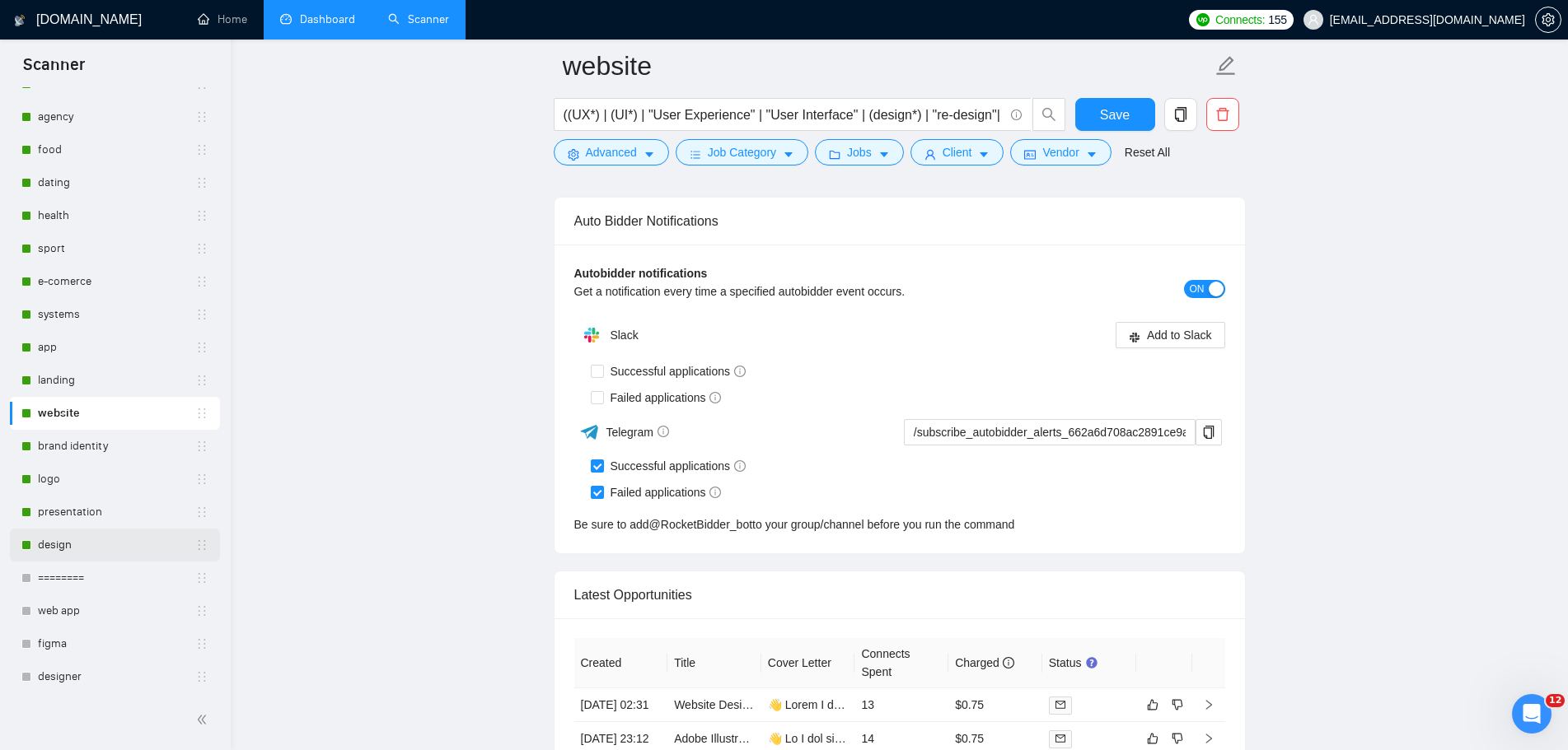
click at [90, 546] on link "design" at bounding box center [116, 545] width 157 height 33
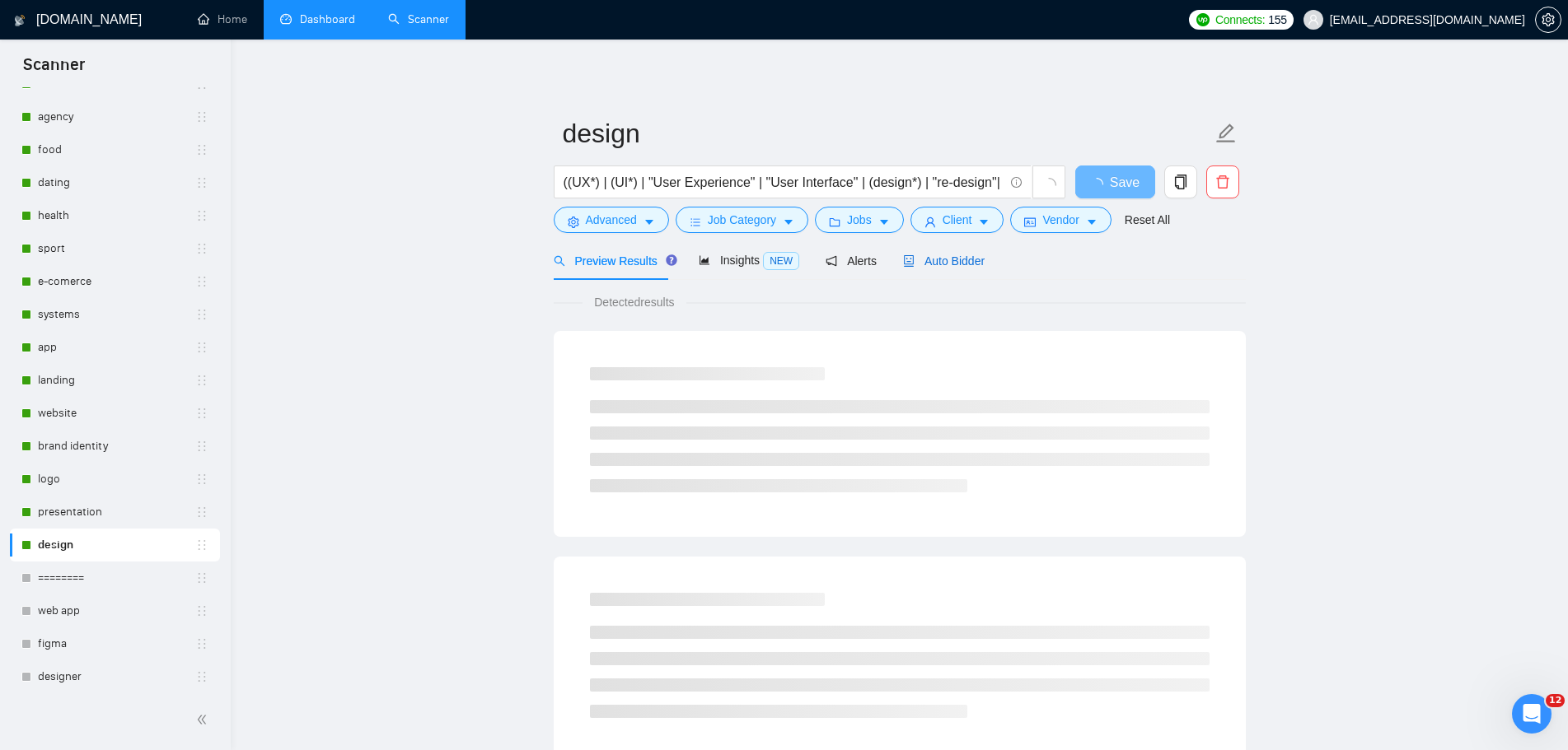
click at [945, 259] on span "Auto Bidder" at bounding box center [944, 261] width 82 height 13
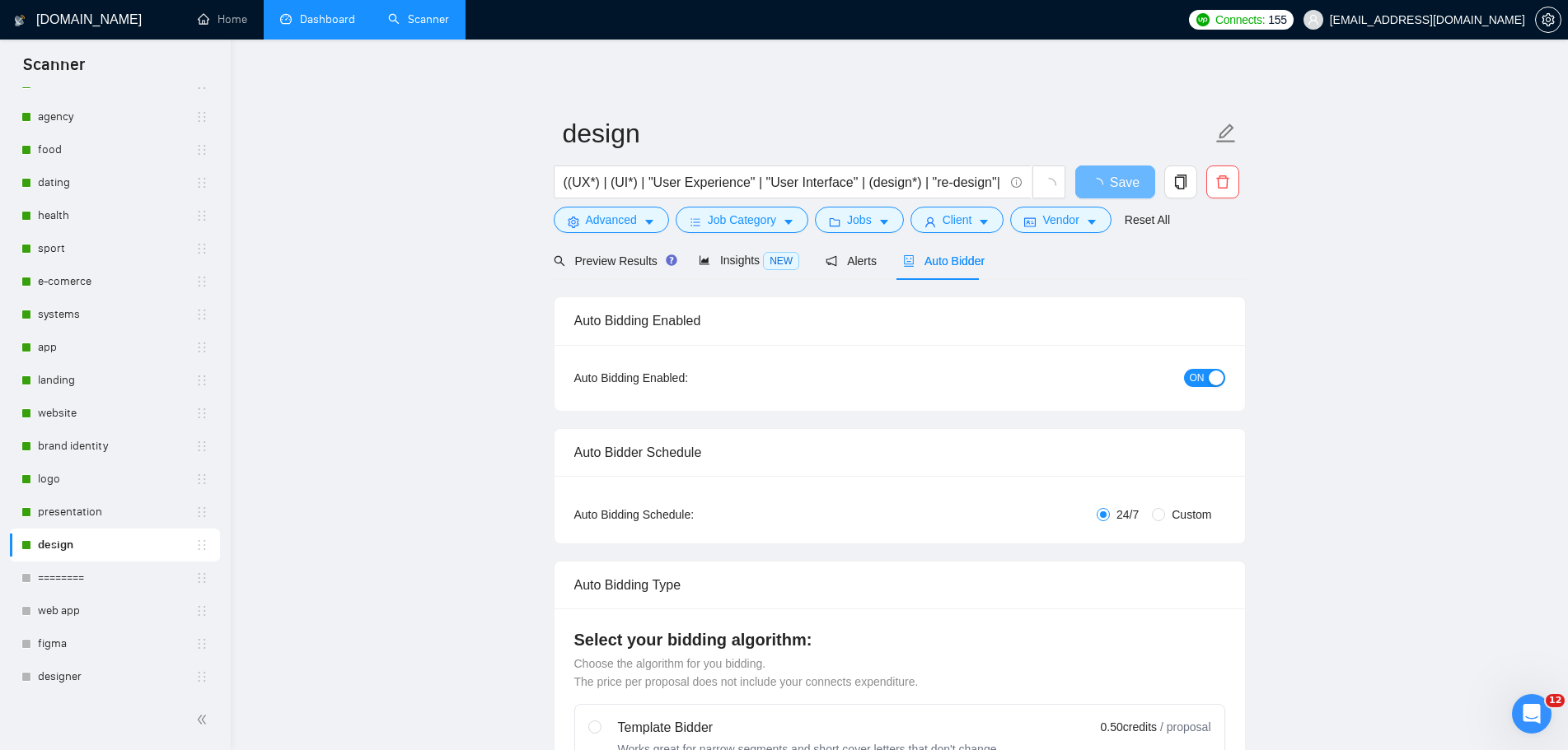
radio input "false"
radio input "true"
checkbox input "true"
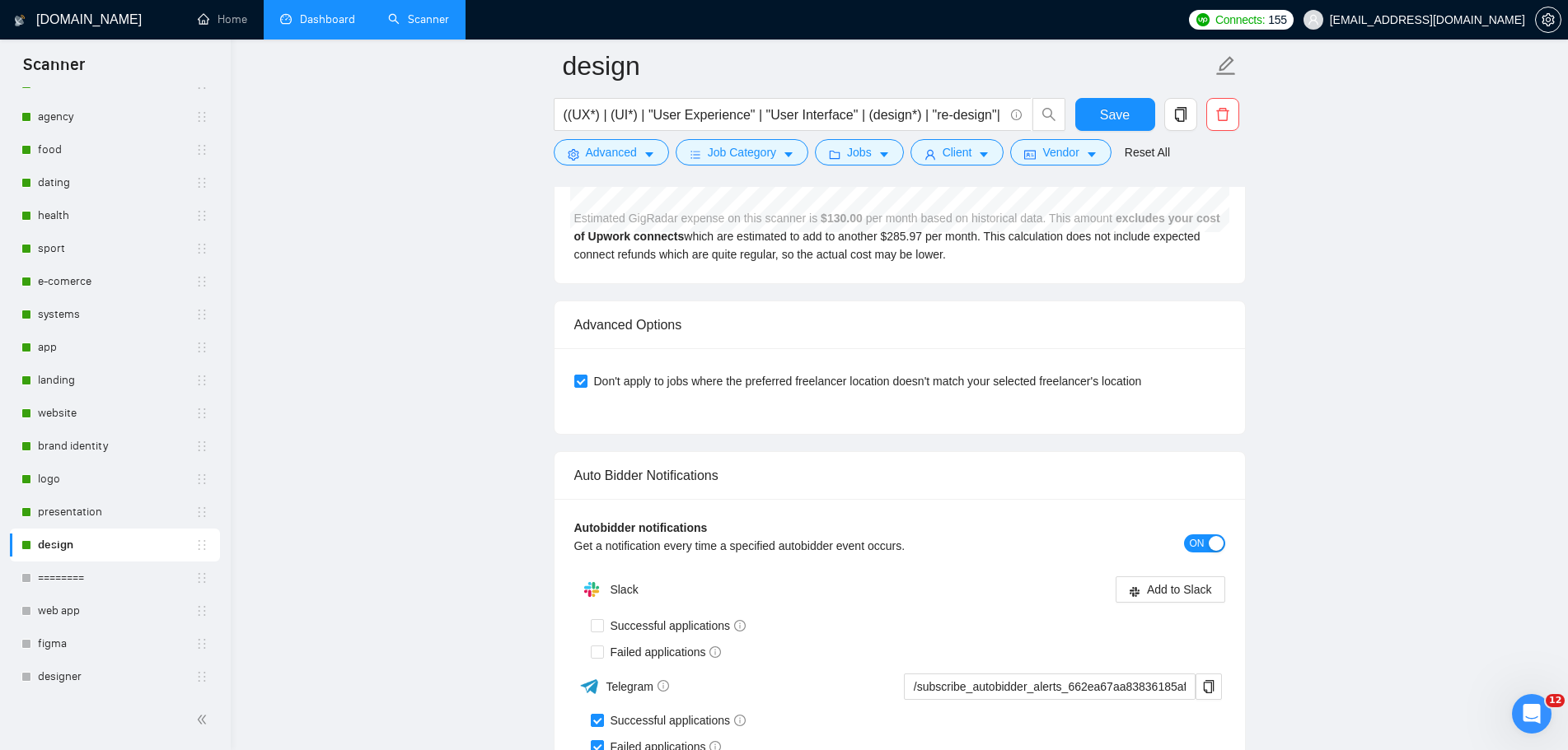
scroll to position [4035, 0]
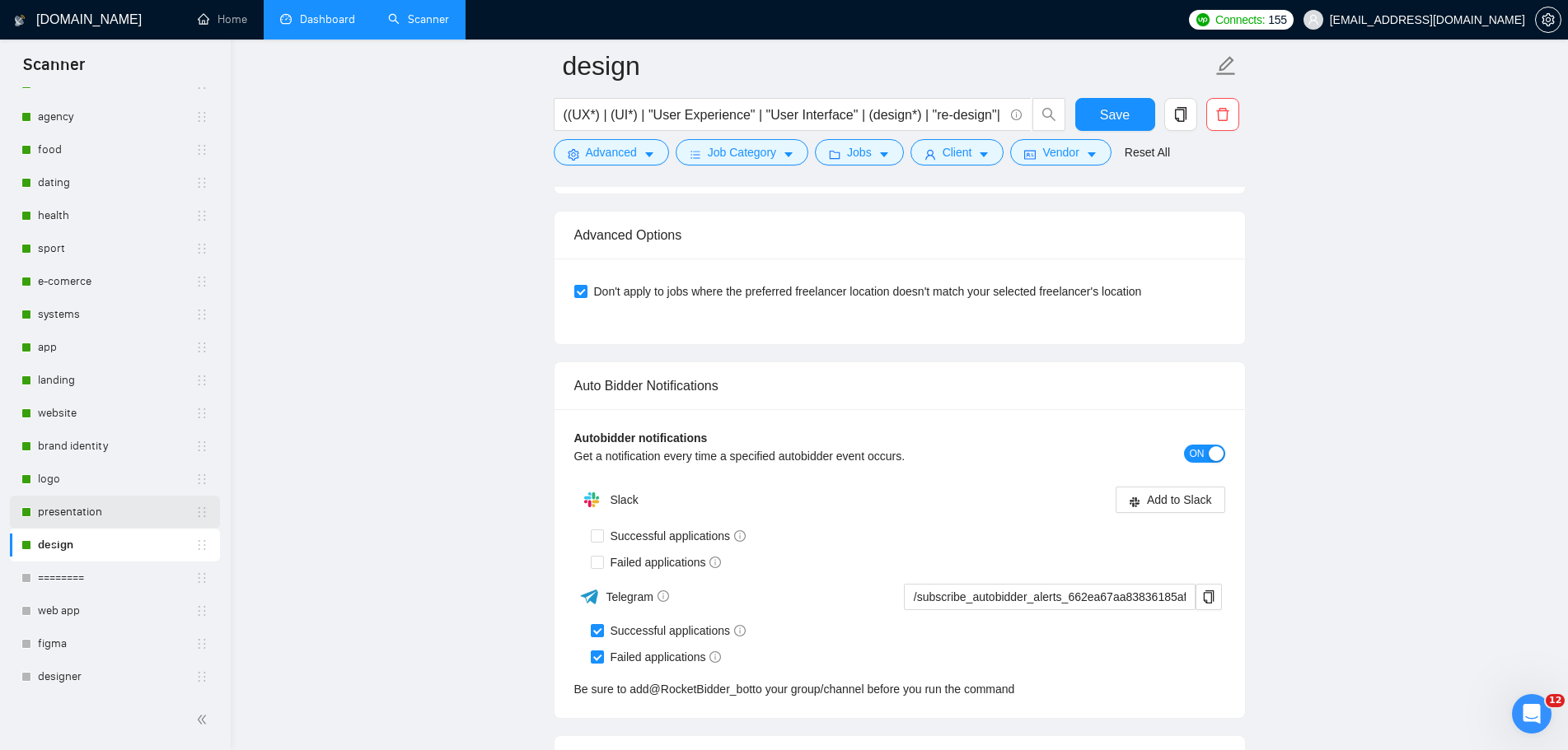
click at [99, 513] on link "presentation" at bounding box center [116, 512] width 157 height 33
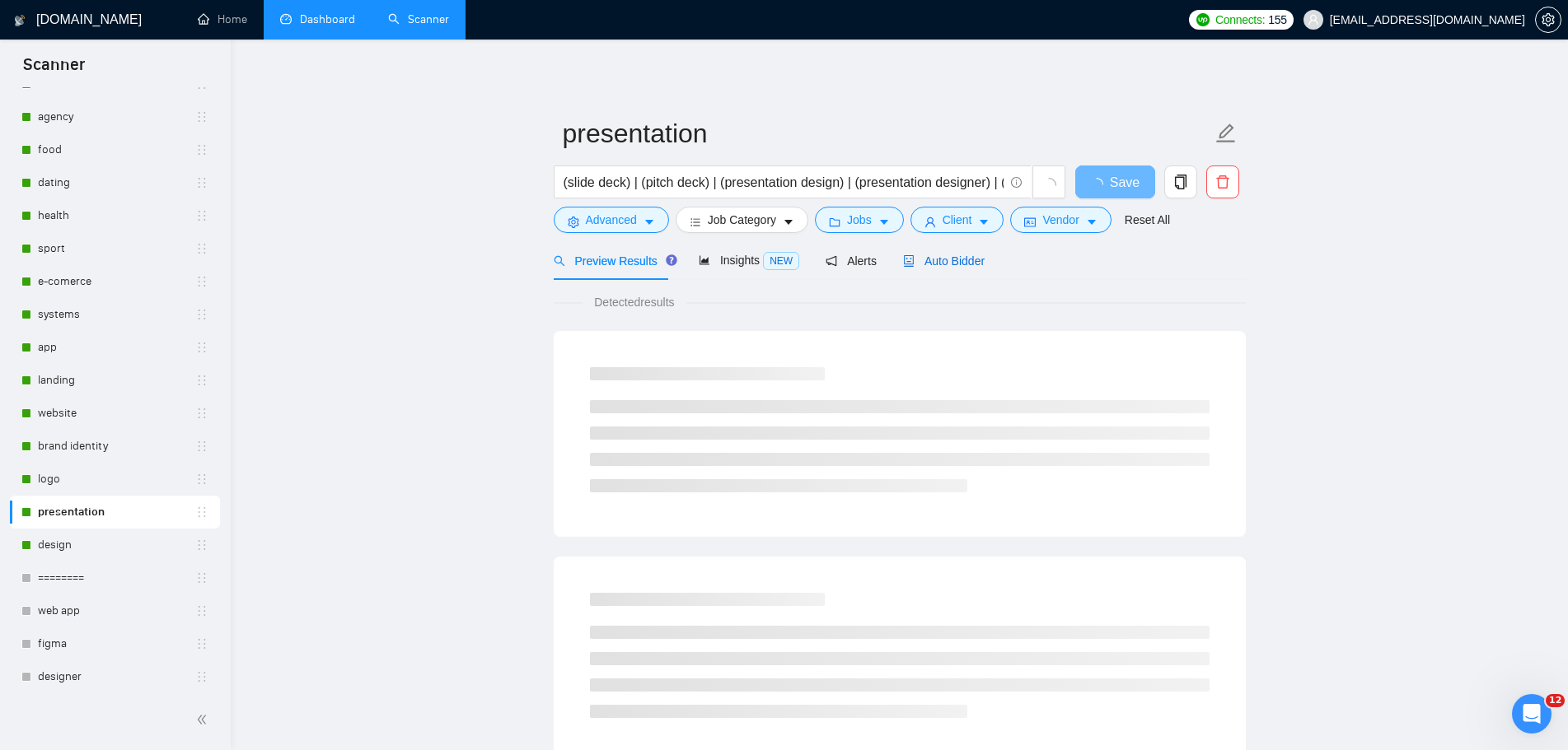
click at [953, 262] on span "Auto Bidder" at bounding box center [944, 261] width 82 height 13
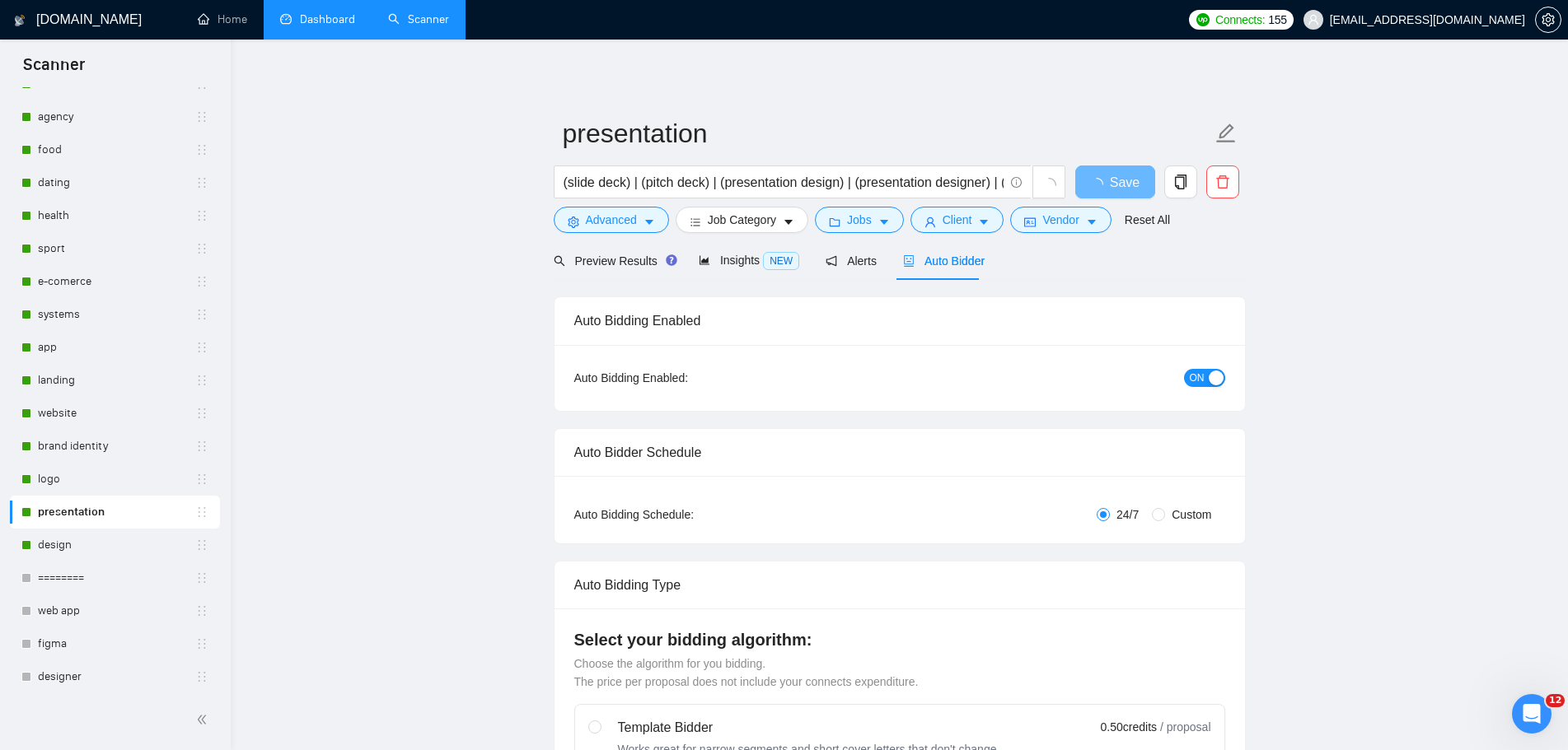
radio input "false"
radio input "true"
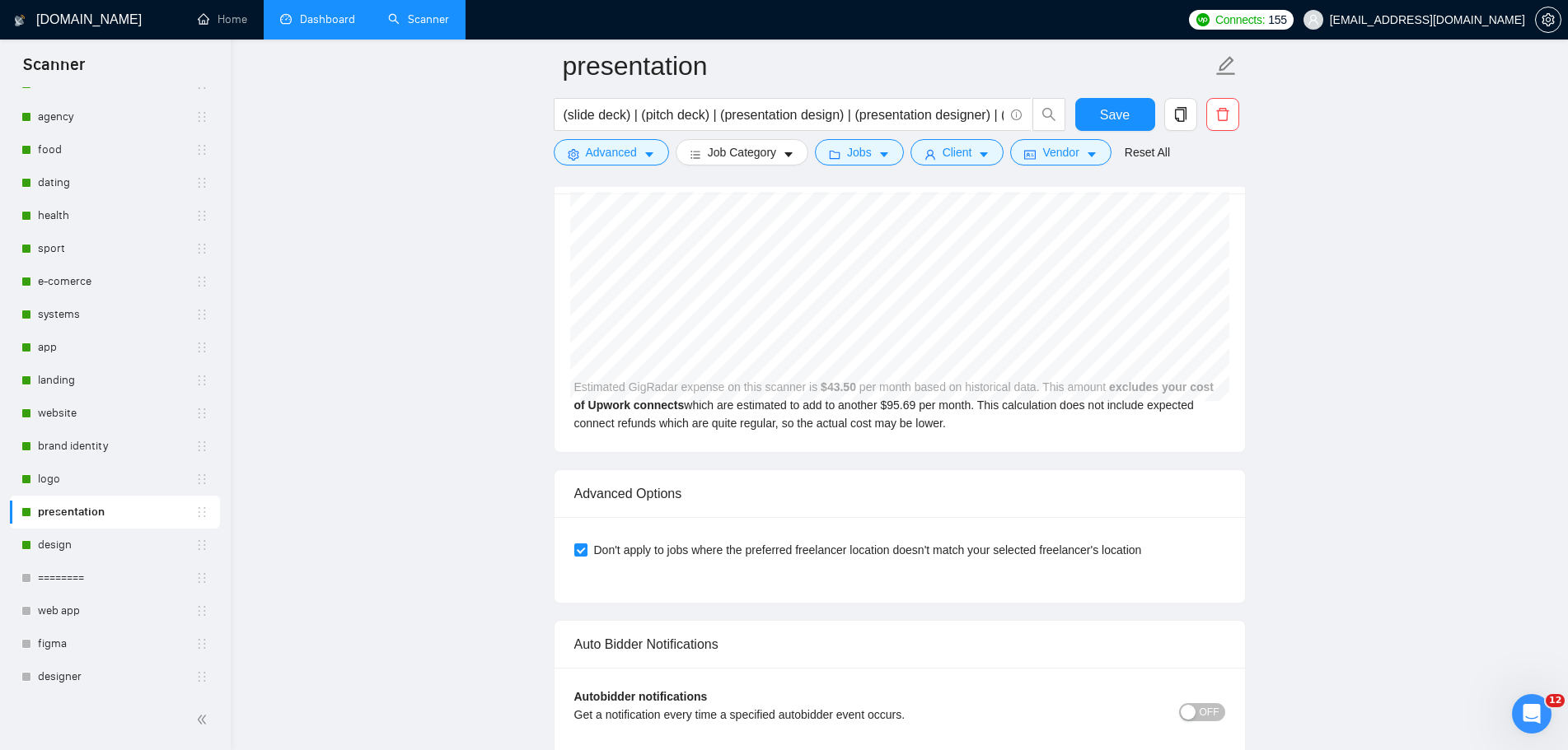
scroll to position [3831, 0]
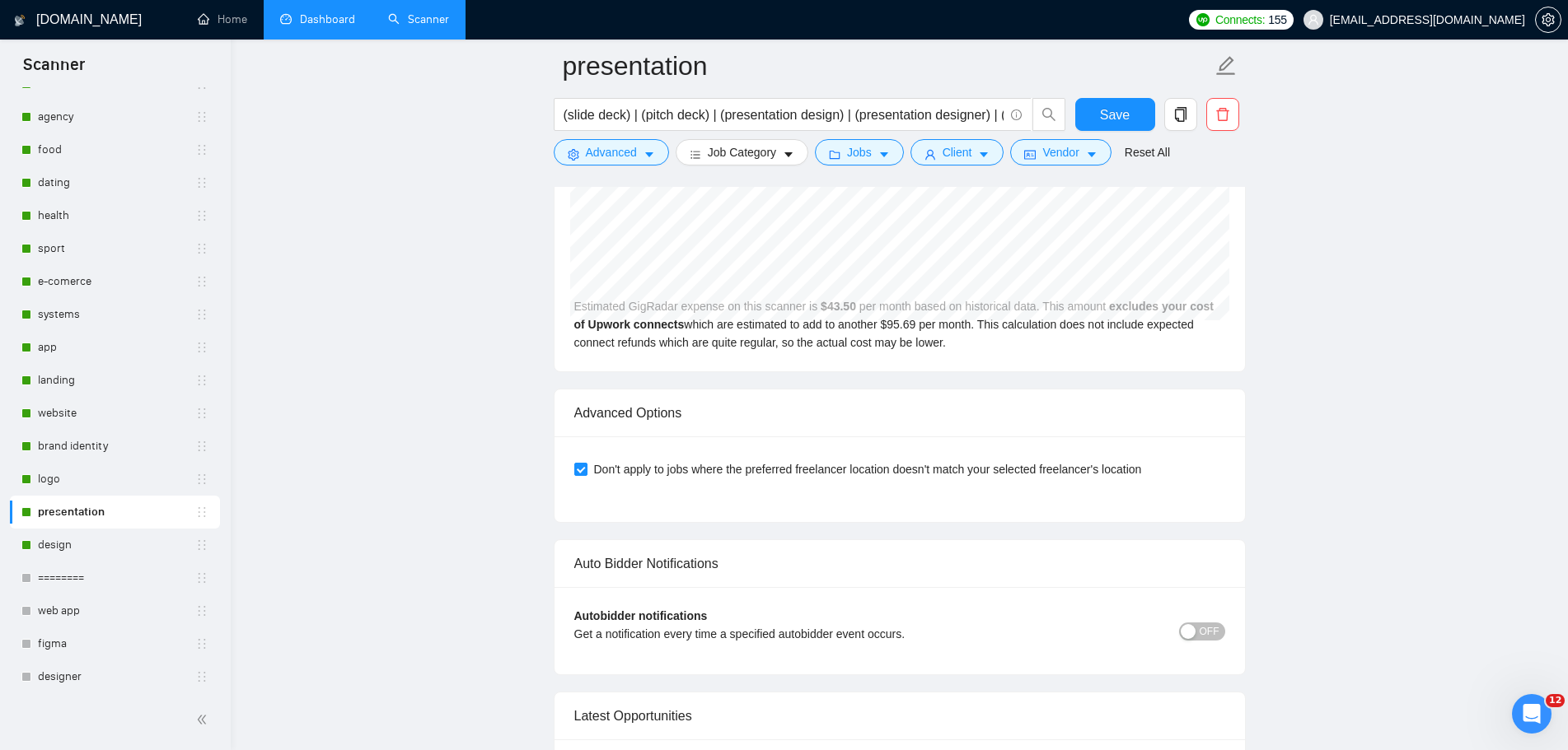
click at [1206, 634] on span "OFF" at bounding box center [1209, 631] width 20 height 18
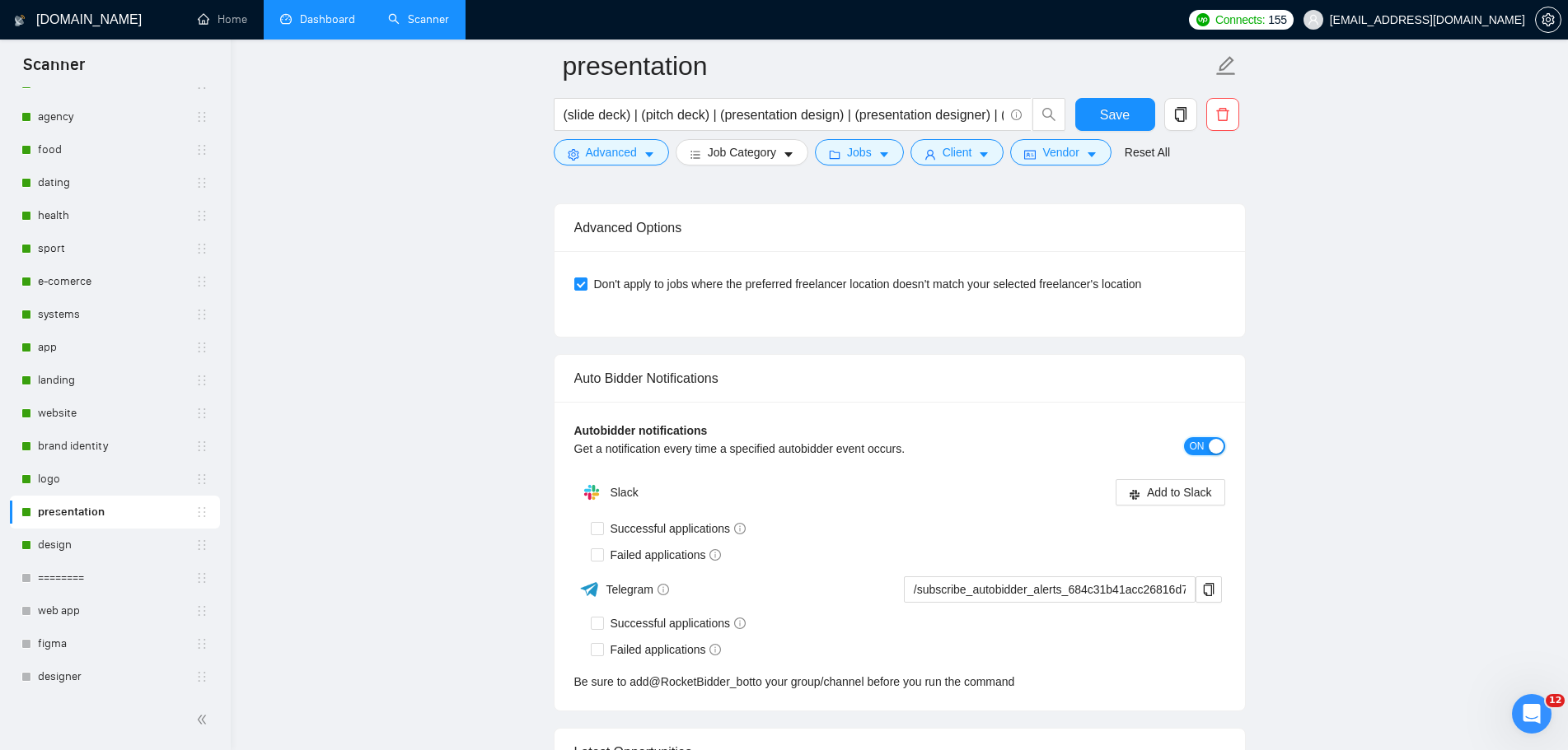
scroll to position [4077, 0]
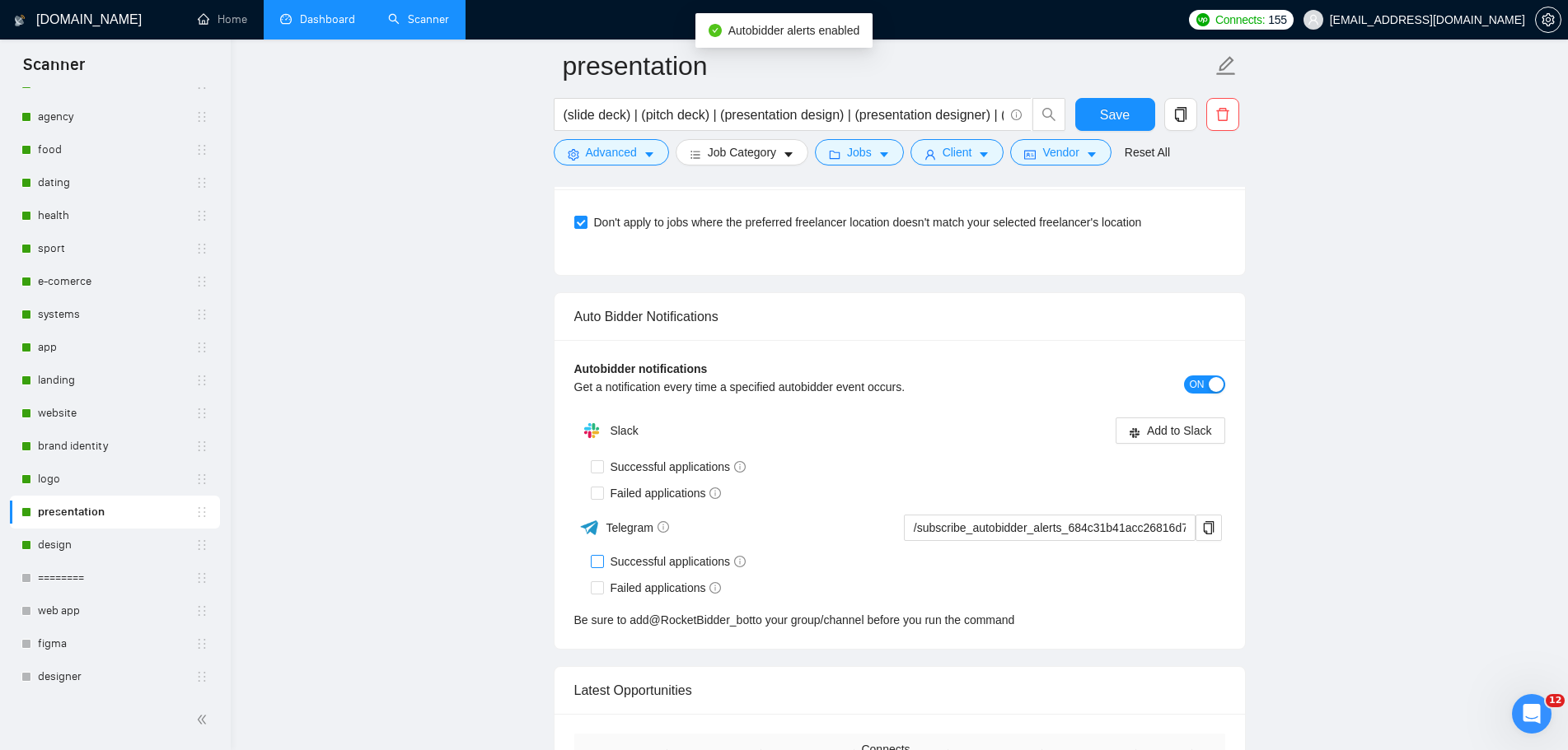
click at [599, 562] on input "Successful applications" at bounding box center [596, 560] width 12 height 12
checkbox input "true"
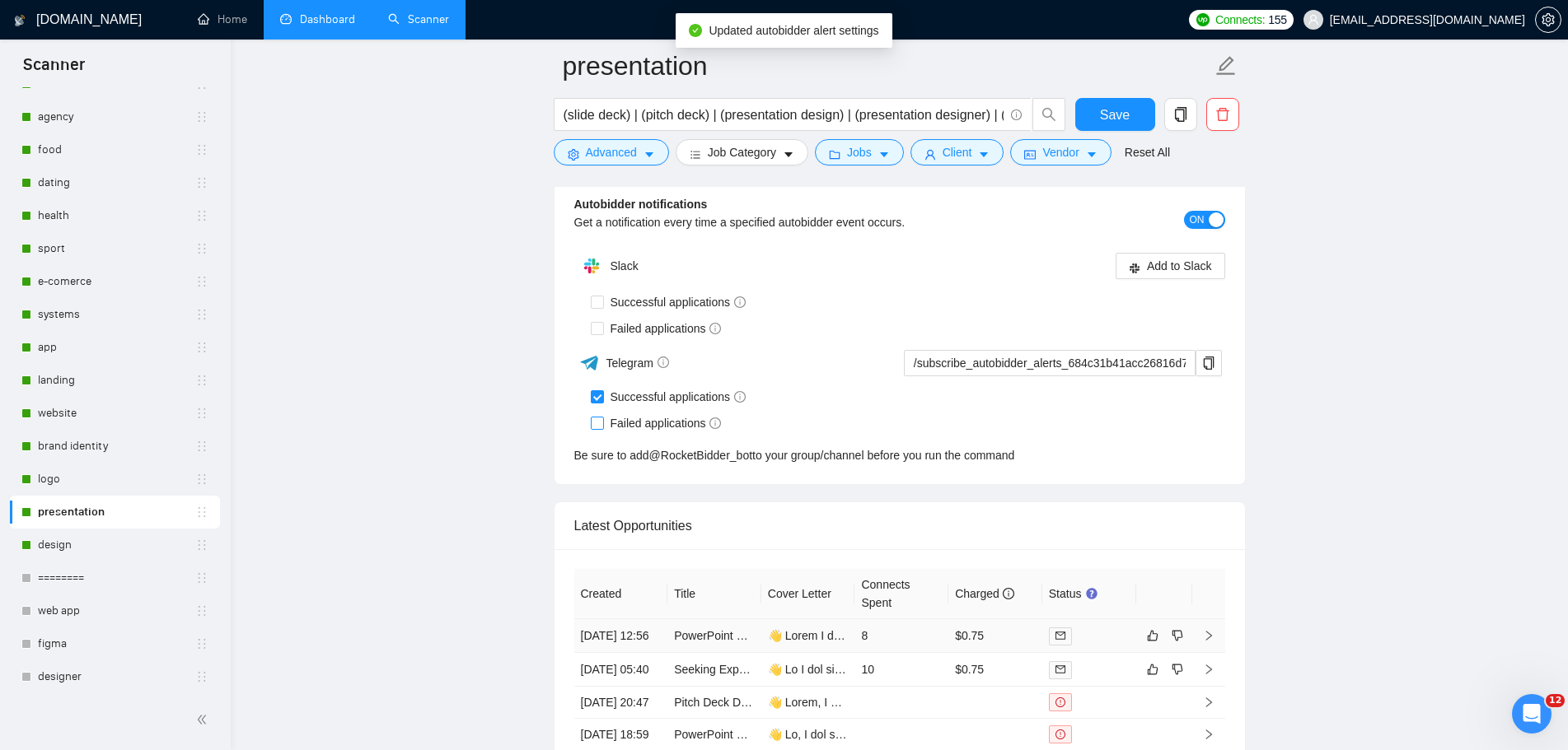
drag, startPoint x: 593, startPoint y: 420, endPoint x: 933, endPoint y: 458, distance: 342.1
click at [594, 420] on input "Failed applications" at bounding box center [596, 422] width 12 height 12
checkbox input "true"
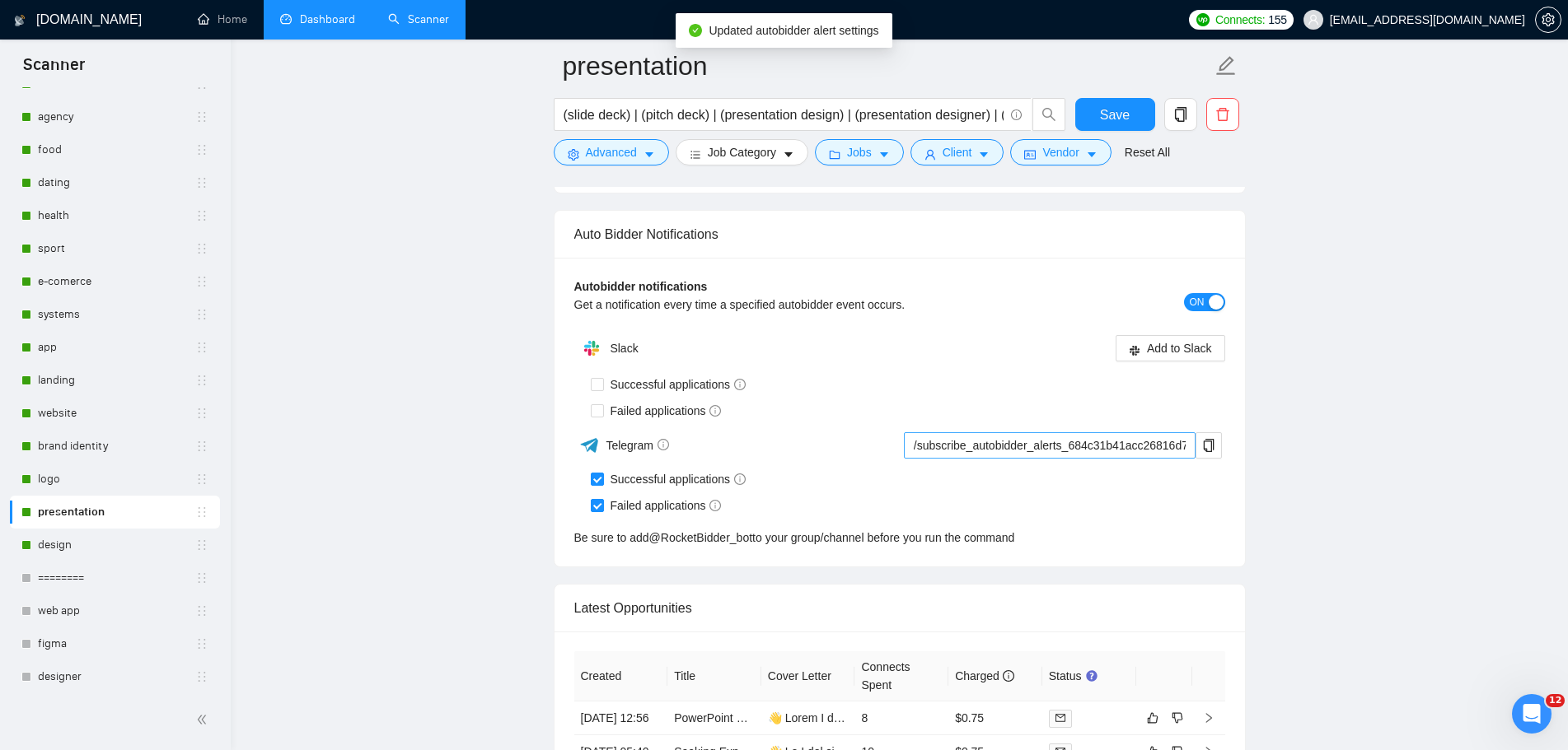
scroll to position [4077, 0]
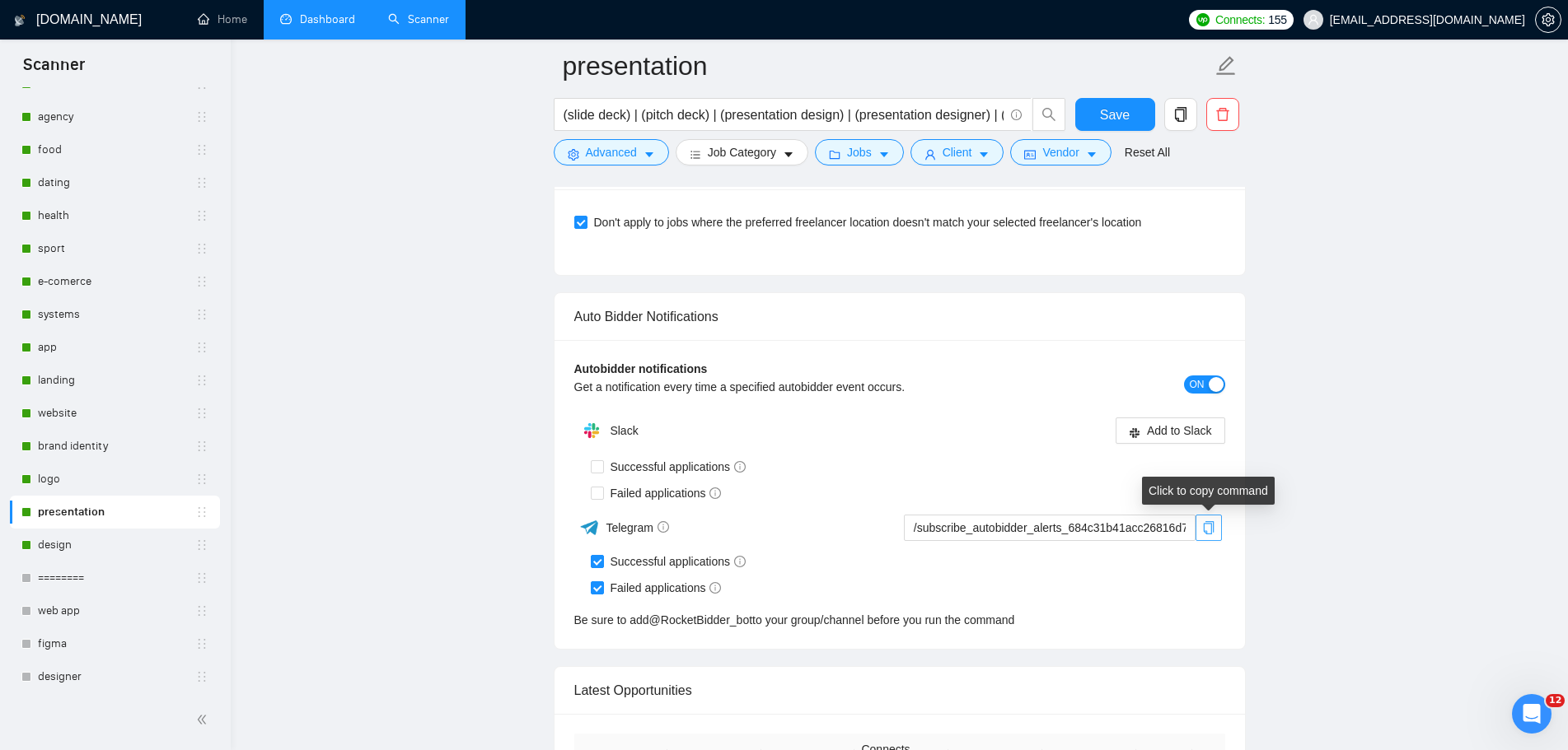
click at [1212, 532] on icon "copy" at bounding box center [1208, 528] width 13 height 13
click at [64, 482] on link "logo" at bounding box center [116, 479] width 157 height 33
click at [1119, 105] on span "Save" at bounding box center [1114, 114] width 30 height 21
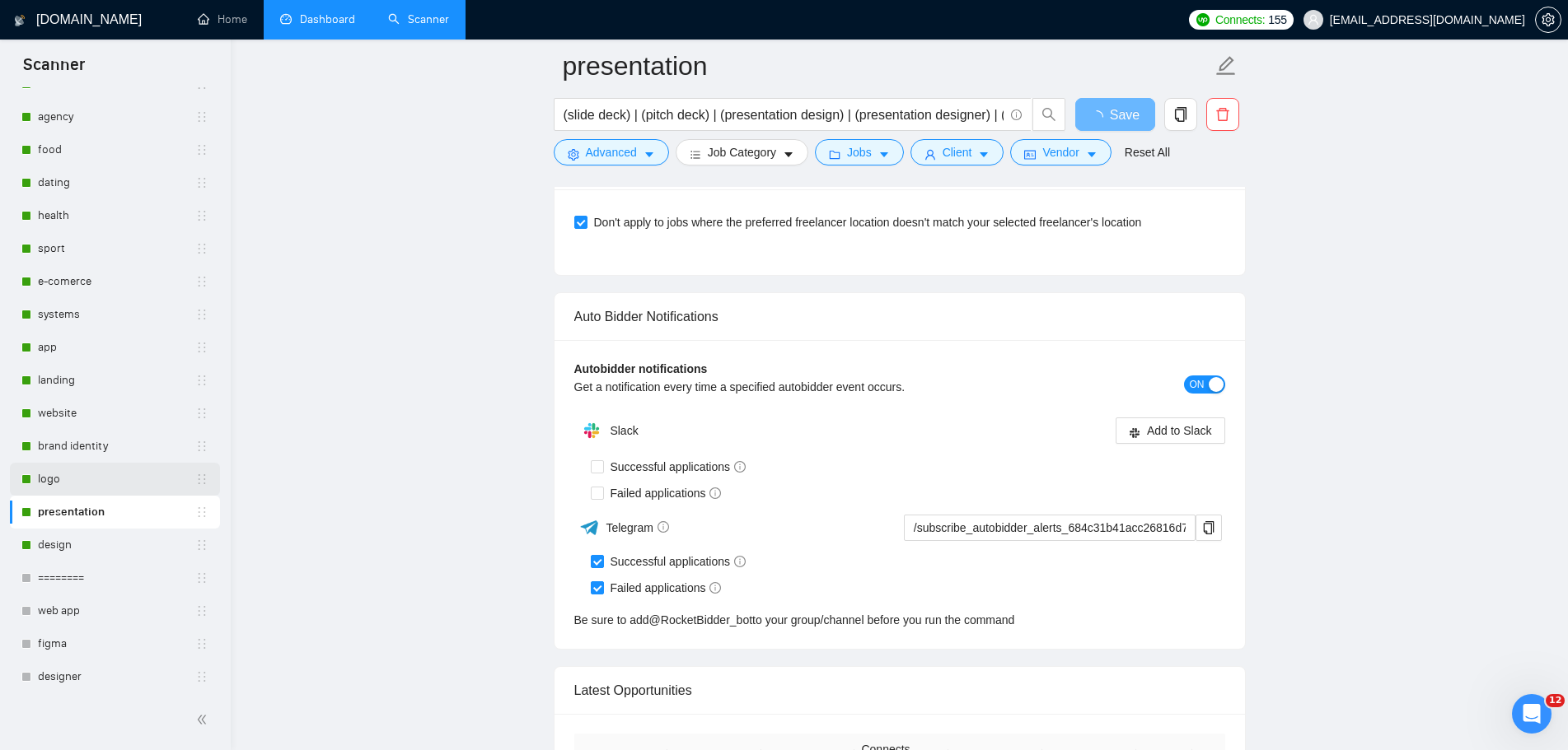
click at [58, 479] on link "logo" at bounding box center [116, 479] width 157 height 33
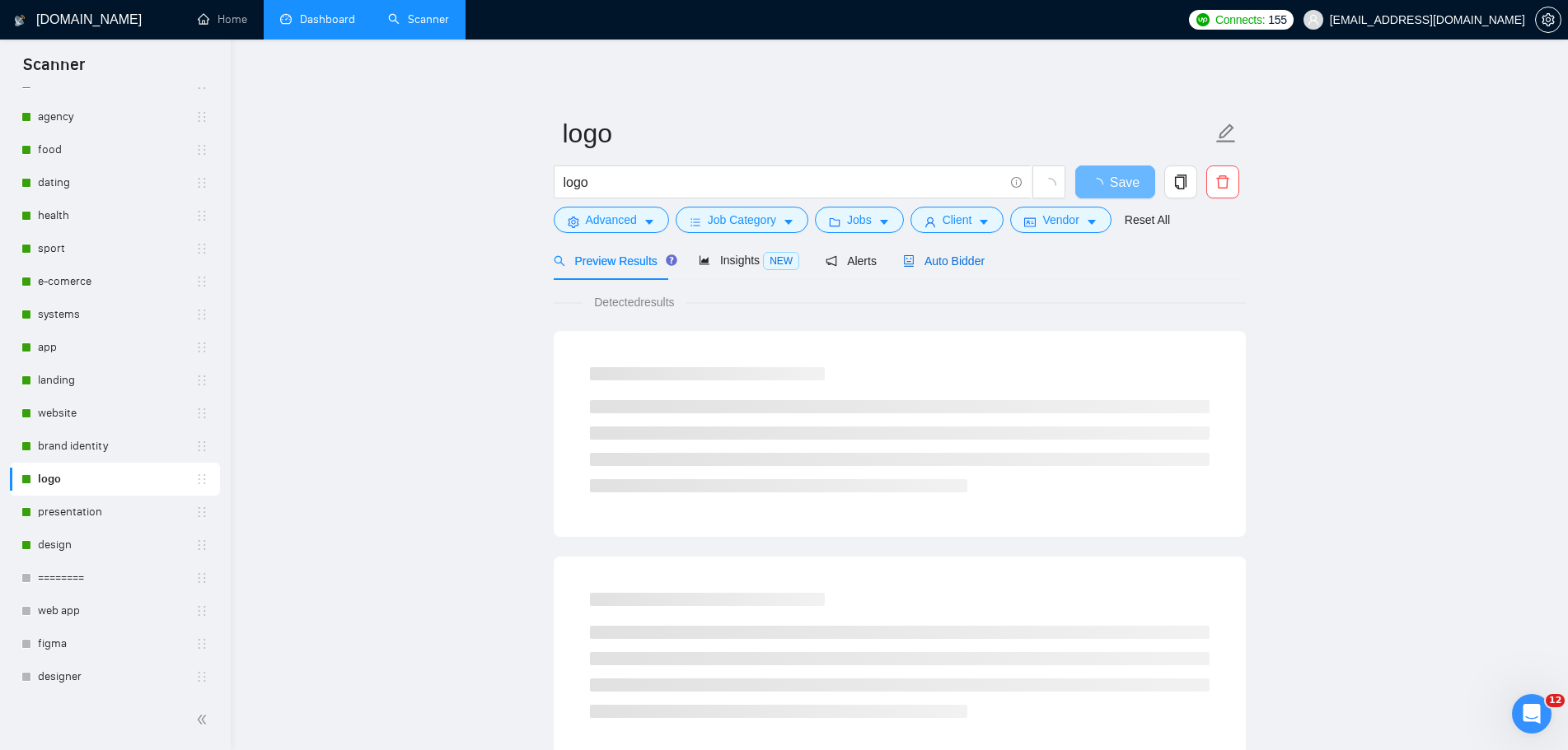
click at [950, 265] on span "Auto Bidder" at bounding box center [944, 261] width 82 height 13
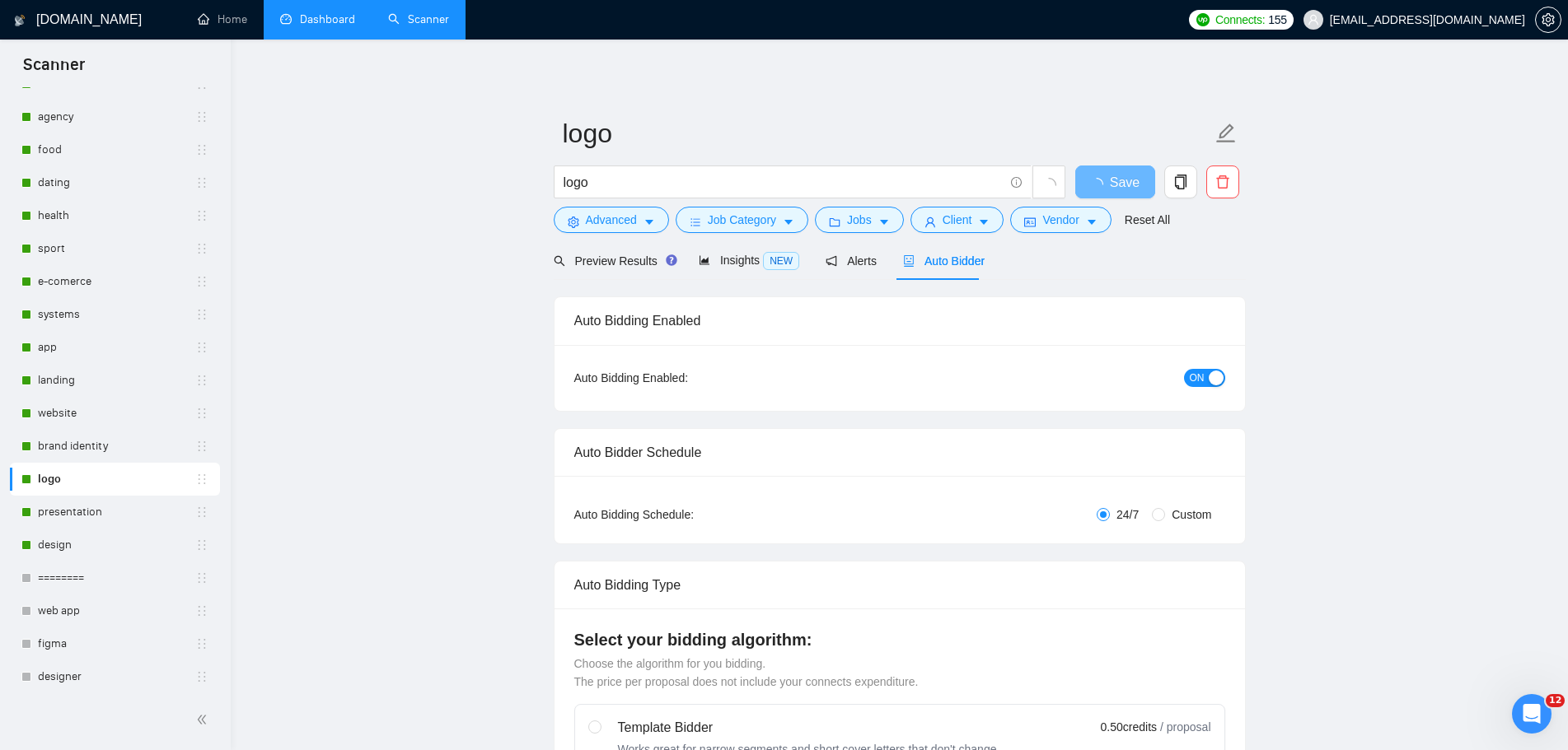
radio input "false"
radio input "true"
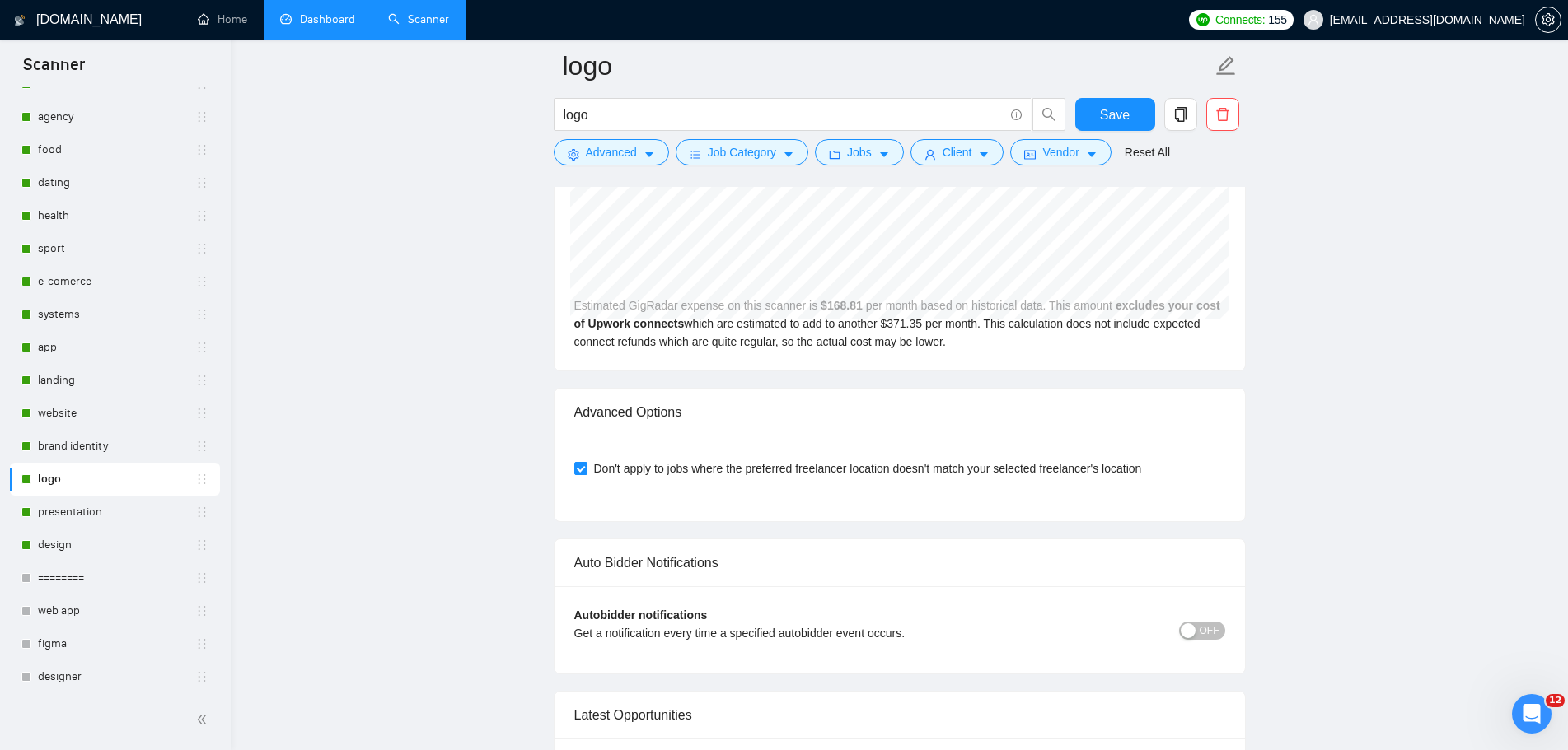
scroll to position [3857, 0]
click at [1204, 634] on span "OFF" at bounding box center [1209, 631] width 20 height 18
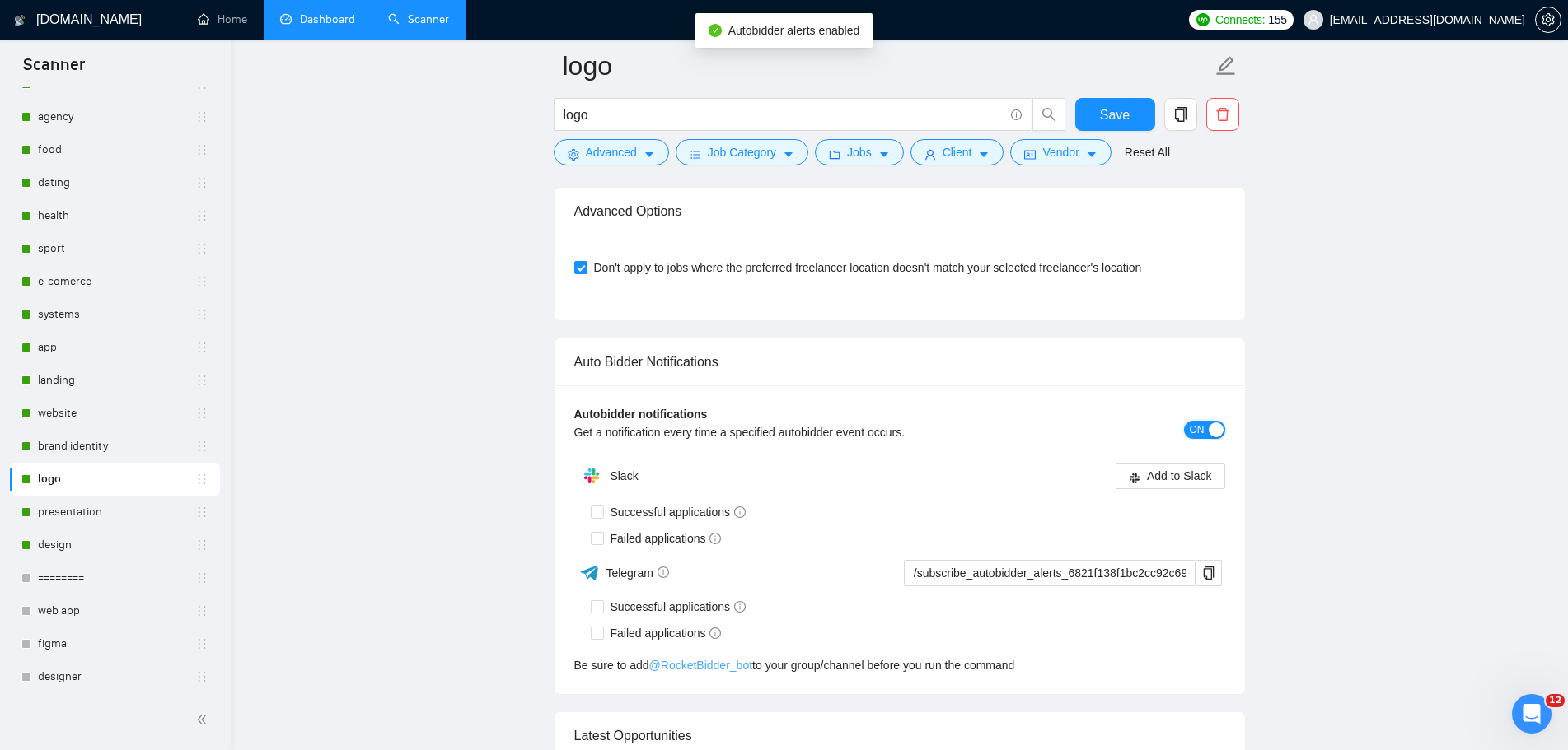
scroll to position [4186, 0]
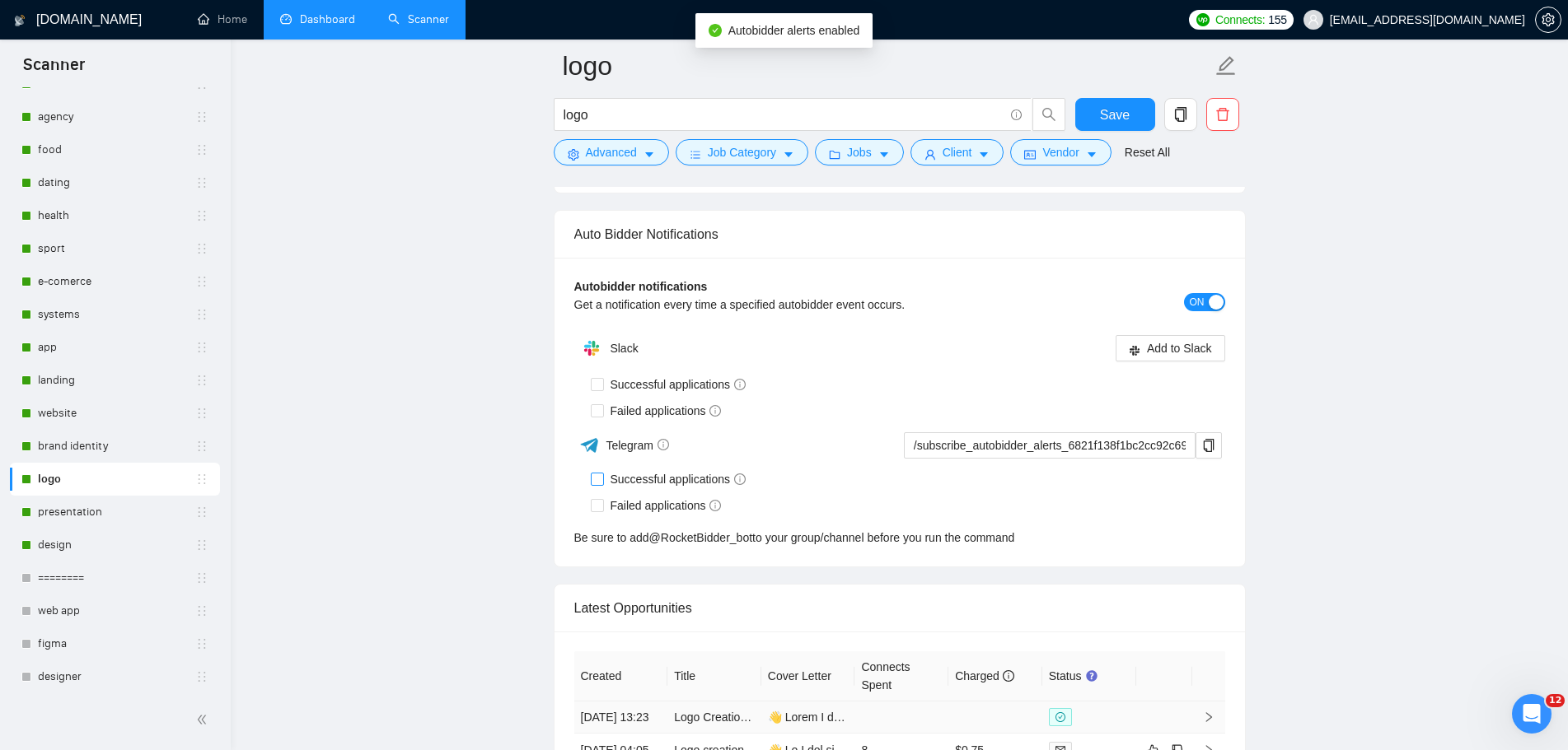
click at [598, 482] on input "Successful applications" at bounding box center [596, 478] width 12 height 12
checkbox input "true"
click at [600, 508] on input "Failed applications" at bounding box center [596, 504] width 12 height 12
checkbox input "true"
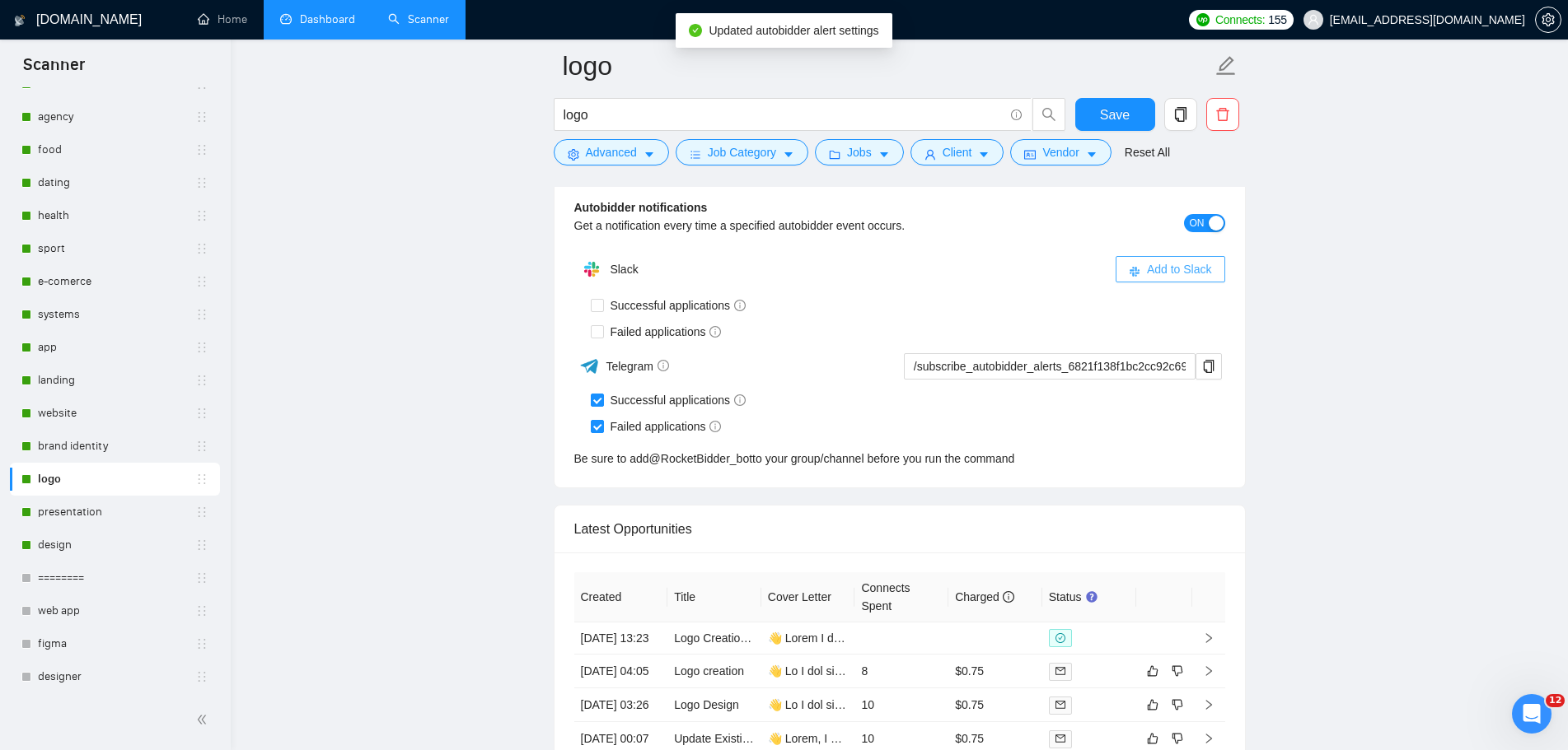
scroll to position [4022, 0]
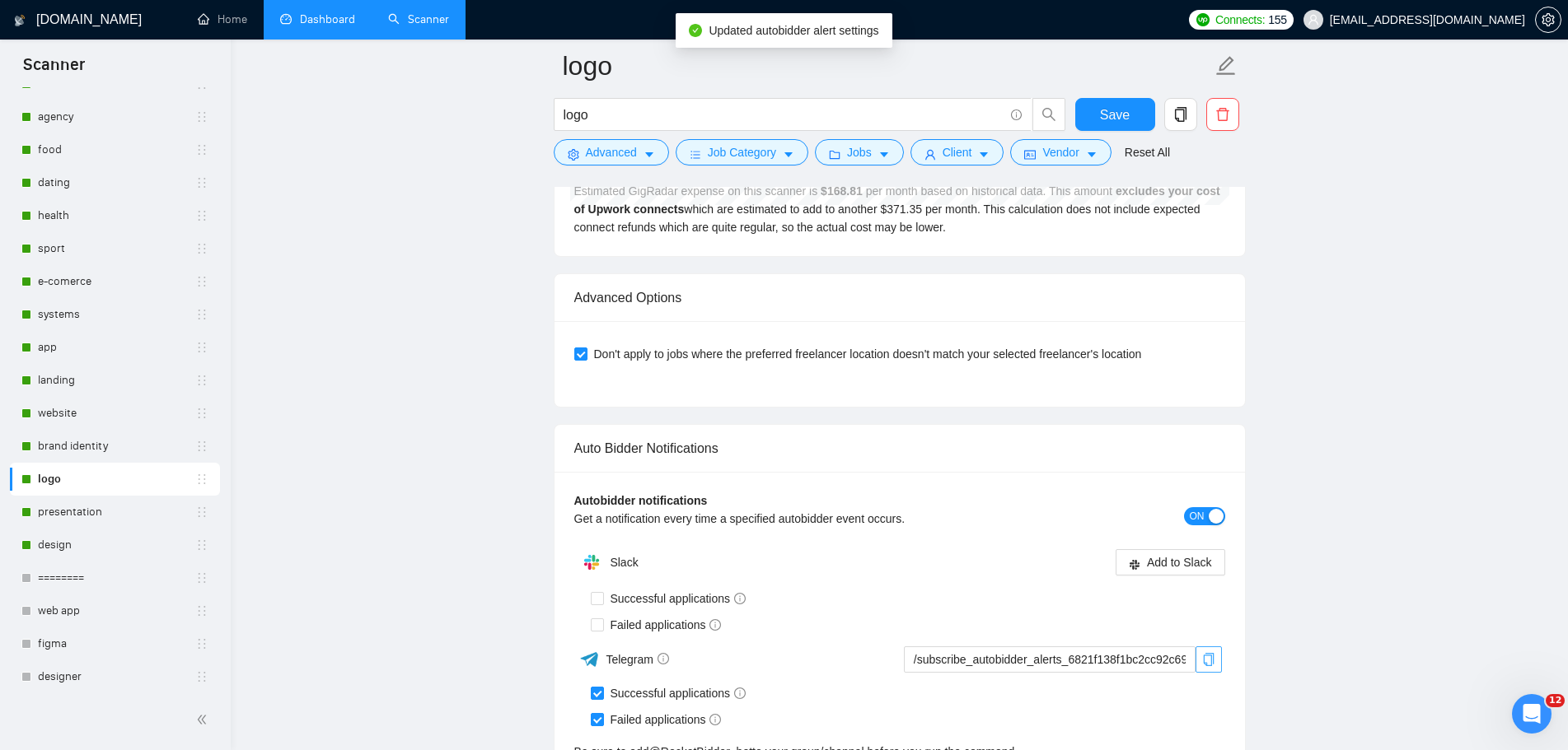
click at [1208, 653] on icon "copy" at bounding box center [1208, 659] width 11 height 13
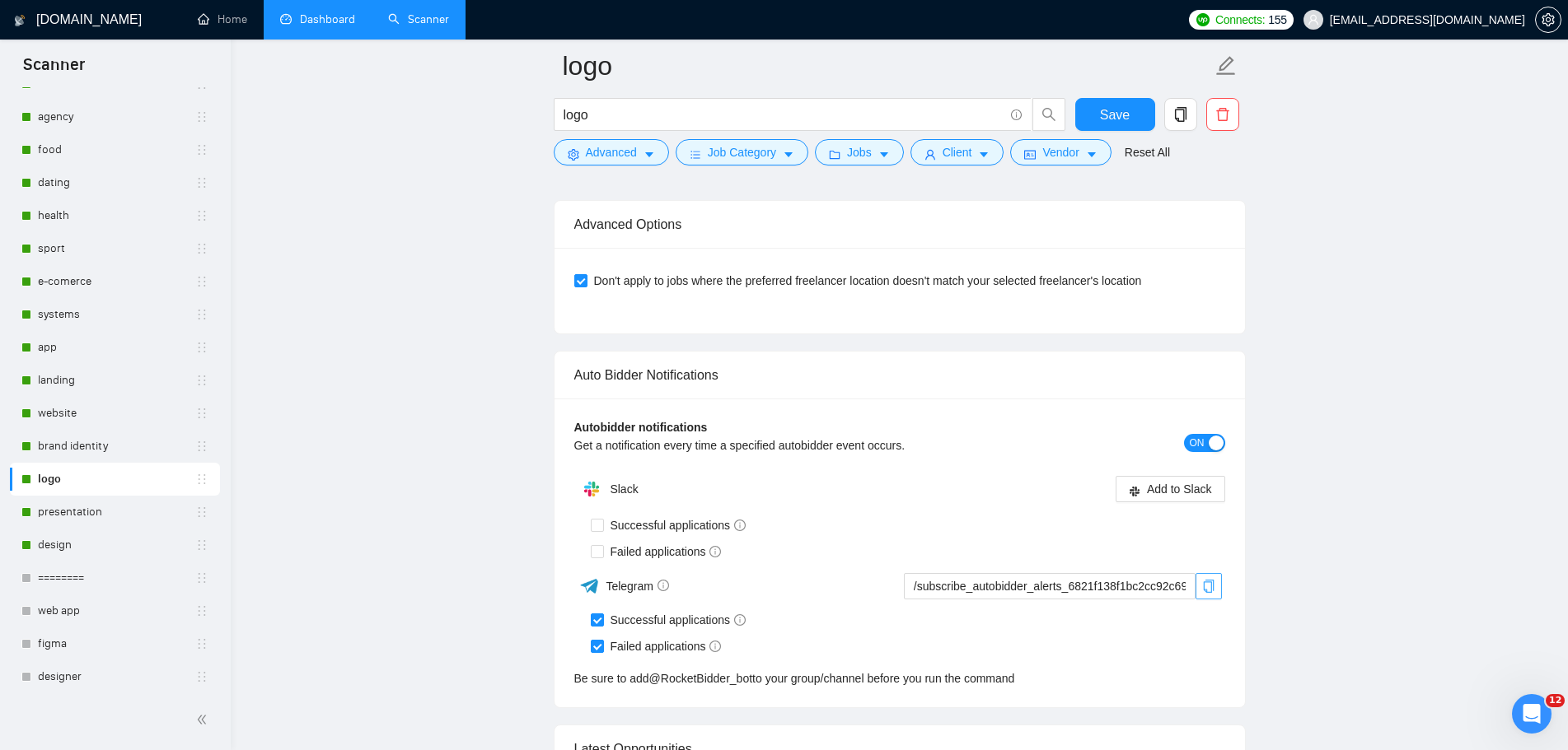
scroll to position [4186, 0]
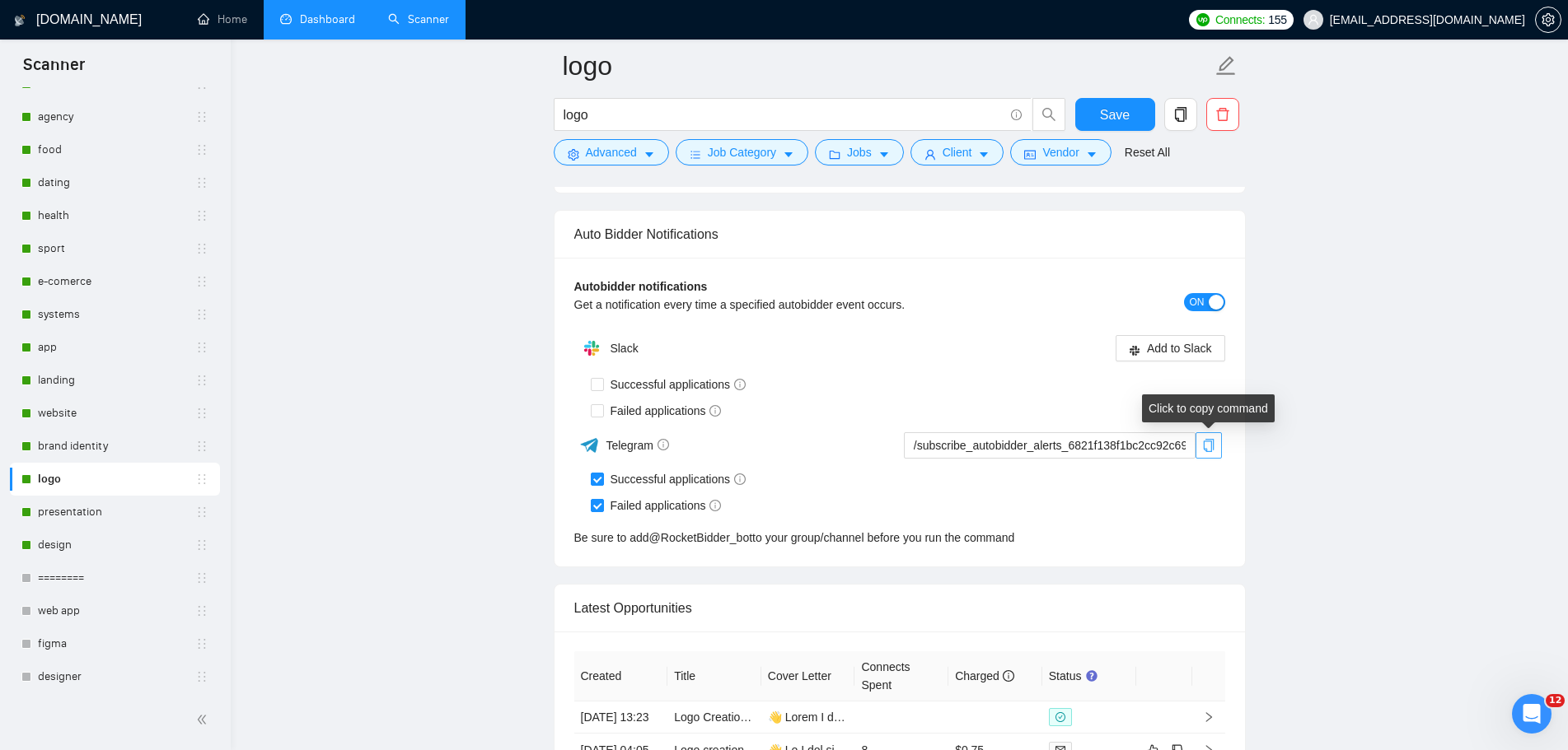
click at [1213, 443] on icon "copy" at bounding box center [1208, 445] width 11 height 13
click at [81, 447] on link "brand identity" at bounding box center [116, 446] width 157 height 33
click at [1109, 105] on span "Save" at bounding box center [1114, 114] width 30 height 21
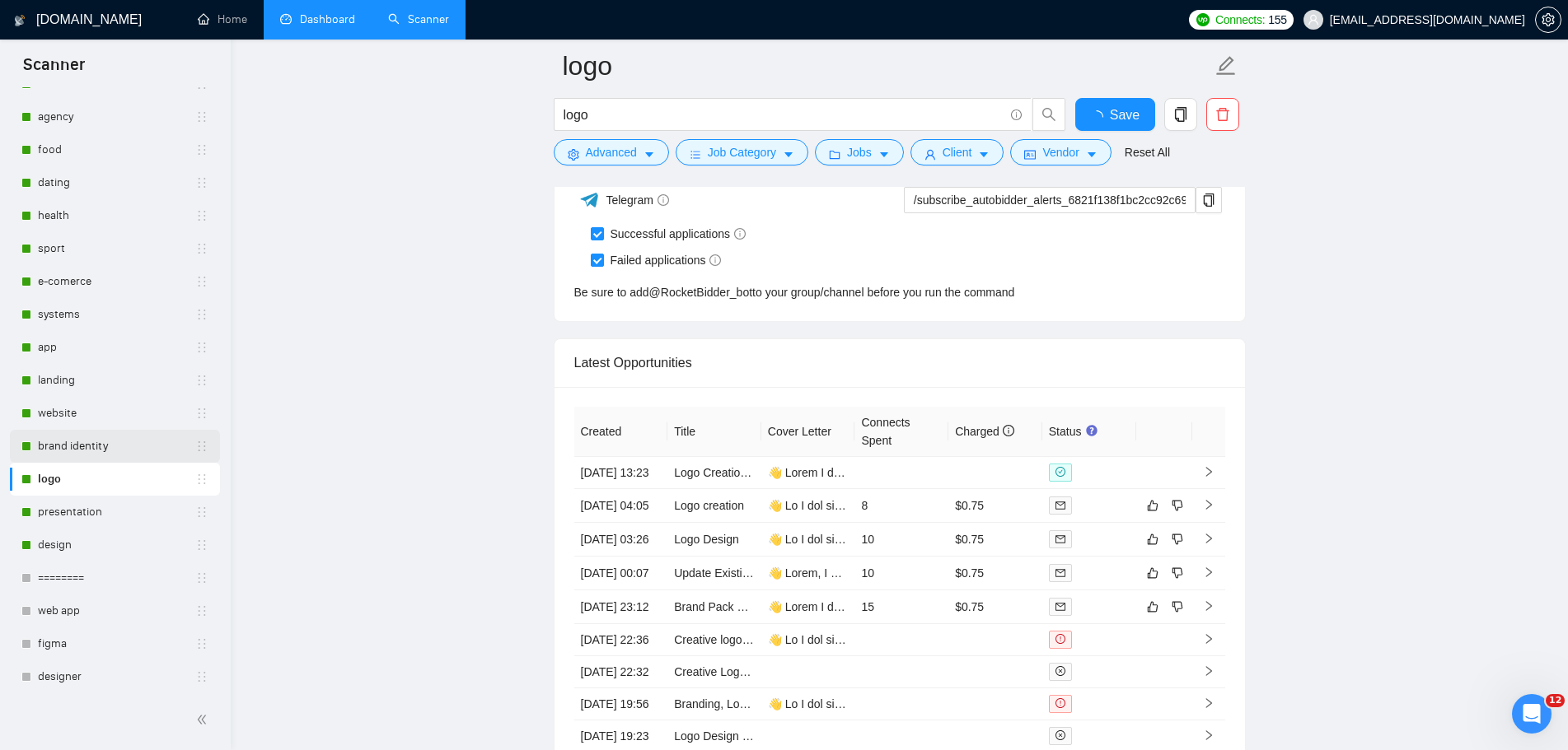
click at [63, 438] on link "brand identity" at bounding box center [116, 446] width 157 height 33
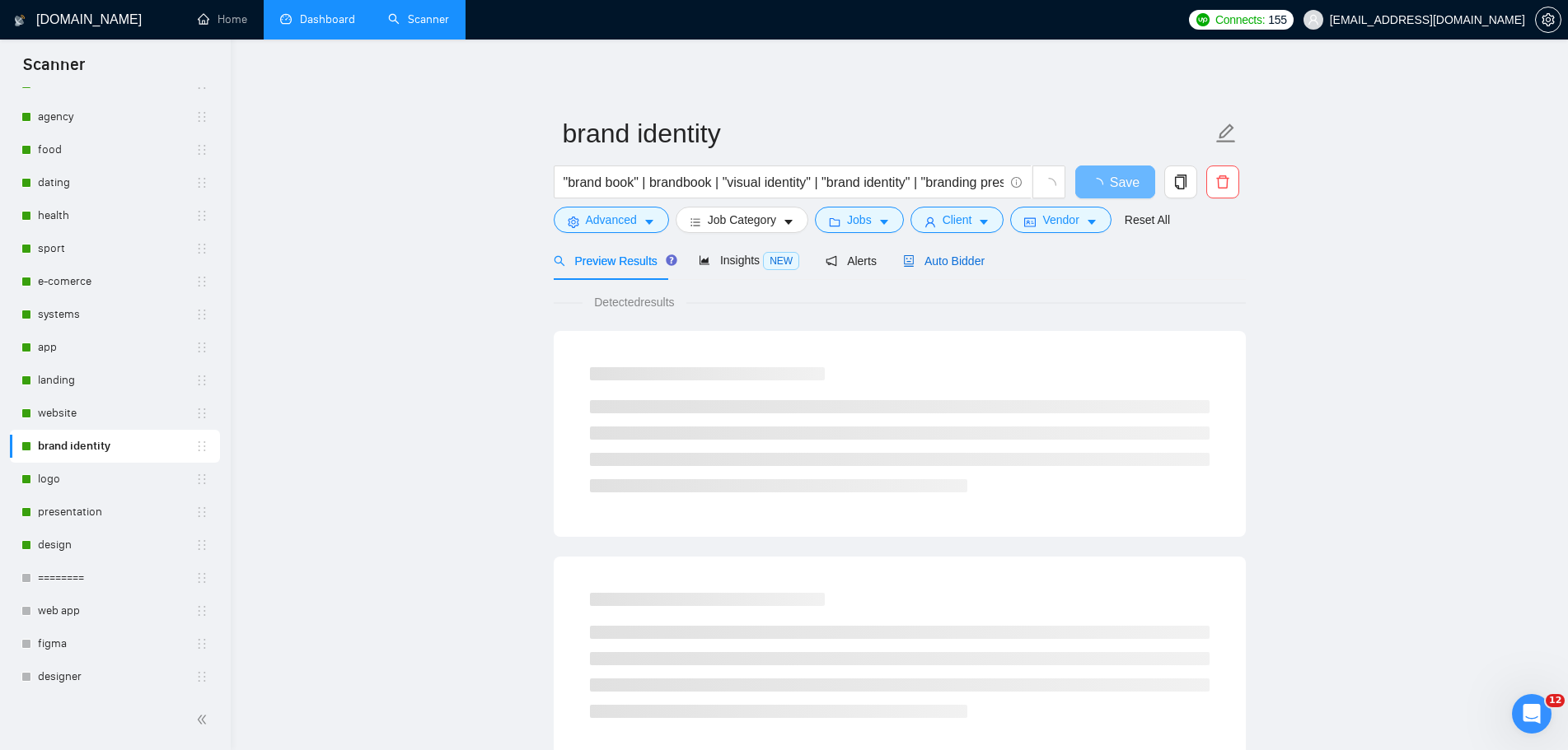
click at [963, 266] on span "Auto Bidder" at bounding box center [944, 261] width 82 height 13
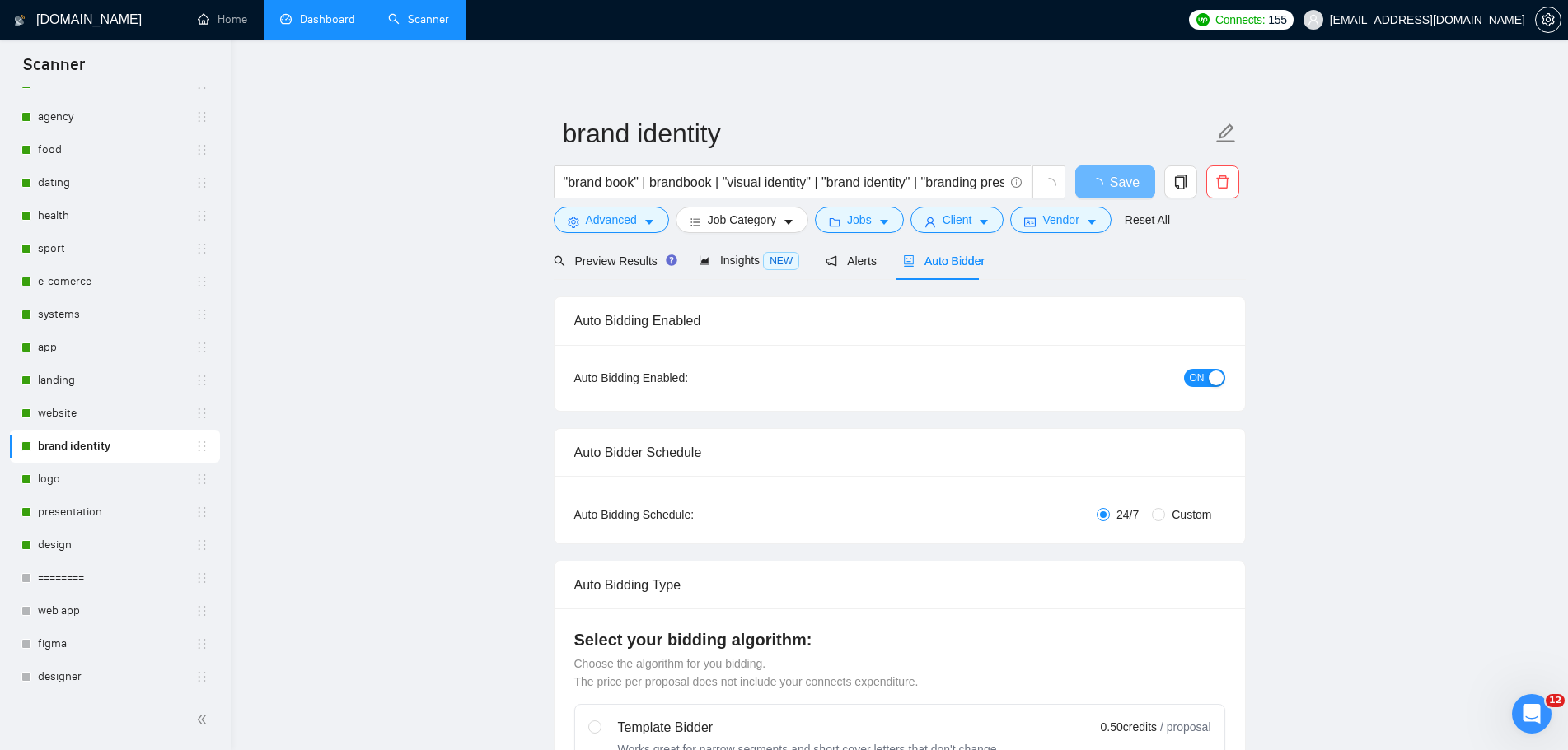
radio input "false"
radio input "true"
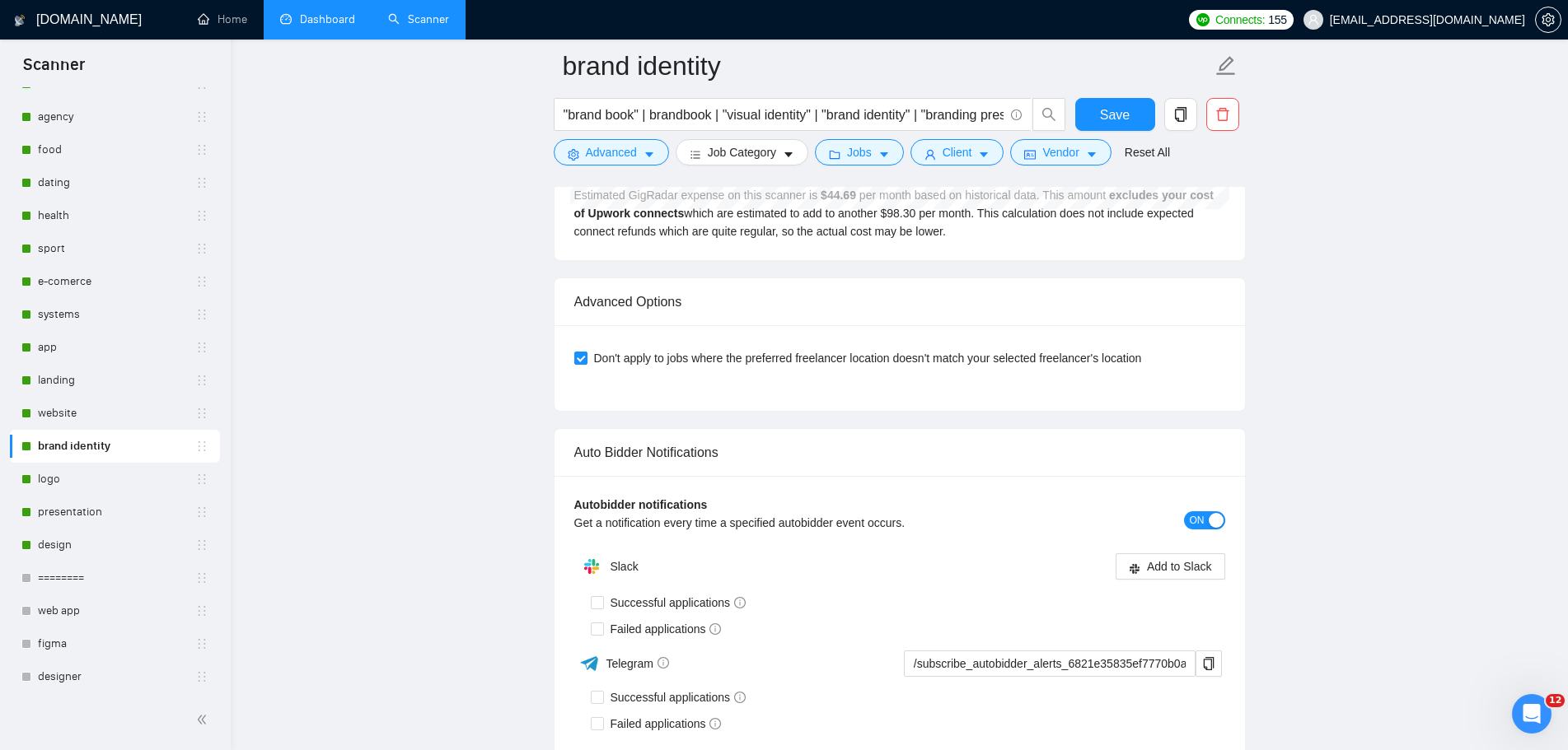
scroll to position [4200, 0]
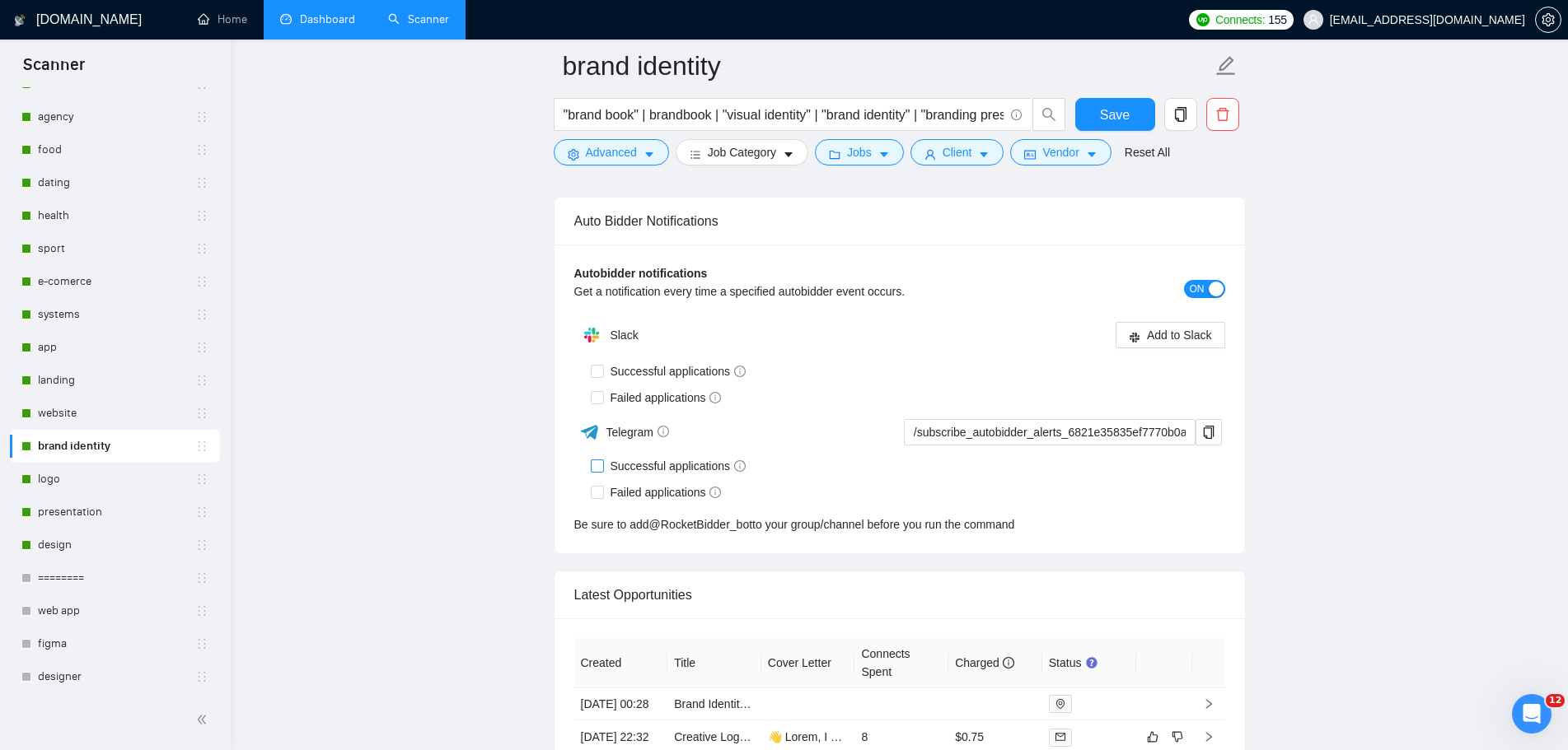
click at [597, 468] on input "Successful applications" at bounding box center [596, 465] width 12 height 12
checkbox input "true"
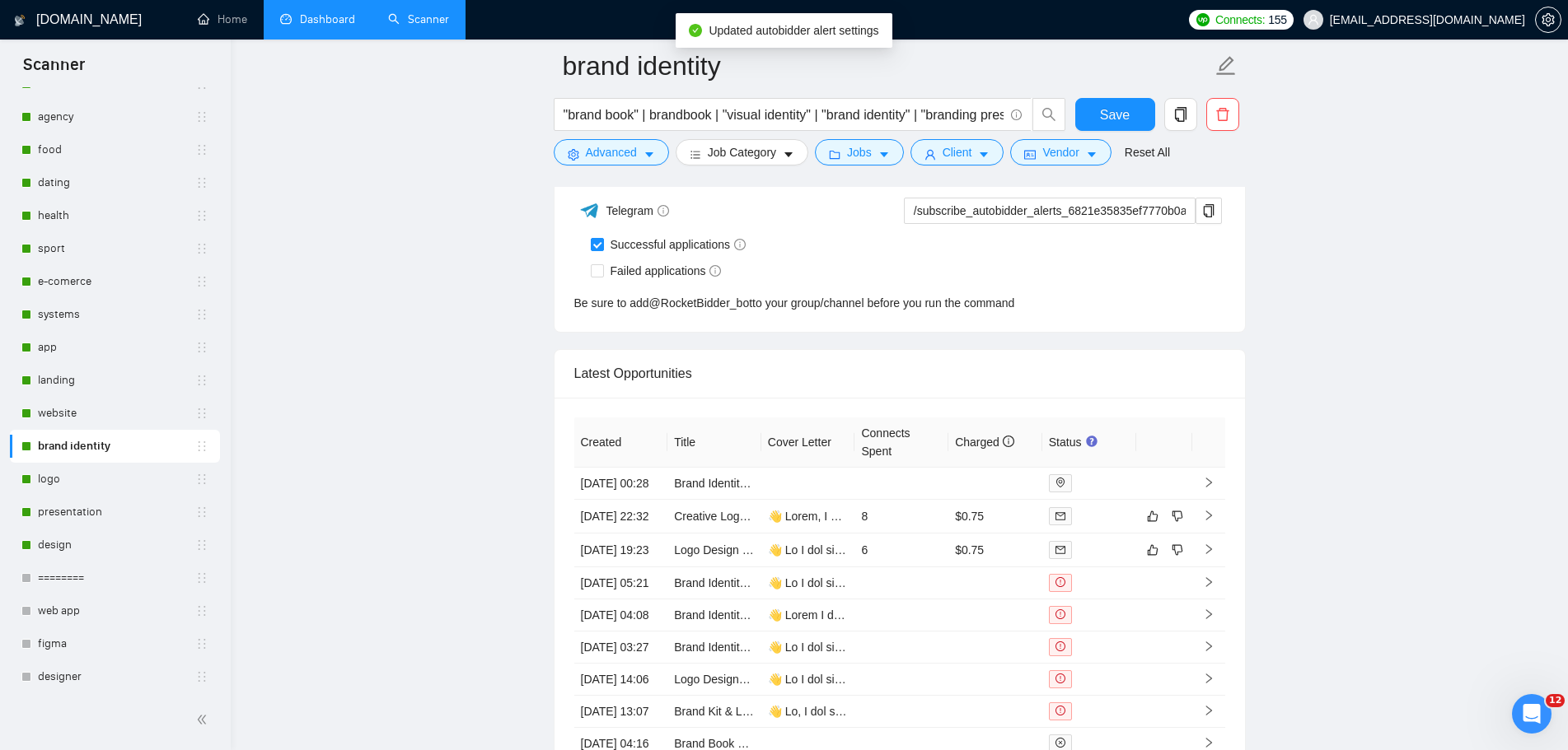
click at [603, 273] on div "Auto Bidder Notifications Autobidder notifications Get a notification every tim…" at bounding box center [899, 154] width 692 height 357
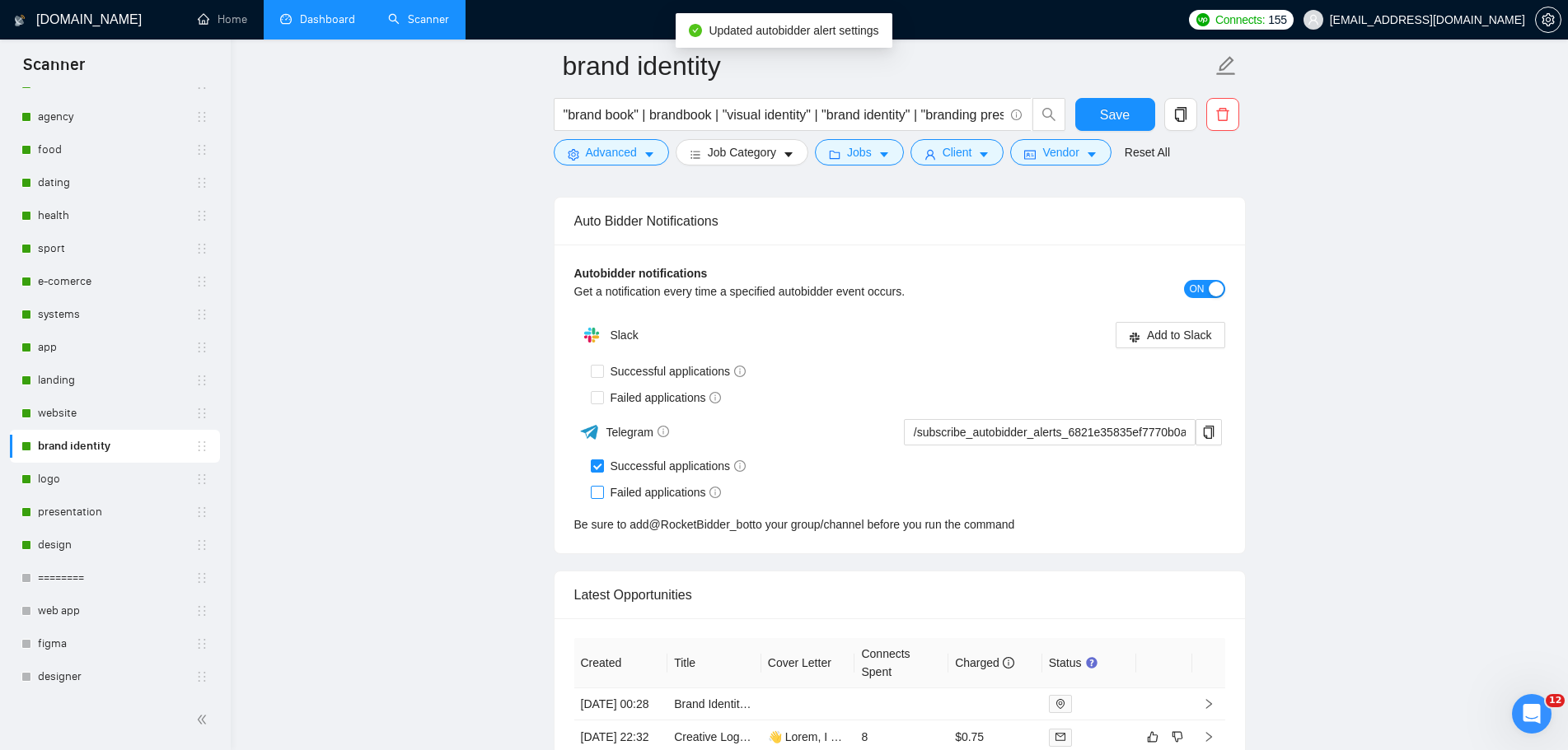
click at [603, 488] on span at bounding box center [597, 492] width 13 height 13
click at [602, 488] on input "Failed applications" at bounding box center [596, 491] width 12 height 12
checkbox input "true"
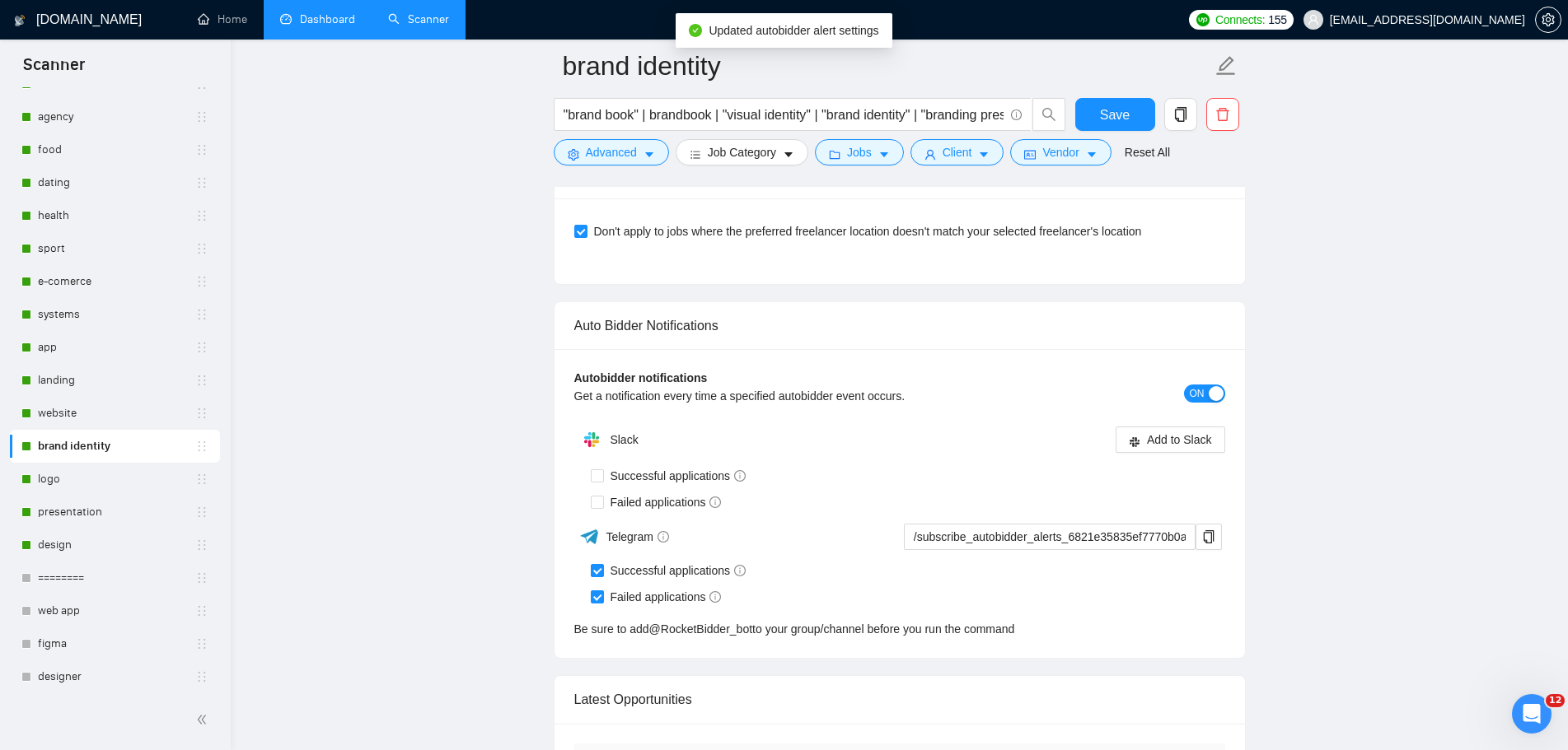
scroll to position [4117, 0]
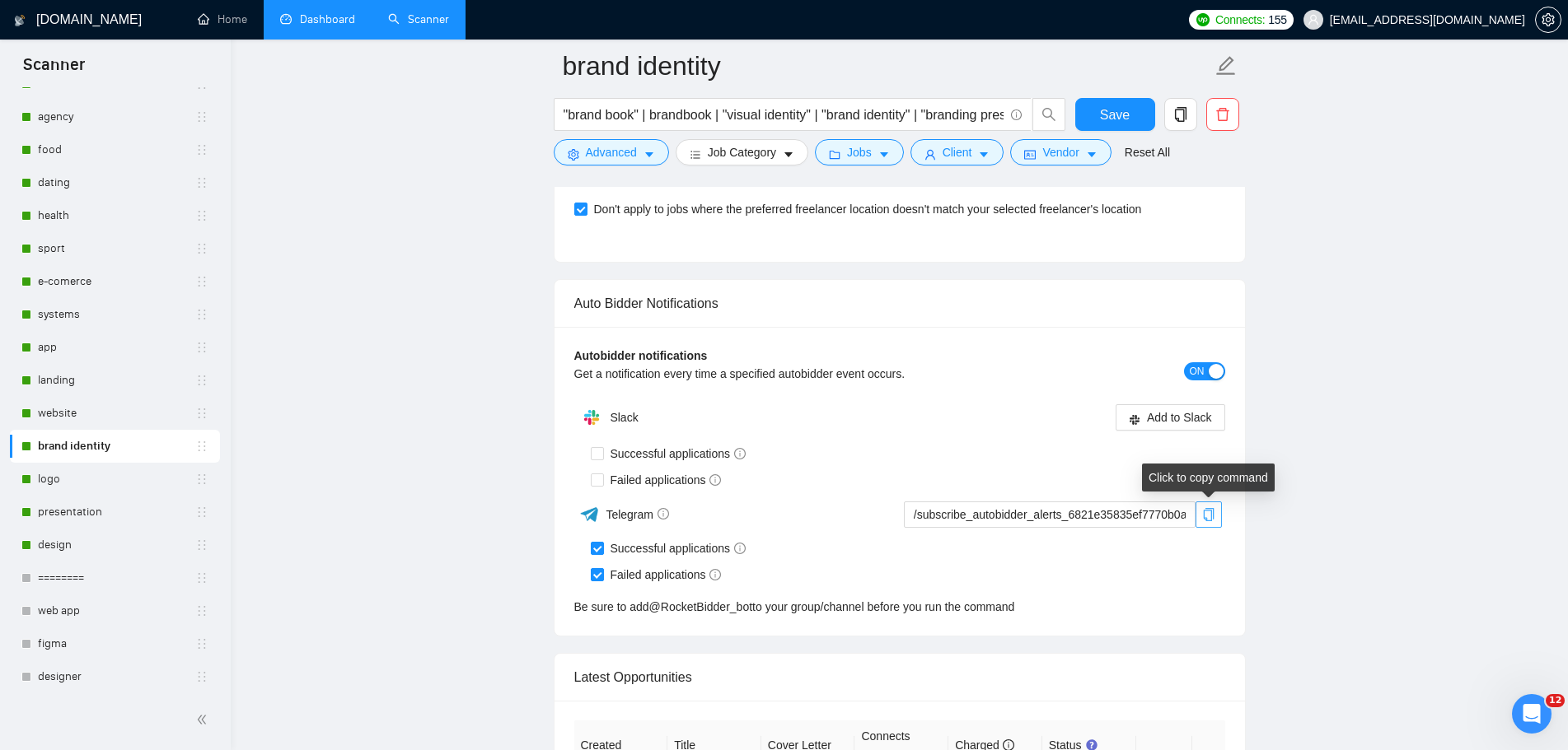
click at [1205, 513] on icon "copy" at bounding box center [1208, 514] width 13 height 13
click at [1111, 112] on span "Save" at bounding box center [1114, 114] width 30 height 21
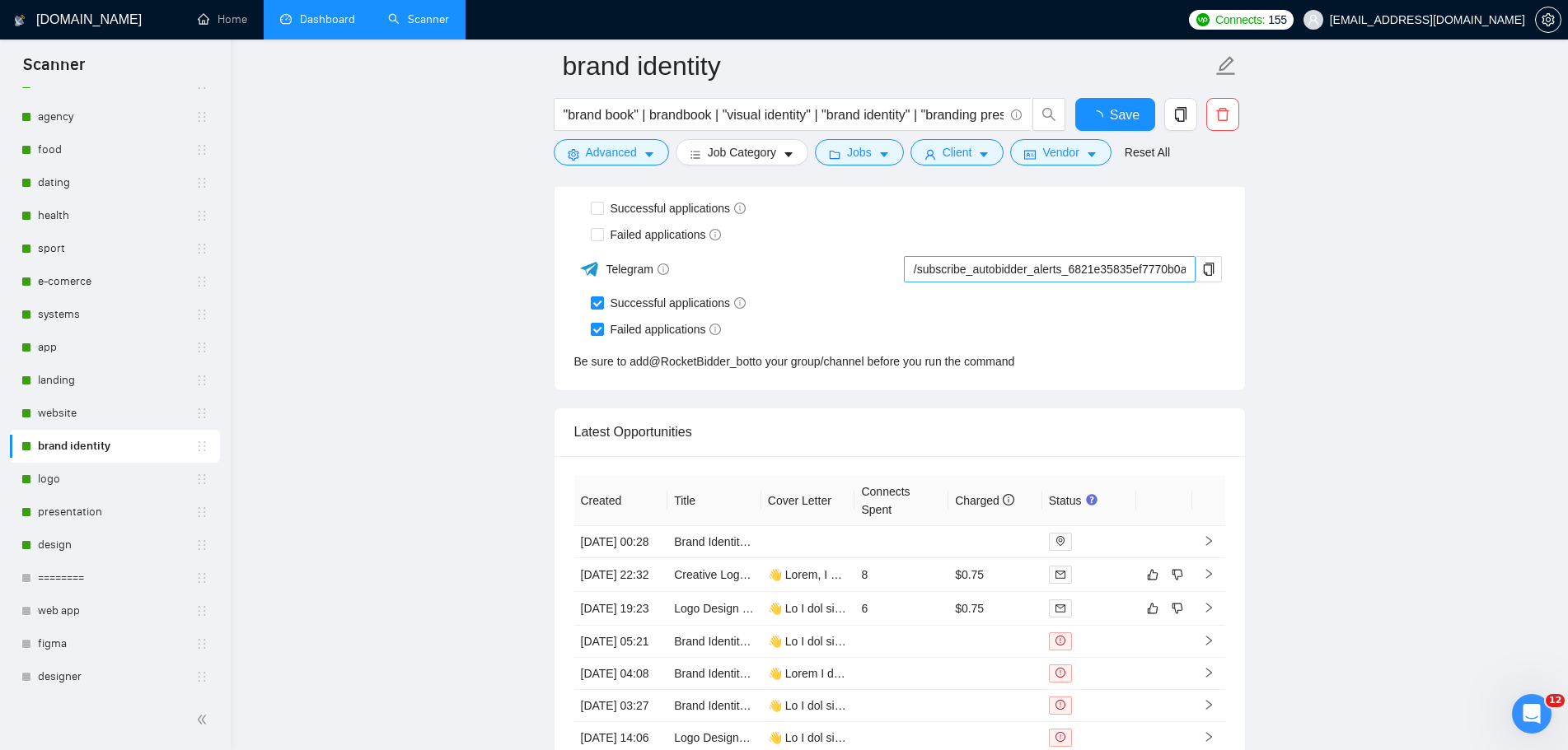
checkbox input "true"
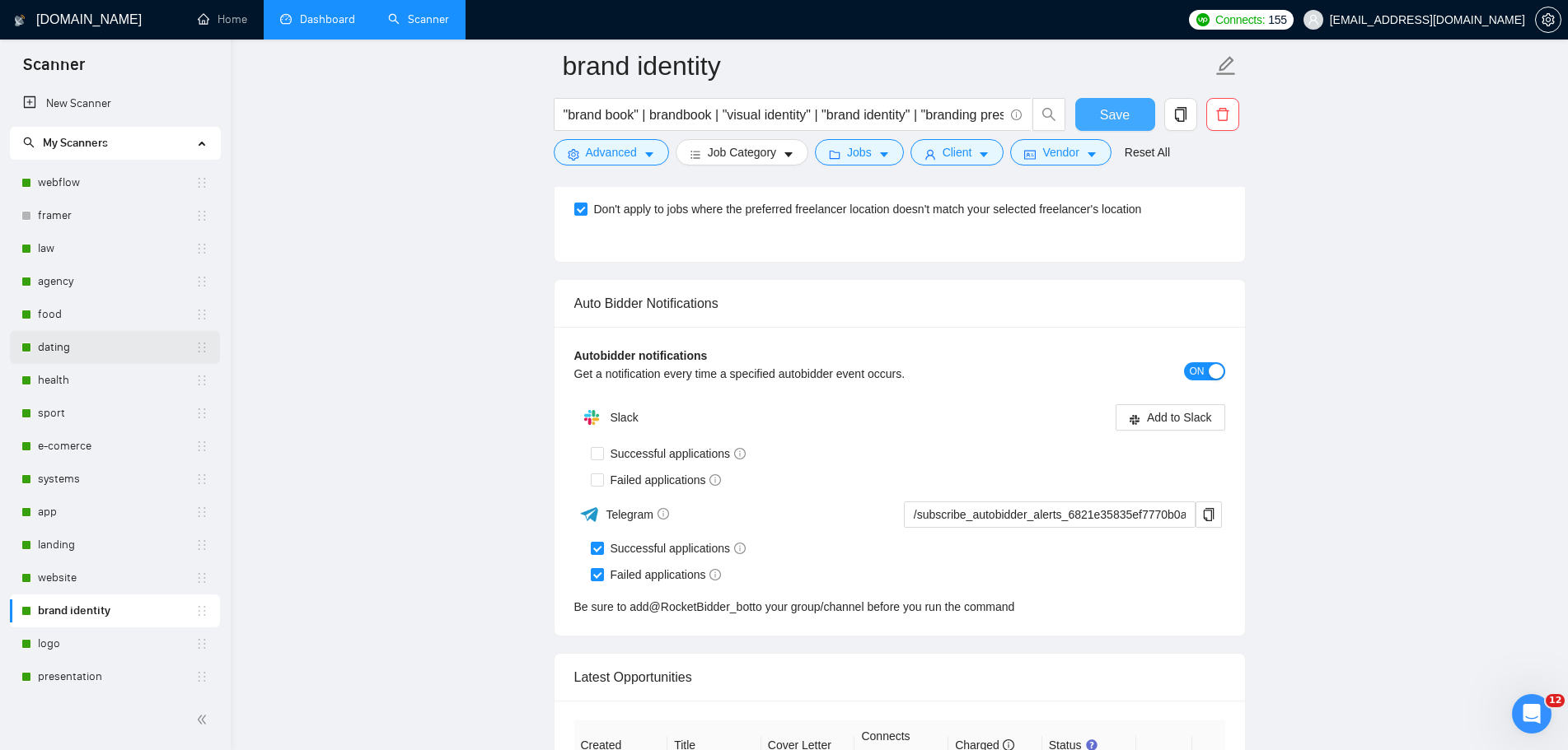
scroll to position [4035, 0]
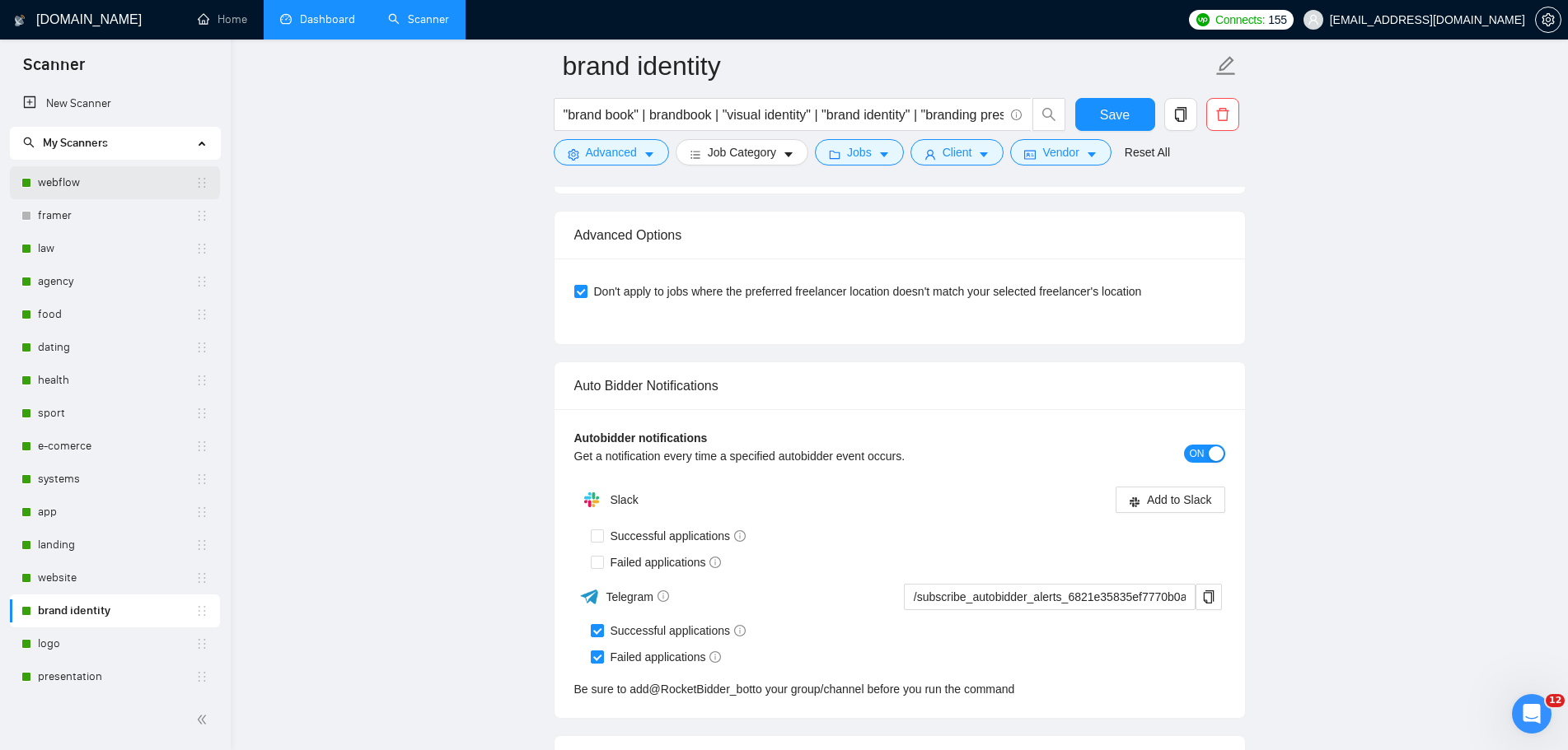
click at [75, 185] on link "webflow" at bounding box center [116, 183] width 157 height 33
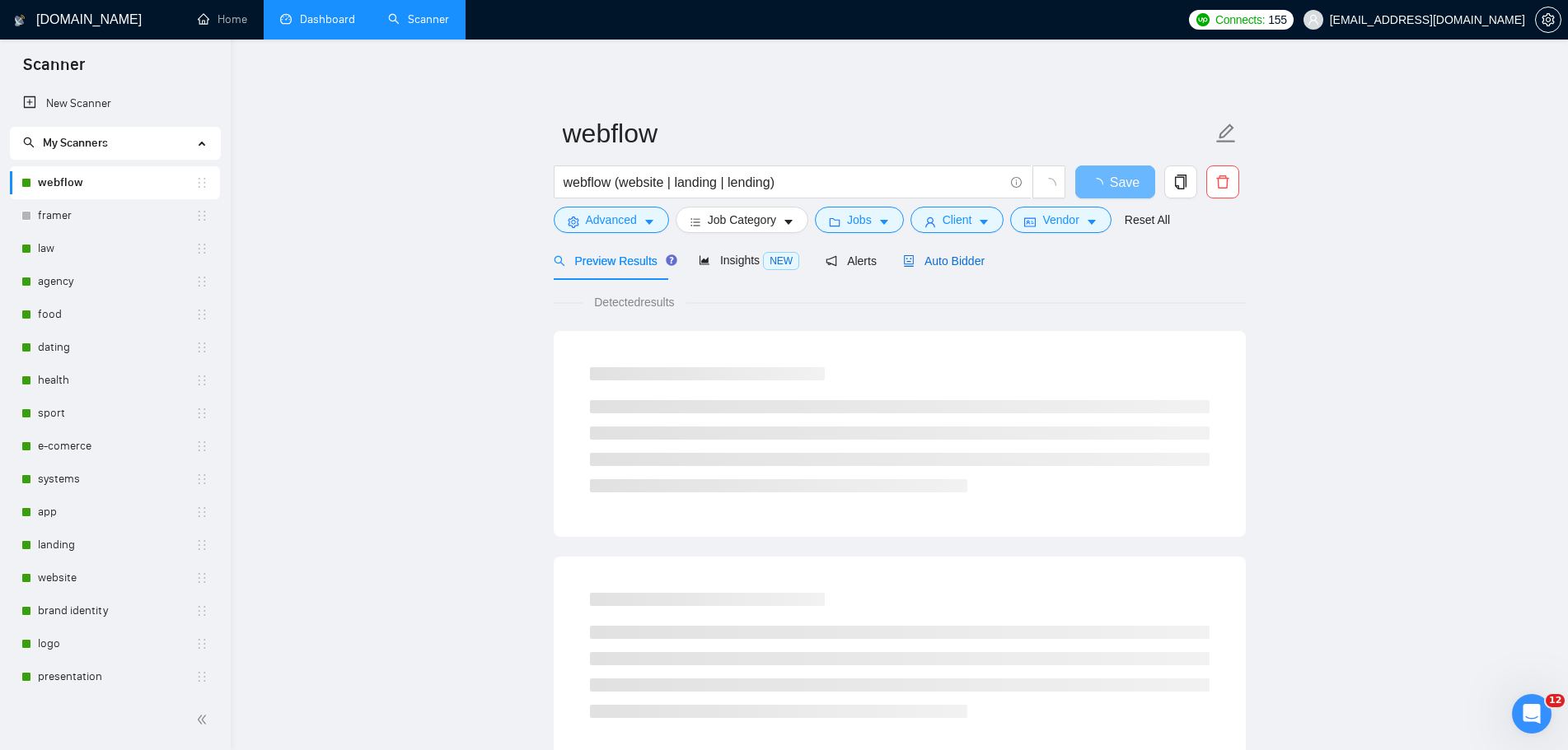
click at [956, 264] on span "Auto Bidder" at bounding box center [944, 261] width 82 height 13
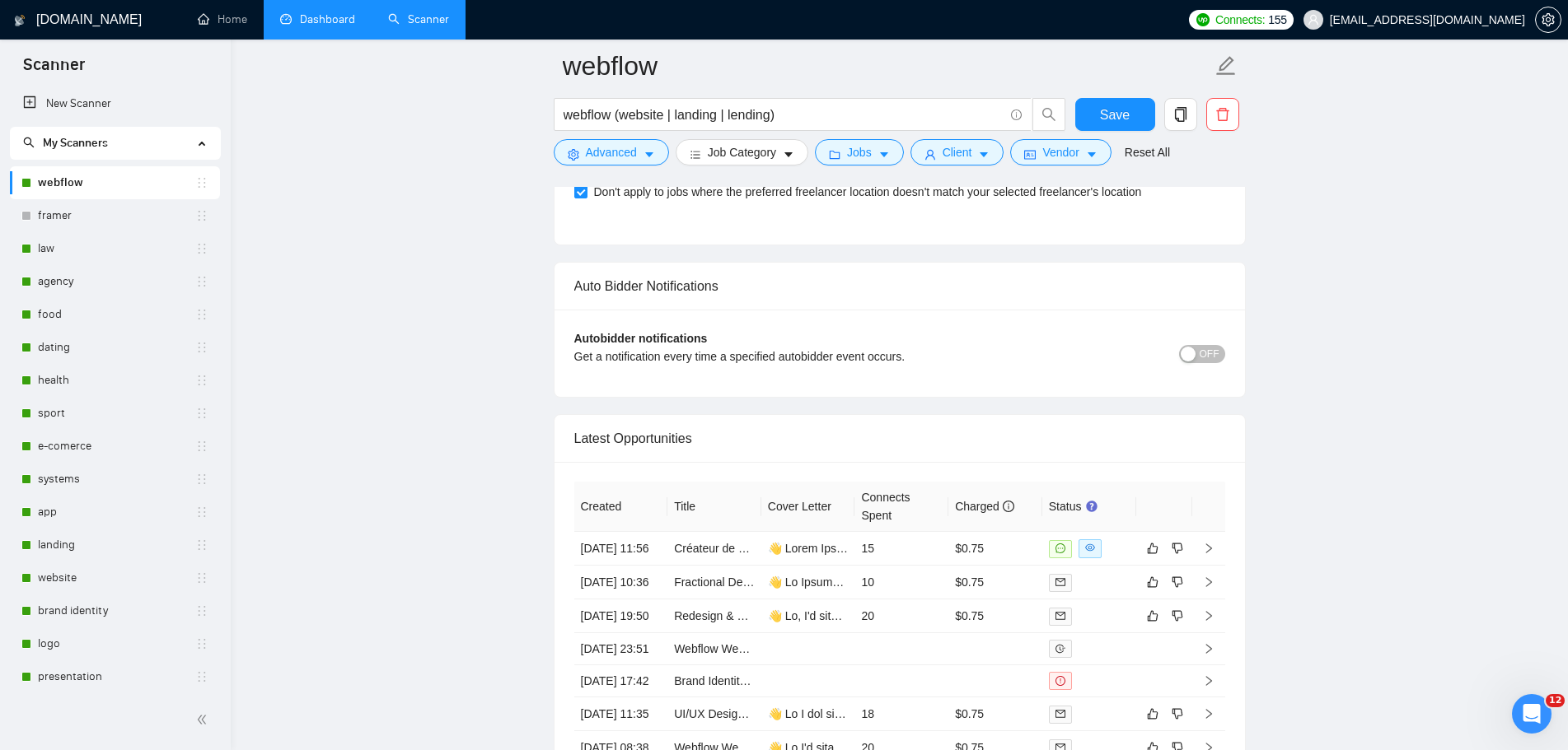
scroll to position [3731, 0]
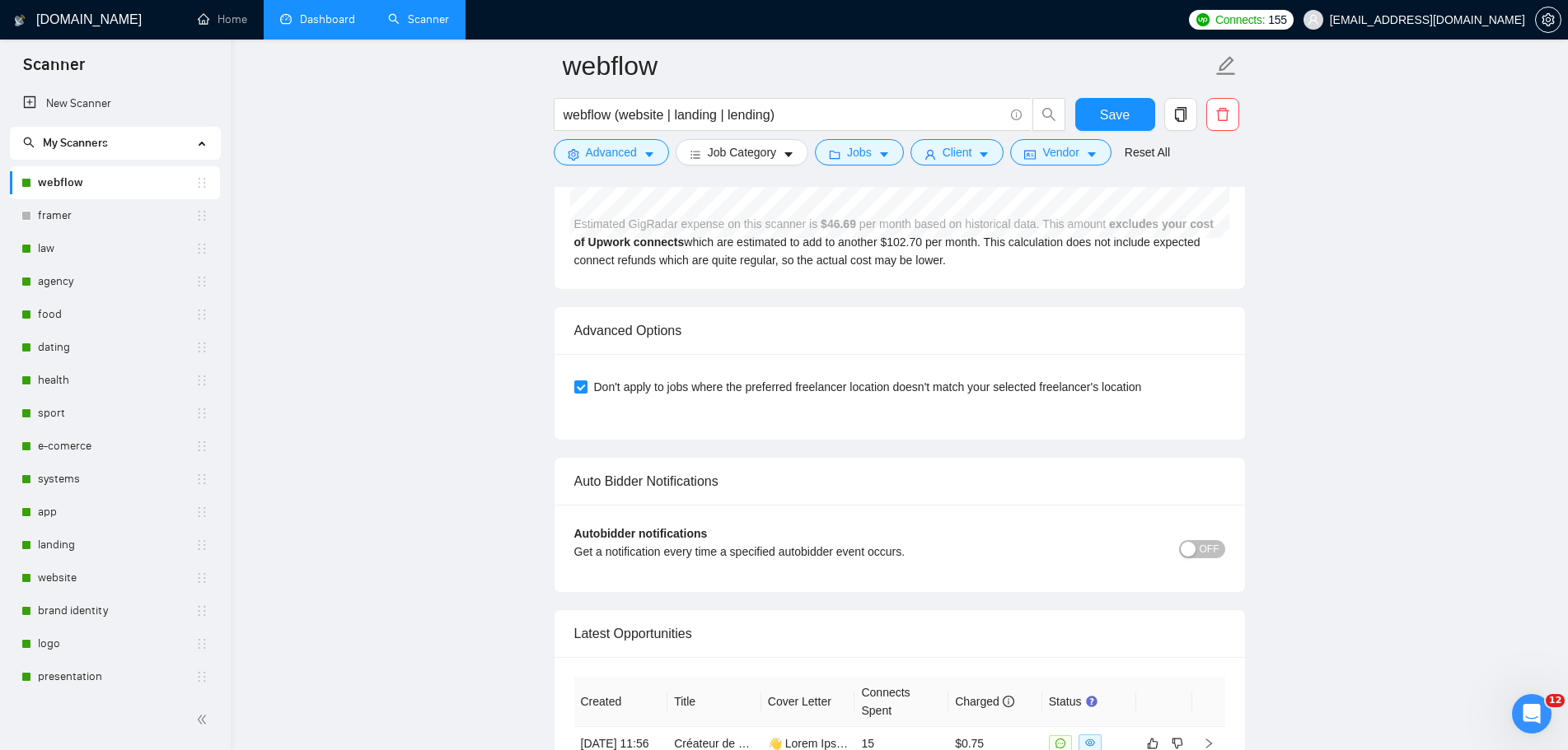
click at [1205, 549] on span "OFF" at bounding box center [1209, 549] width 20 height 18
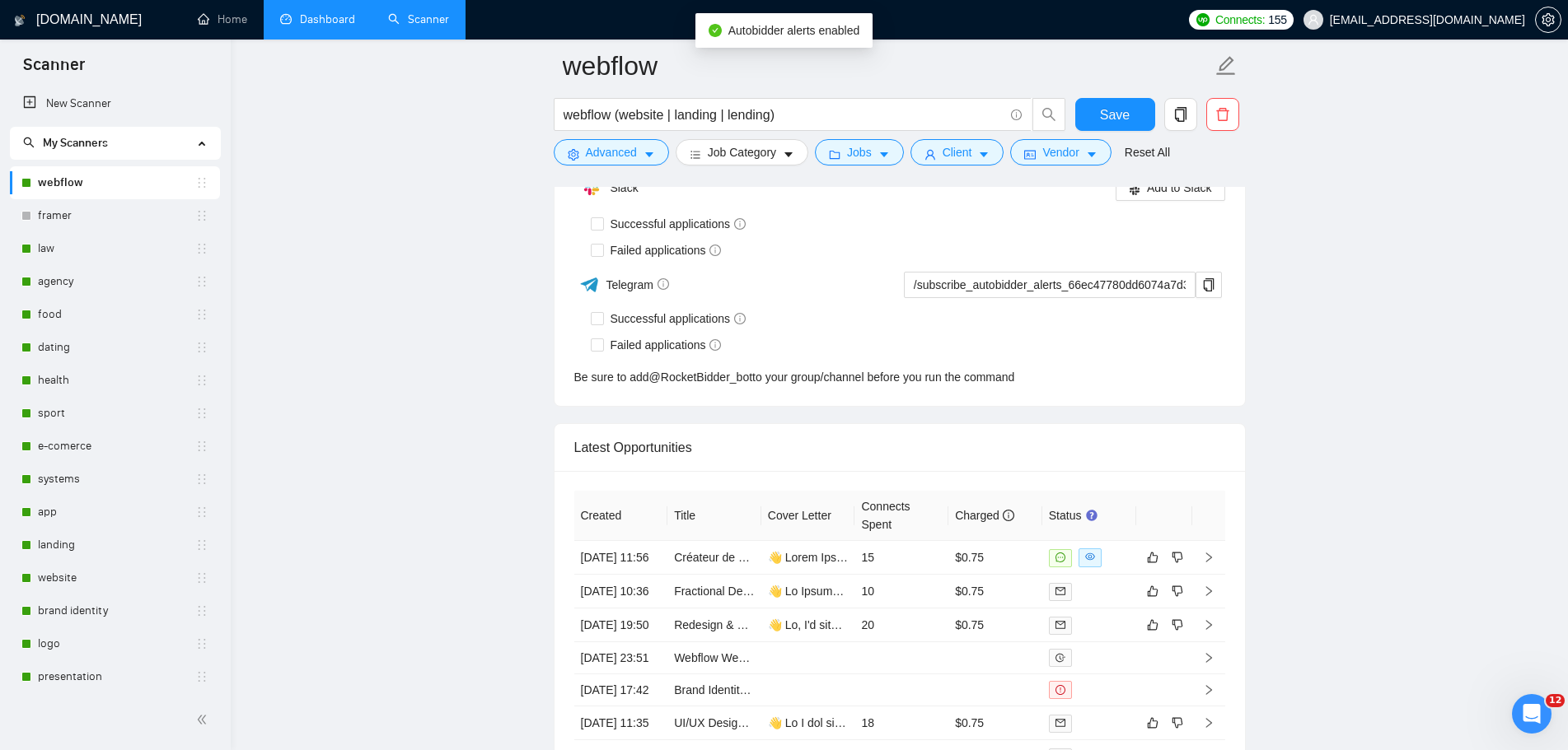
scroll to position [4143, 0]
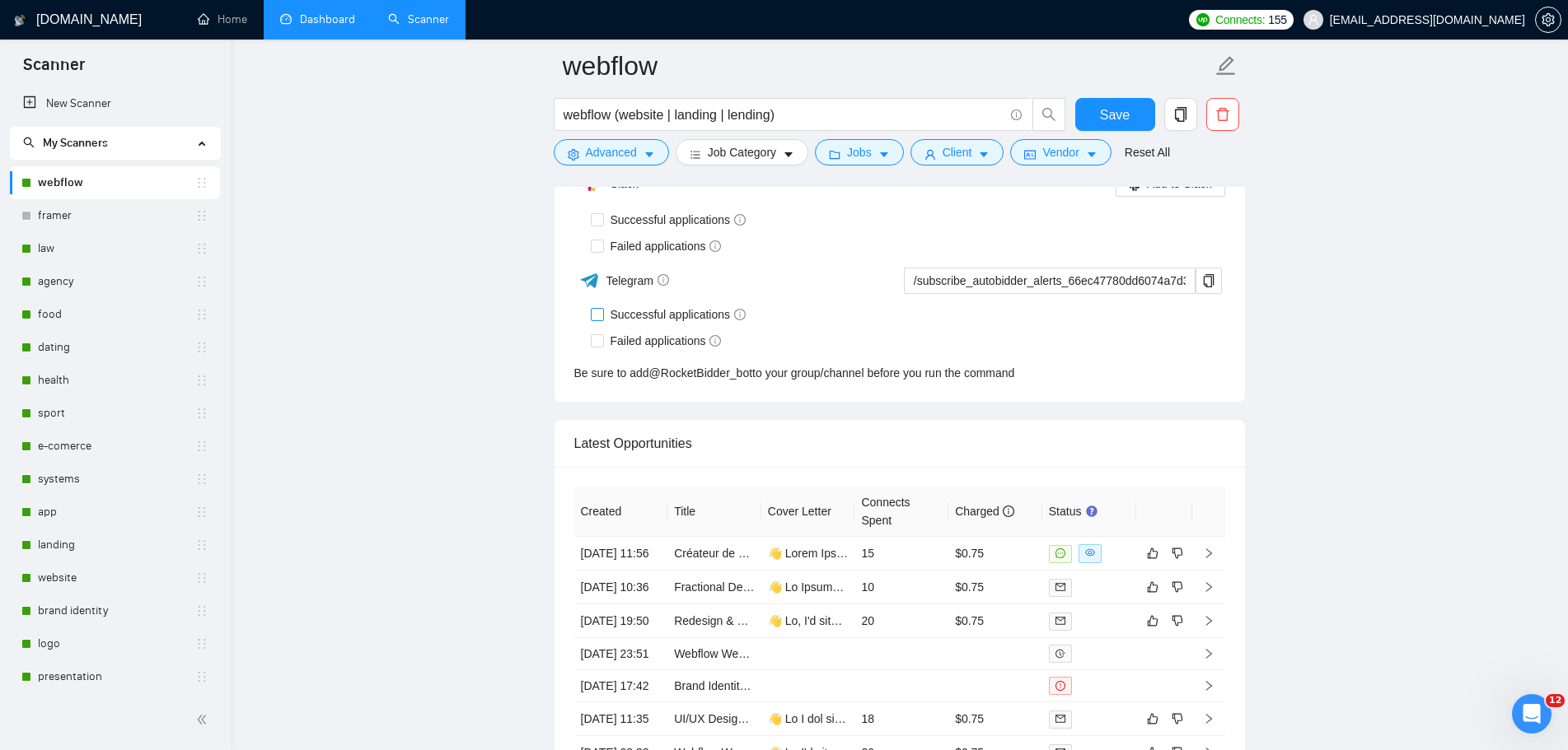
click at [596, 316] on input "Successful applications" at bounding box center [596, 313] width 12 height 12
checkbox input "true"
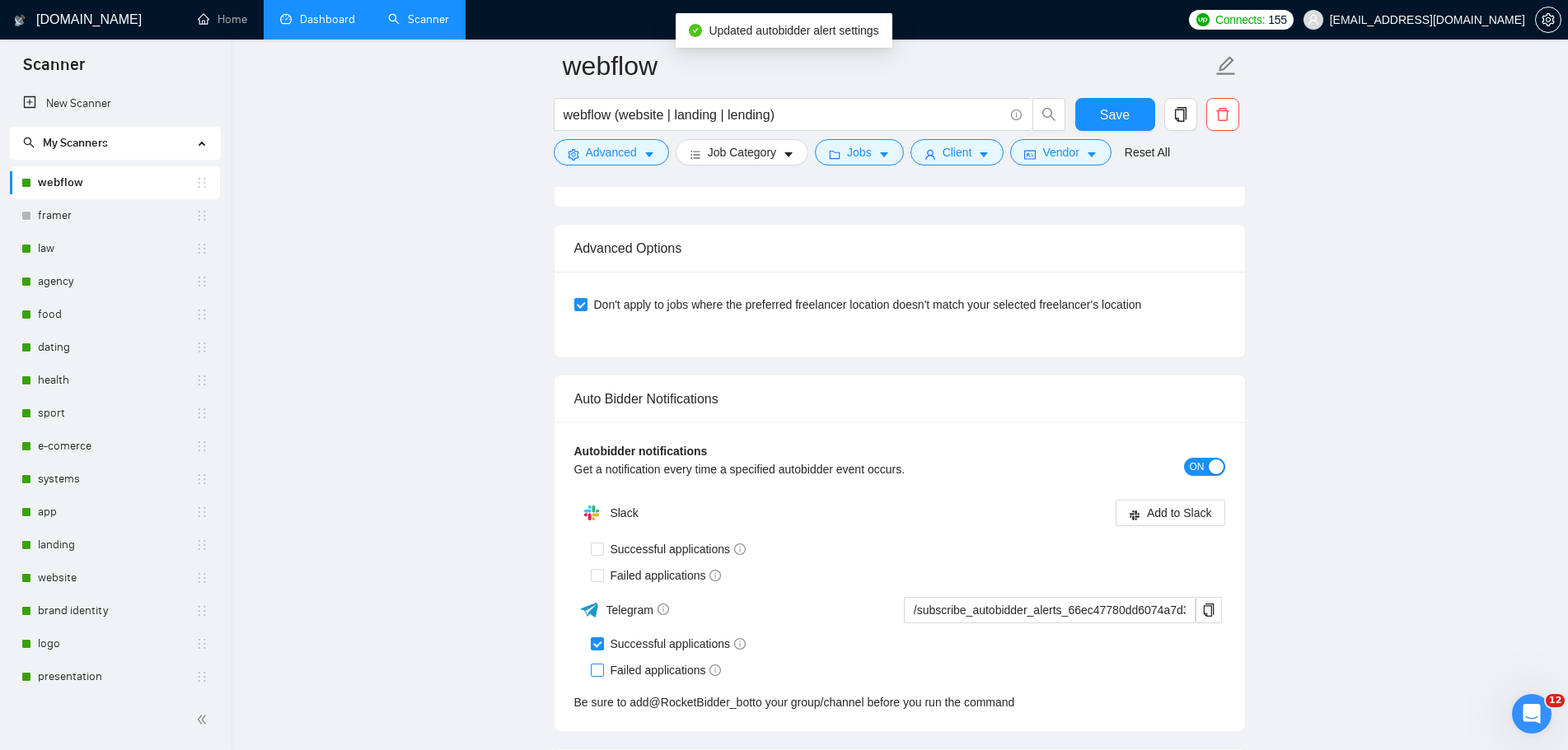
click at [595, 670] on input "Failed applications" at bounding box center [596, 669] width 12 height 12
checkbox input "true"
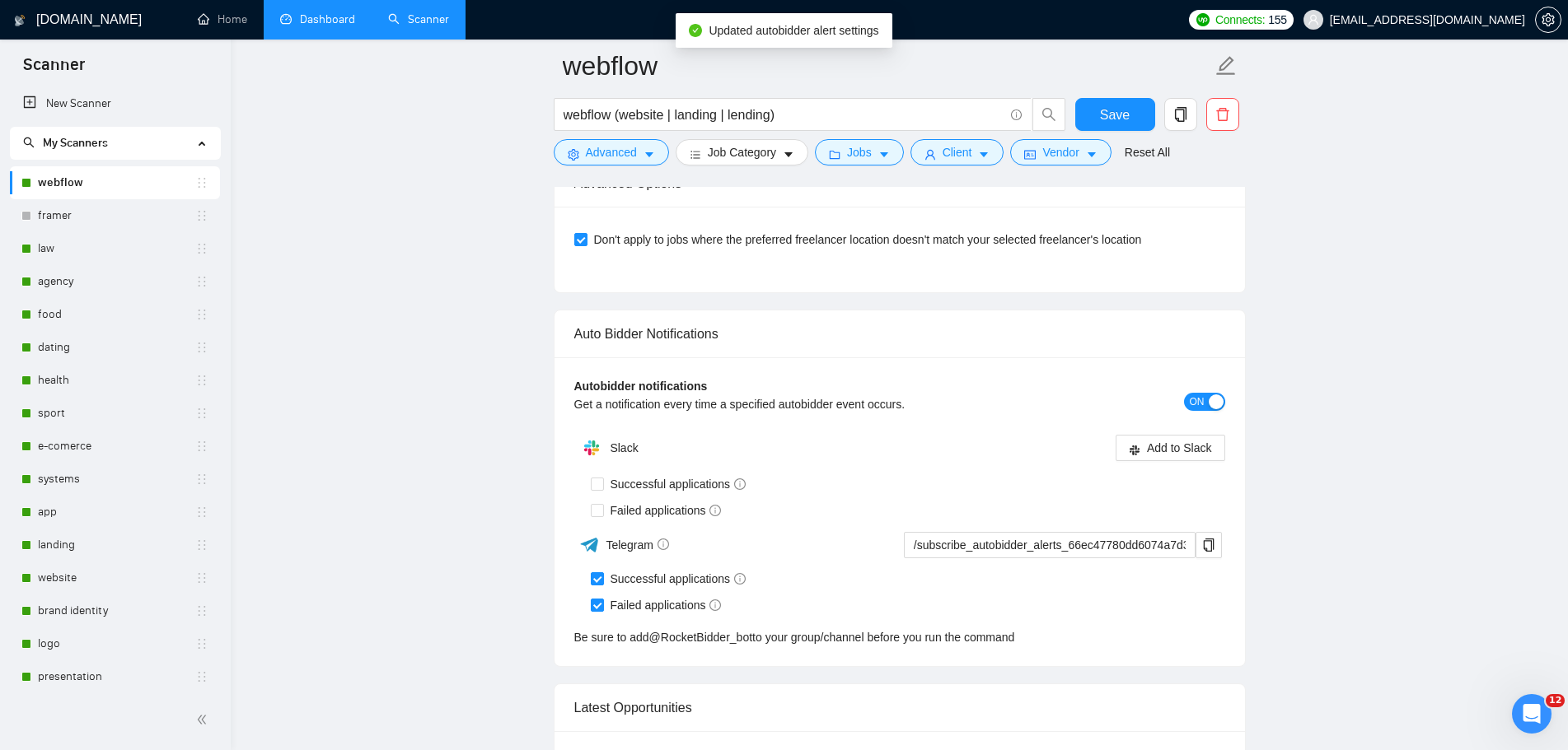
scroll to position [3978, 0]
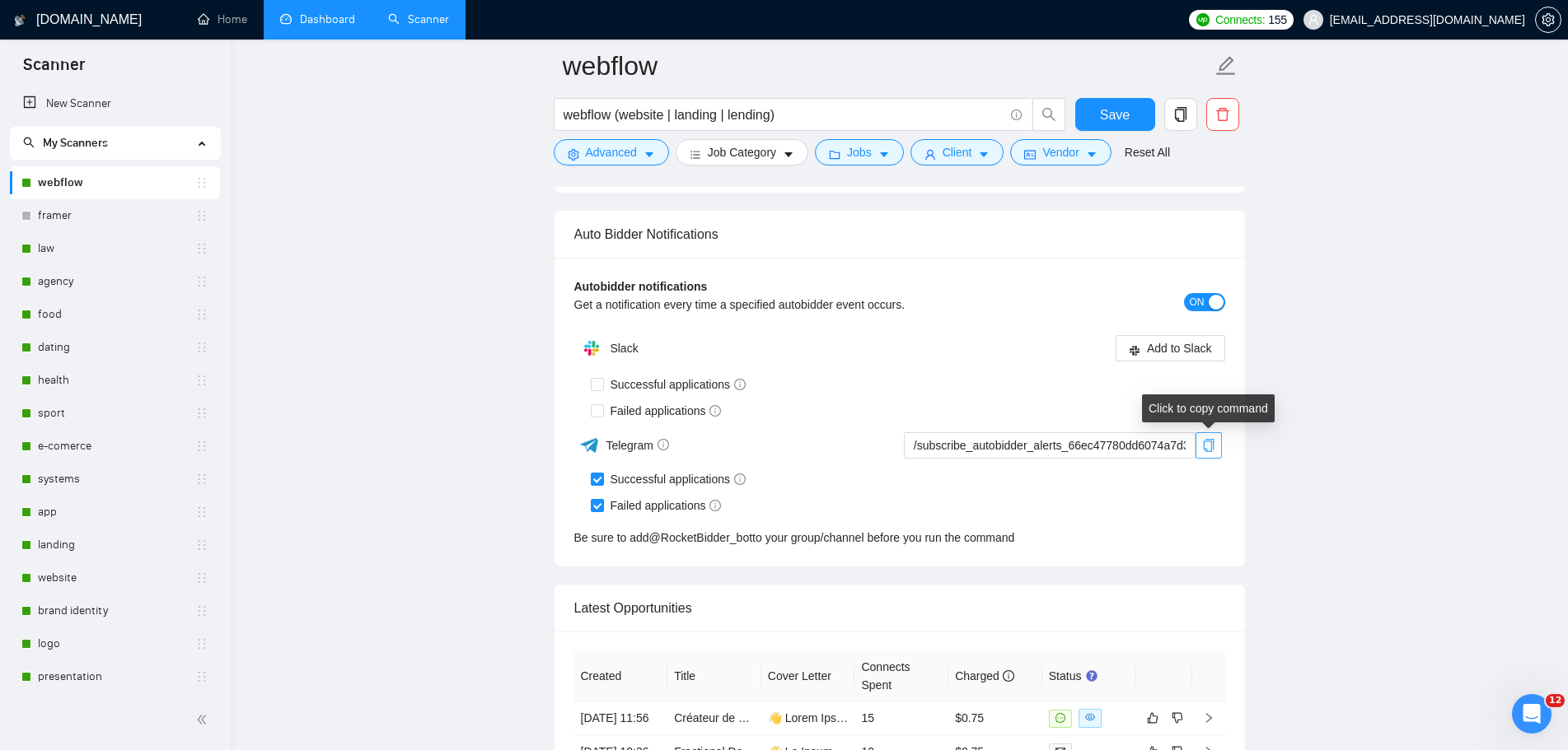
click at [1208, 441] on icon "copy" at bounding box center [1208, 445] width 11 height 13
click at [95, 217] on link "framer" at bounding box center [116, 216] width 157 height 33
click at [1119, 116] on span "Save" at bounding box center [1114, 114] width 30 height 21
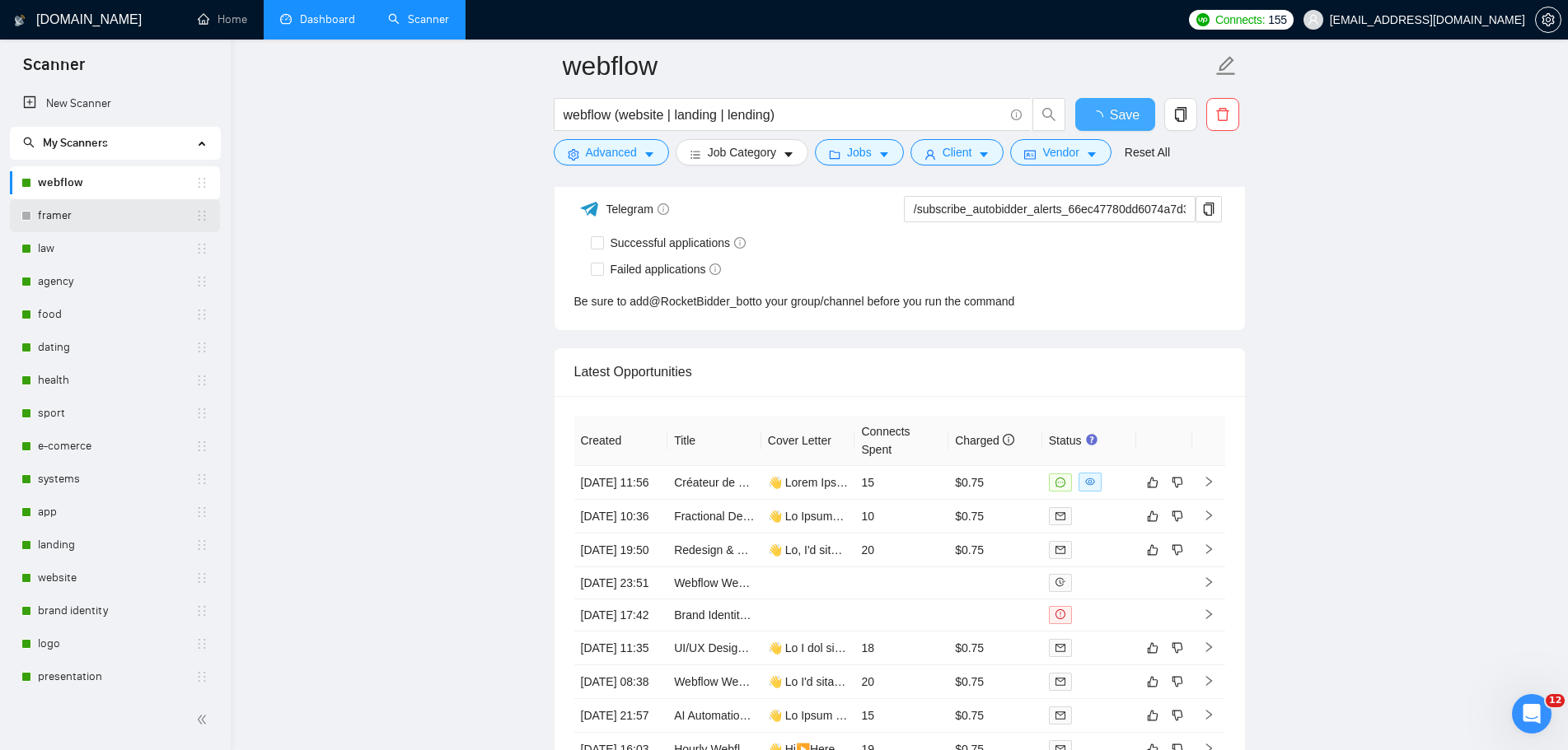
checkbox input "true"
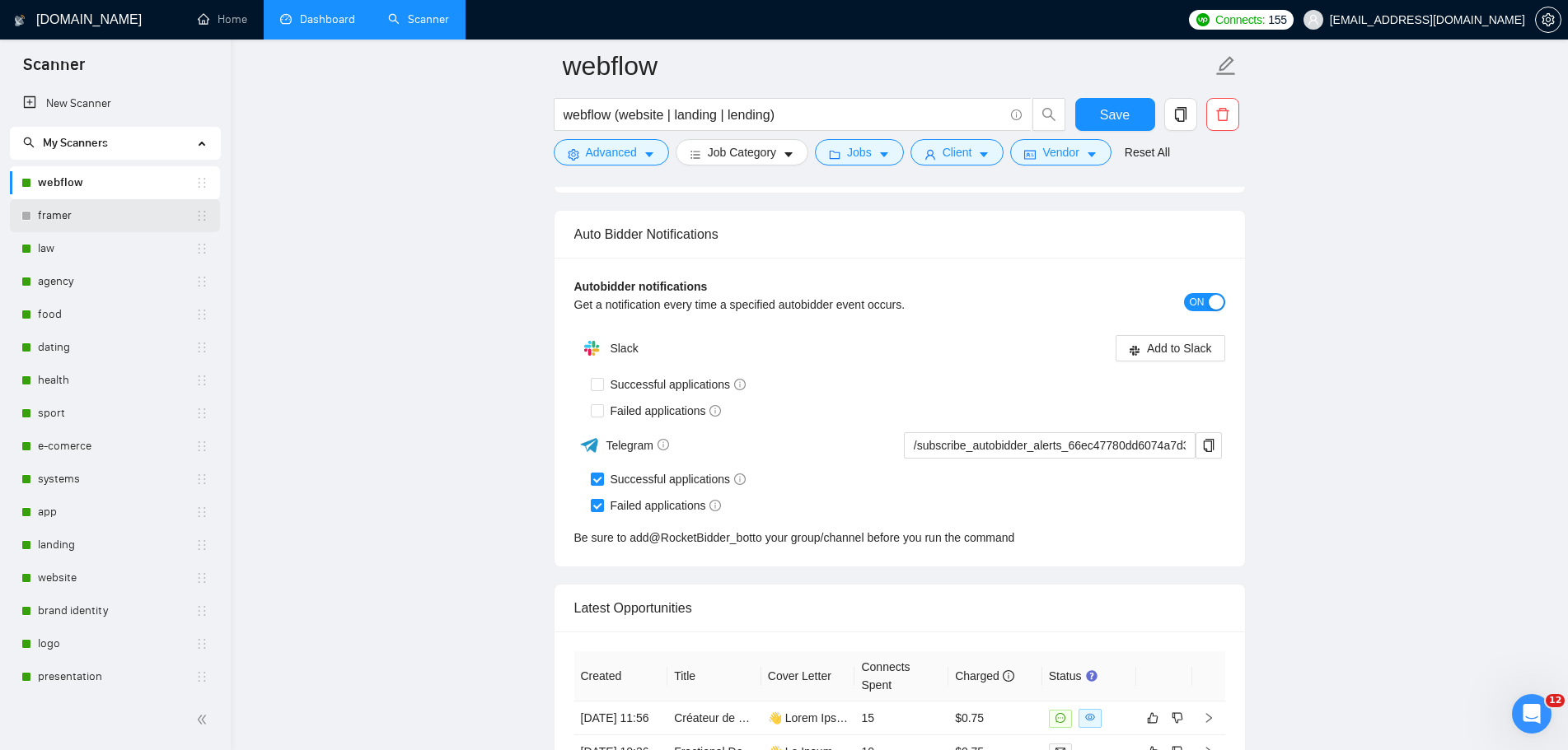
click at [80, 222] on link "framer" at bounding box center [116, 216] width 157 height 33
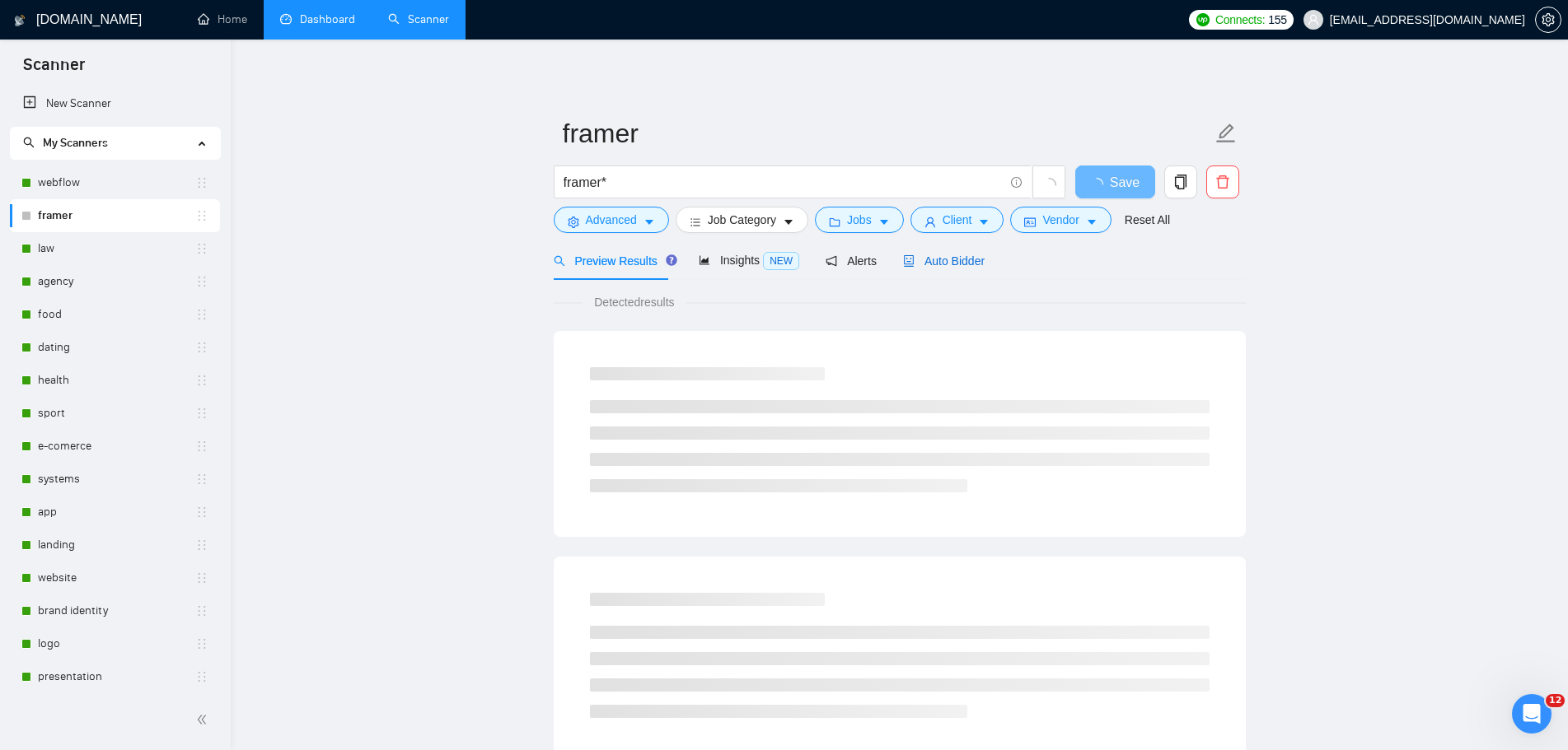
click at [945, 264] on span "Auto Bidder" at bounding box center [944, 261] width 82 height 13
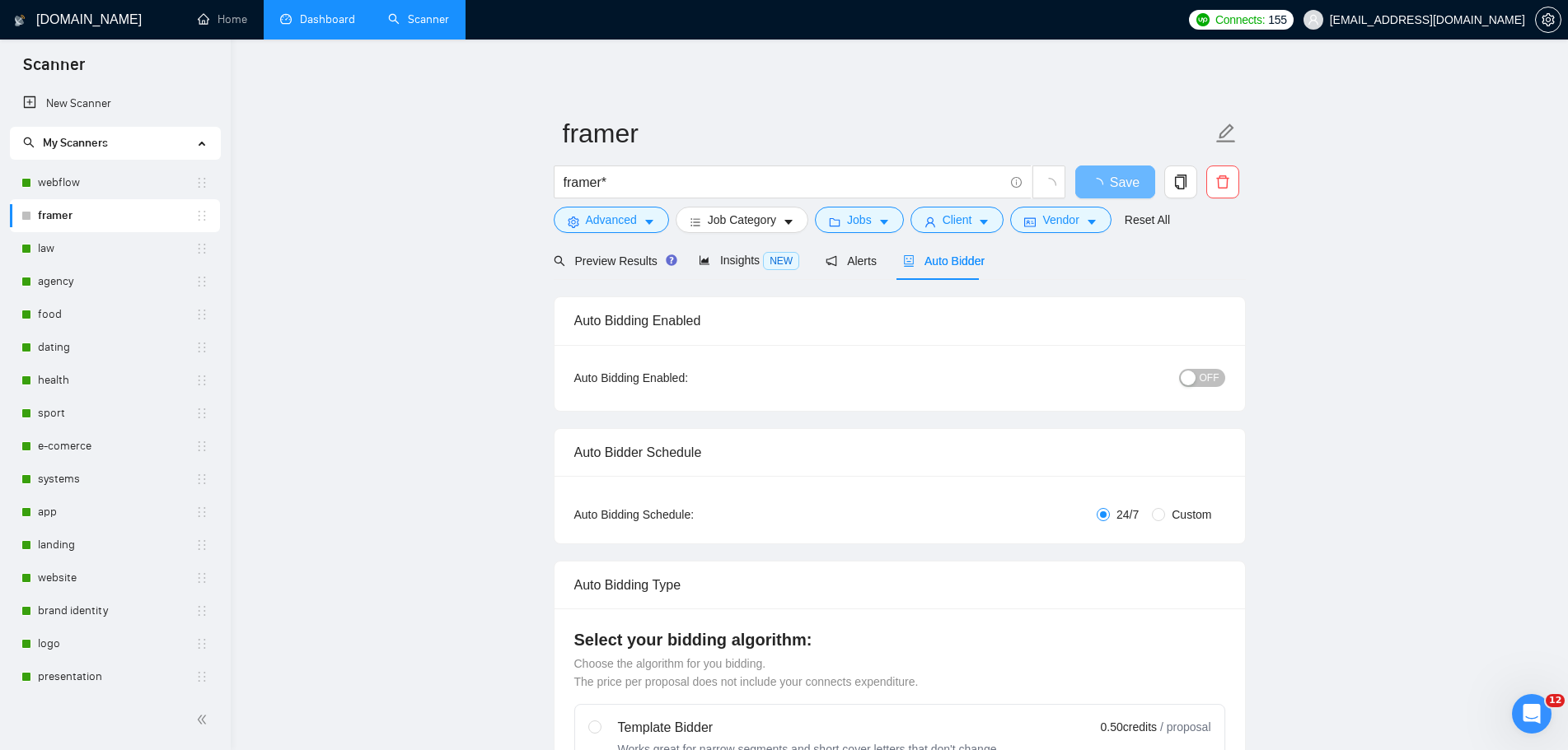
radio input "false"
radio input "true"
checkbox input "true"
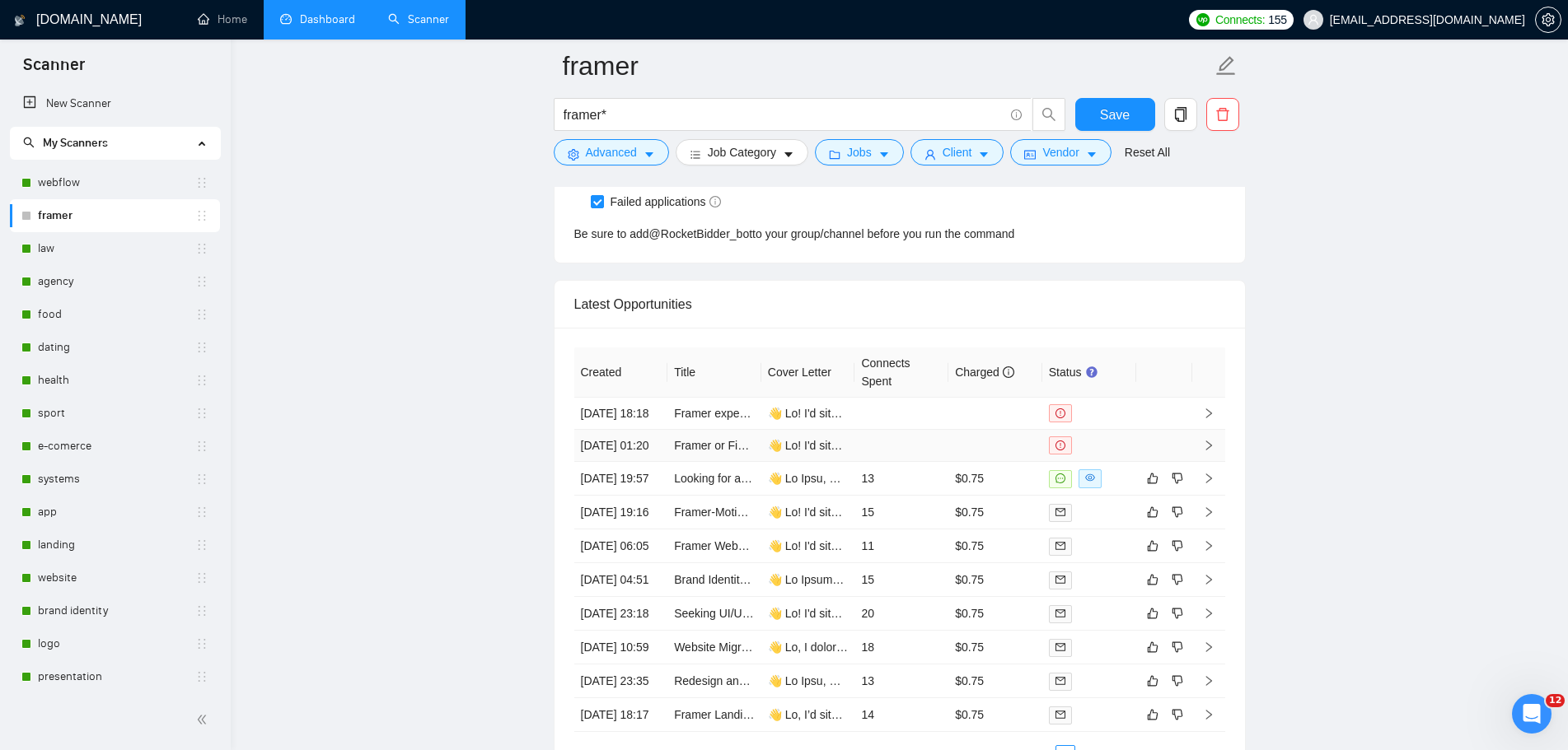
scroll to position [4161, 0]
